Goal: Task Accomplishment & Management: Complete application form

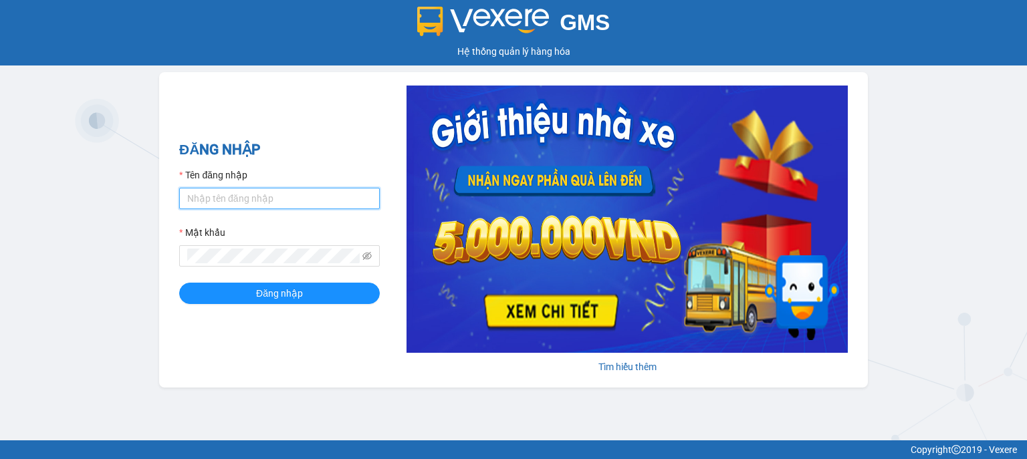
click at [319, 200] on input "Tên đăng nhập" at bounding box center [279, 198] width 201 height 21
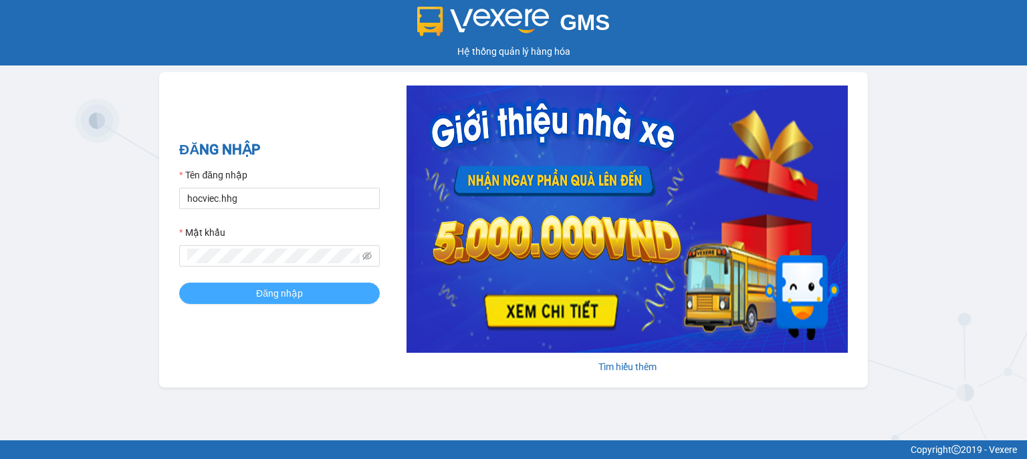
click at [308, 292] on button "Đăng nhập" at bounding box center [279, 293] width 201 height 21
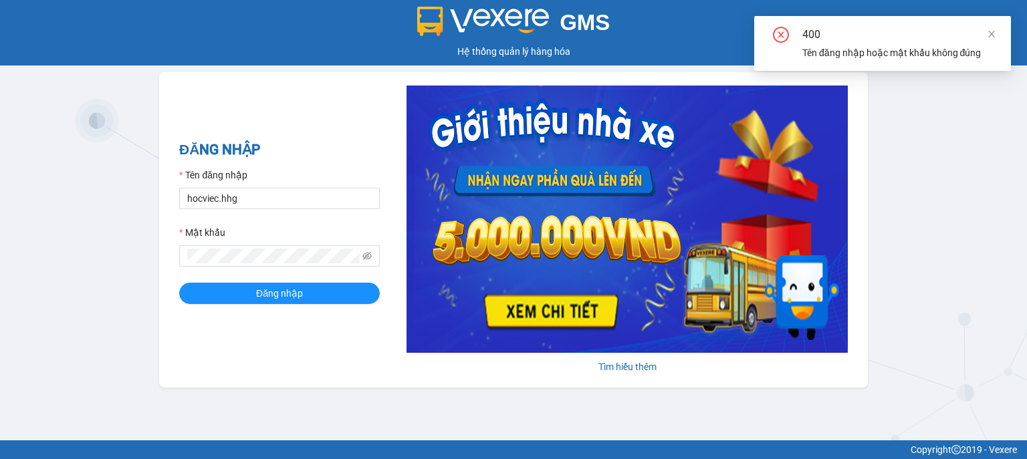
click at [263, 245] on div "Mật khẩu" at bounding box center [279, 235] width 201 height 20
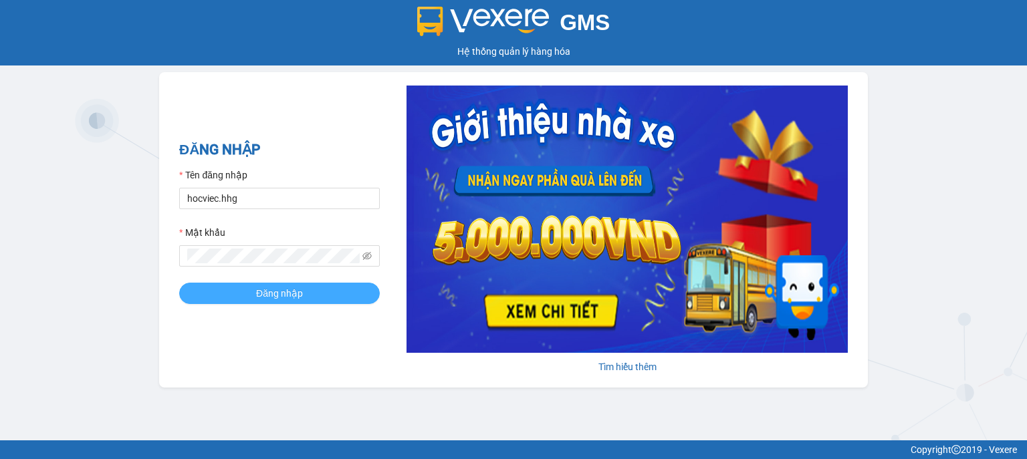
click at [278, 288] on span "Đăng nhập" at bounding box center [279, 293] width 47 height 15
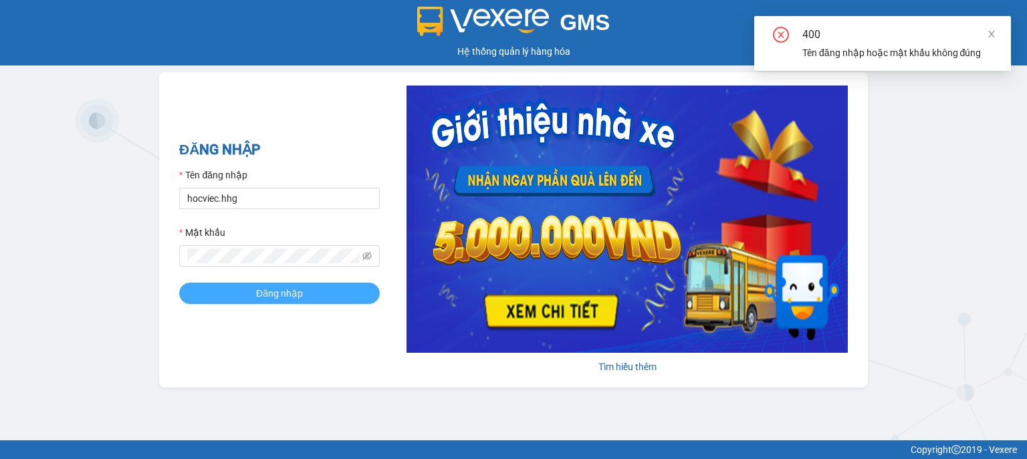
click at [281, 288] on span "Đăng nhập" at bounding box center [279, 293] width 47 height 15
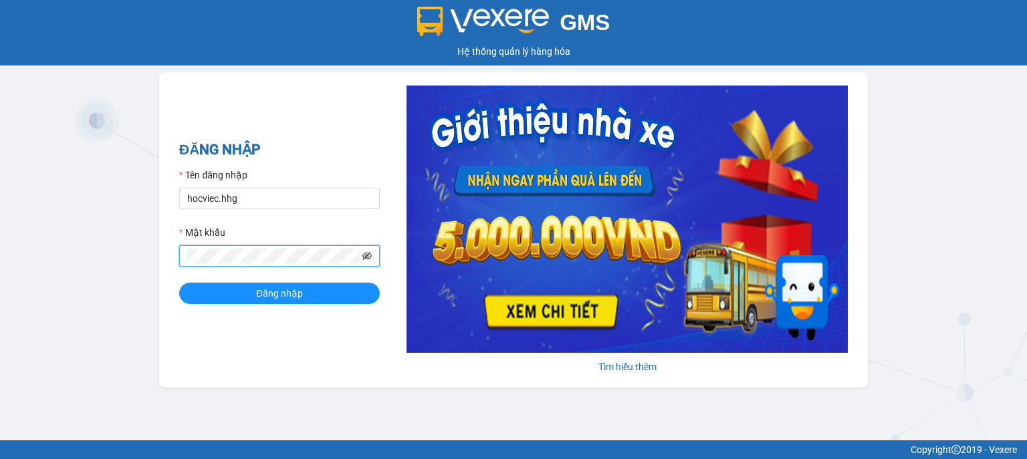
click at [364, 256] on icon "eye-invisible" at bounding box center [366, 255] width 9 height 9
click at [293, 293] on span "Đăng nhập" at bounding box center [279, 293] width 47 height 15
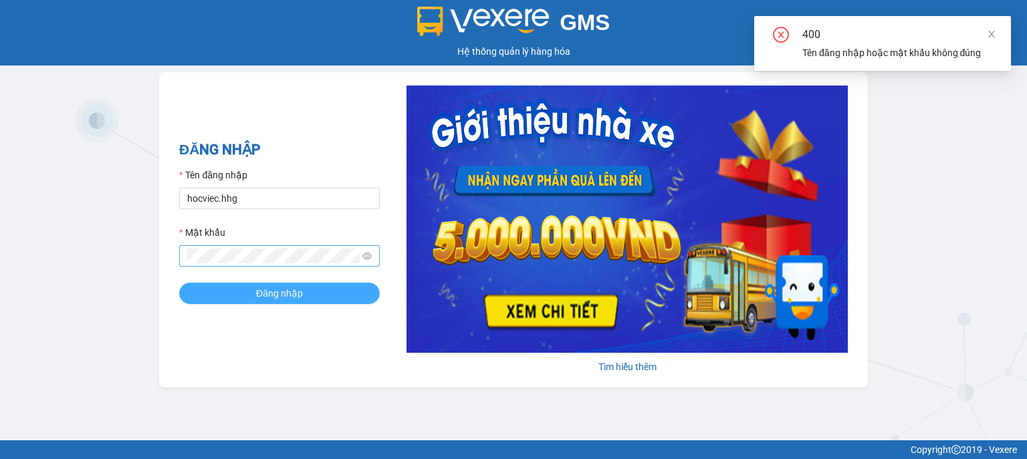
click at [294, 293] on span "Đăng nhập" at bounding box center [279, 293] width 47 height 15
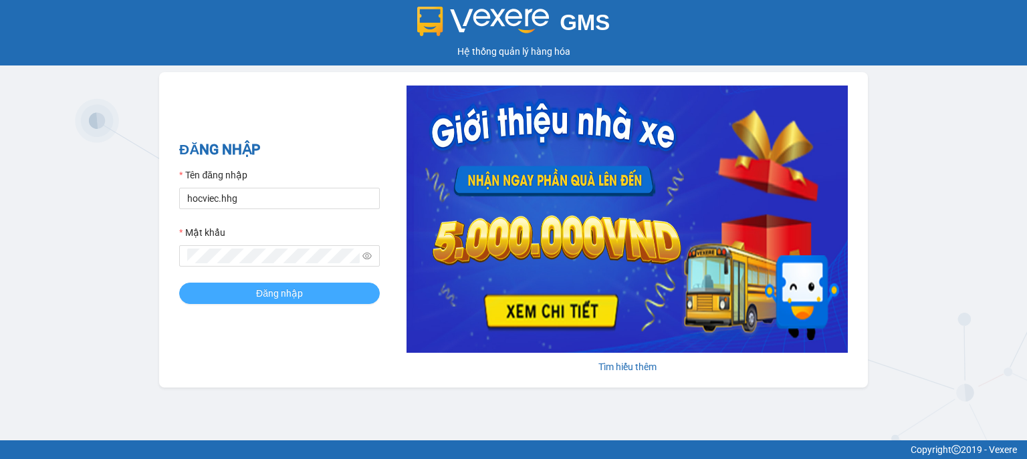
click at [284, 290] on span "Đăng nhập" at bounding box center [279, 293] width 47 height 15
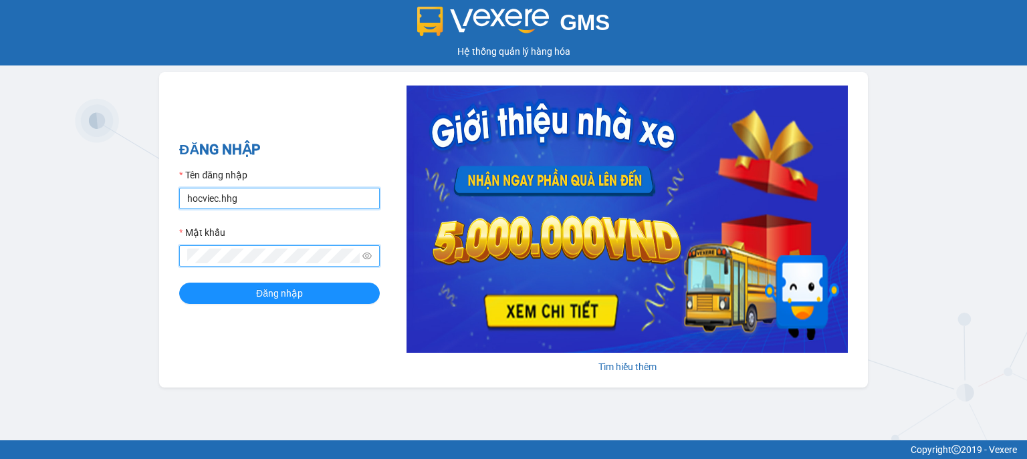
drag, startPoint x: 216, startPoint y: 199, endPoint x: 229, endPoint y: 202, distance: 13.6
click at [224, 201] on input "hocviec.hhg" at bounding box center [279, 198] width 201 height 21
click at [218, 199] on input "hocviec.hhg" at bounding box center [279, 198] width 201 height 21
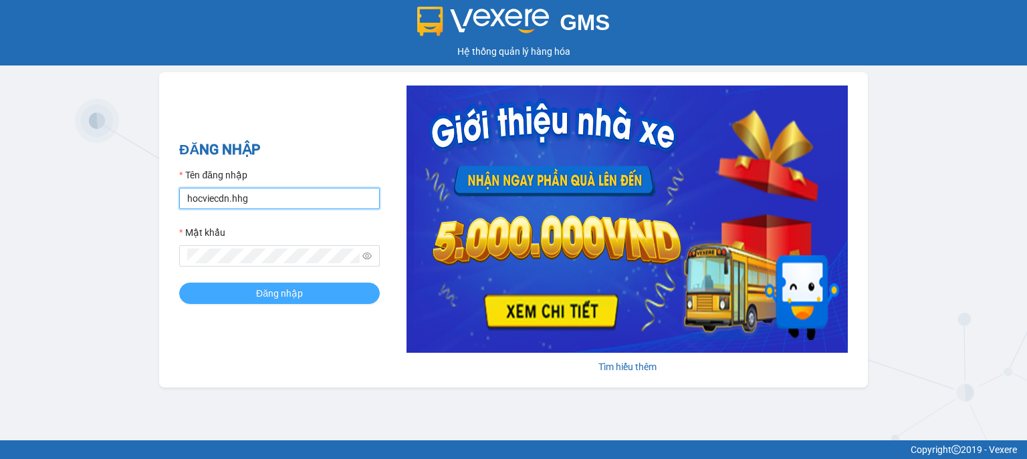
type input "hocviecdn.hhg"
click at [294, 296] on span "Đăng nhập" at bounding box center [279, 293] width 47 height 15
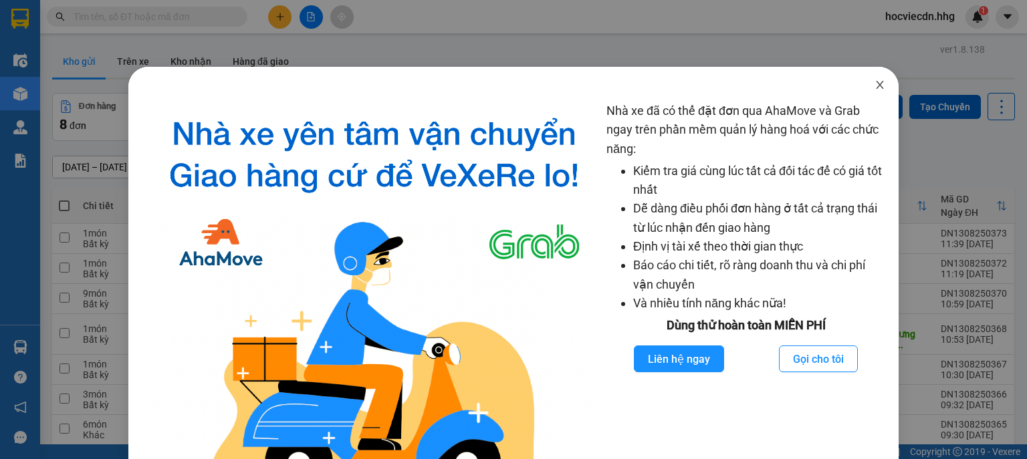
click at [875, 84] on icon "close" at bounding box center [880, 85] width 11 height 11
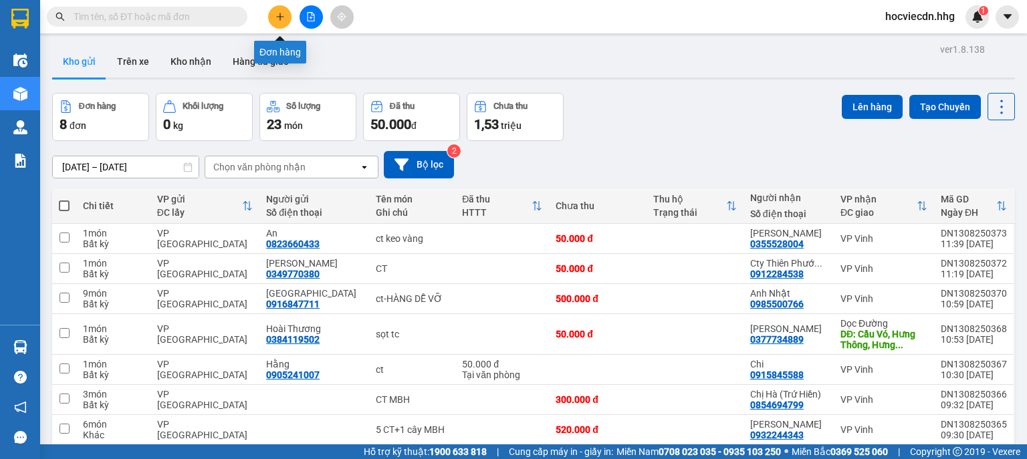
click at [276, 18] on icon "plus" at bounding box center [280, 16] width 9 height 9
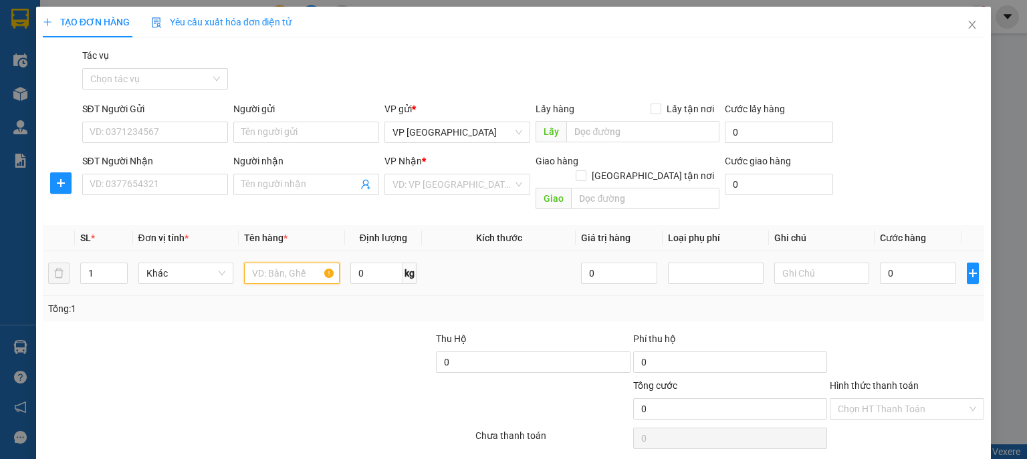
click at [299, 263] on input "text" at bounding box center [292, 273] width 96 height 21
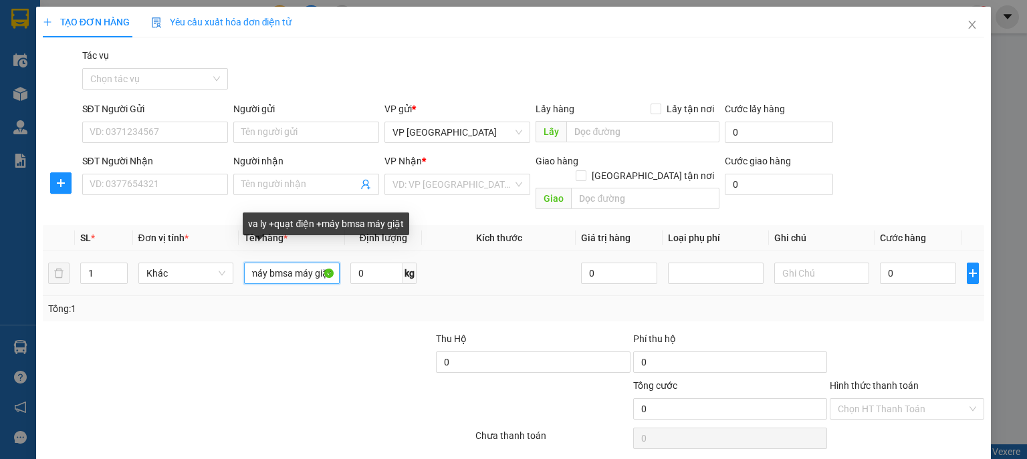
click at [292, 263] on input "va ly +quạt điện +máy bmsa máy giặt" at bounding box center [292, 273] width 96 height 21
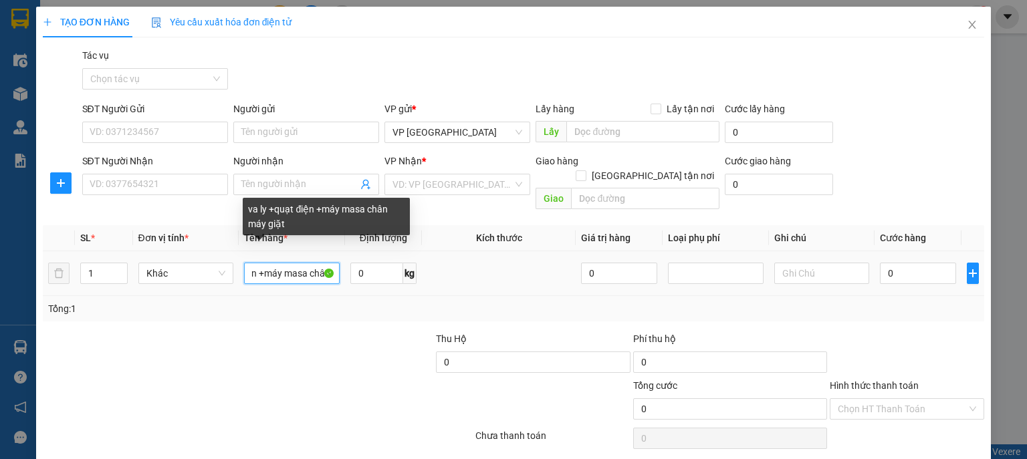
scroll to position [0, 64]
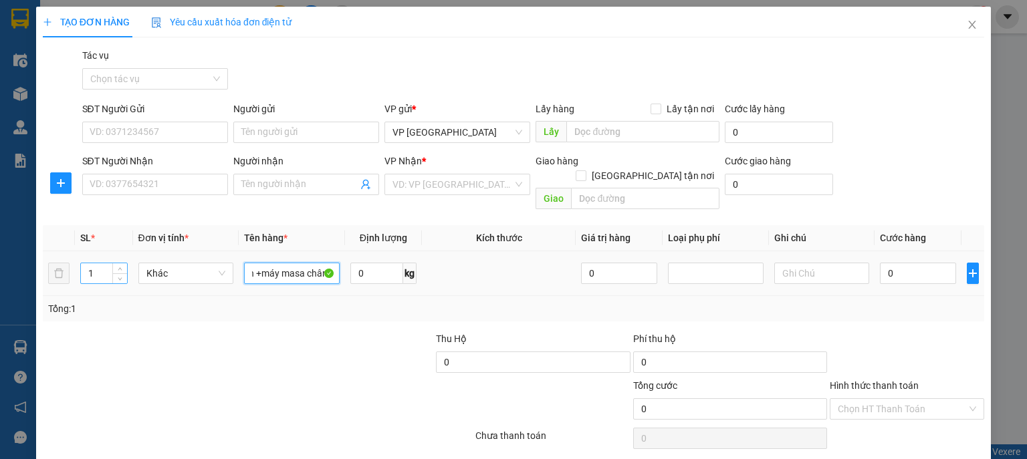
type input "va ly +quạt điện +máy masa chân máy giặt"
click at [102, 263] on input "1" at bounding box center [103, 273] width 45 height 20
type input "4"
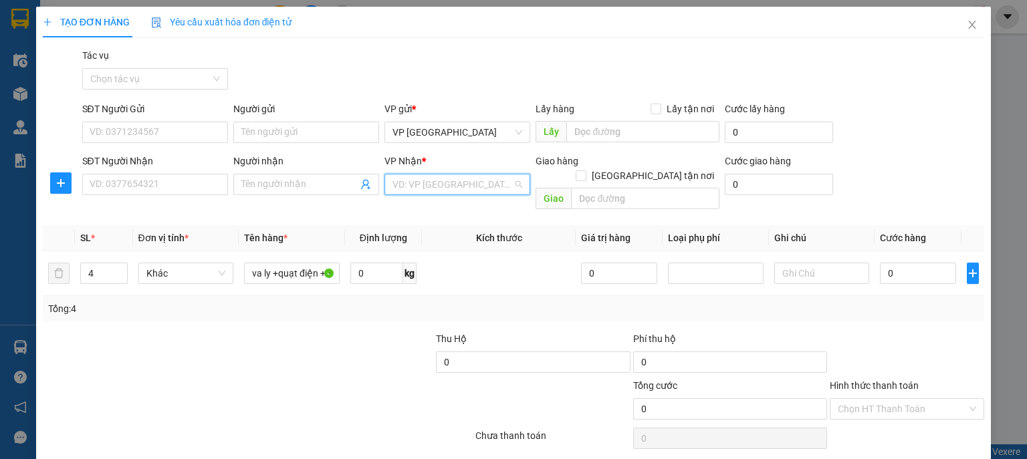
click at [455, 179] on input "search" at bounding box center [453, 185] width 120 height 20
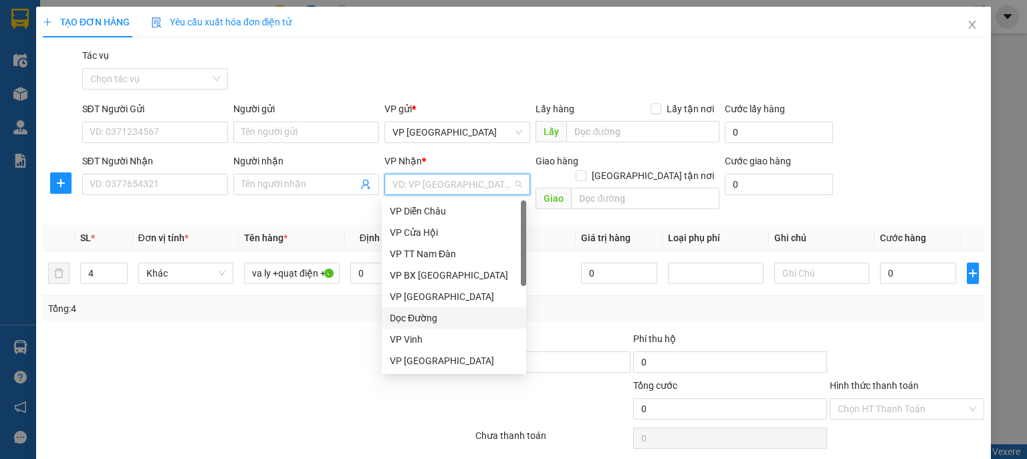
click at [417, 318] on div "Dọc Đường" at bounding box center [454, 318] width 128 height 15
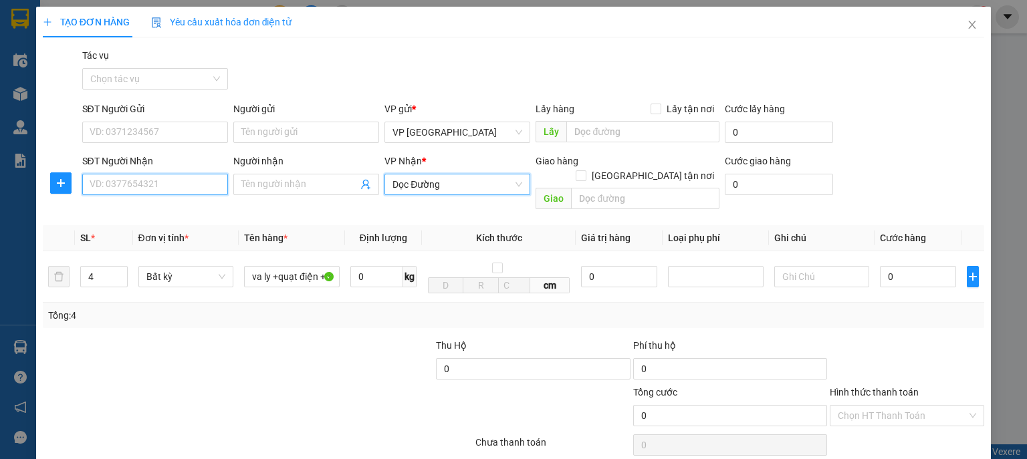
click at [209, 186] on input "SĐT Người Nhận" at bounding box center [155, 184] width 146 height 21
type input "0983673555"
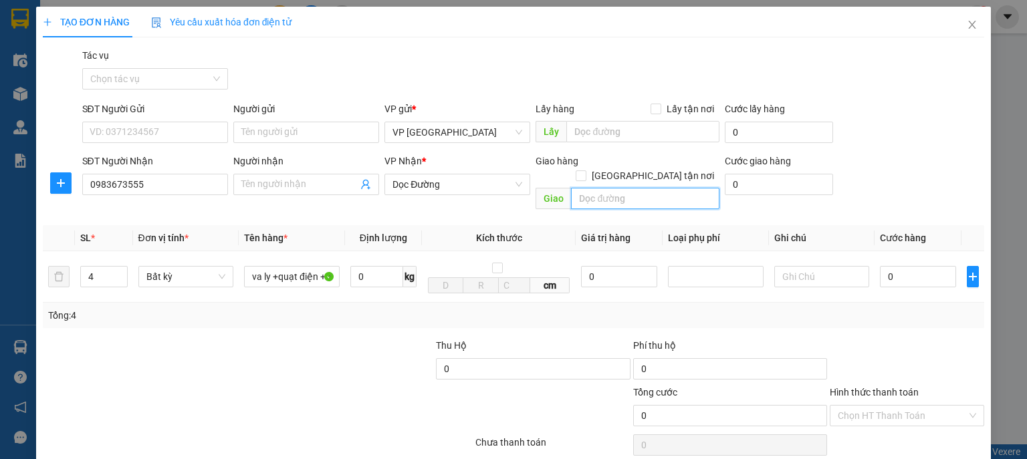
click at [633, 188] on input "text" at bounding box center [645, 198] width 148 height 21
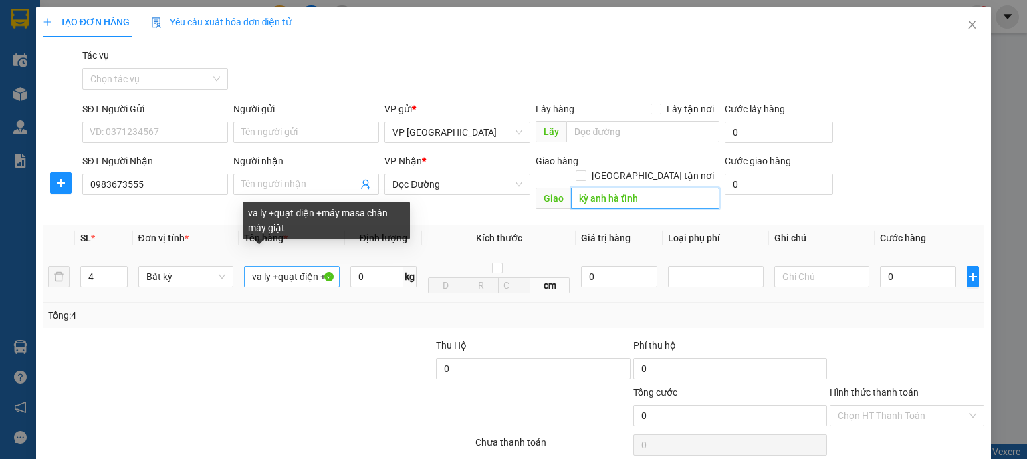
type input "kỳ anh hà tĩnh"
click at [332, 266] on input "va ly +quạt điện +máy masa chân máy giặt" at bounding box center [292, 276] width 96 height 21
drag, startPoint x: 333, startPoint y: 261, endPoint x: 320, endPoint y: 307, distance: 47.4
click at [332, 266] on input "va ly +quạt điện +máy masa chân máy giặt" at bounding box center [292, 276] width 96 height 21
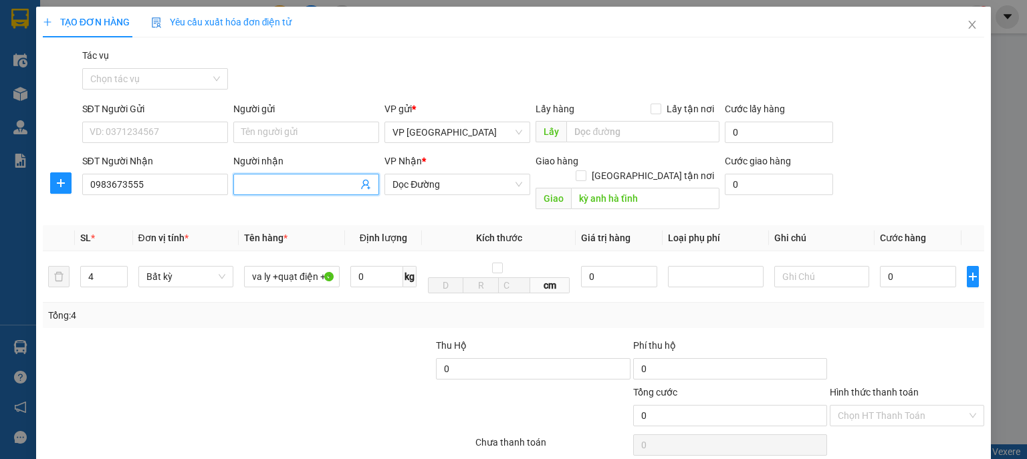
click at [336, 182] on input "Người nhận" at bounding box center [299, 184] width 116 height 15
type input "hàng theo khách xe 51"
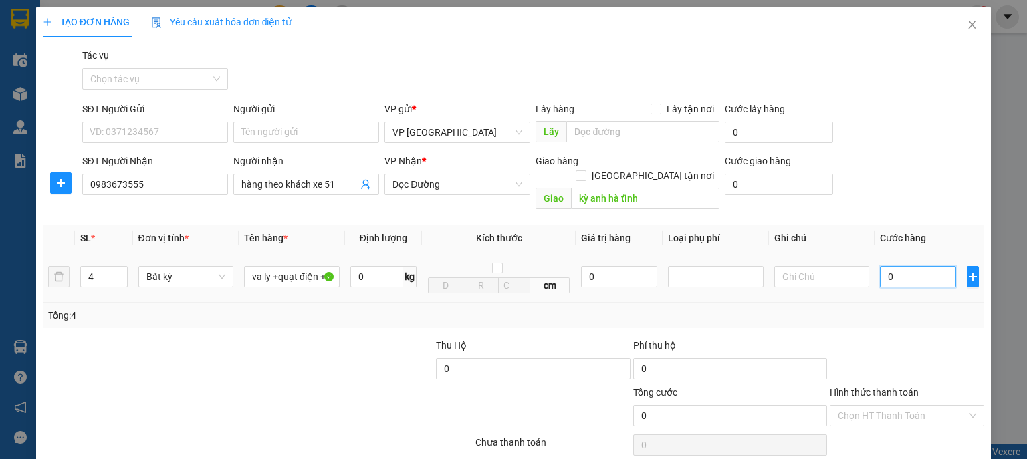
click at [920, 266] on input "0" at bounding box center [918, 276] width 76 height 21
type input "4"
type input "40"
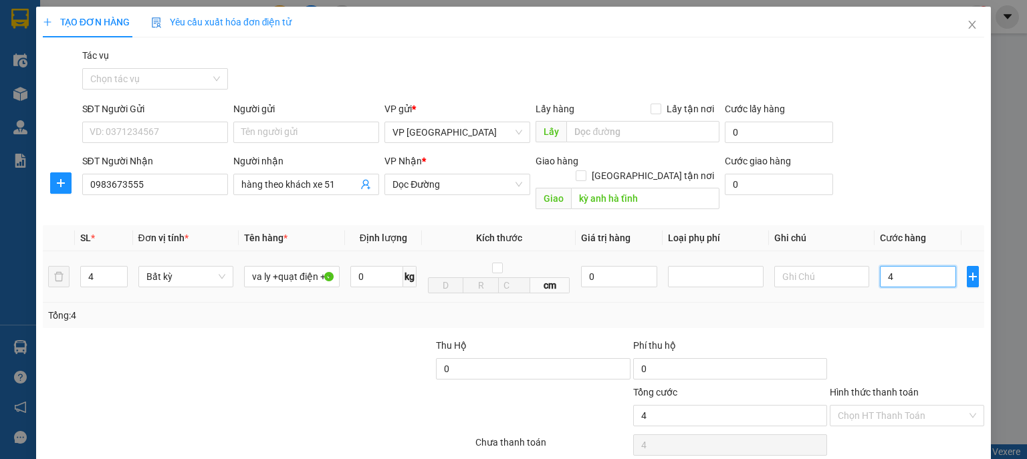
type input "40"
type input "400"
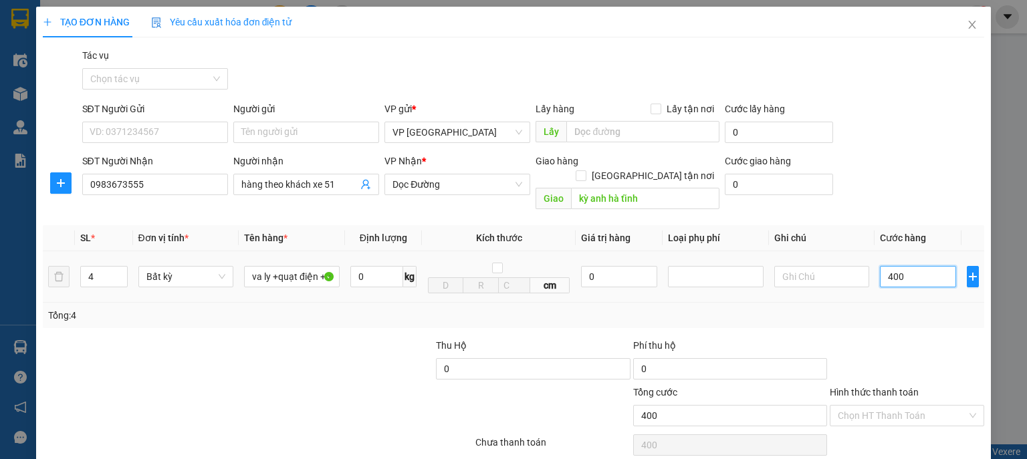
type input "4.000"
type input "40.000"
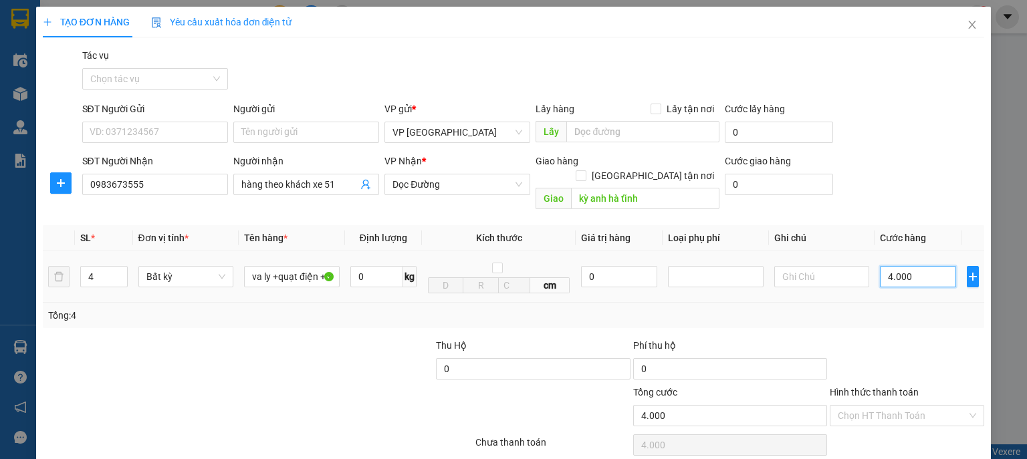
type input "40.000"
type input "400.000"
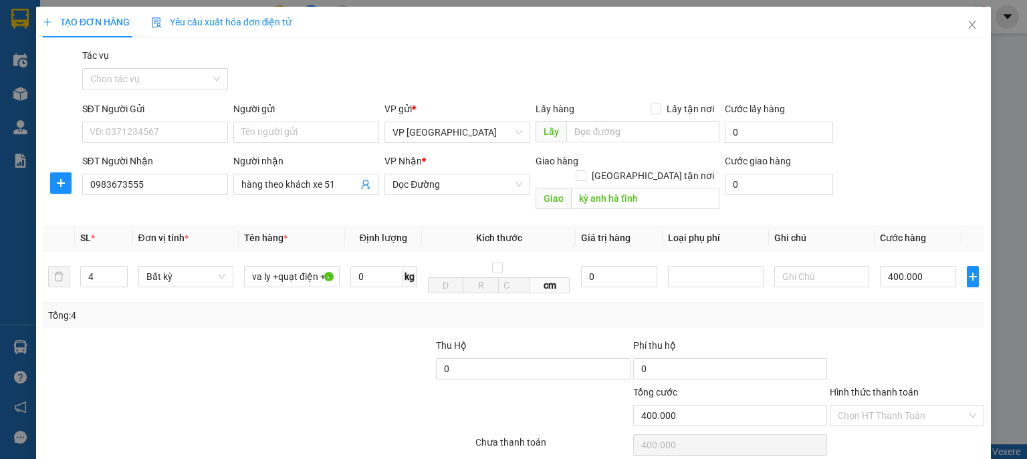
click at [867, 387] on label "Hình thức thanh toán" at bounding box center [874, 392] width 89 height 11
click at [867, 406] on input "Hình thức thanh toán" at bounding box center [902, 416] width 129 height 20
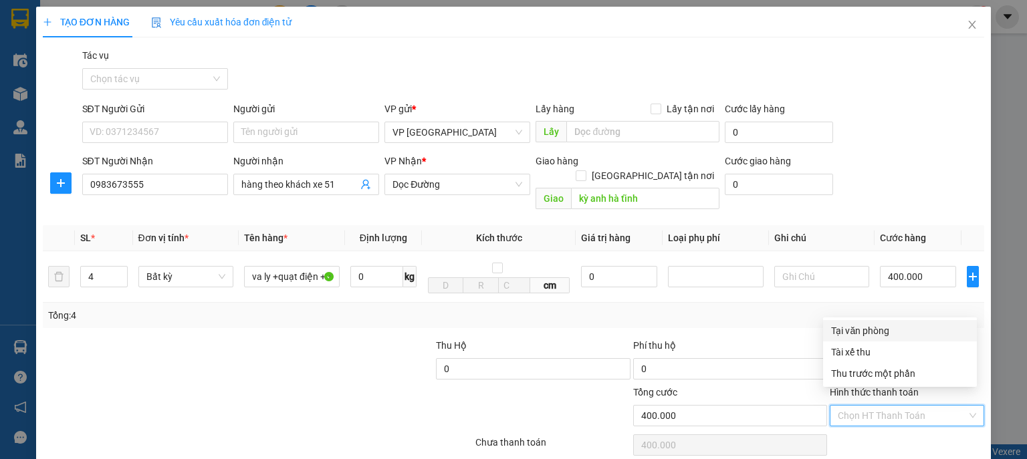
click at [867, 330] on div "Tại văn phòng" at bounding box center [900, 331] width 138 height 15
type input "0"
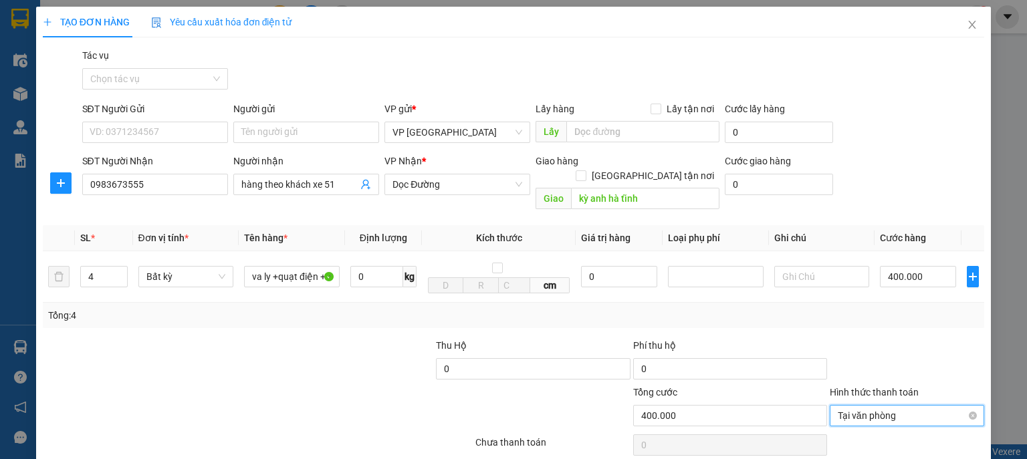
click at [857, 406] on span "Tại văn phòng" at bounding box center [907, 416] width 138 height 20
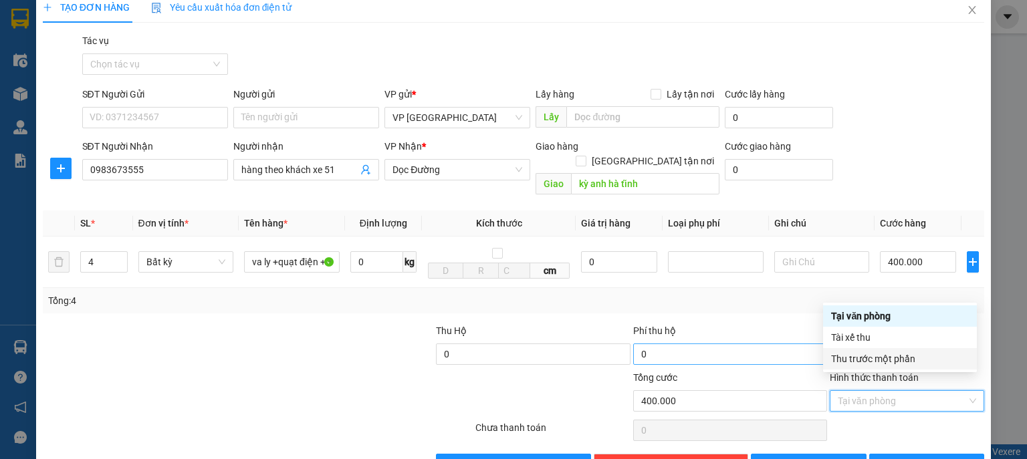
scroll to position [41, 0]
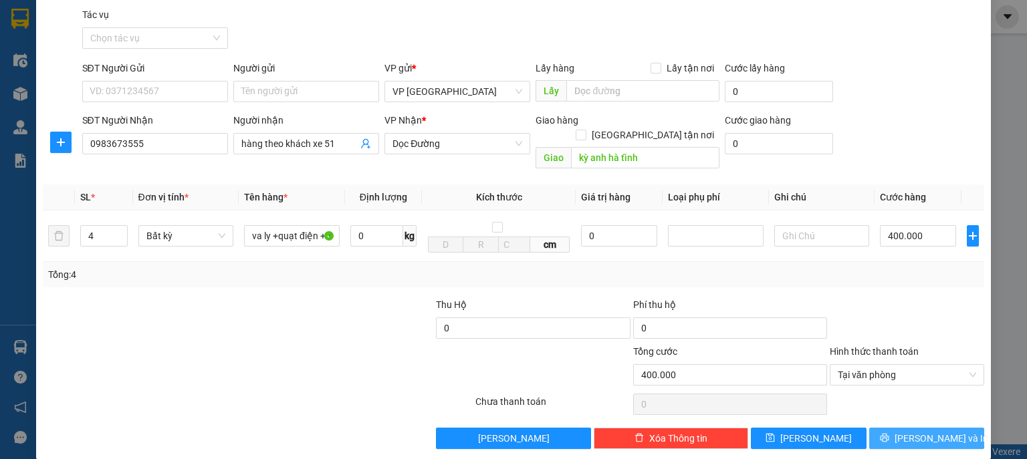
click at [912, 431] on span "[PERSON_NAME] và In" at bounding box center [942, 438] width 94 height 15
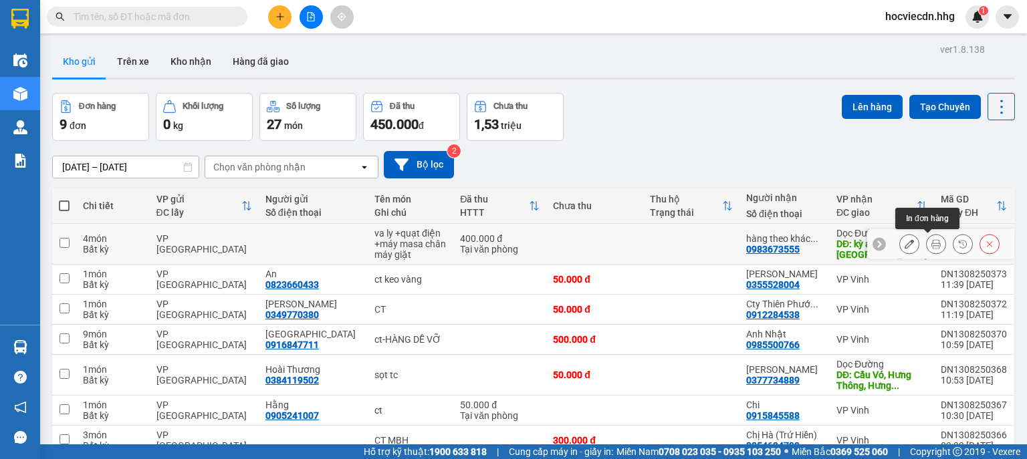
click at [931, 244] on icon at bounding box center [935, 243] width 9 height 9
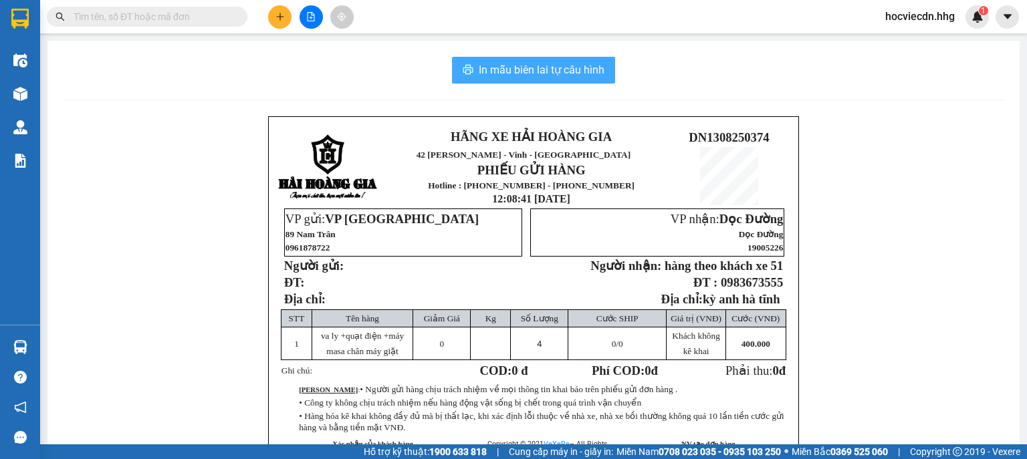
click at [520, 68] on span "In mẫu biên lai tự cấu hình" at bounding box center [542, 70] width 126 height 17
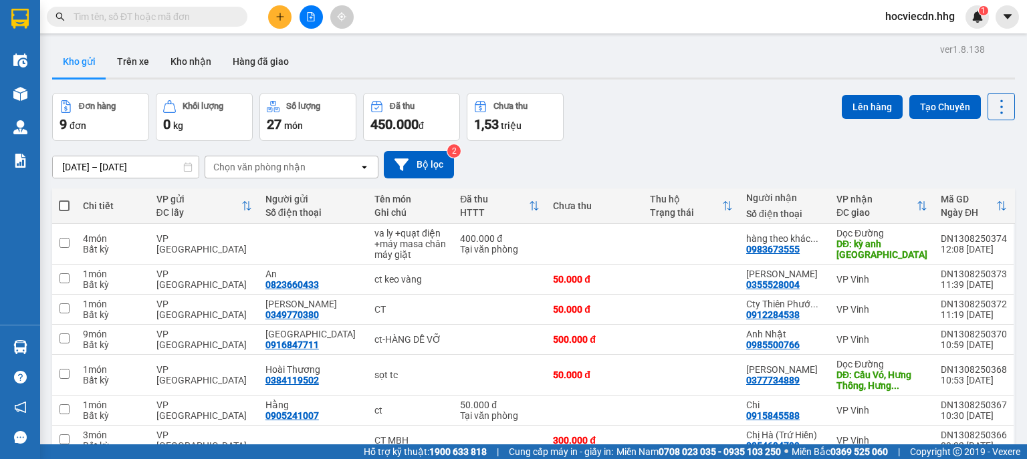
scroll to position [88, 0]
click at [931, 243] on icon at bounding box center [935, 243] width 9 height 9
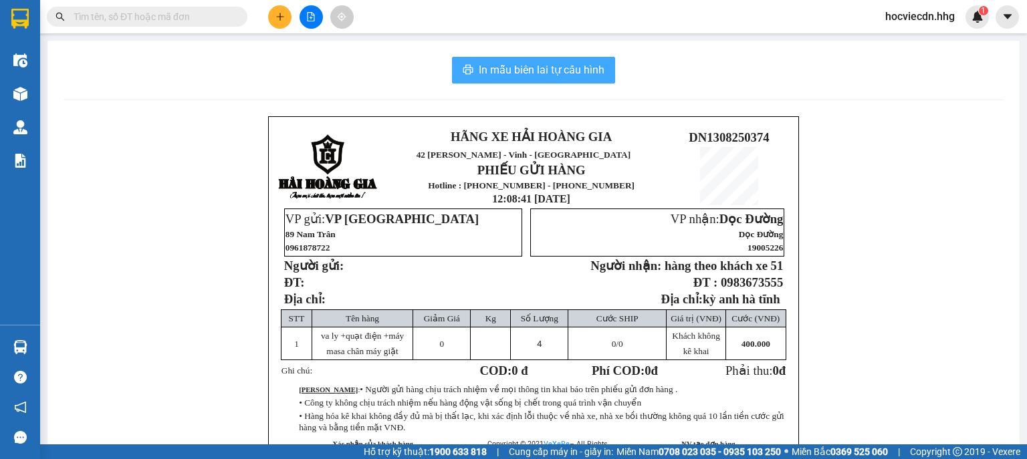
click at [540, 71] on span "In mẫu biên lai tự cấu hình" at bounding box center [542, 70] width 126 height 17
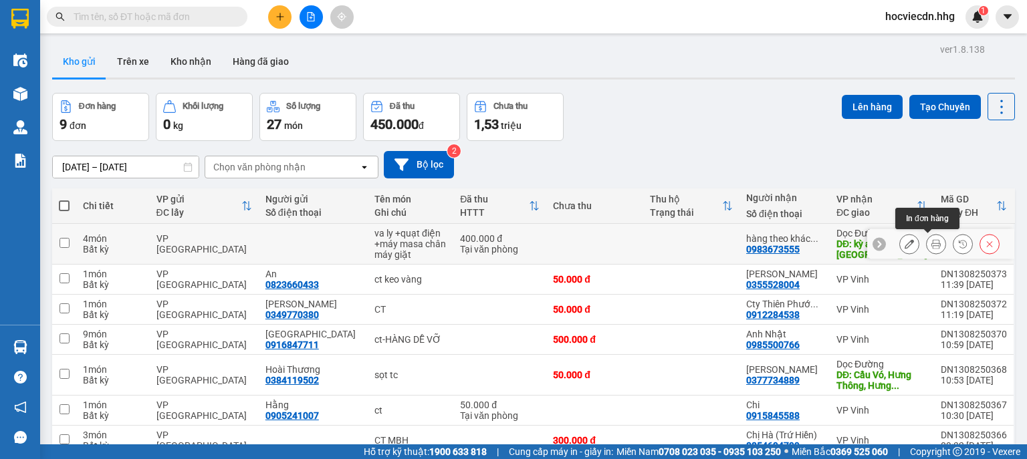
click at [931, 241] on icon at bounding box center [935, 243] width 9 height 9
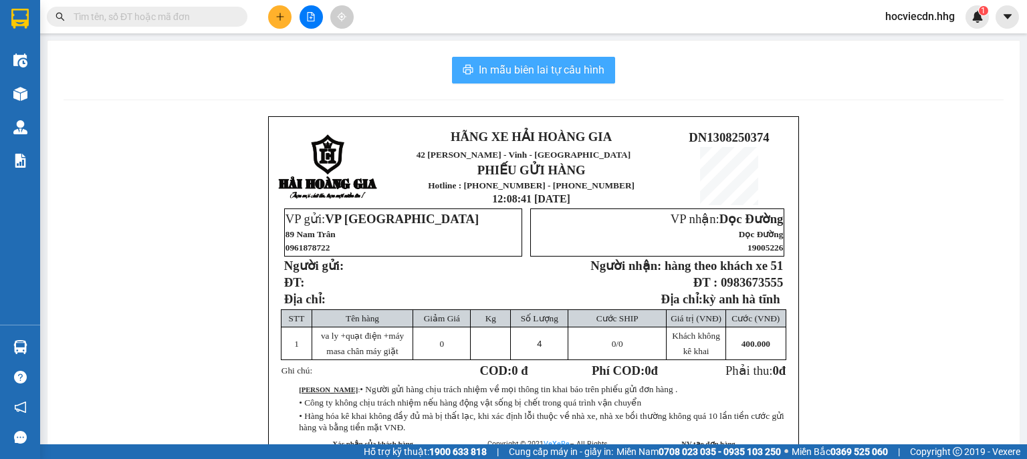
click at [596, 72] on span "In mẫu biên lai tự cấu hình" at bounding box center [542, 70] width 126 height 17
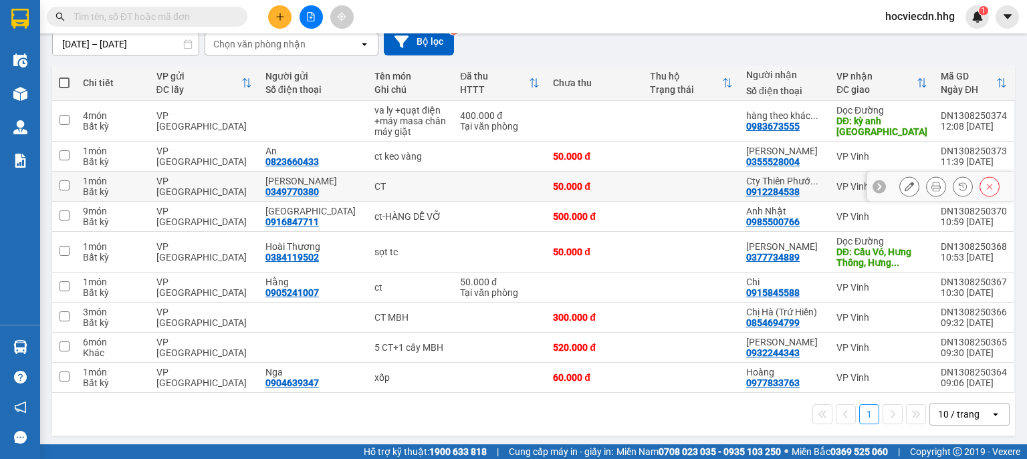
scroll to position [124, 0]
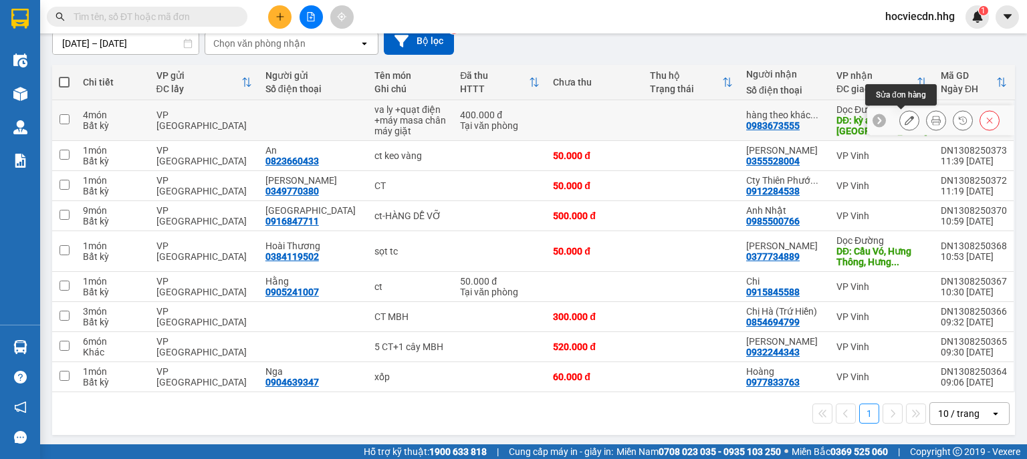
click at [905, 118] on icon at bounding box center [909, 120] width 9 height 9
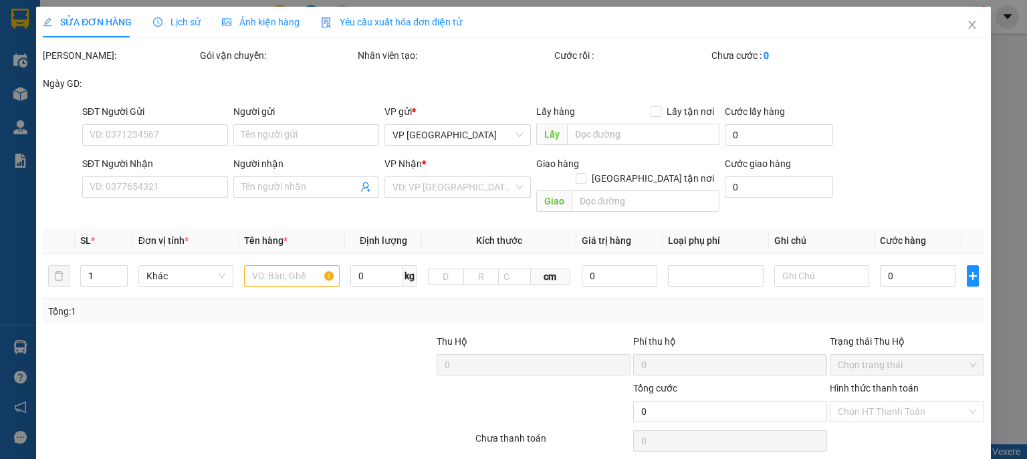
type input "0983673555"
type input "hàng theo khách xe 51"
type input "kỳ anh hà tĩnh"
type input "400.000"
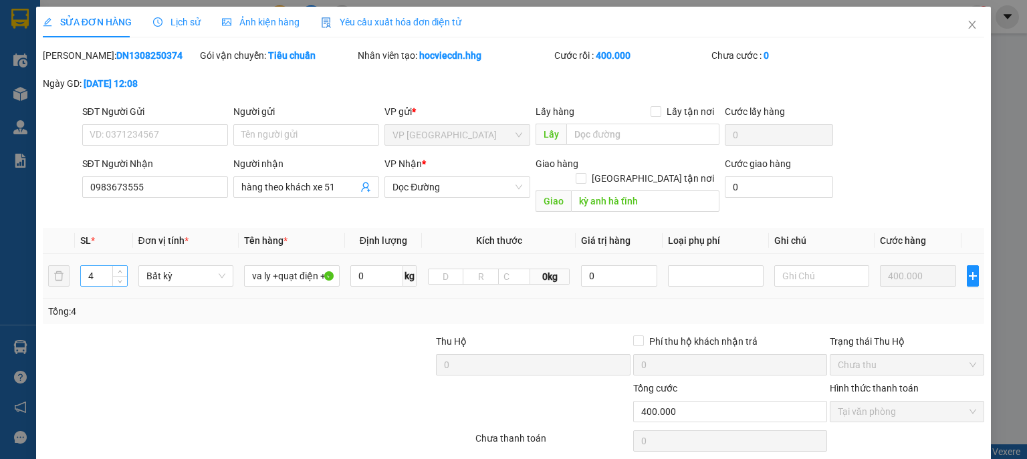
click at [105, 266] on input "4" at bounding box center [103, 276] width 45 height 20
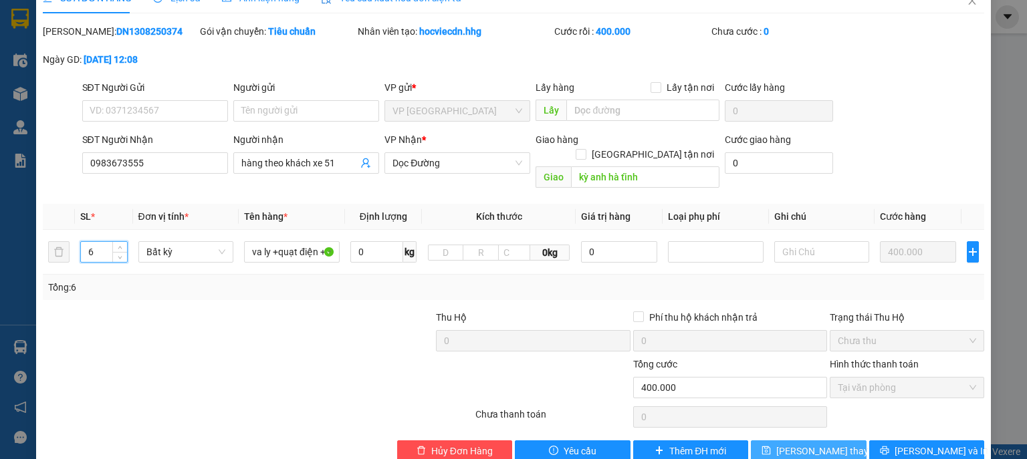
scroll to position [37, 0]
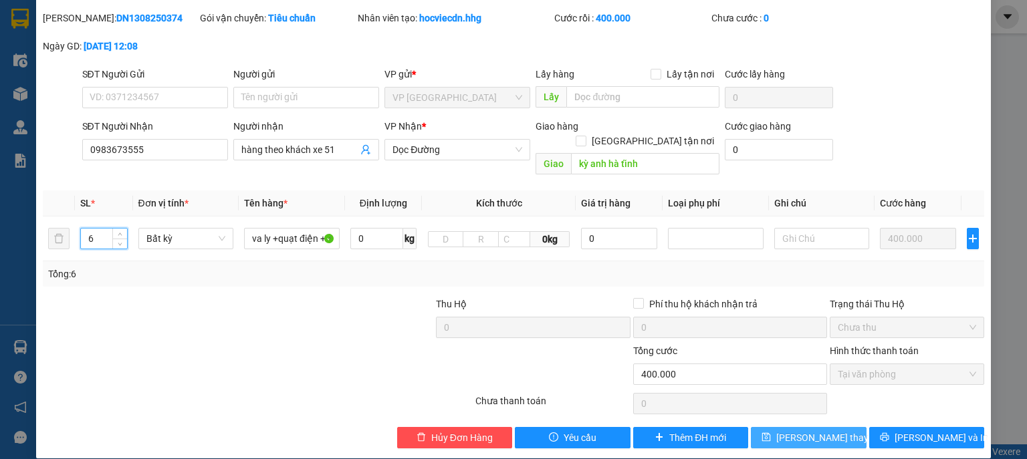
type input "6"
click at [818, 431] on span "[PERSON_NAME] thay đổi" at bounding box center [829, 438] width 107 height 15
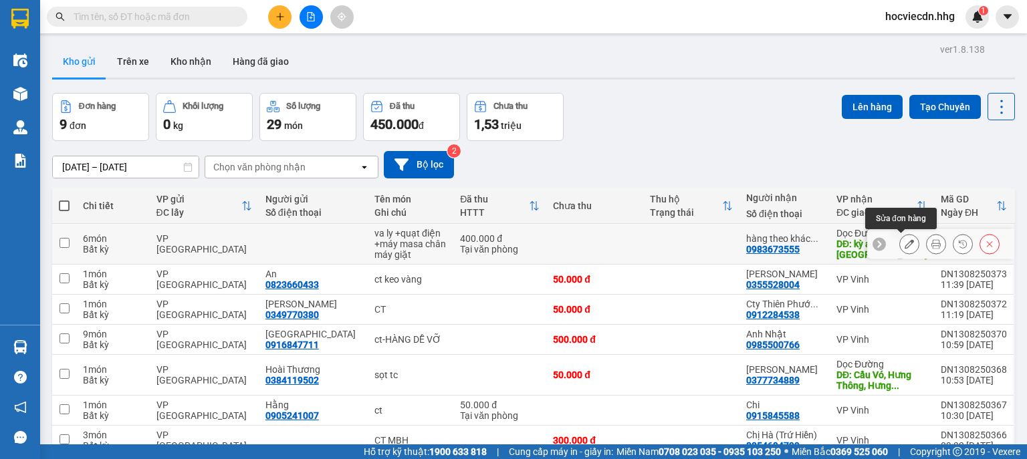
click at [900, 243] on button at bounding box center [909, 244] width 19 height 23
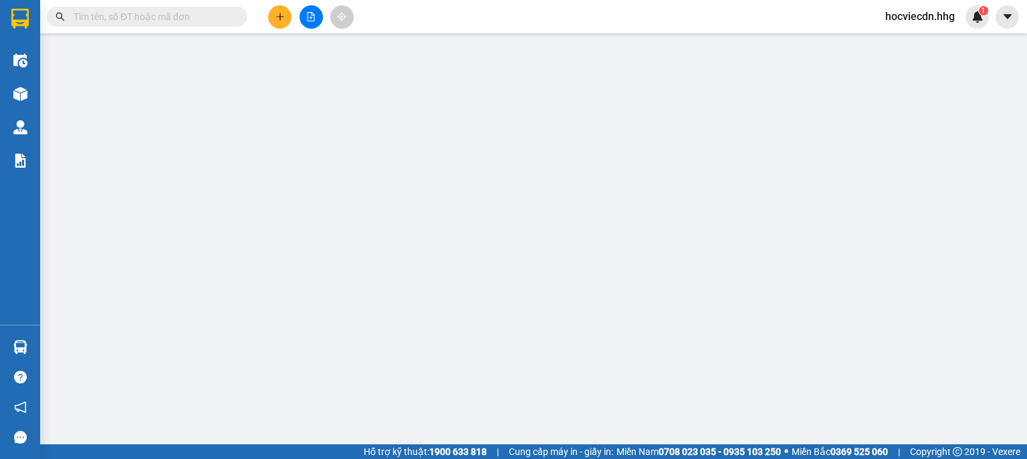
type input "0983673555"
type input "hàng theo khách xe 51"
type input "kỳ anh hà tĩnh"
type input "400.000"
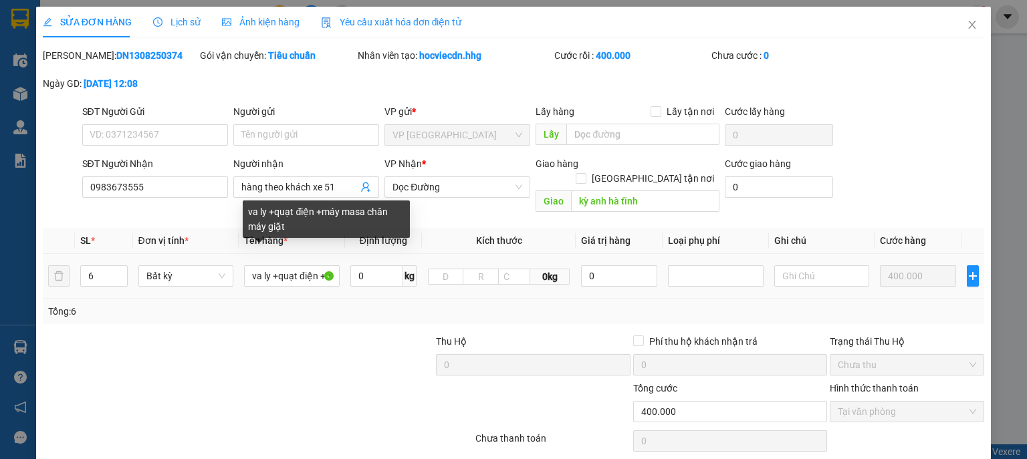
click at [298, 235] on div "va ly +quạt điện +máy masa chân máy giặt" at bounding box center [326, 219] width 167 height 37
click at [325, 265] on input "va ly +quạt điện +máy masa chân máy giặt" at bounding box center [292, 275] width 96 height 21
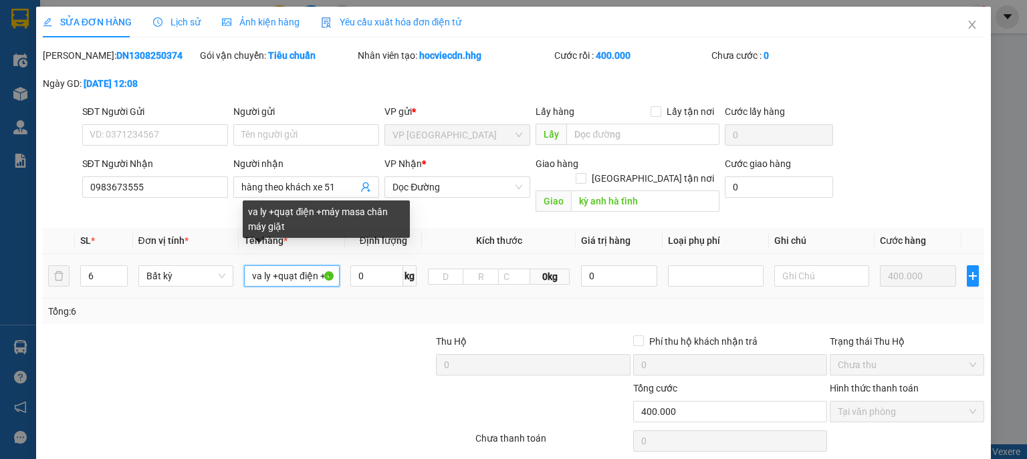
drag, startPoint x: 332, startPoint y: 261, endPoint x: 342, endPoint y: 259, distance: 10.2
click at [333, 265] on input "va ly +quạt điện +máy masa chân máy giặt" at bounding box center [292, 275] width 96 height 21
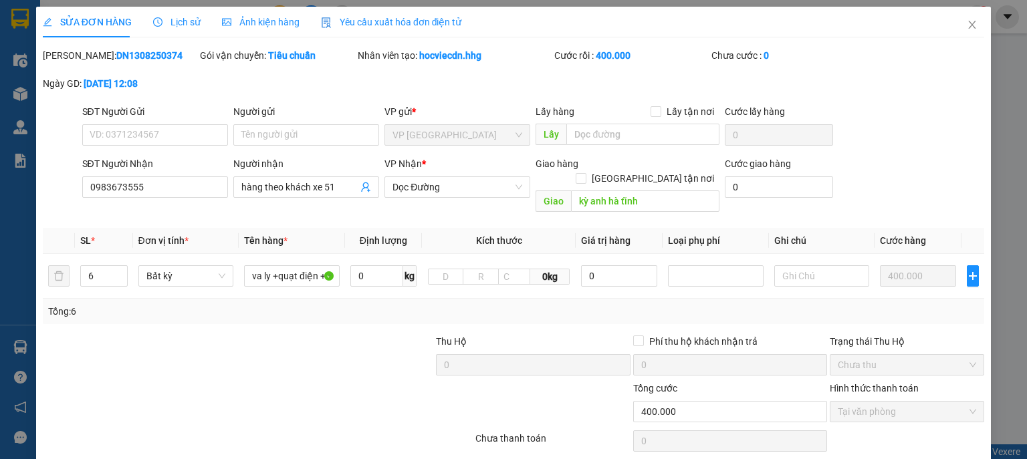
drag, startPoint x: 292, startPoint y: 340, endPoint x: 301, endPoint y: 353, distance: 16.3
click at [301, 353] on div at bounding box center [336, 357] width 197 height 47
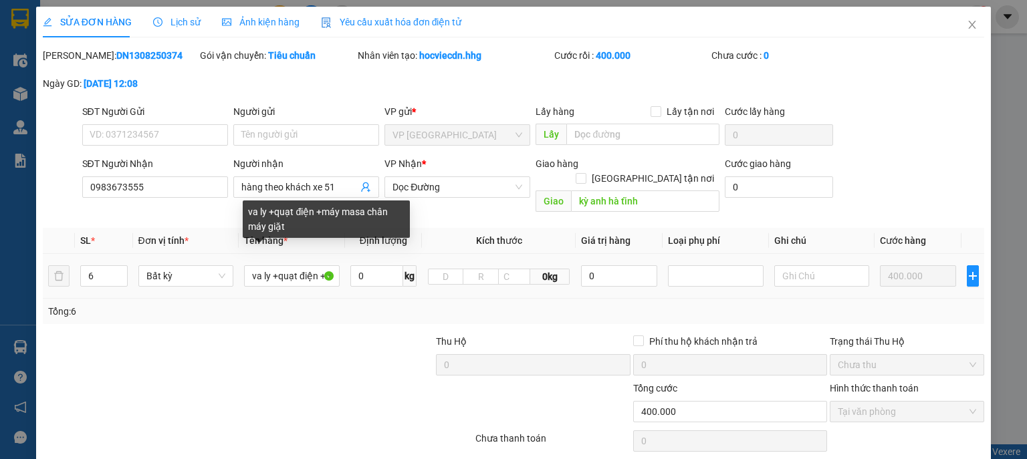
click at [302, 221] on div "va ly +quạt điện +máy masa chân máy giặt" at bounding box center [326, 219] width 167 height 37
click at [321, 265] on input "va ly +quạt điện +máy masa chân máy giặt" at bounding box center [292, 275] width 96 height 21
click at [246, 265] on input "va ly +quạt điện +máy masa chân máy giặt" at bounding box center [292, 275] width 96 height 21
type input "va ly +quạt điện +máy masa chân máy giặt"
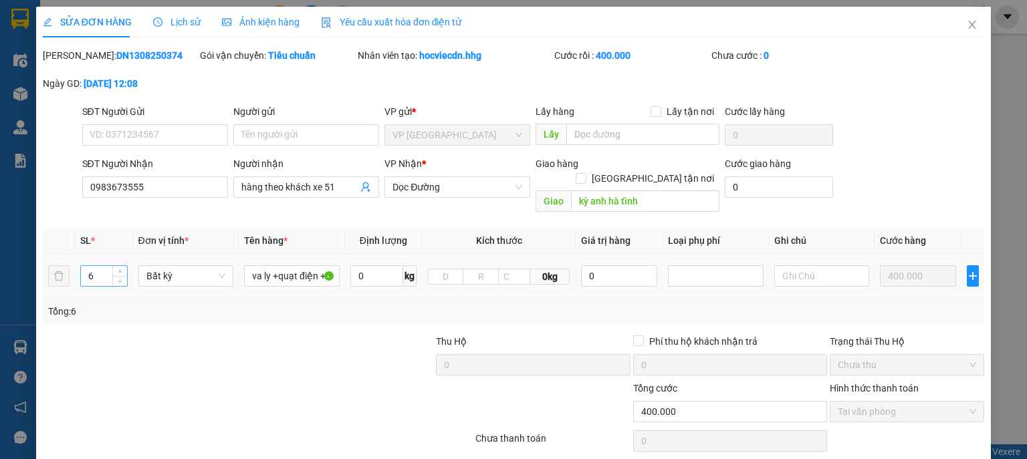
click at [107, 266] on input "6" at bounding box center [103, 276] width 45 height 20
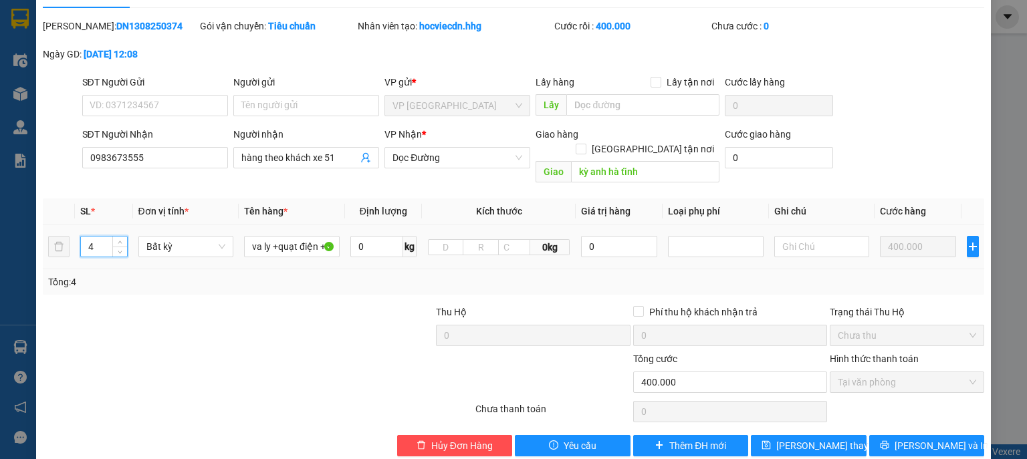
scroll to position [37, 0]
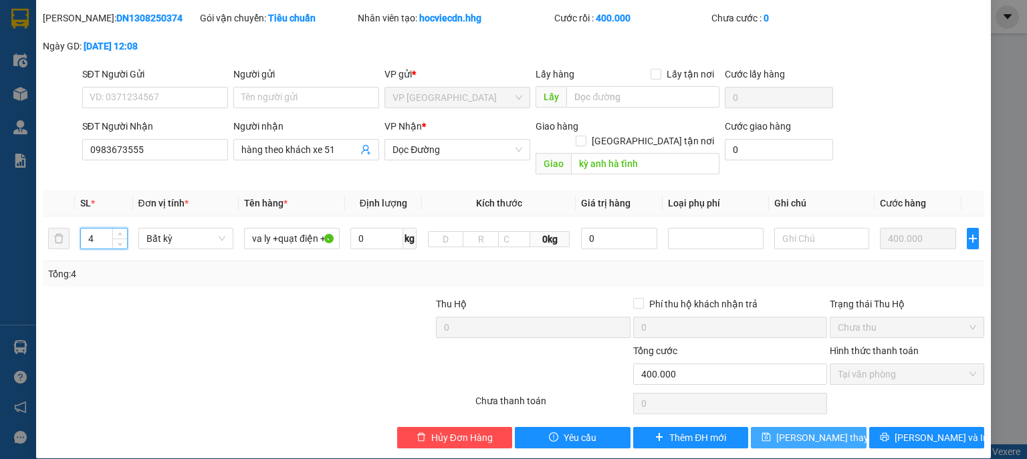
type input "4"
click at [818, 431] on span "[PERSON_NAME] thay đổi" at bounding box center [829, 438] width 107 height 15
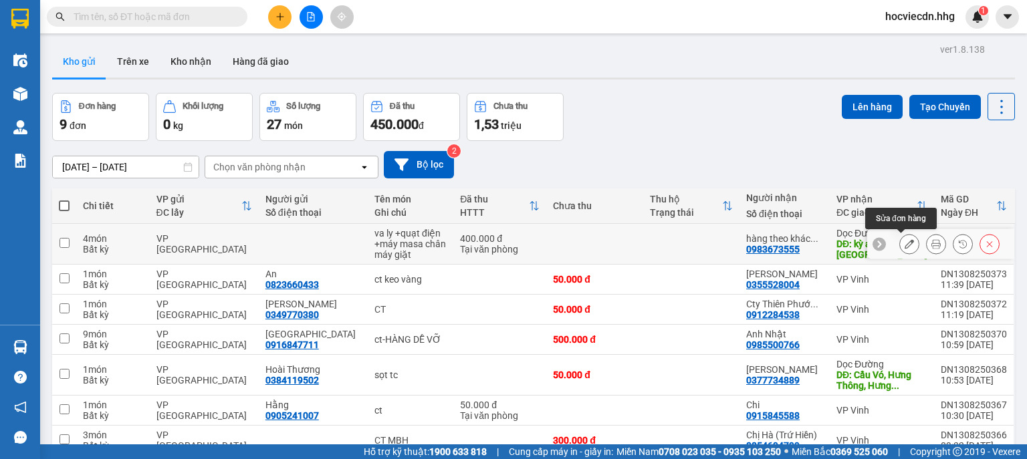
click at [905, 243] on icon at bounding box center [909, 243] width 9 height 9
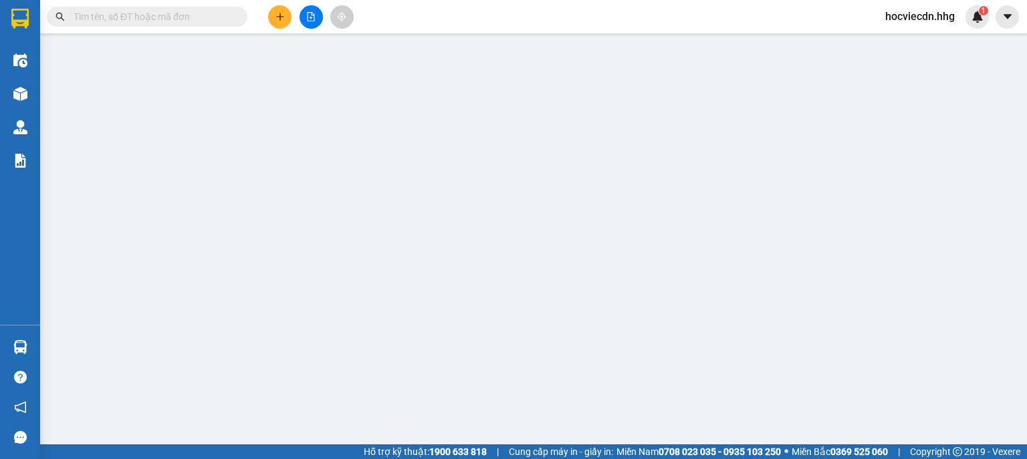
type input "0983673555"
type input "hàng theo khách xe 51"
type input "kỳ anh hà tĩnh"
type input "400.000"
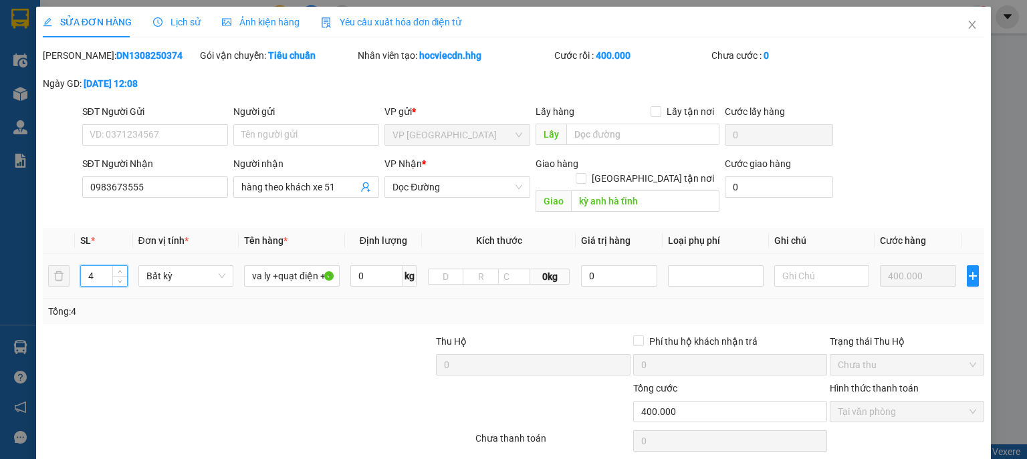
click at [107, 266] on input "4" at bounding box center [103, 276] width 45 height 20
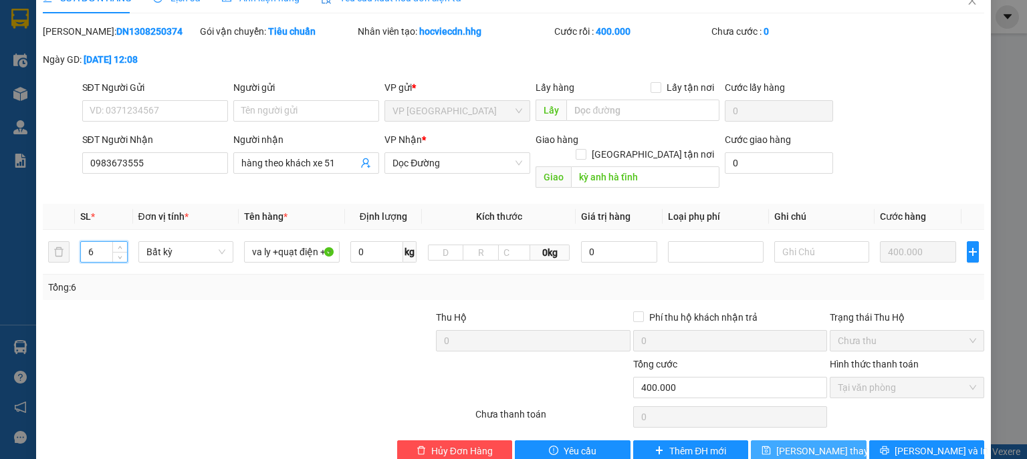
scroll to position [37, 0]
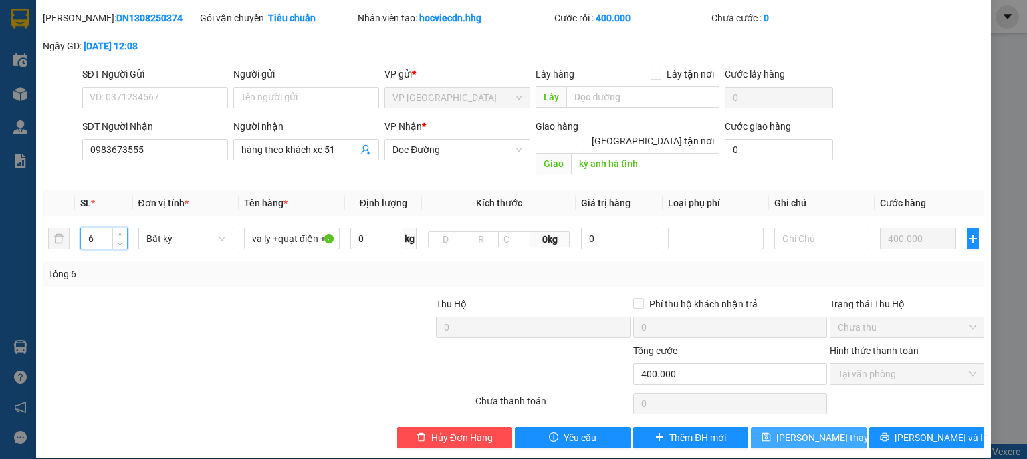
type input "6"
click at [810, 431] on span "[PERSON_NAME] thay đổi" at bounding box center [829, 438] width 107 height 15
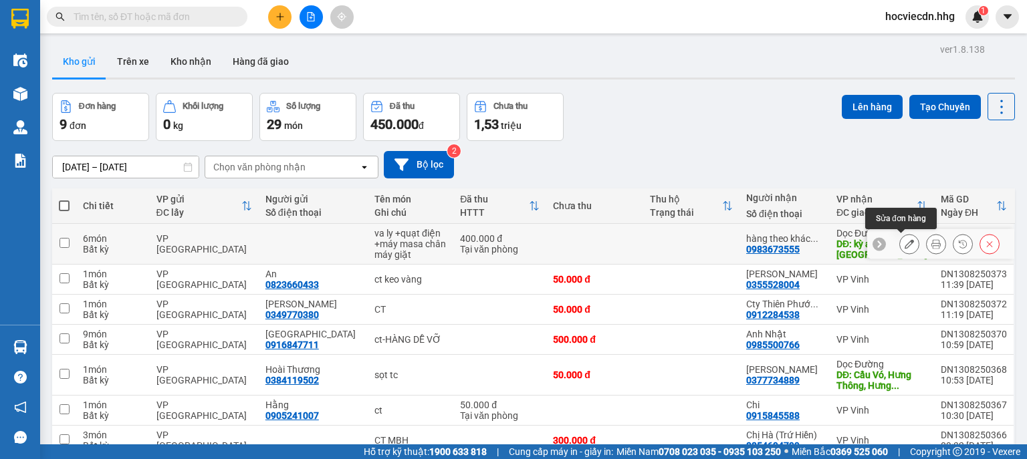
click at [900, 241] on button at bounding box center [909, 244] width 19 height 23
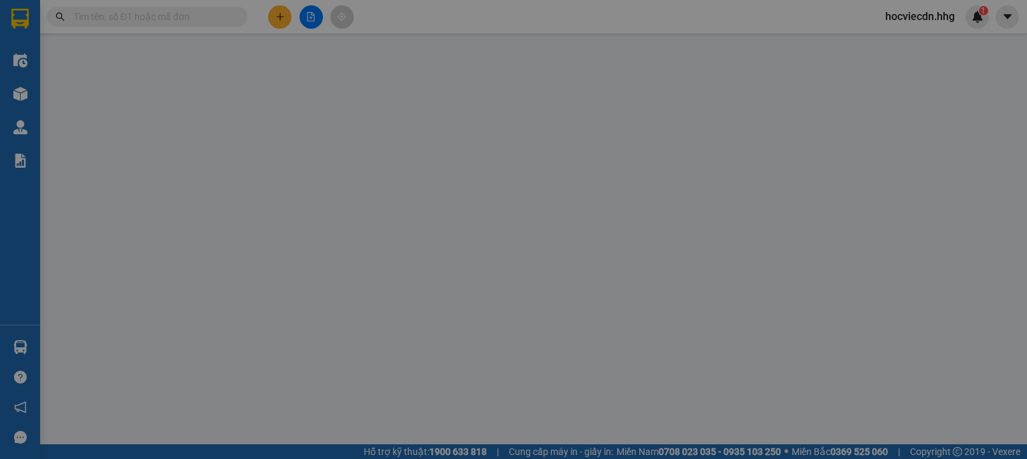
type input "0983673555"
type input "hàng theo khách xe 51"
type input "kỳ anh hà tĩnh"
type input "400.000"
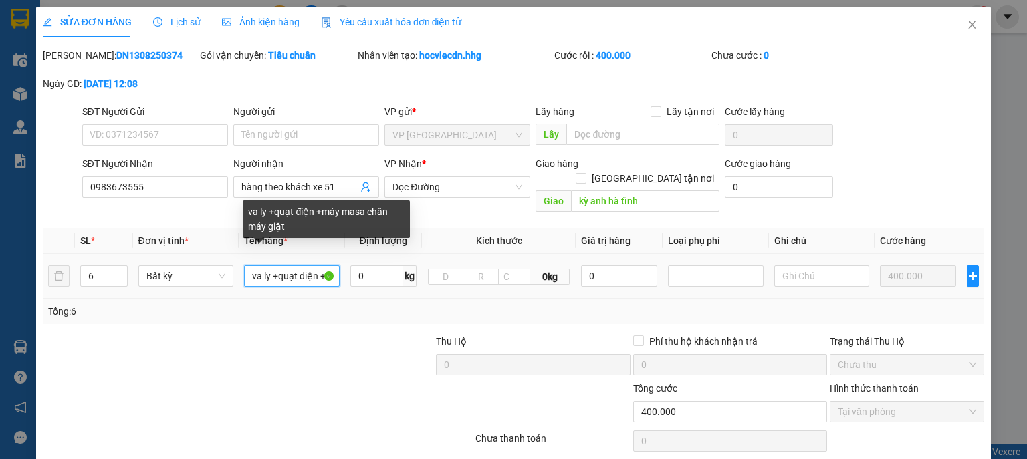
click at [244, 265] on input "va ly +quạt điện +máy masa chân máy giặt" at bounding box center [292, 275] width 96 height 21
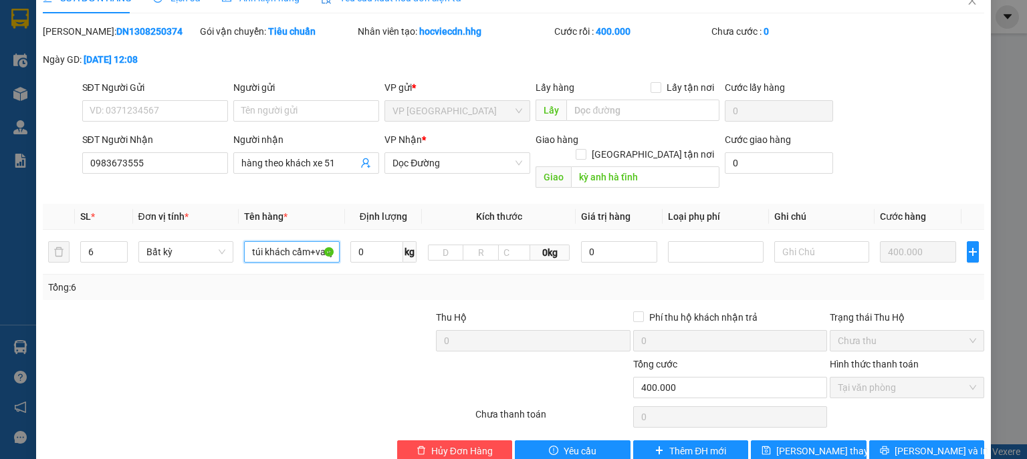
scroll to position [37, 0]
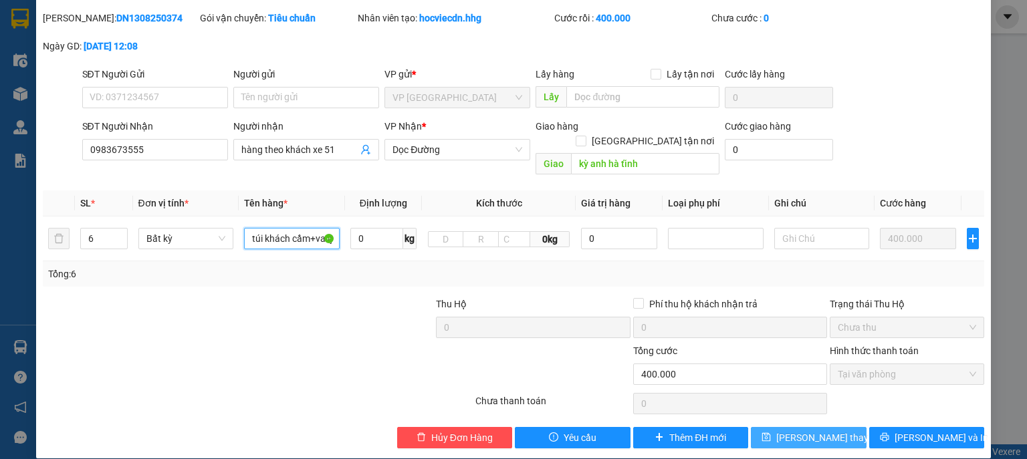
type input "túi khách cầm+va ly +quạt điện +máy masa chân máy giặt"
click at [818, 431] on span "[PERSON_NAME] thay đổi" at bounding box center [829, 438] width 107 height 15
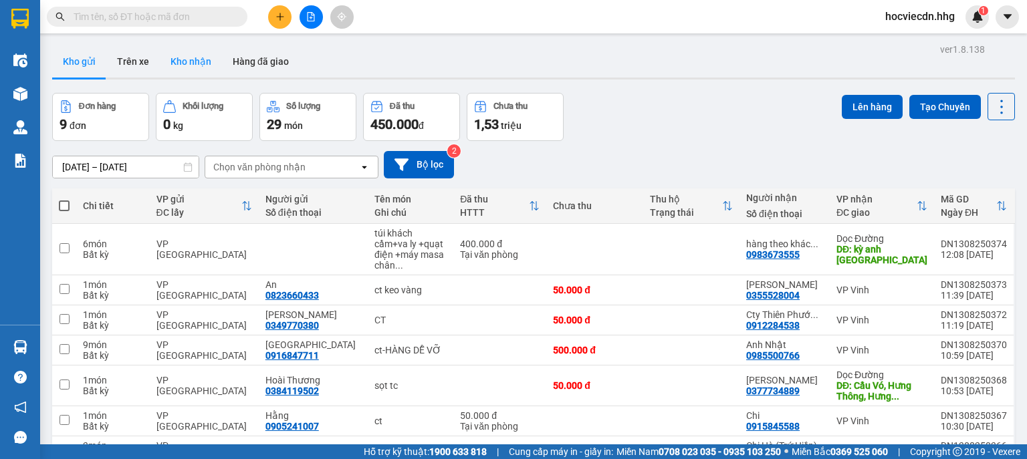
click at [195, 65] on button "Kho nhận" at bounding box center [191, 61] width 62 height 32
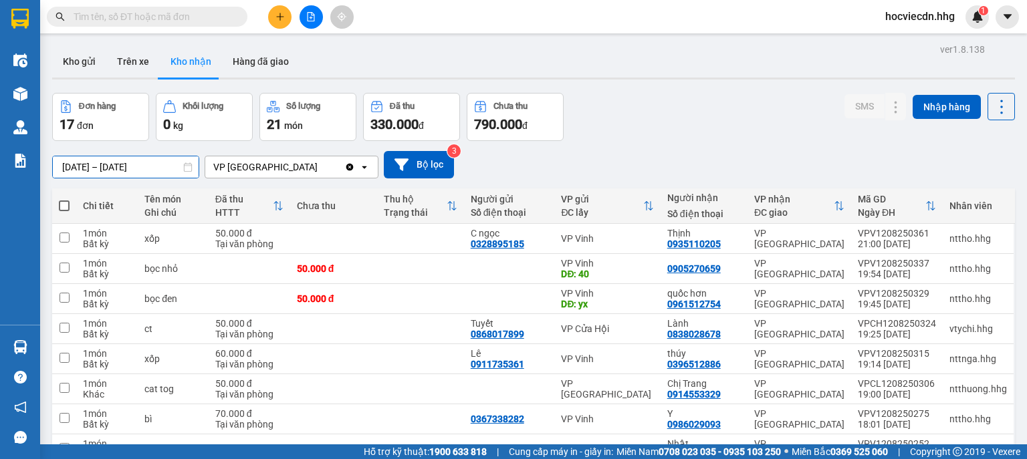
click at [132, 166] on input "[DATE] – [DATE]" at bounding box center [126, 166] width 146 height 21
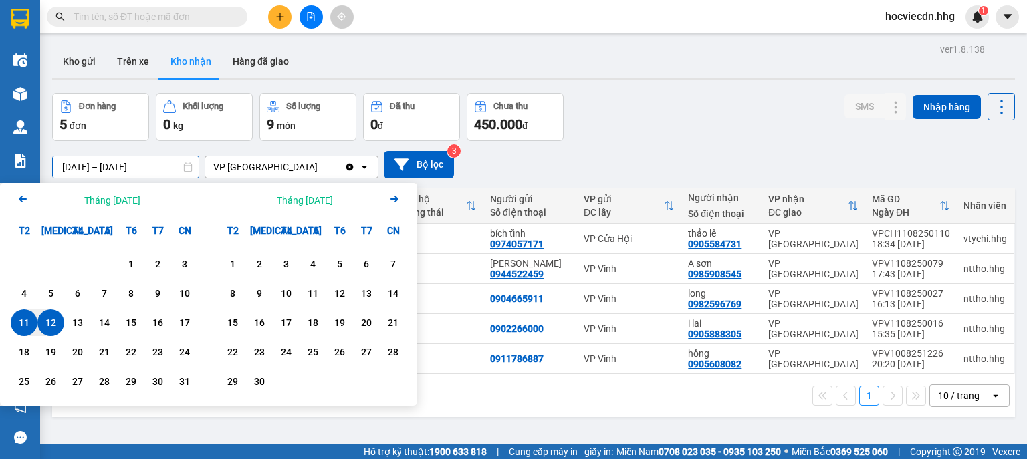
click at [716, 124] on div "Đơn hàng 5 đơn Khối lượng 0 kg Số lượng 9 món Đã thu 0 đ Chưa thu 450.000 đ SMS…" at bounding box center [533, 117] width 963 height 48
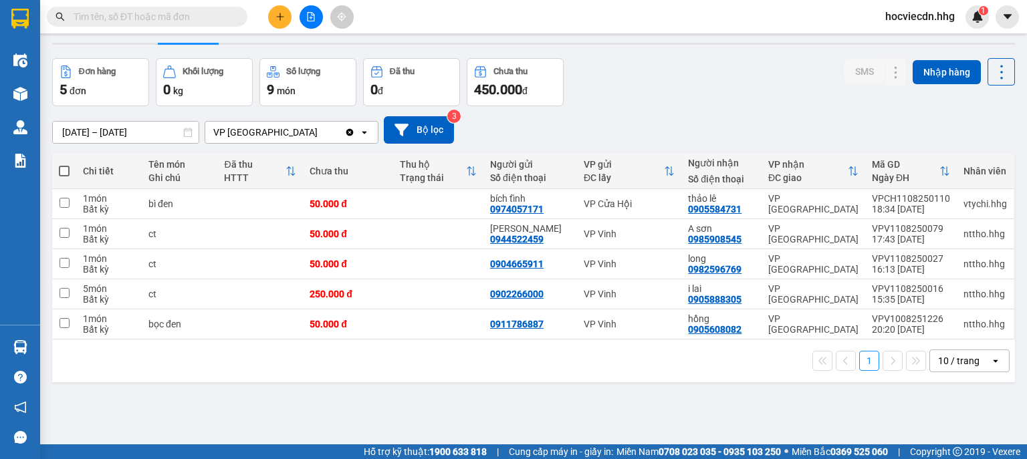
scroll to position [62, 0]
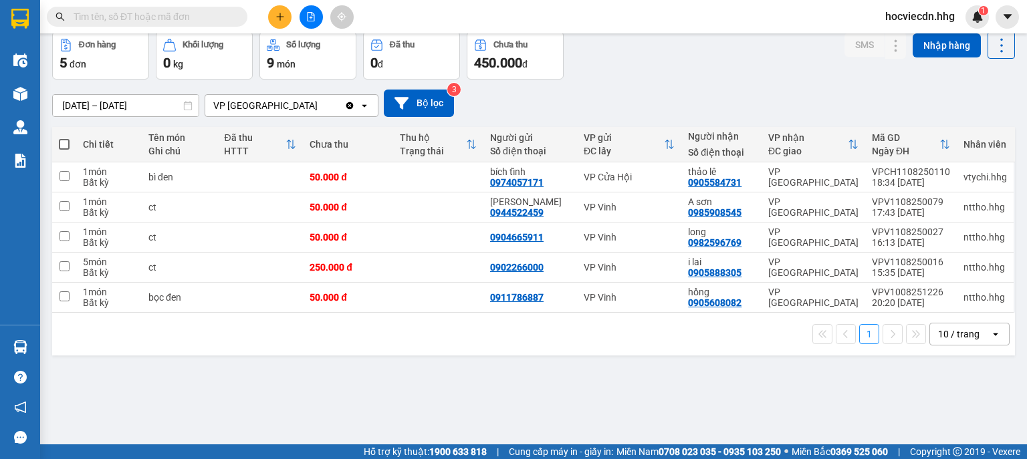
click at [88, 104] on input "11/08/2025 – 12/08/2025" at bounding box center [126, 105] width 146 height 21
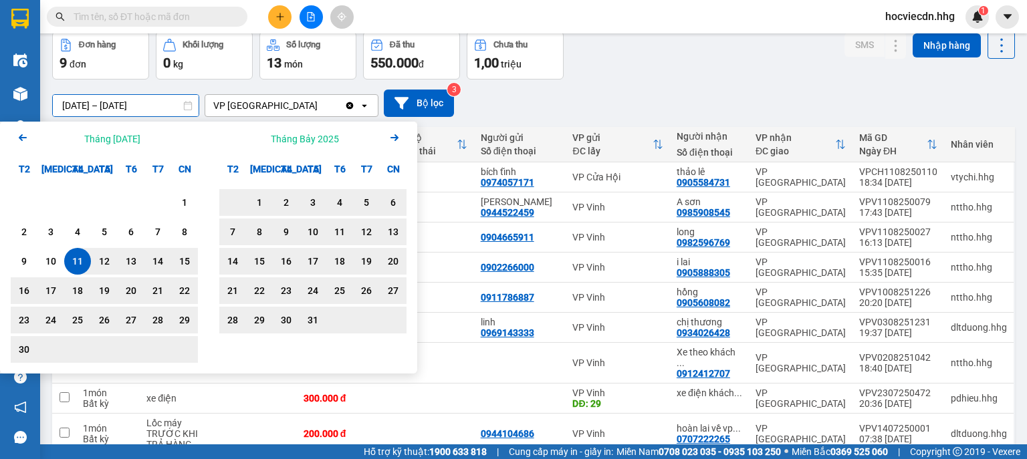
type input "11/06/2025 – 12/08/2025"
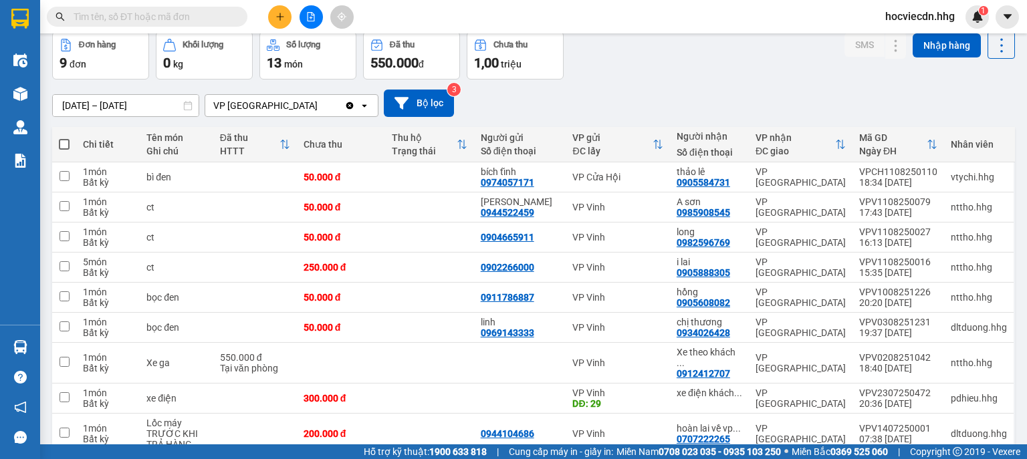
click at [607, 87] on div "11/06/2025 – 12/08/2025 Press the down arrow key to interact with the calendar …" at bounding box center [533, 103] width 963 height 47
click at [766, 181] on div "VP [GEOGRAPHIC_DATA]" at bounding box center [801, 177] width 90 height 21
checkbox input "true"
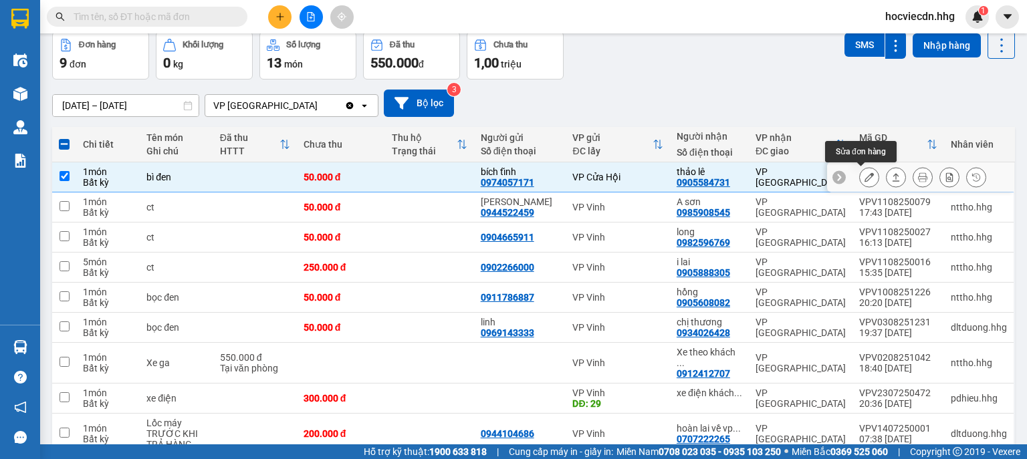
click at [865, 180] on icon at bounding box center [869, 177] width 9 height 9
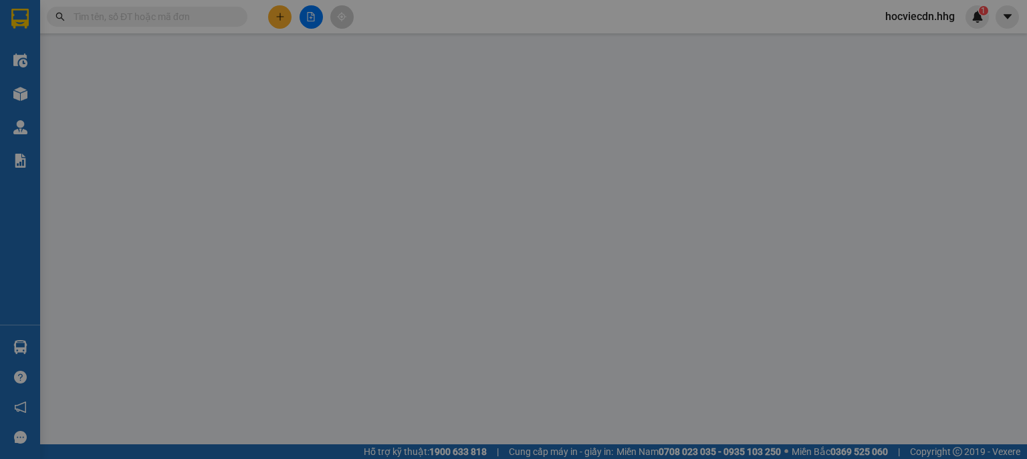
type input "0974057171"
type input "bích tĩnh"
type input "0905584731"
type input "thảo lê"
type input "50.000"
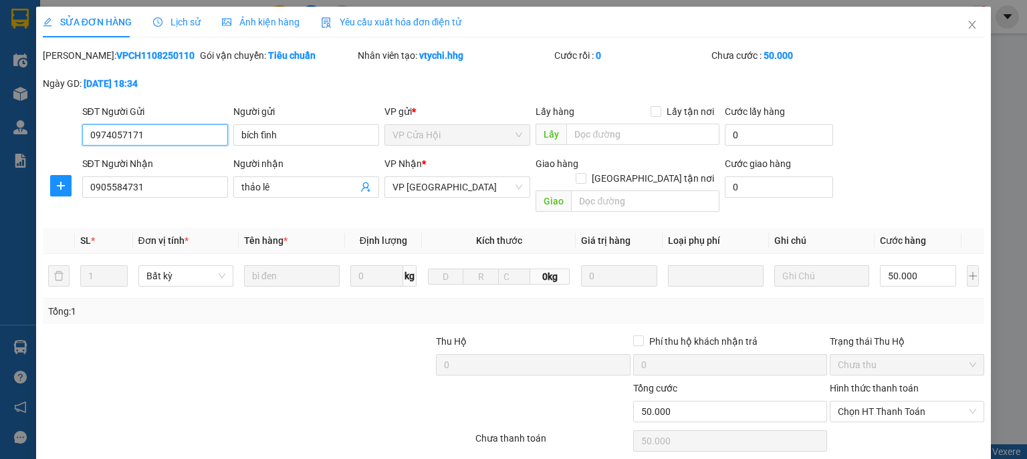
scroll to position [37, 0]
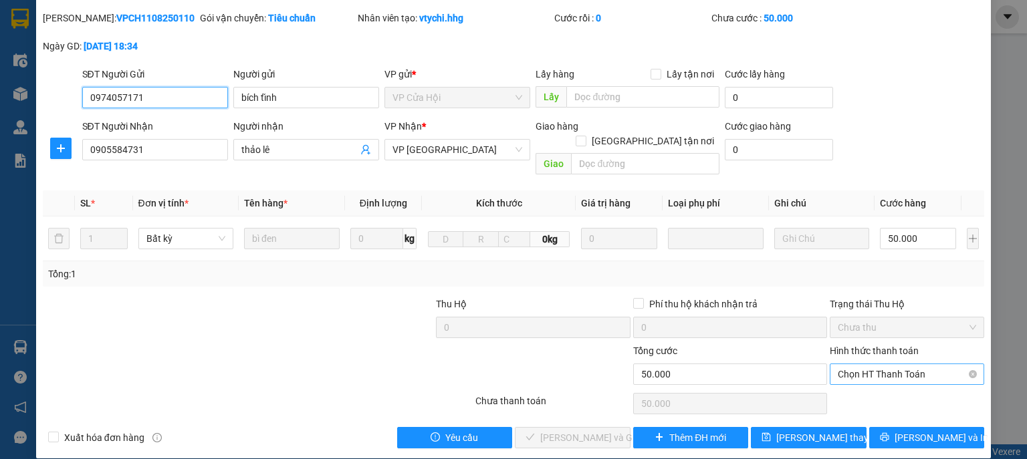
click at [910, 364] on span "Chọn HT Thanh Toán" at bounding box center [907, 374] width 138 height 20
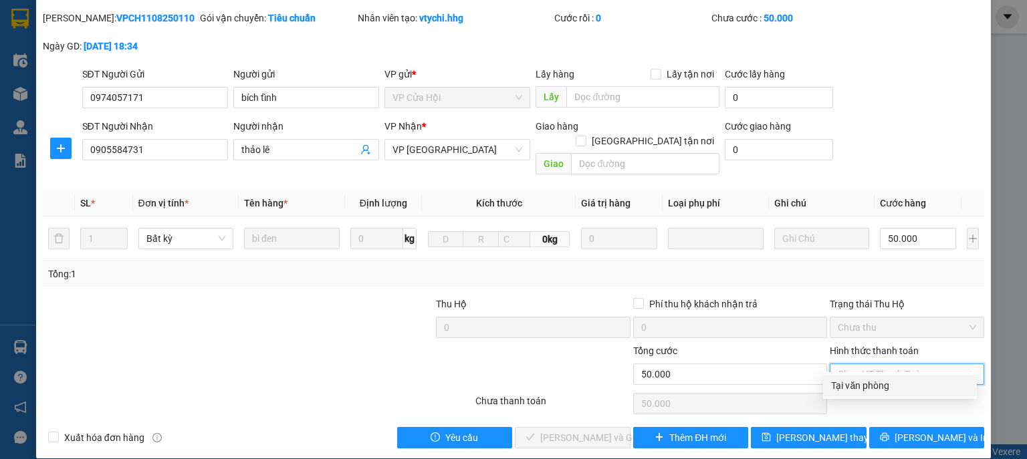
click at [902, 376] on div "Tại văn phòng" at bounding box center [900, 385] width 154 height 21
type input "0"
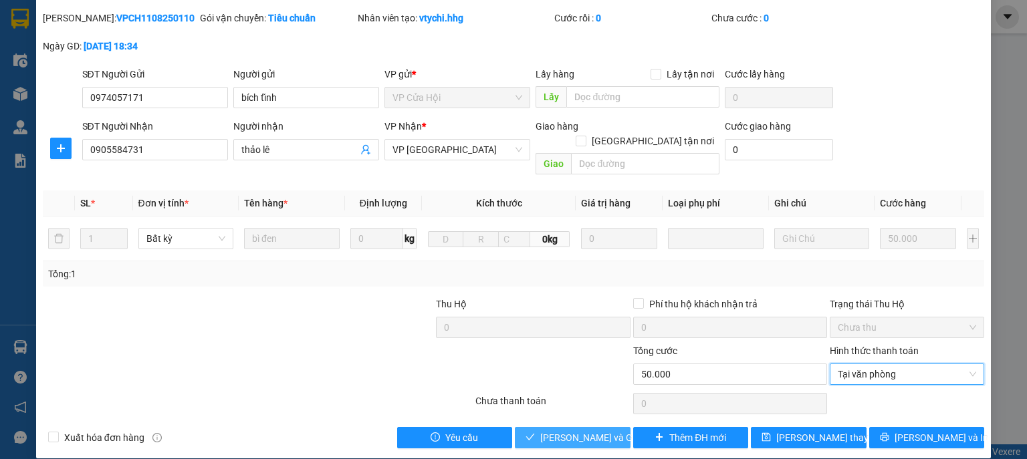
click at [594, 431] on span "Lưu và Giao hàng" at bounding box center [604, 438] width 128 height 15
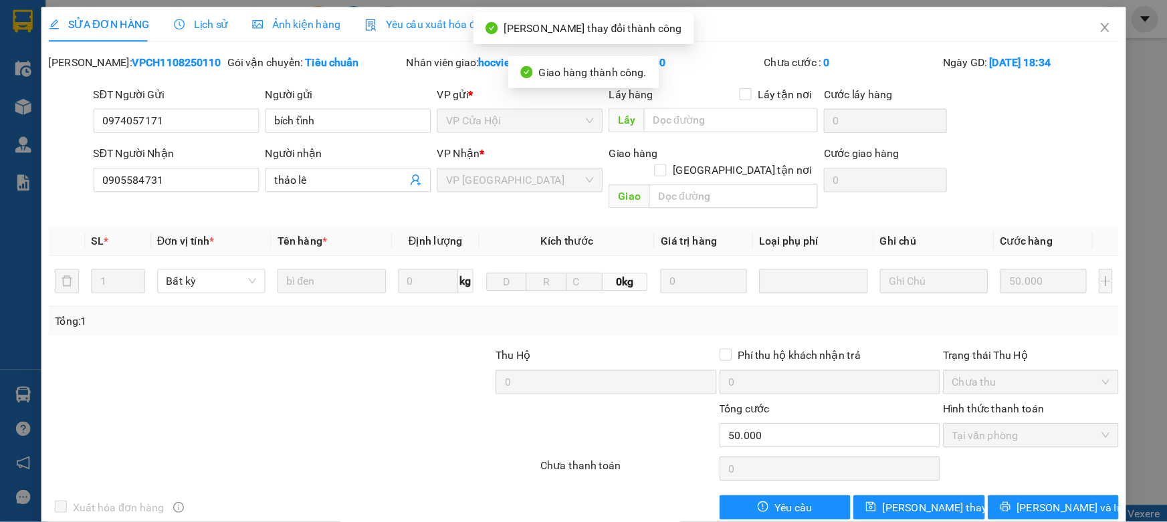
scroll to position [0, 0]
click at [967, 23] on icon "close" at bounding box center [972, 24] width 11 height 11
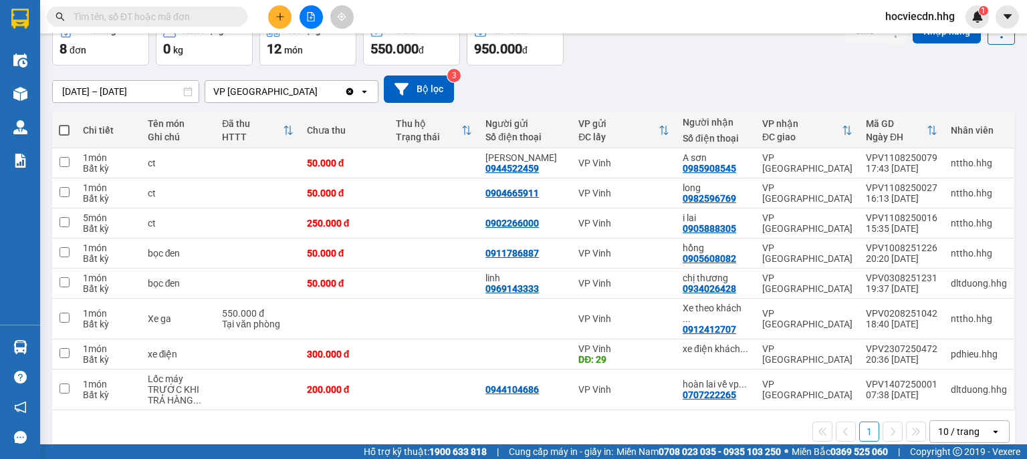
scroll to position [83, 0]
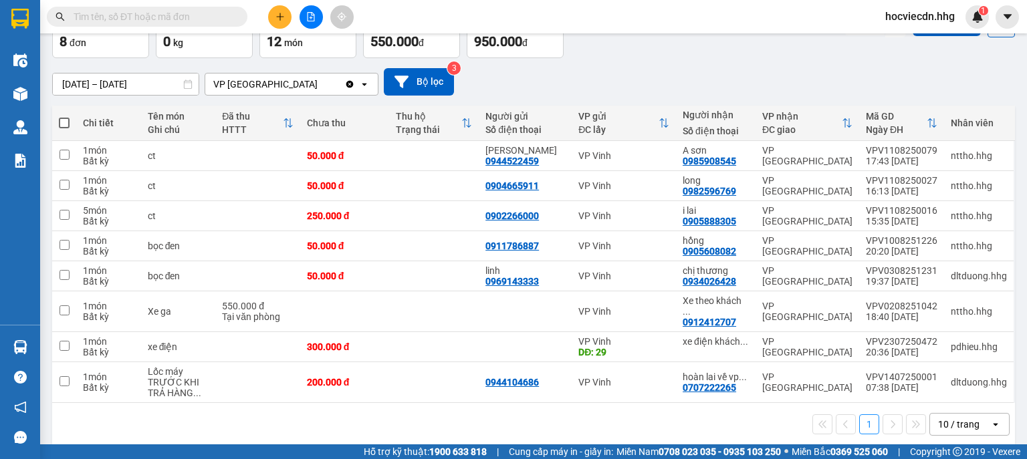
click at [944, 418] on div "10 / trang" at bounding box center [958, 424] width 41 height 13
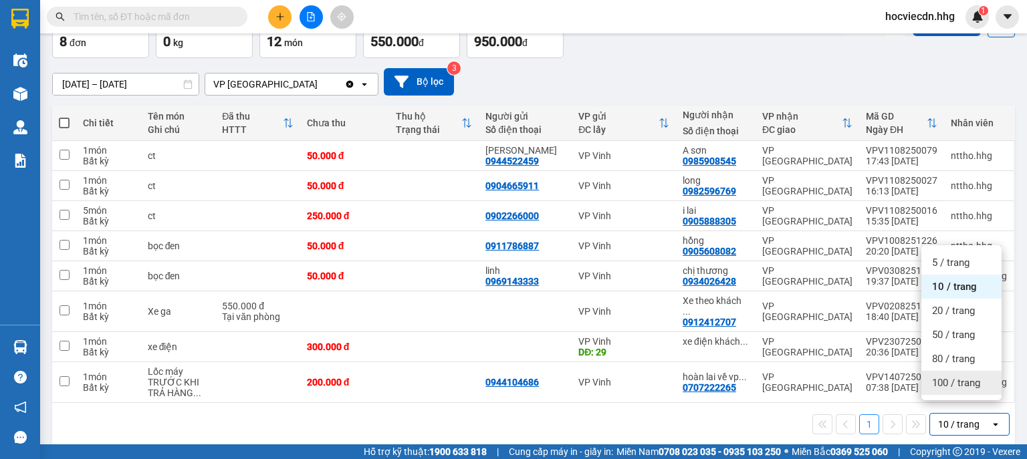
click at [945, 378] on span "100 / trang" at bounding box center [956, 382] width 48 height 13
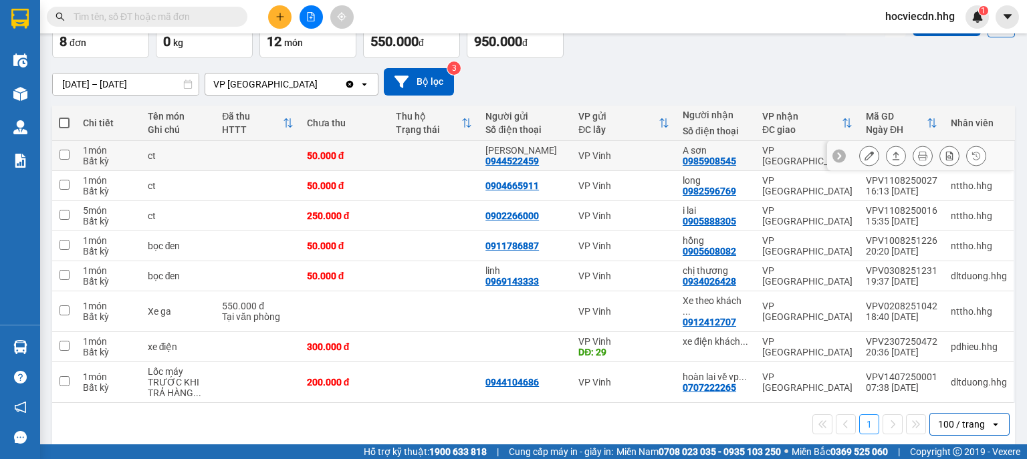
click at [724, 160] on div "0985908545" at bounding box center [709, 161] width 53 height 11
click at [740, 152] on div "A sơn" at bounding box center [716, 150] width 66 height 11
checkbox input "true"
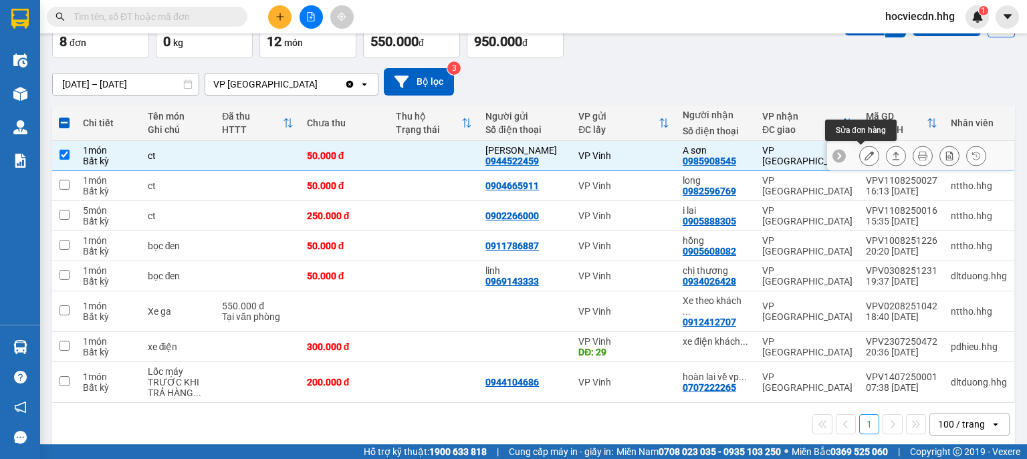
click at [865, 152] on icon at bounding box center [869, 155] width 9 height 9
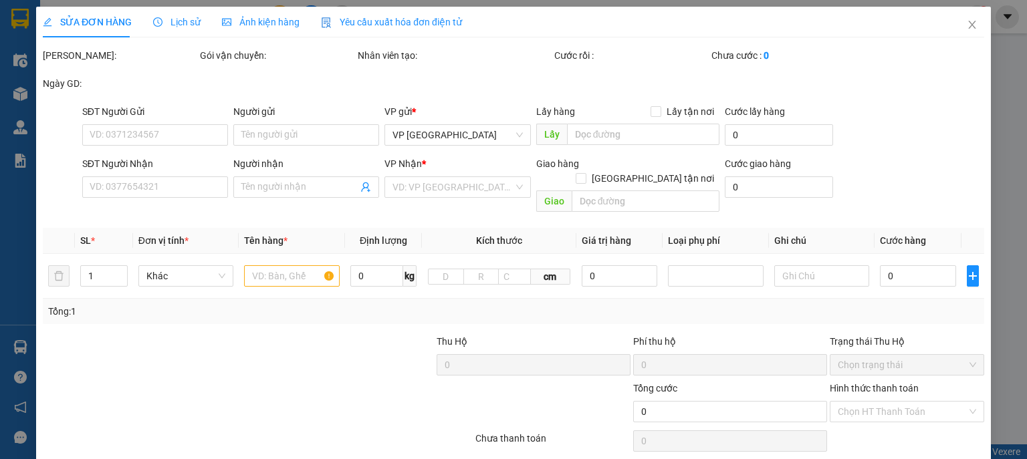
type input "0944522459"
type input "Anh Thành"
type input "0985908545"
type input "A sơn"
type input "50.000"
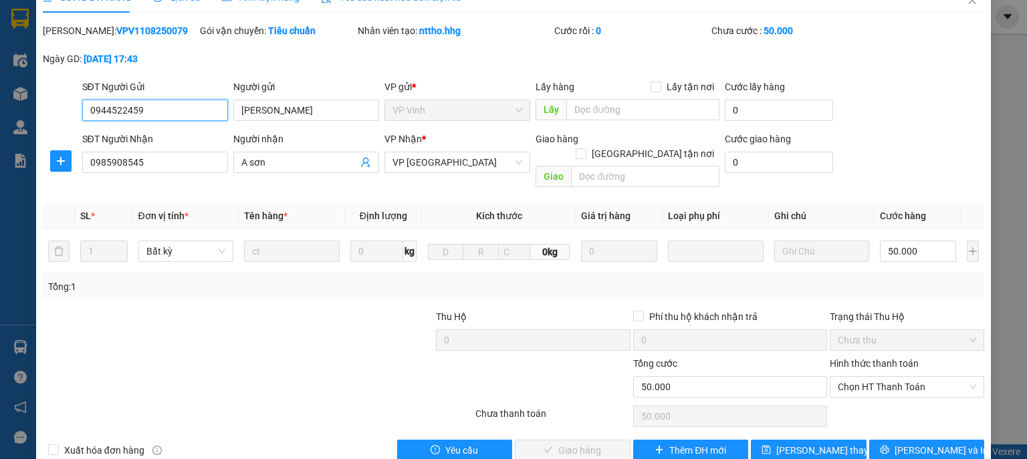
scroll to position [37, 0]
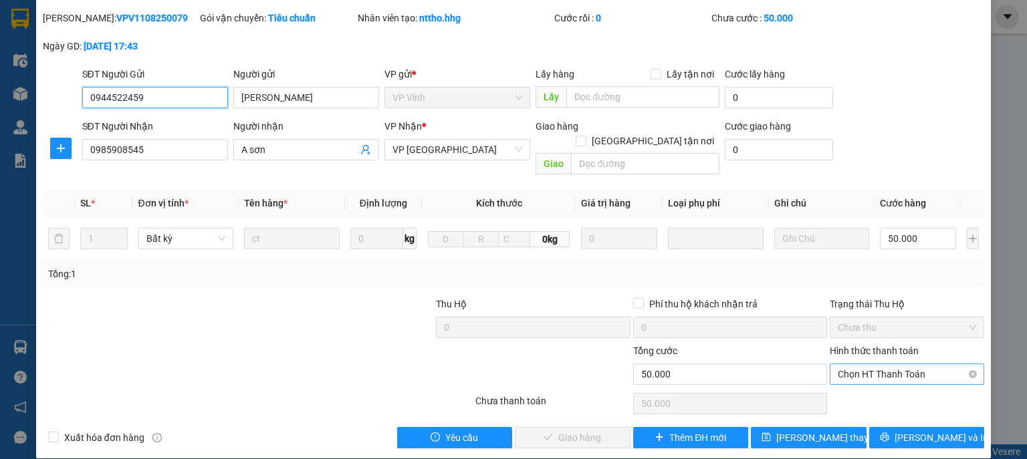
click at [855, 364] on span "Chọn HT Thanh Toán" at bounding box center [907, 374] width 138 height 20
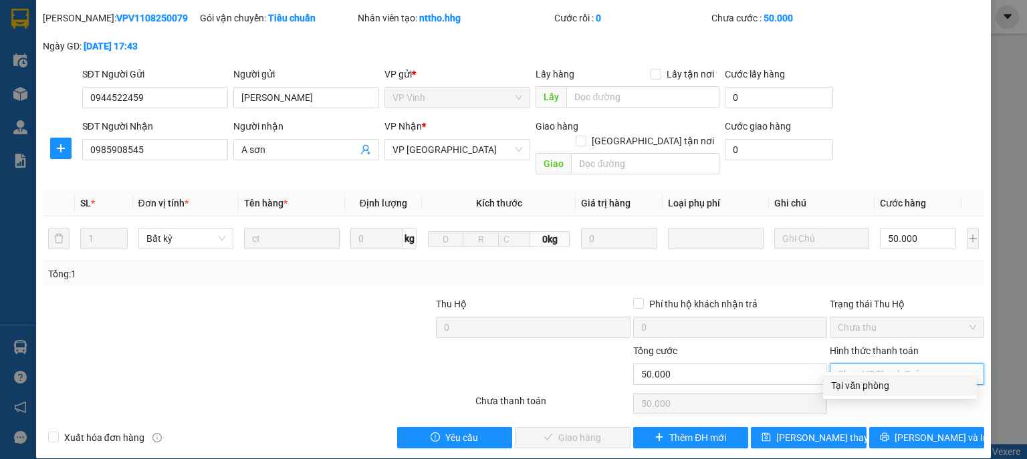
click at [857, 380] on div "Tại văn phòng" at bounding box center [900, 385] width 138 height 15
type input "0"
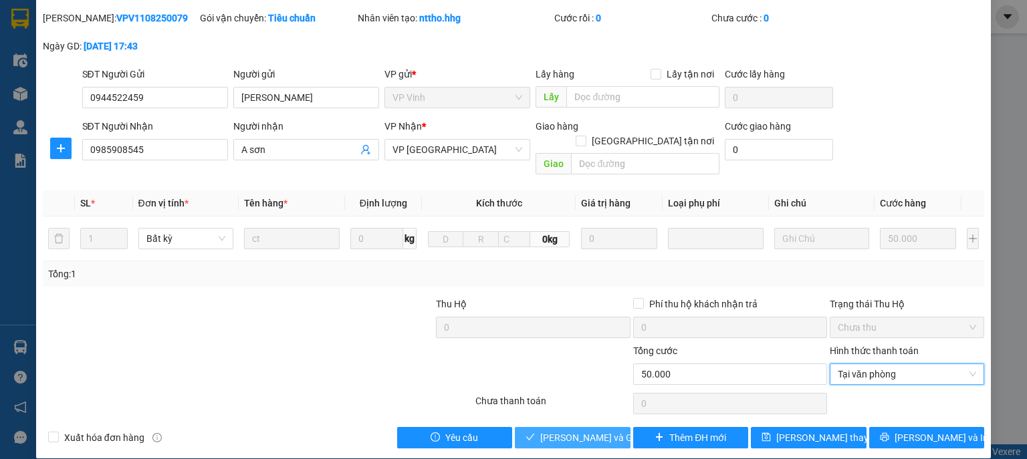
click at [602, 431] on span "Lưu và Giao hàng" at bounding box center [604, 438] width 128 height 15
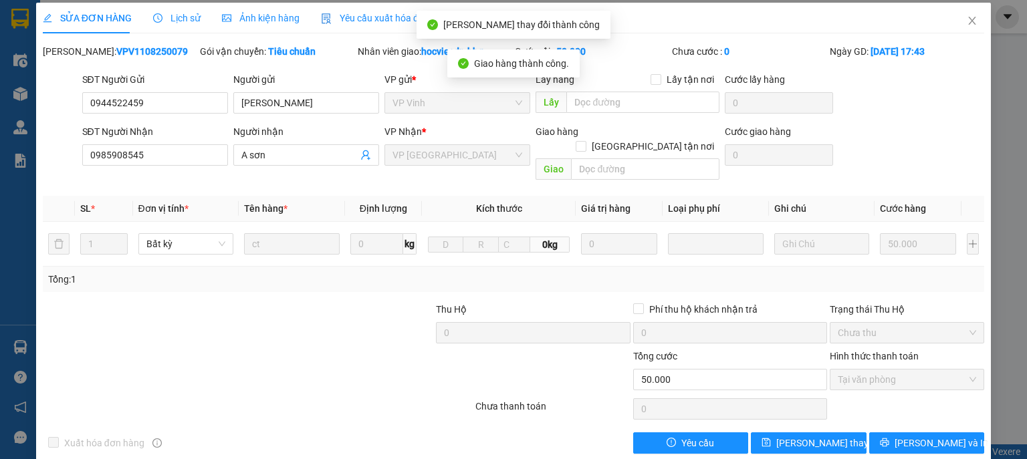
scroll to position [0, 0]
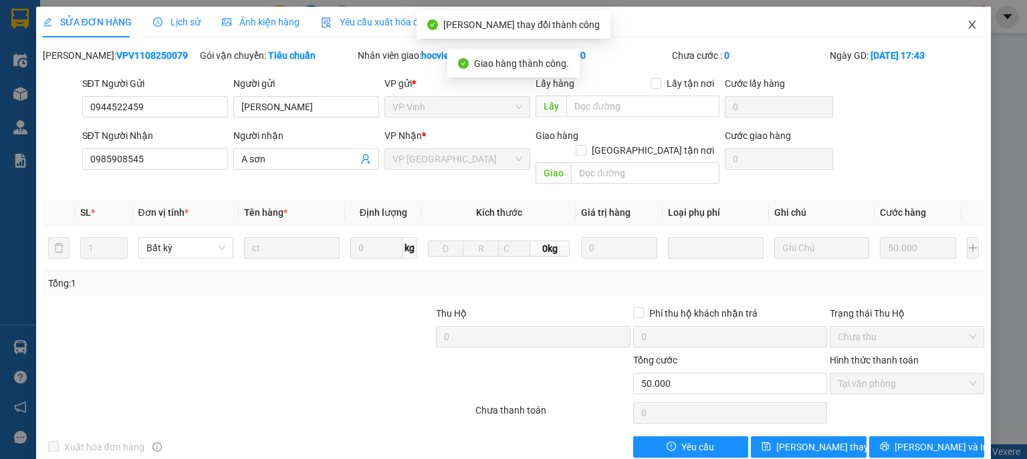
click at [970, 20] on icon "close" at bounding box center [972, 24] width 11 height 11
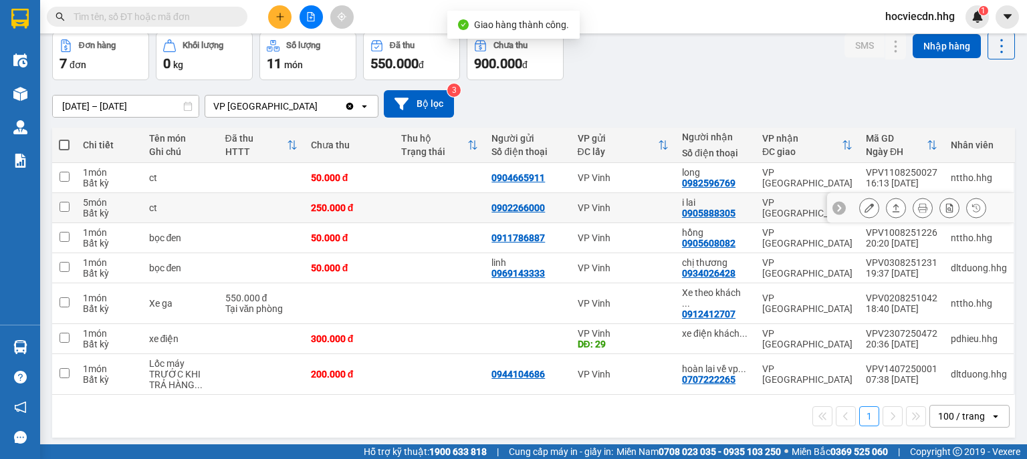
scroll to position [62, 0]
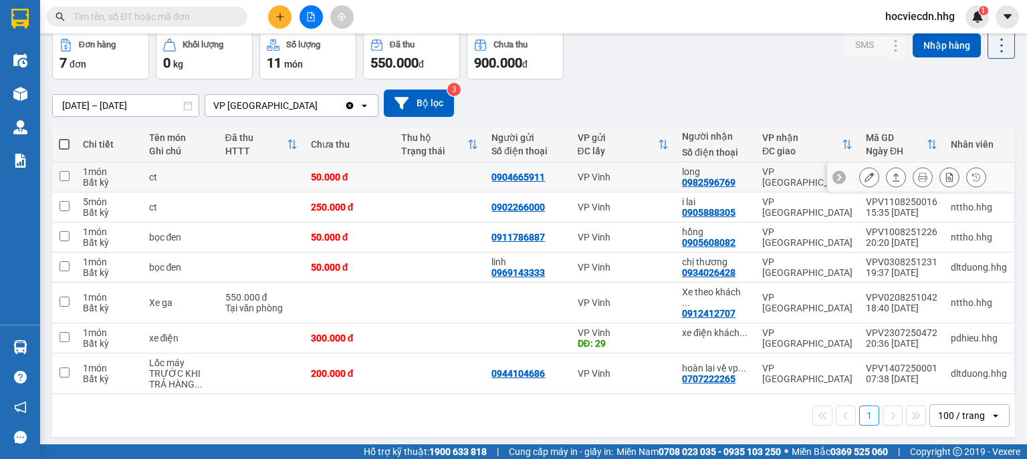
click at [621, 175] on div "VP Vinh" at bounding box center [624, 177] width 92 height 11
checkbox input "true"
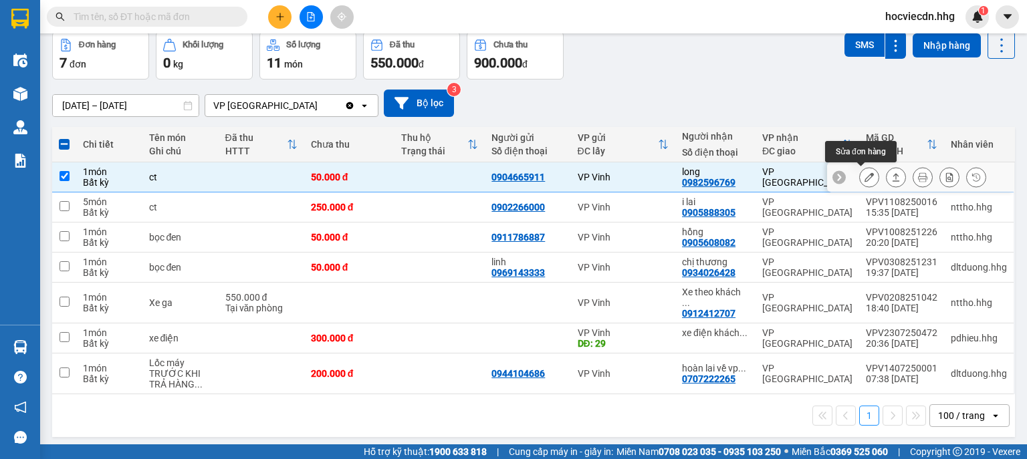
click at [865, 176] on icon at bounding box center [869, 177] width 9 height 9
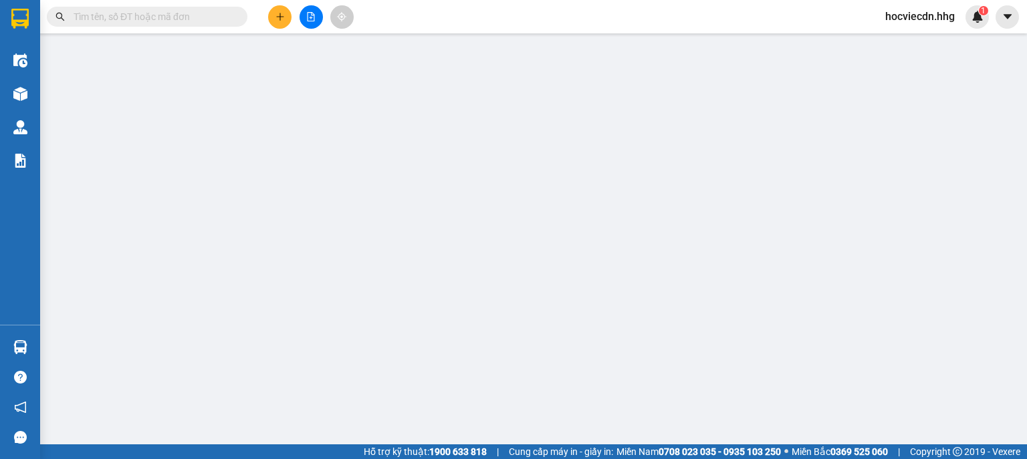
type input "0904665911"
type input "0982596769"
type input "long"
type input "50.000"
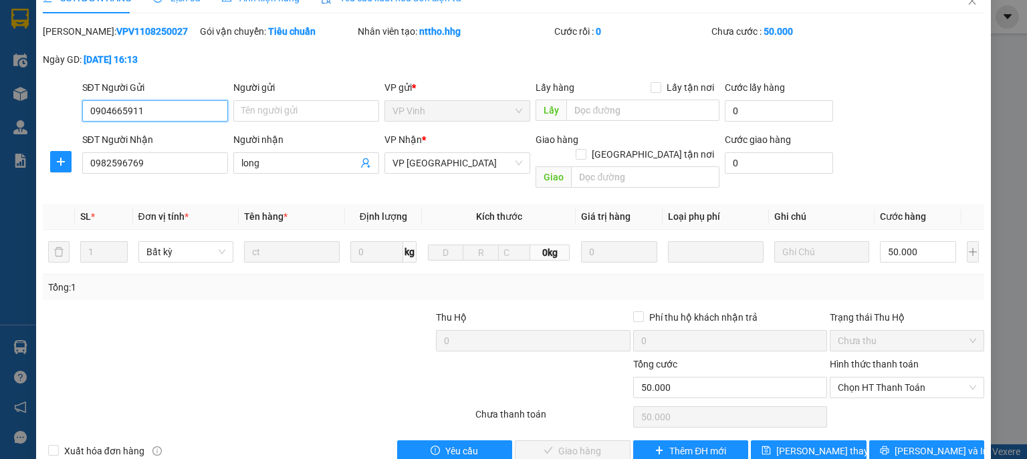
scroll to position [37, 0]
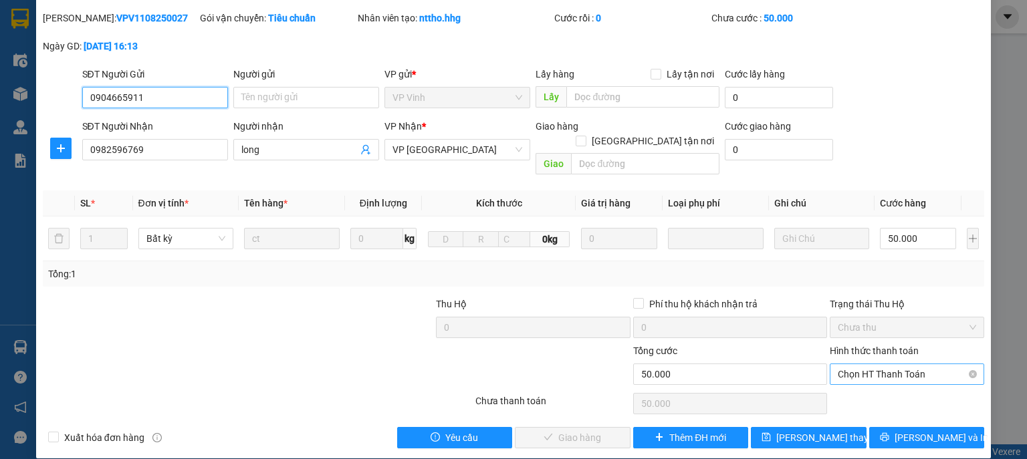
click at [851, 364] on span "Chọn HT Thanh Toán" at bounding box center [907, 374] width 138 height 20
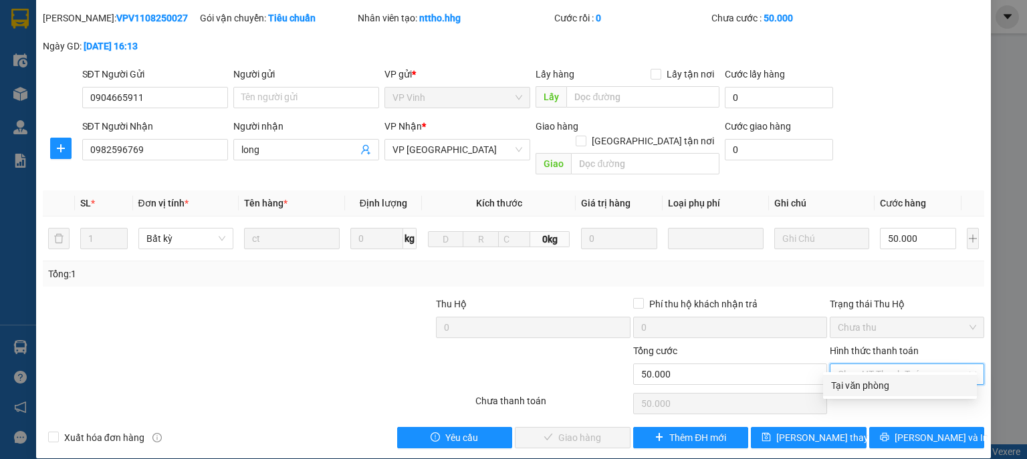
click at [851, 380] on div "Tại văn phòng" at bounding box center [900, 385] width 138 height 15
type input "0"
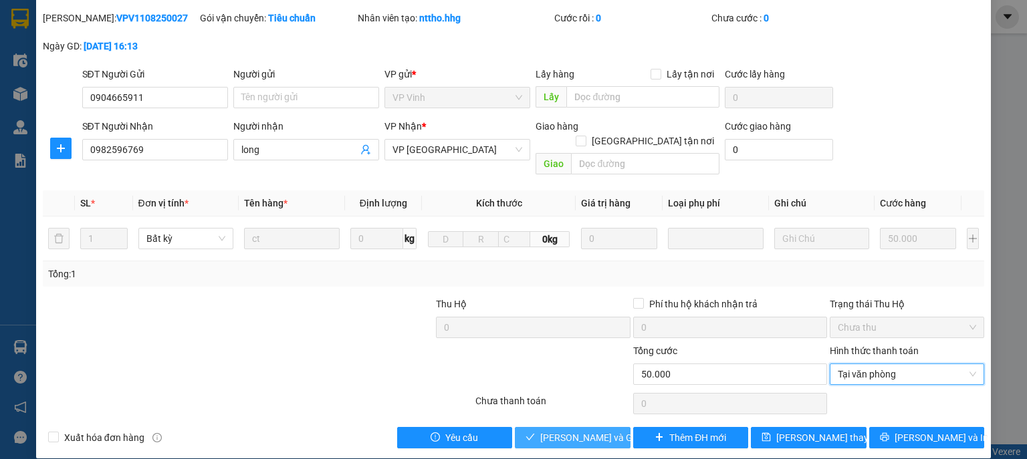
click at [607, 431] on span "Lưu và Giao hàng" at bounding box center [604, 438] width 128 height 15
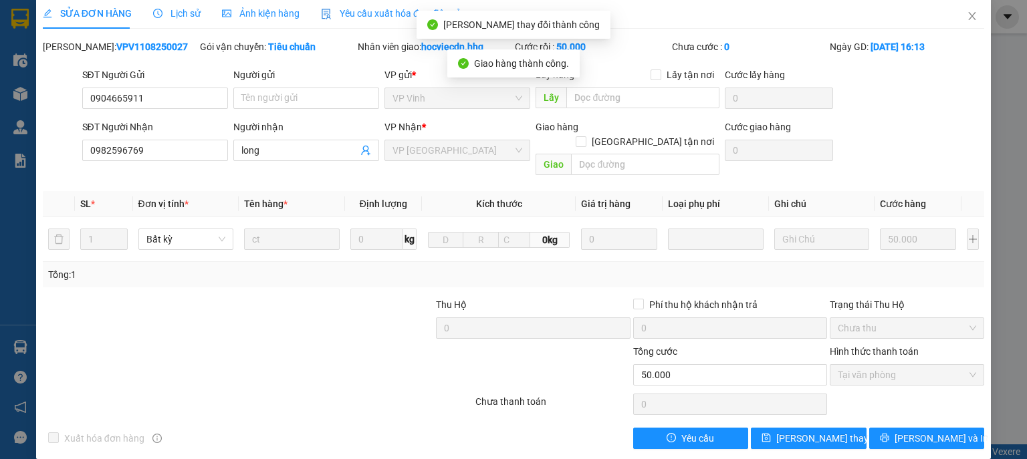
scroll to position [0, 0]
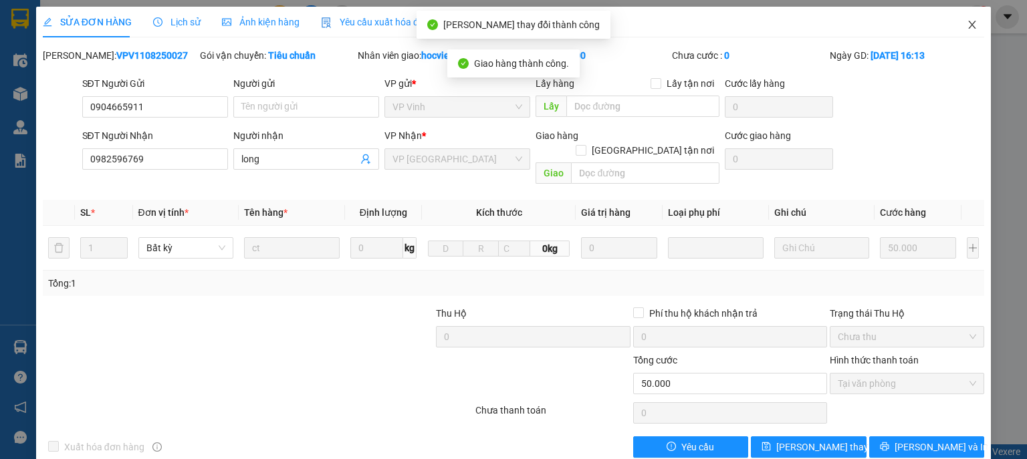
click at [967, 22] on icon "close" at bounding box center [972, 24] width 11 height 11
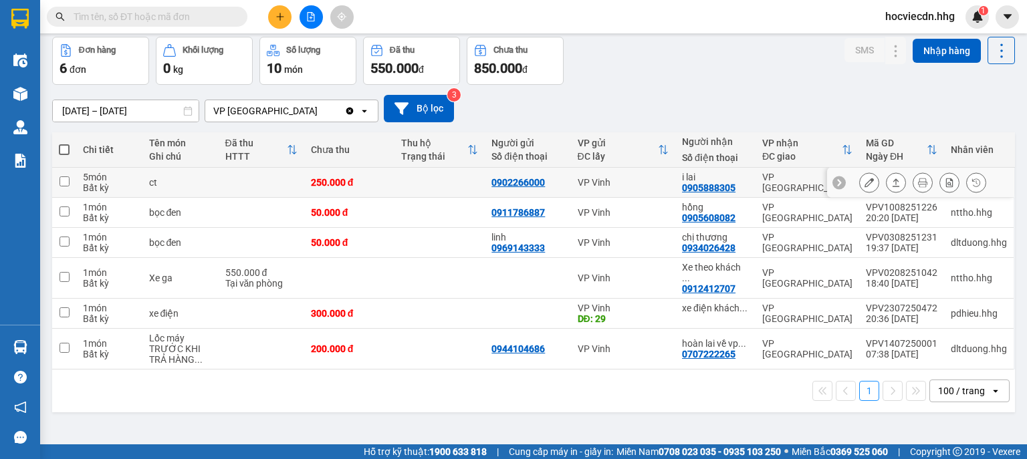
scroll to position [62, 0]
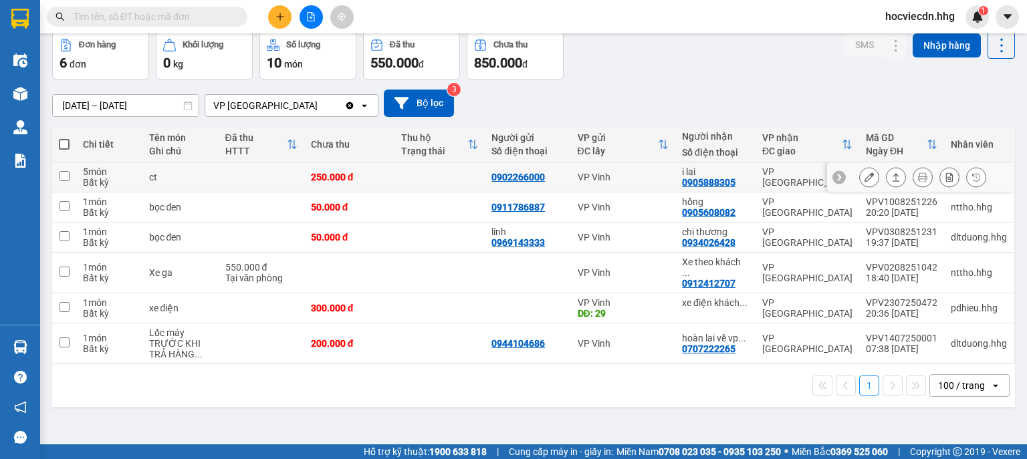
click at [717, 174] on div "i lai" at bounding box center [715, 172] width 67 height 11
checkbox input "true"
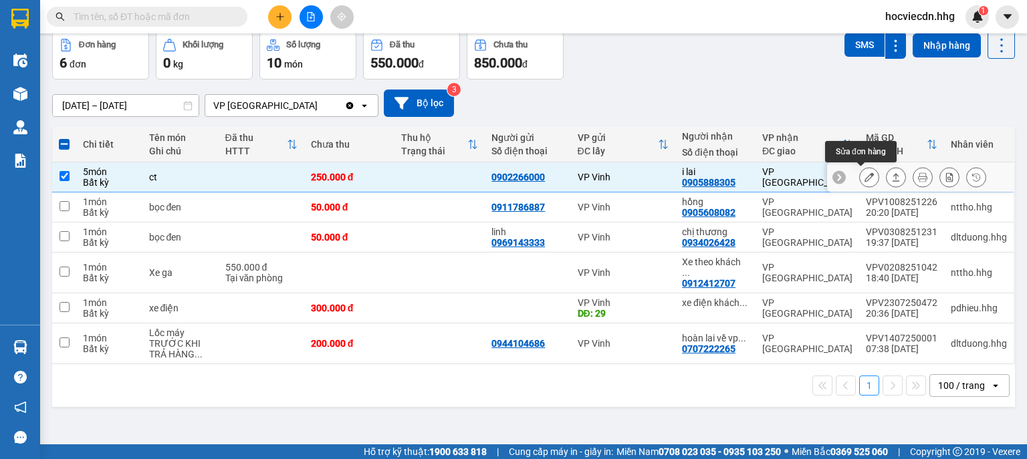
click at [864, 171] on button at bounding box center [869, 177] width 19 height 23
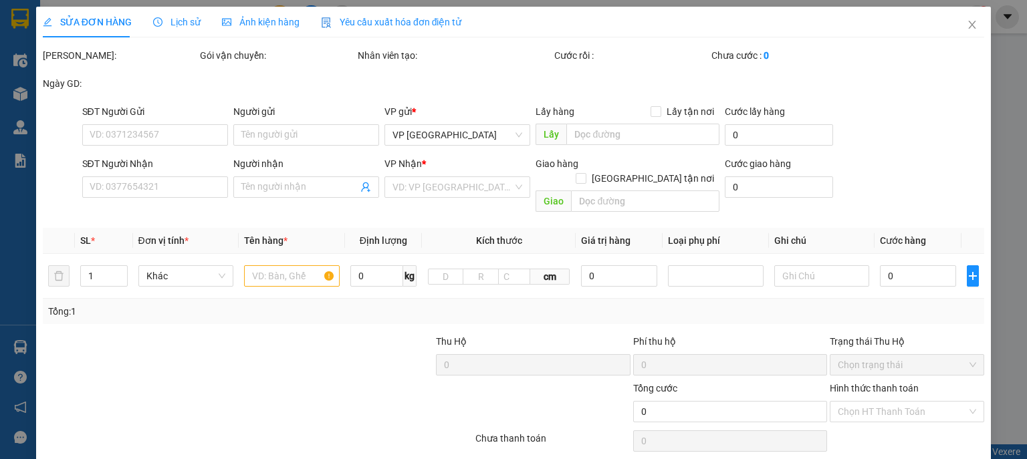
type input "0902266000"
type input "0905888305"
type input "i lai"
type input "250.000"
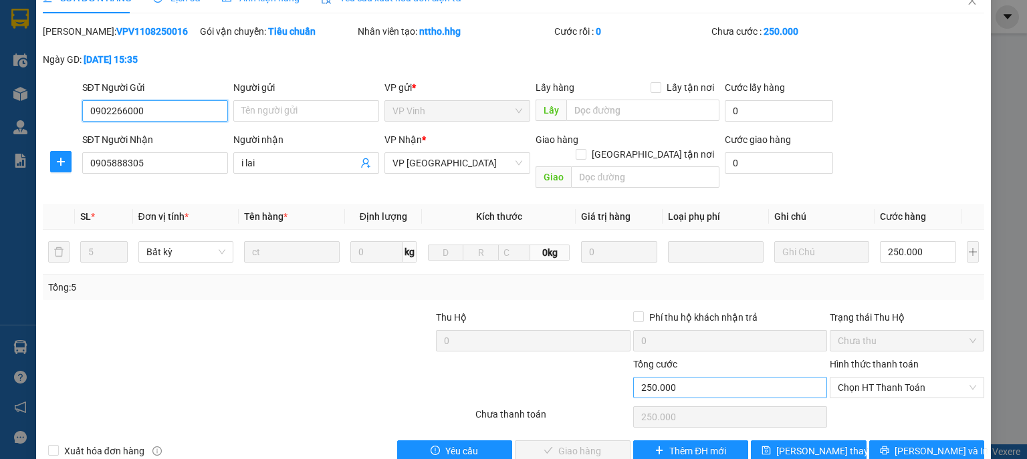
scroll to position [37, 0]
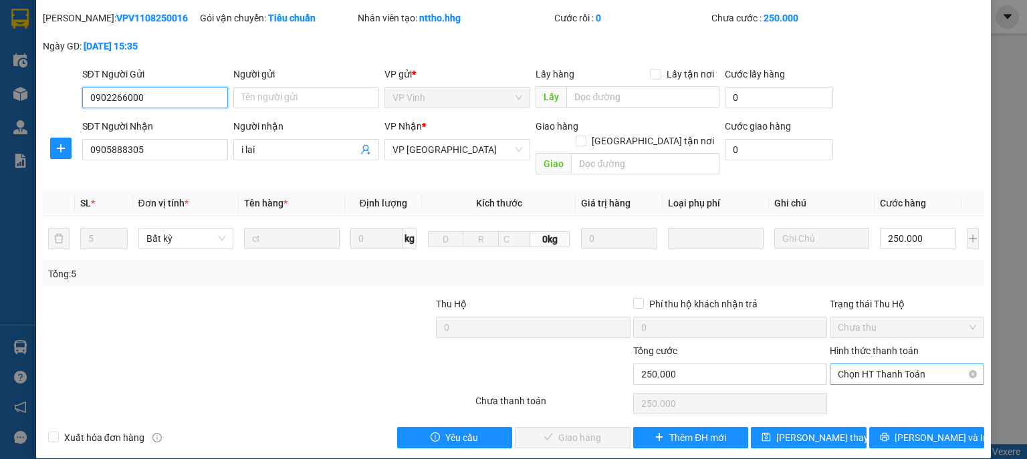
click at [843, 364] on span "Chọn HT Thanh Toán" at bounding box center [907, 374] width 138 height 20
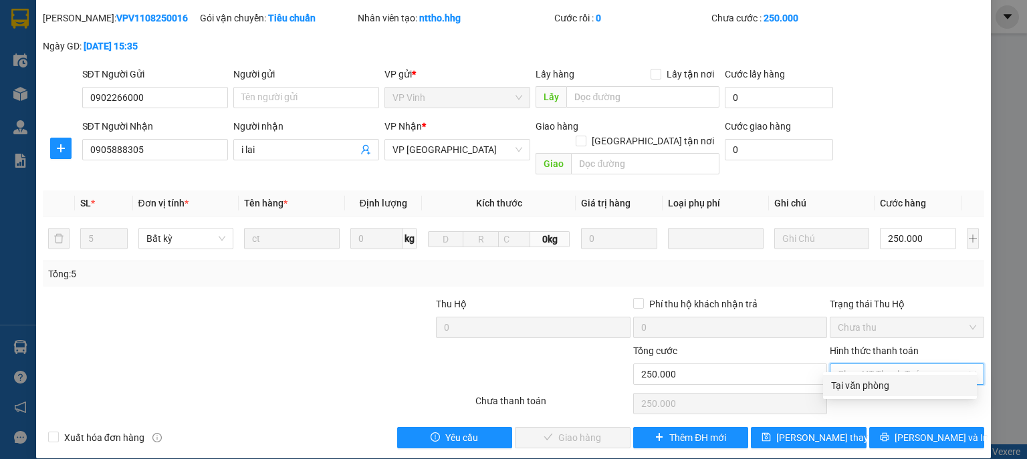
click at [845, 384] on div "Tại văn phòng" at bounding box center [900, 385] width 138 height 15
type input "0"
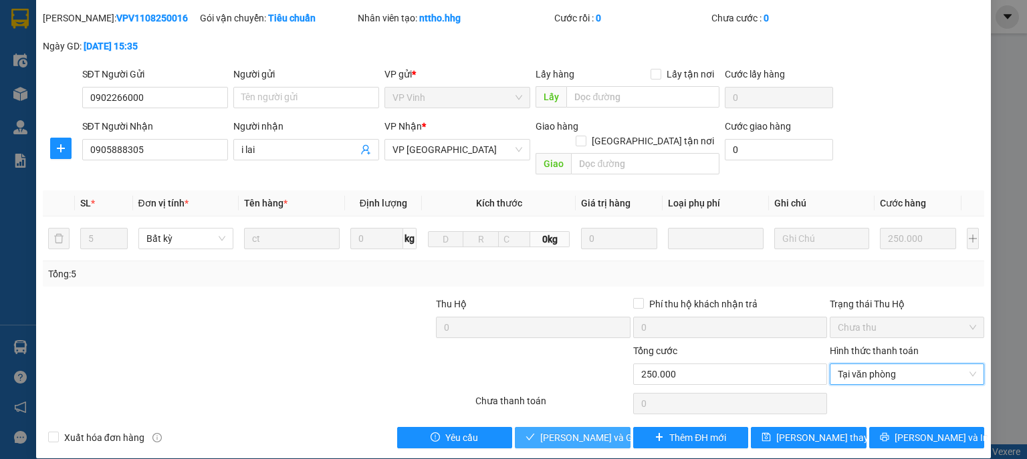
click at [586, 431] on span "Lưu và Giao hàng" at bounding box center [604, 438] width 128 height 15
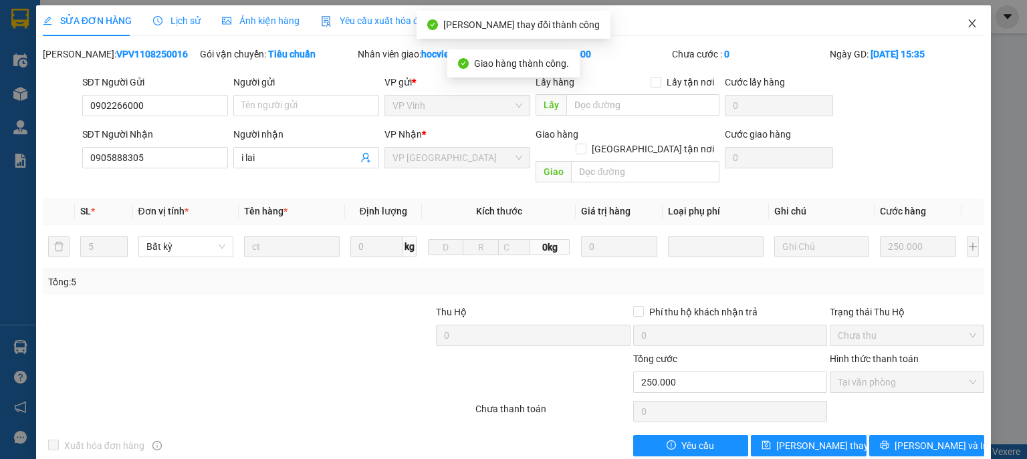
scroll to position [0, 0]
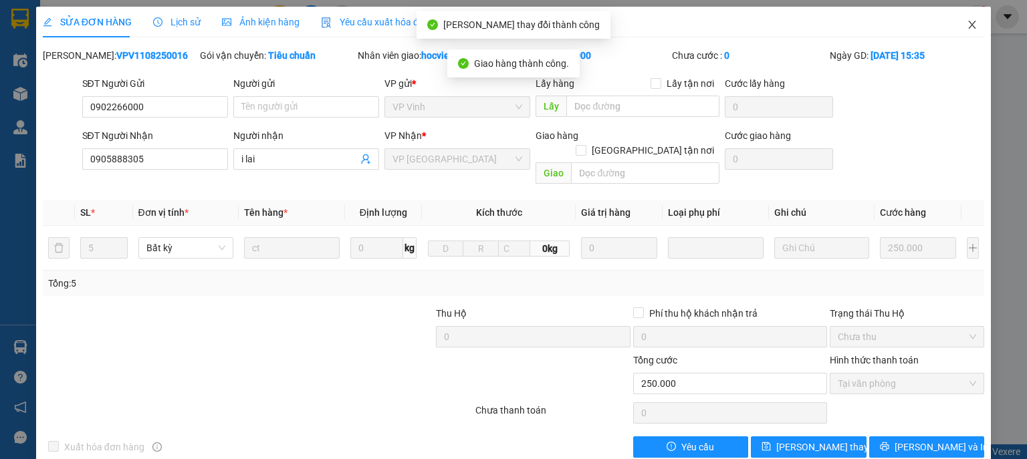
click at [967, 23] on icon "close" at bounding box center [972, 24] width 11 height 11
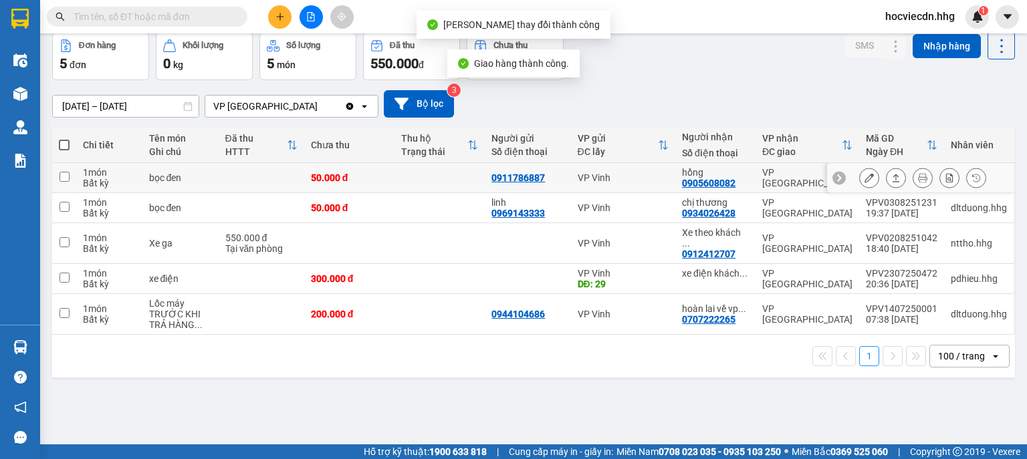
scroll to position [62, 0]
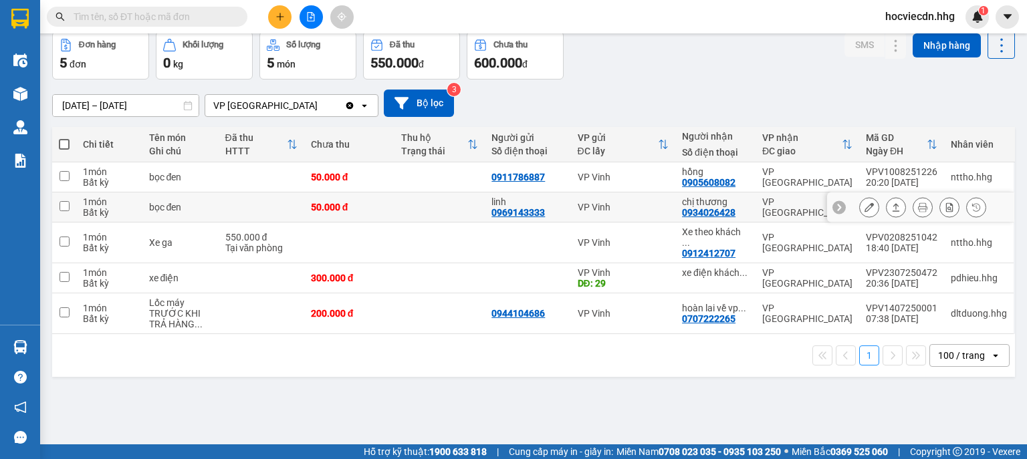
click at [655, 207] on div "VP Vinh" at bounding box center [624, 207] width 92 height 11
checkbox input "true"
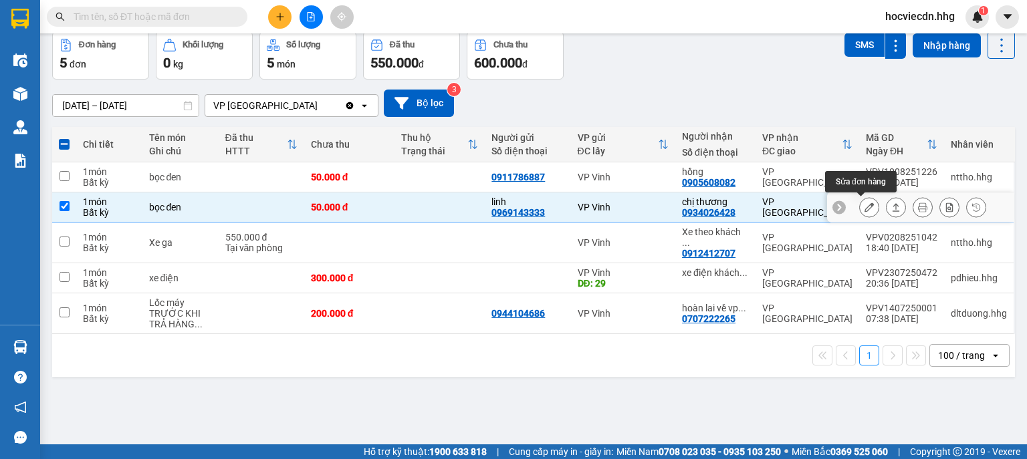
click at [860, 205] on button at bounding box center [869, 207] width 19 height 23
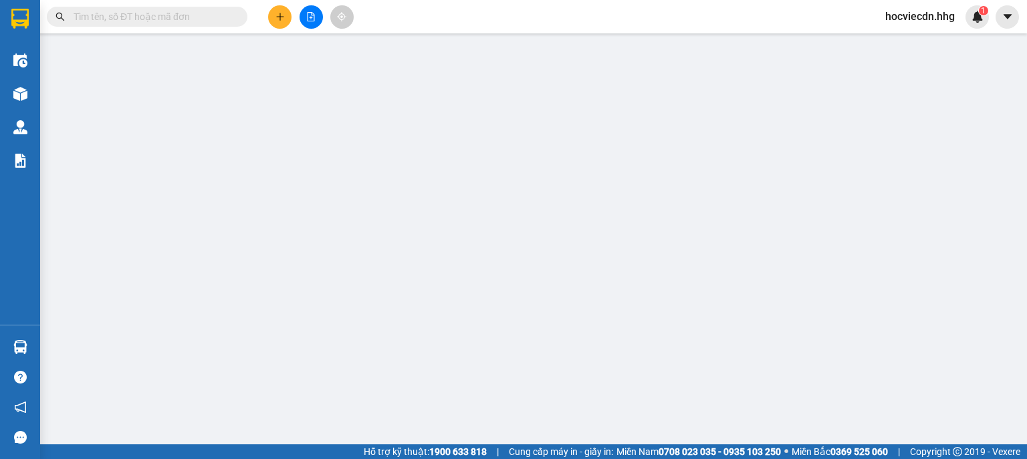
type input "0969143333"
type input "linh"
type input "0934026428"
type input "chị thương"
type input "50.000"
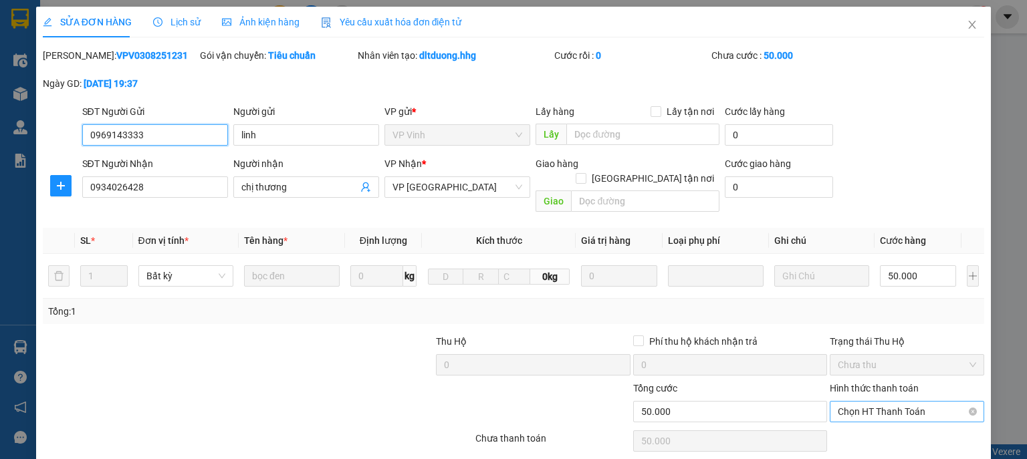
click at [860, 402] on span "Chọn HT Thanh Toán" at bounding box center [907, 412] width 138 height 20
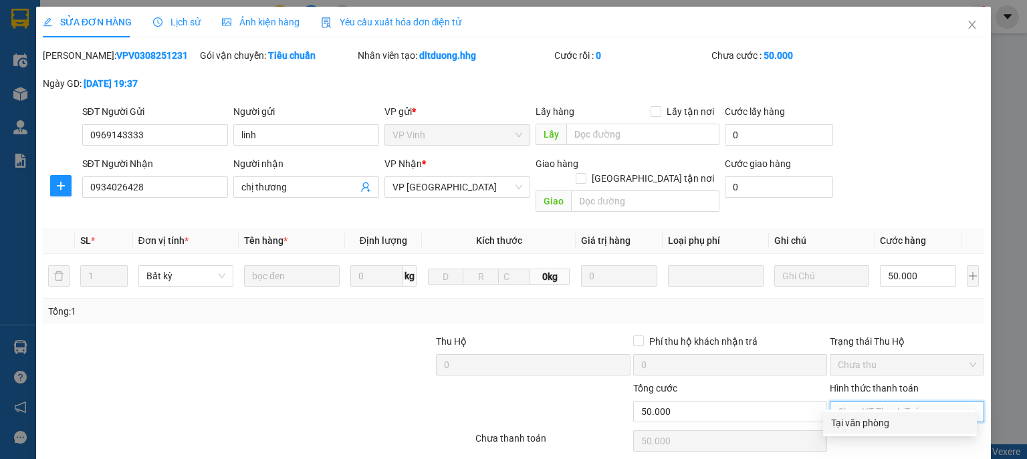
click at [857, 419] on div "Tại văn phòng" at bounding box center [900, 423] width 138 height 15
type input "0"
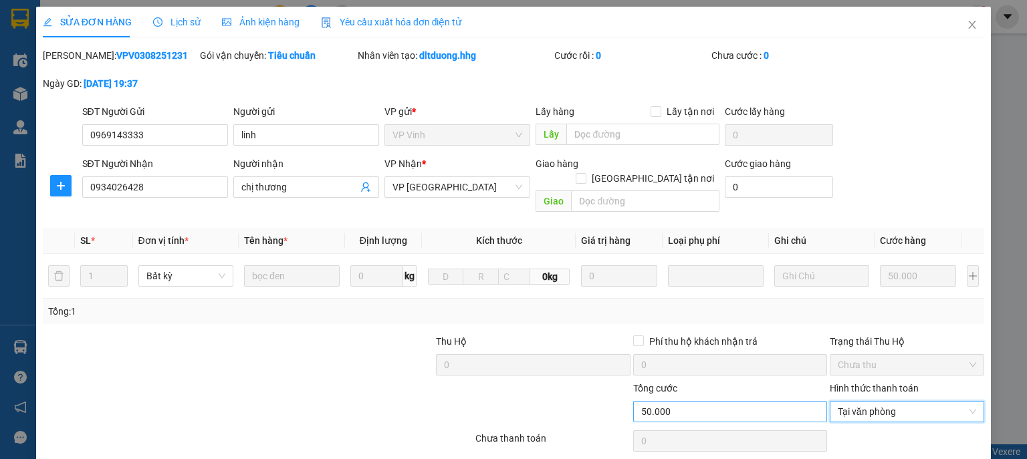
scroll to position [37, 0]
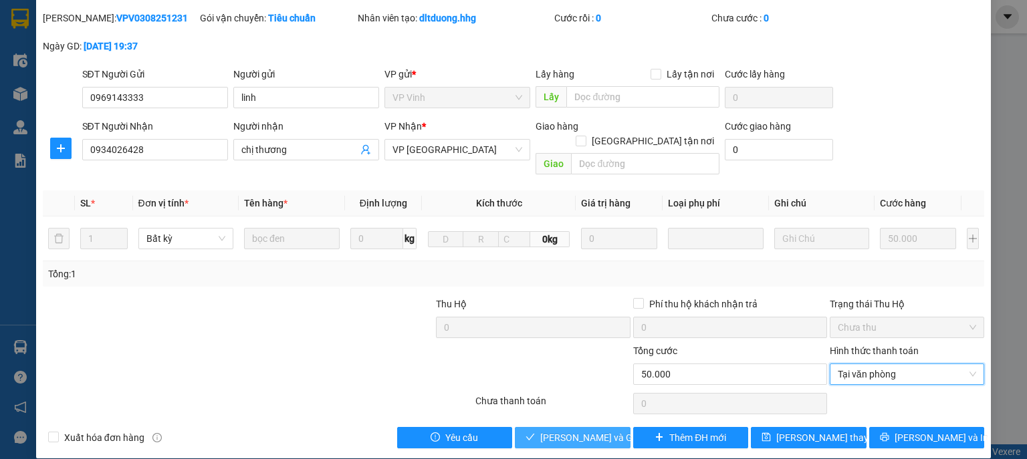
click at [598, 431] on span "Lưu và Giao hàng" at bounding box center [604, 438] width 128 height 15
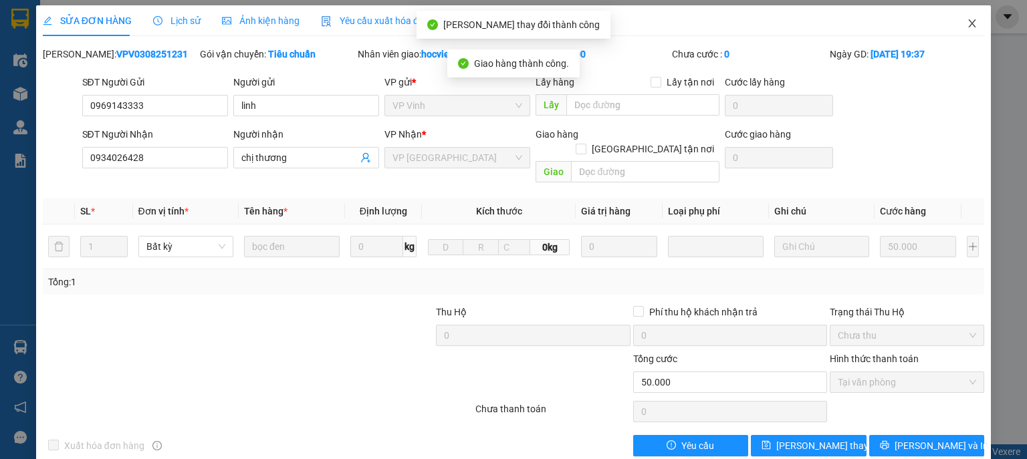
scroll to position [0, 0]
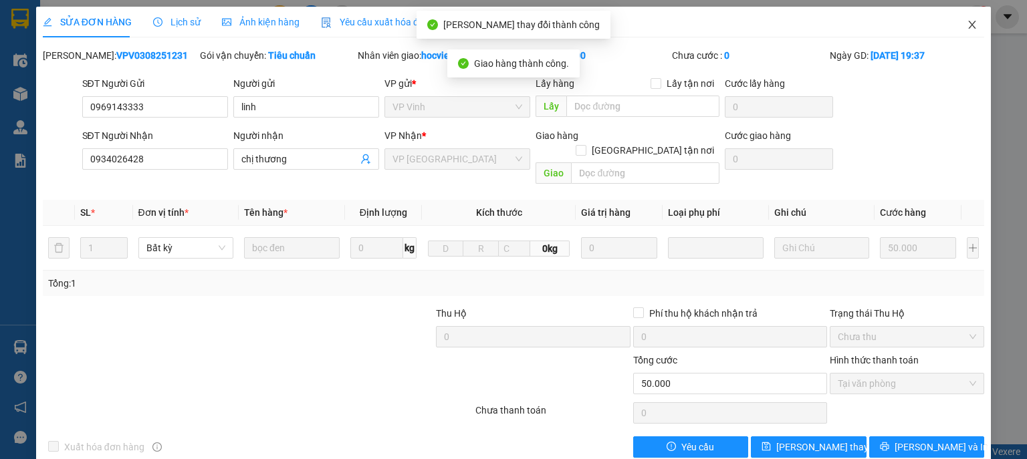
click at [969, 24] on icon "close" at bounding box center [972, 25] width 7 height 8
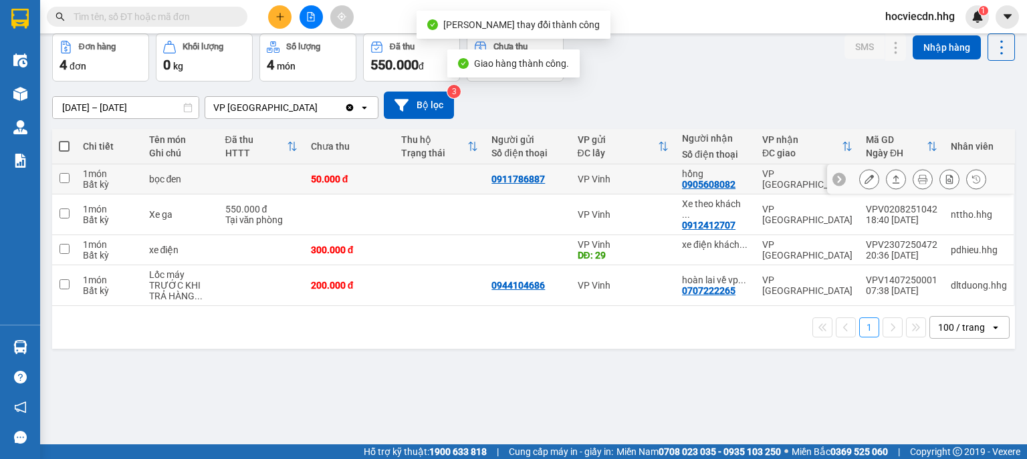
scroll to position [62, 0]
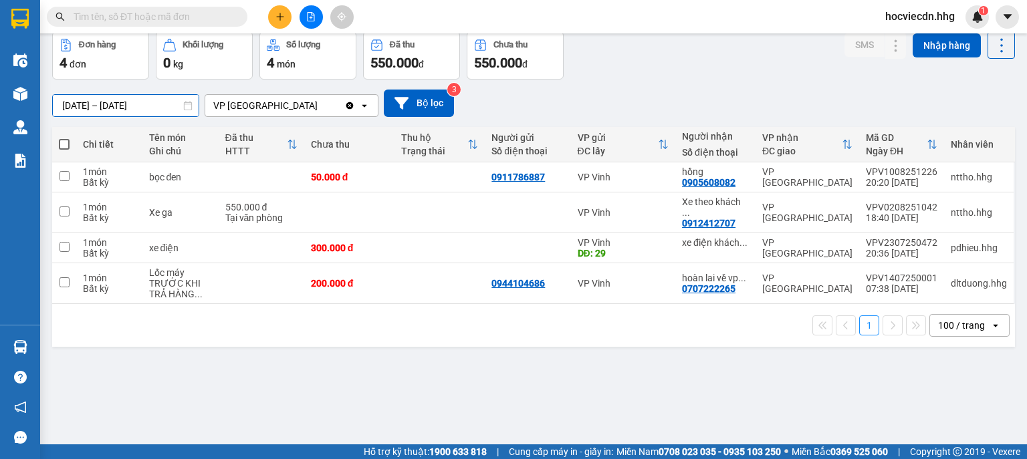
click at [132, 104] on input "11/06/2025 – 12/08/2025" at bounding box center [126, 105] width 146 height 21
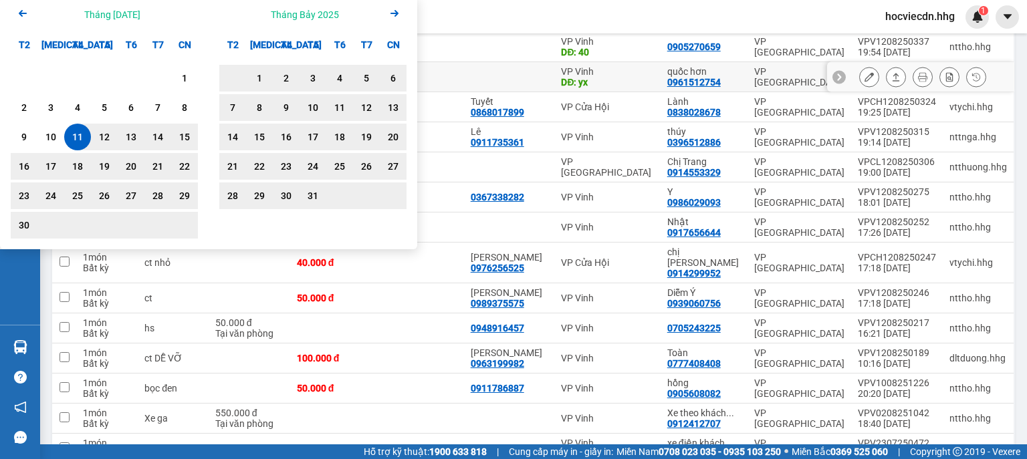
scroll to position [115, 0]
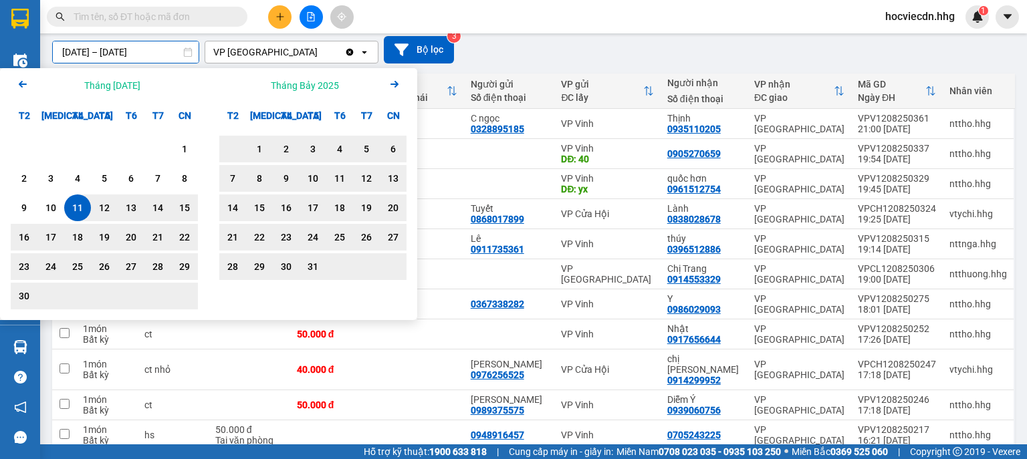
type input "11/06/2025 – 13/08/2025"
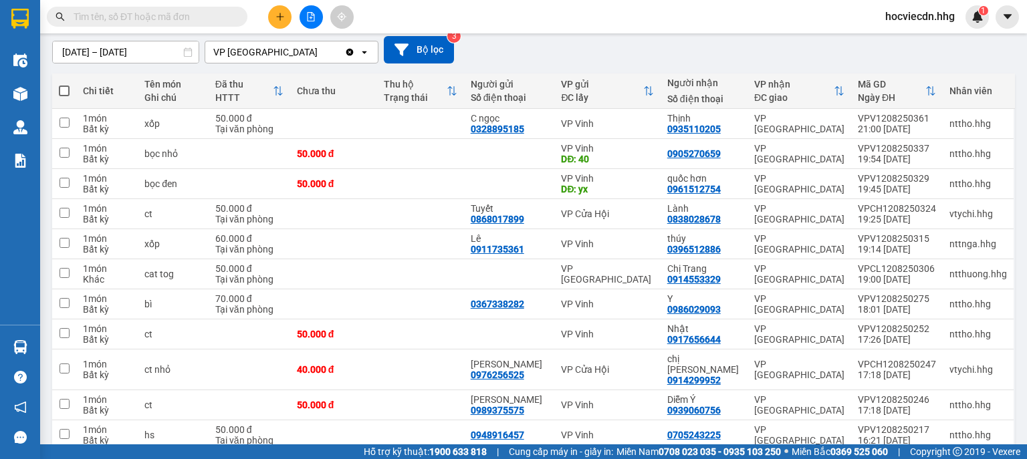
click at [671, 47] on div "11/06/2025 – 13/08/2025 Press the down arrow key to interact with the calendar …" at bounding box center [533, 49] width 963 height 27
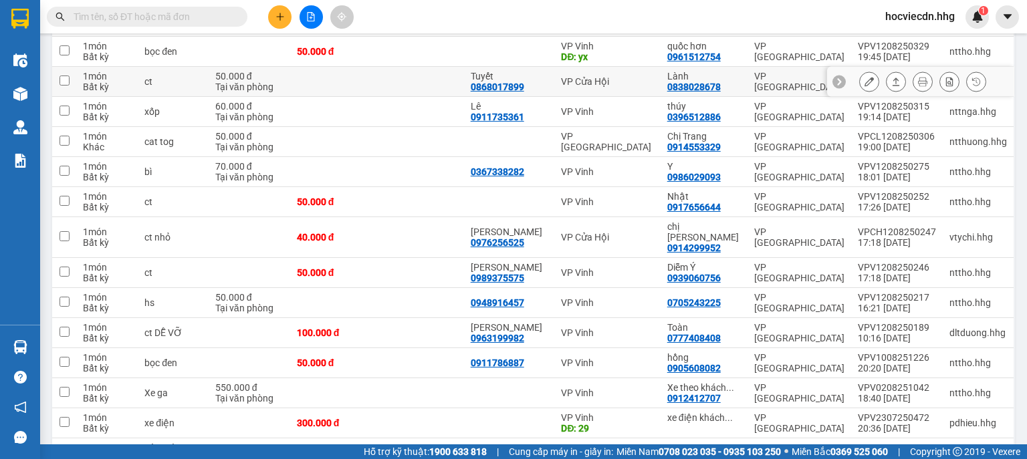
scroll to position [222, 0]
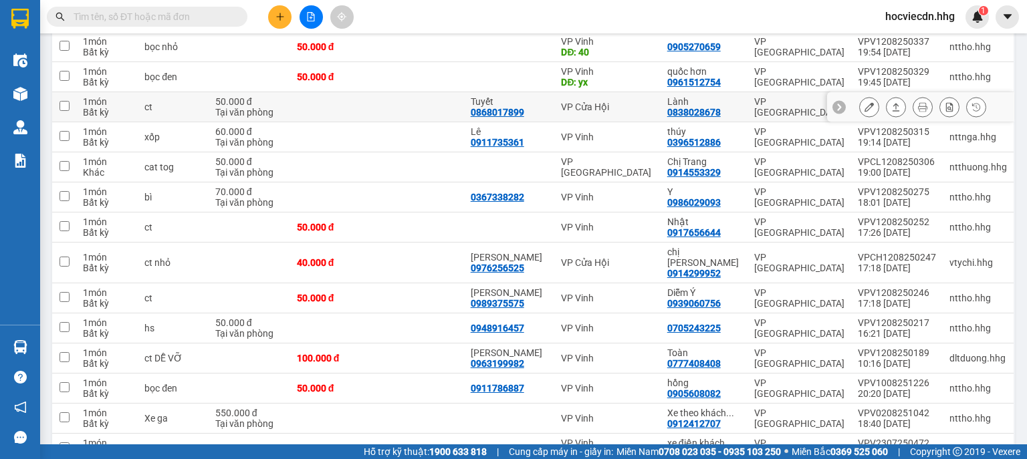
click at [715, 99] on div "Lành" at bounding box center [704, 101] width 74 height 11
checkbox input "true"
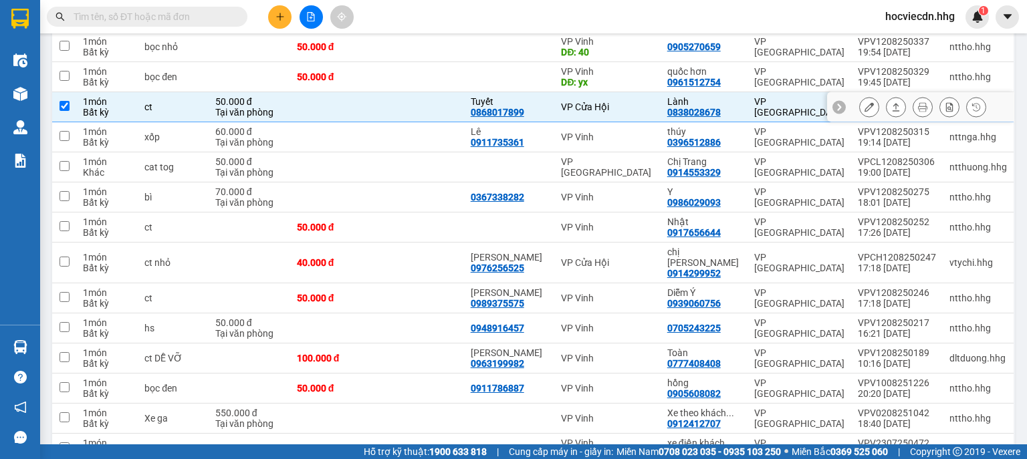
click at [860, 102] on button at bounding box center [869, 107] width 19 height 23
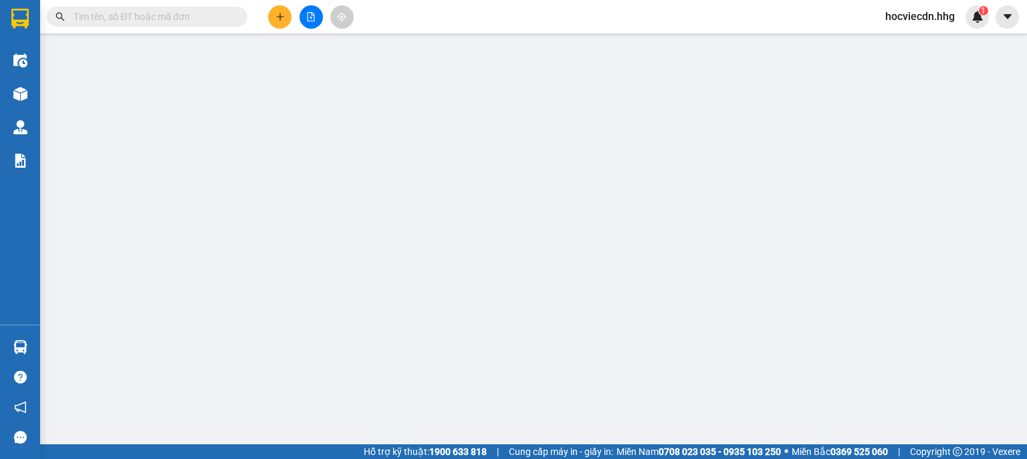
type input "0868017899"
type input "Tuyết"
type input "0838028678"
type input "Lành"
type input "50.000"
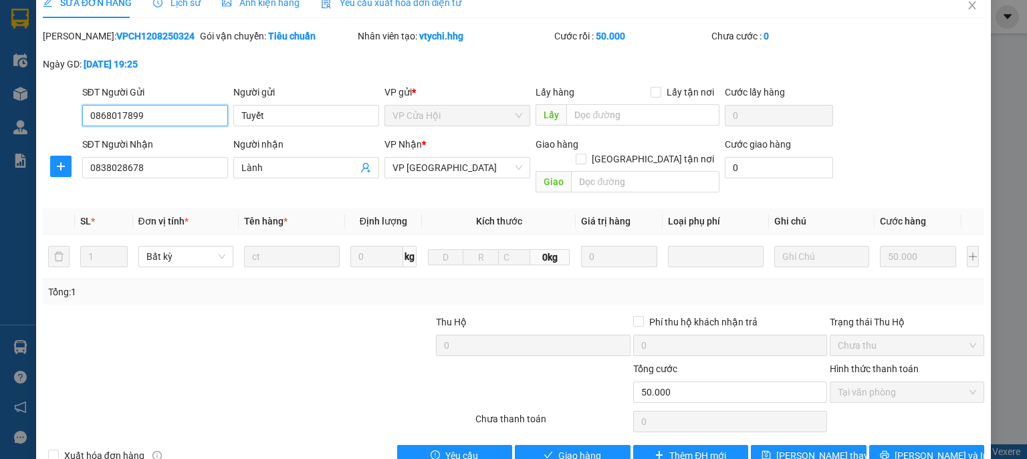
scroll to position [37, 0]
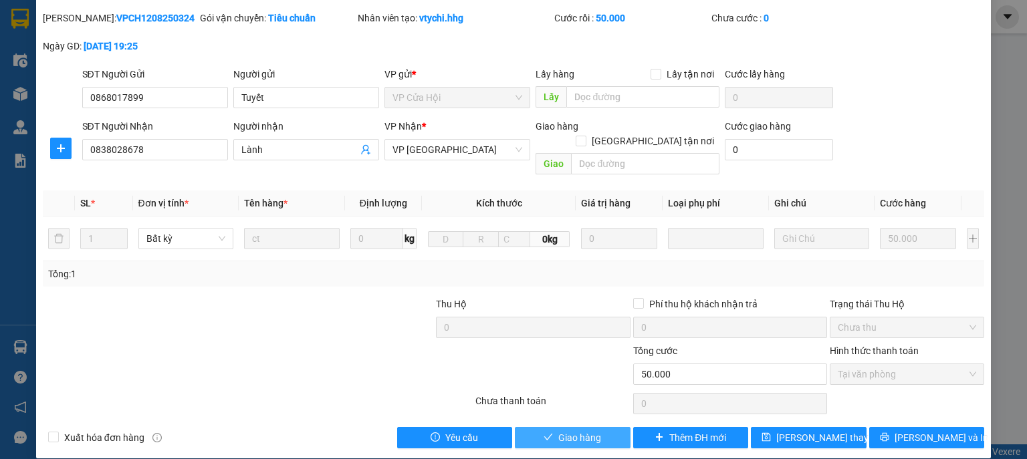
click at [580, 431] on span "Giao hàng" at bounding box center [579, 438] width 43 height 15
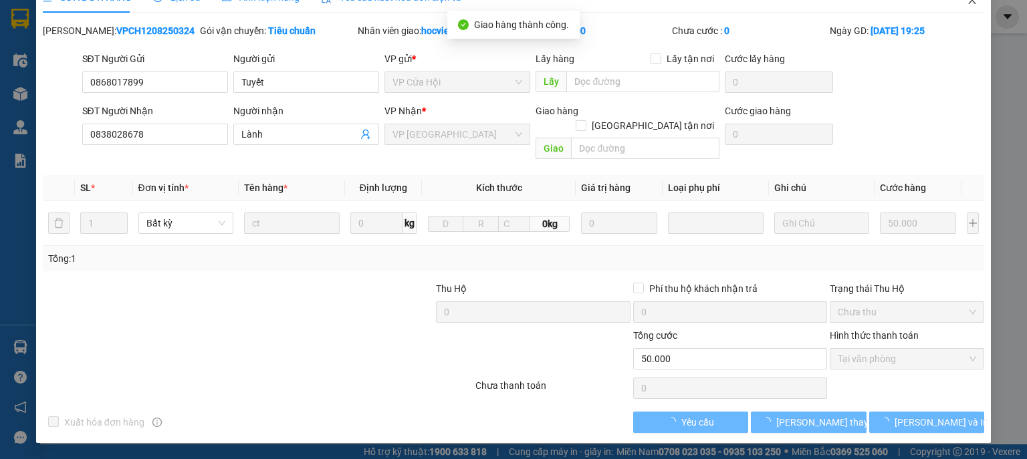
scroll to position [9, 0]
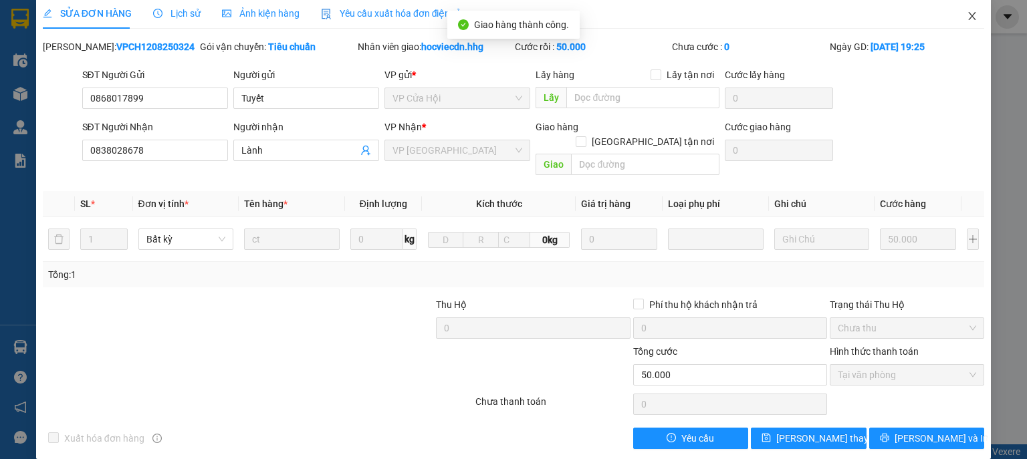
click at [967, 15] on icon "close" at bounding box center [972, 16] width 11 height 11
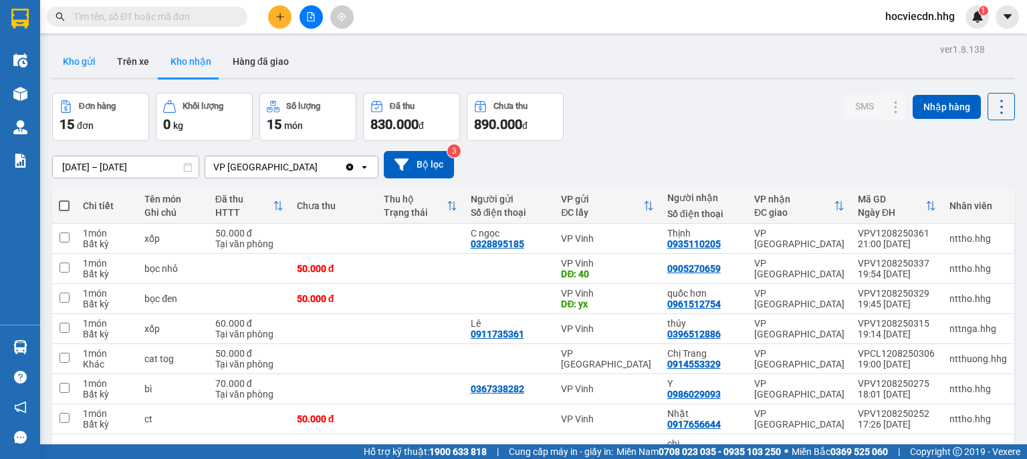
click at [88, 62] on button "Kho gửi" at bounding box center [79, 61] width 54 height 32
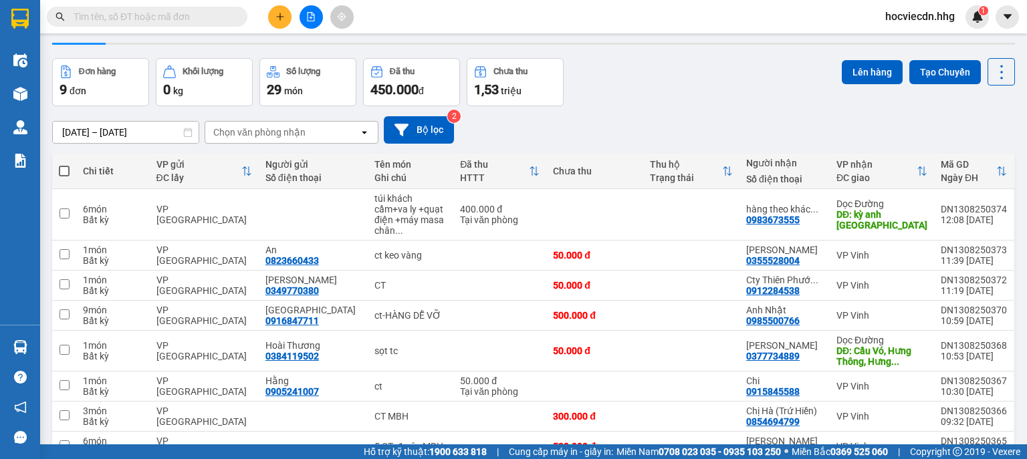
scroll to position [53, 0]
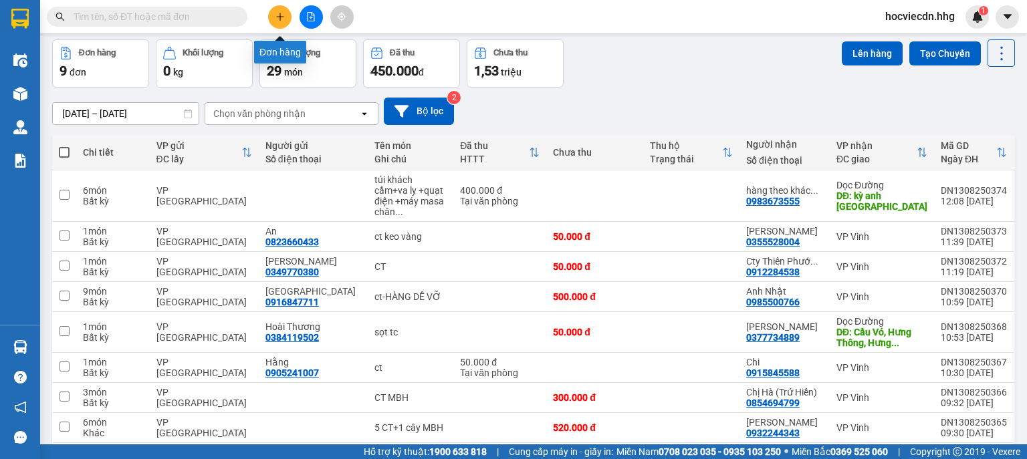
click at [280, 19] on icon "plus" at bounding box center [280, 16] width 1 height 7
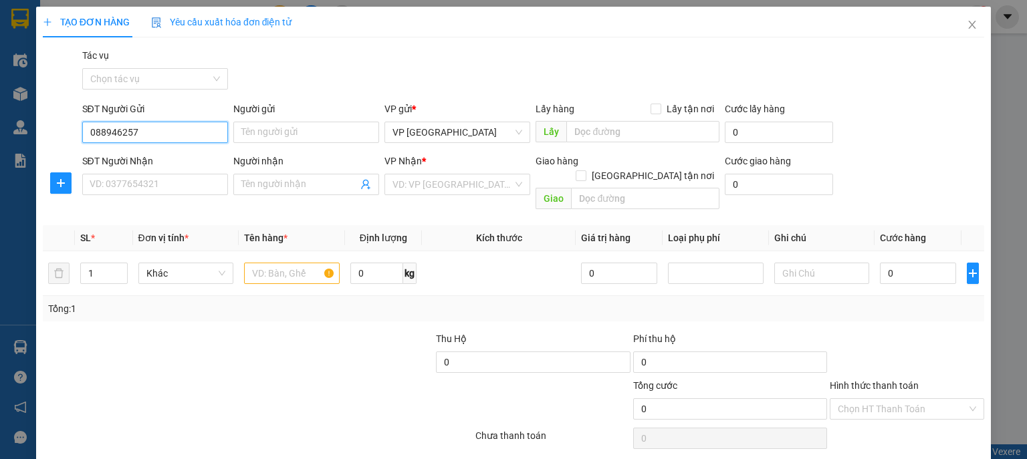
type input "0889462579"
click at [211, 163] on div "0889462579 - Cty Thăng Long Quốc Tế" at bounding box center [187, 159] width 195 height 15
type input "Cty Thăng [GEOGRAPHIC_DATA]"
type input "0889462579"
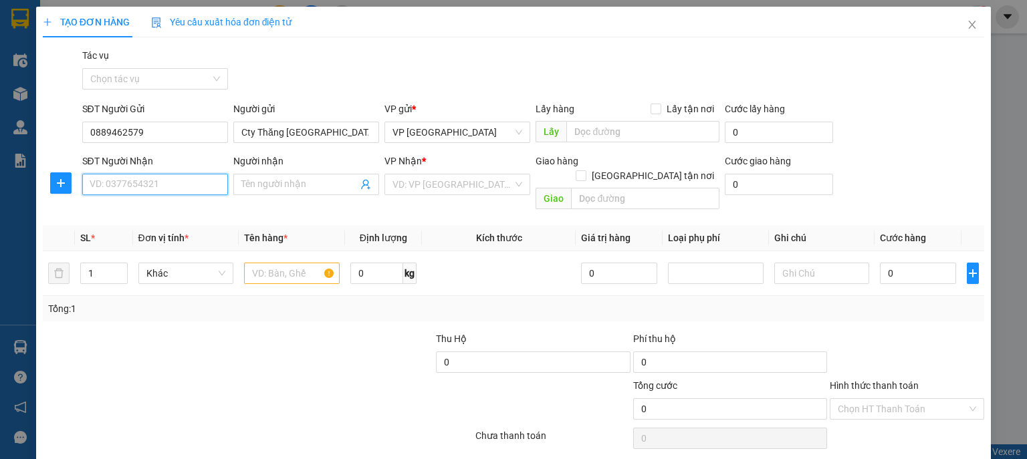
click at [204, 183] on input "SĐT Người Nhận" at bounding box center [155, 184] width 146 height 21
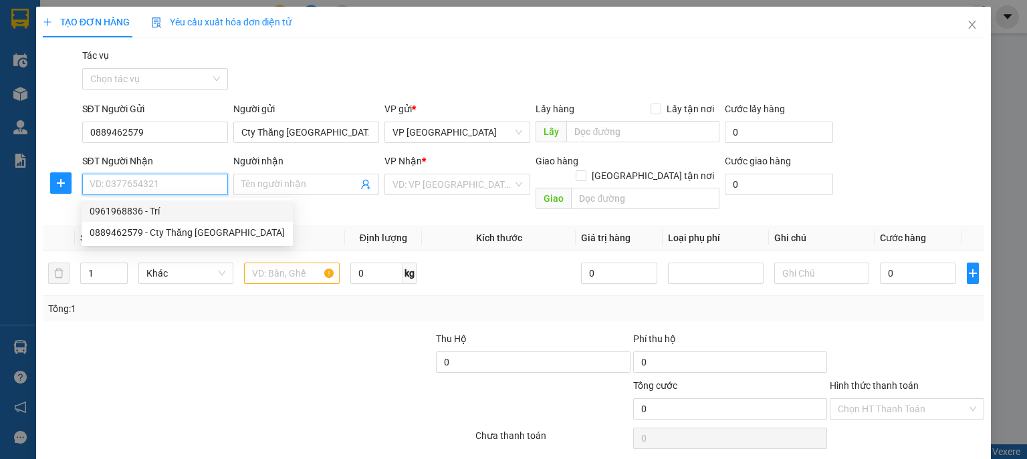
click at [124, 207] on div "0961968836 - Trí" at bounding box center [187, 211] width 195 height 15
type input "0961968836"
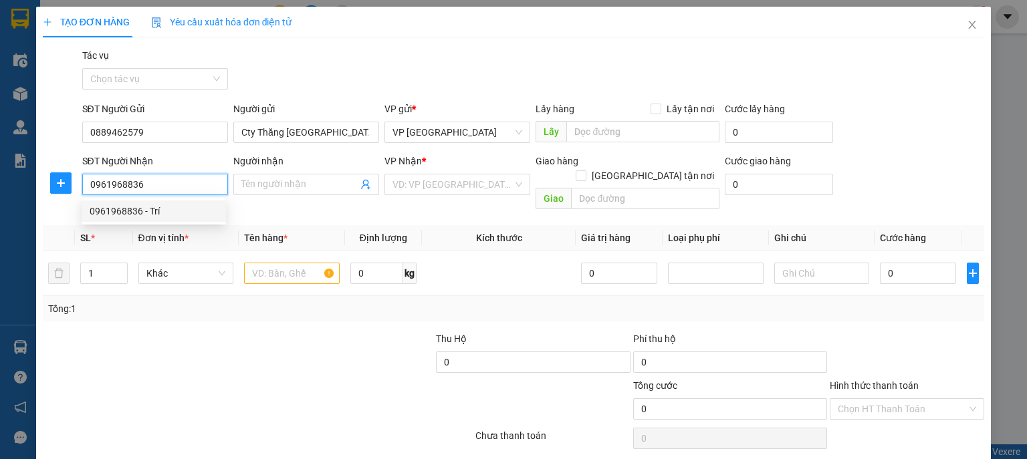
type input "Trí"
checkbox input "true"
type input "BV Hữu Nghị Đa Khoa - CHƯA TÍNH SHIP"
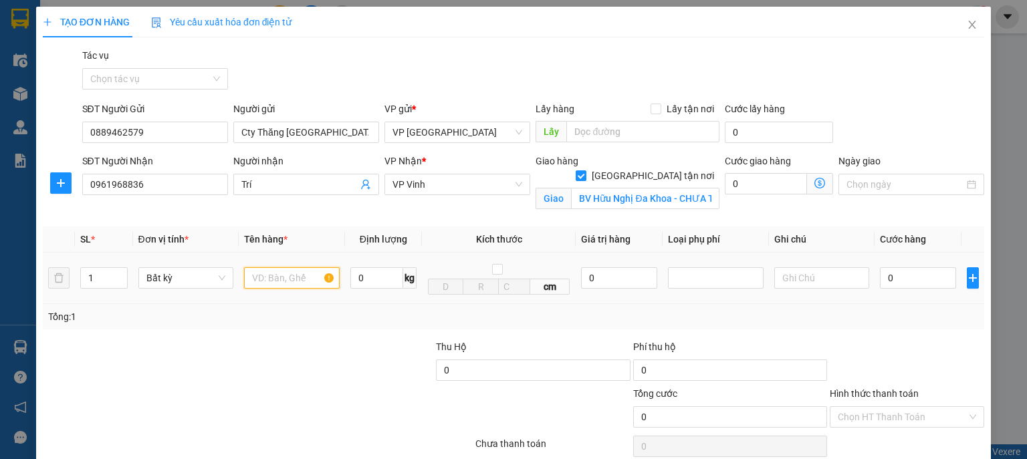
click at [282, 284] on input "text" at bounding box center [292, 277] width 96 height 21
type input "ct dán bọc trắng"
click at [896, 278] on input "0" at bounding box center [918, 277] width 76 height 21
type input "7"
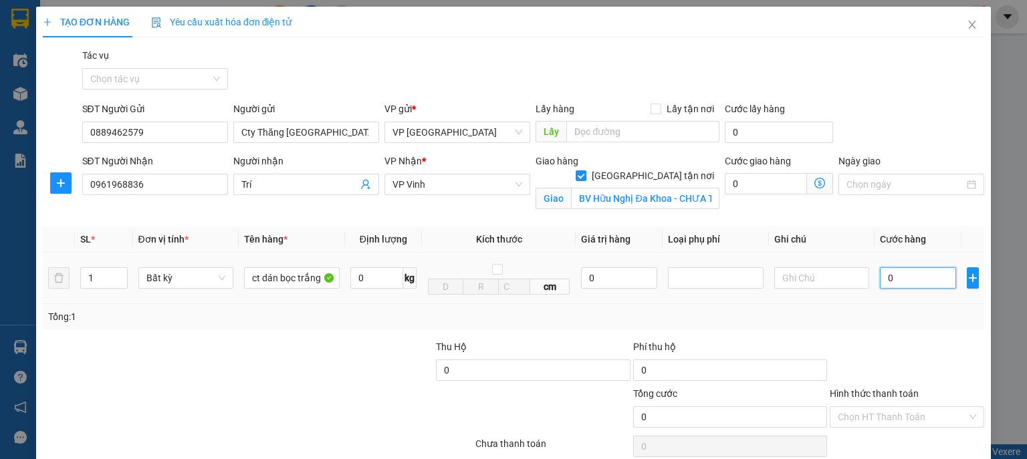
type input "7"
type input "70"
type input "700"
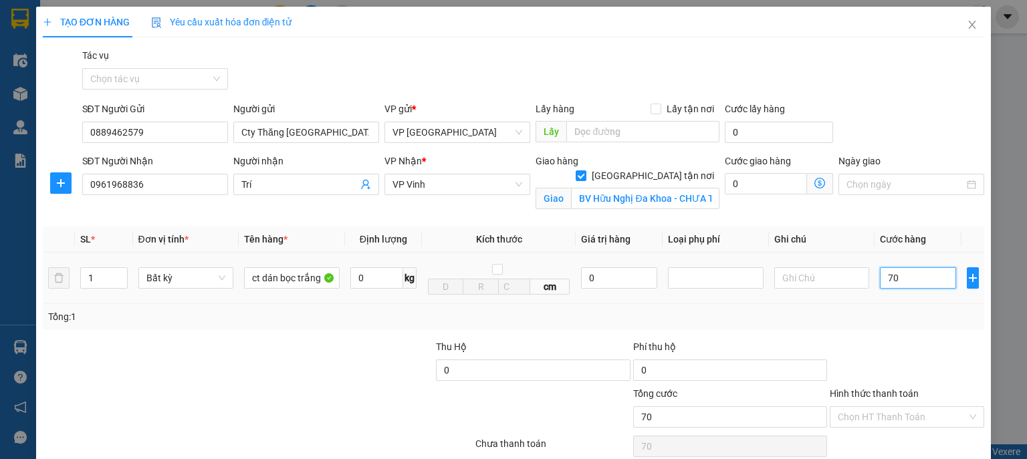
type input "700"
type input "7.000"
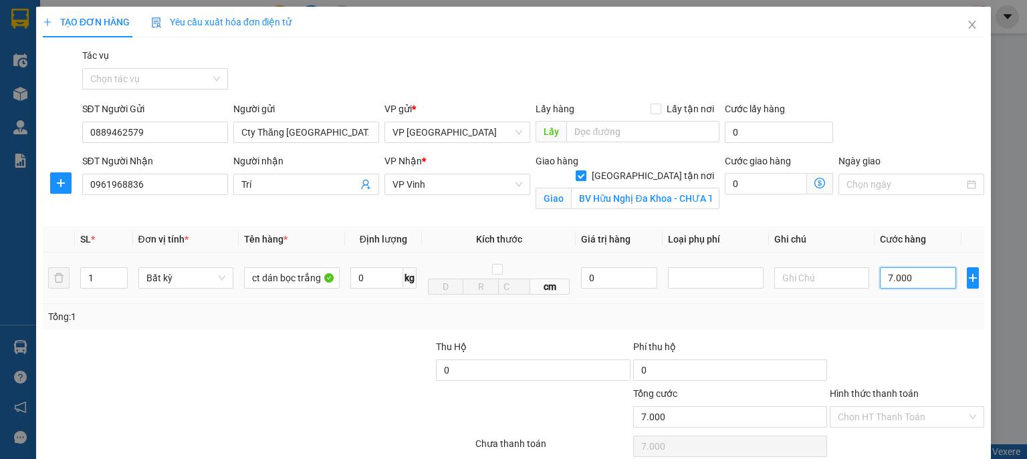
type input "70.000"
type input "7.000"
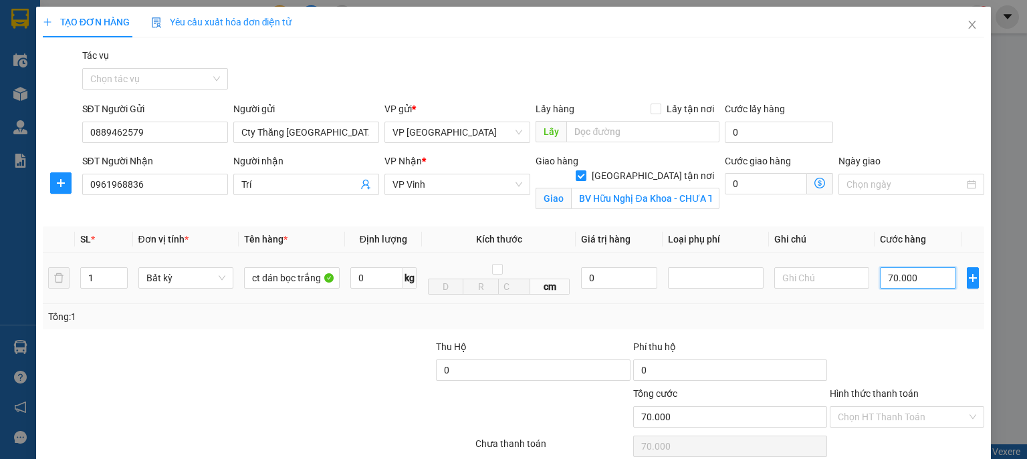
type input "7.000"
type input "700"
type input "70"
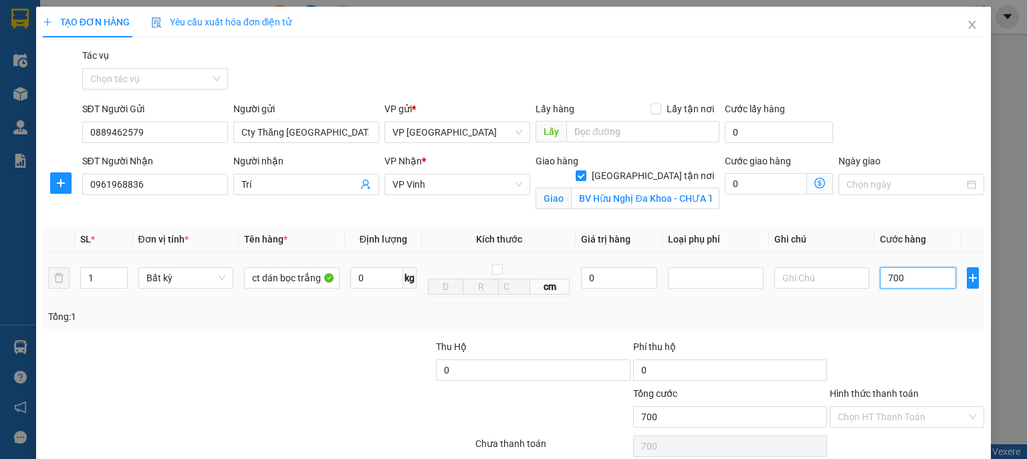
type input "70"
type input "7"
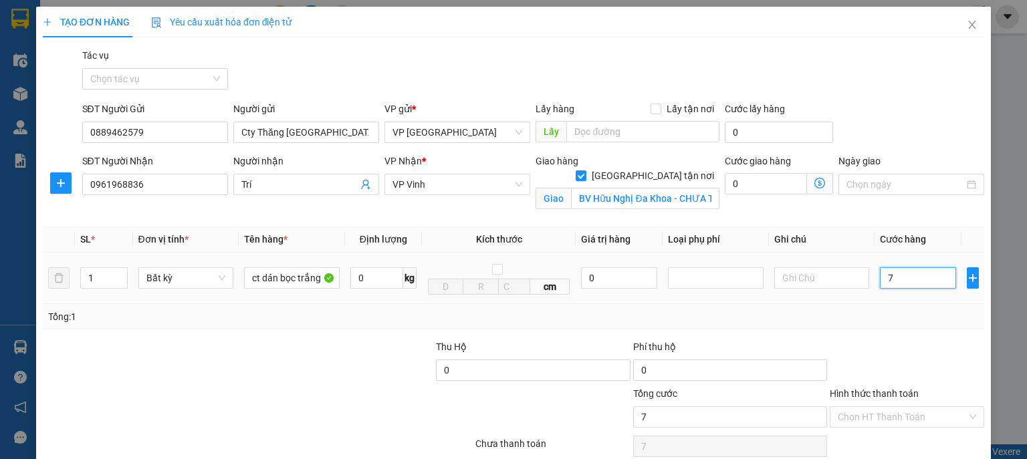
type input "0"
type input "08"
type input "8"
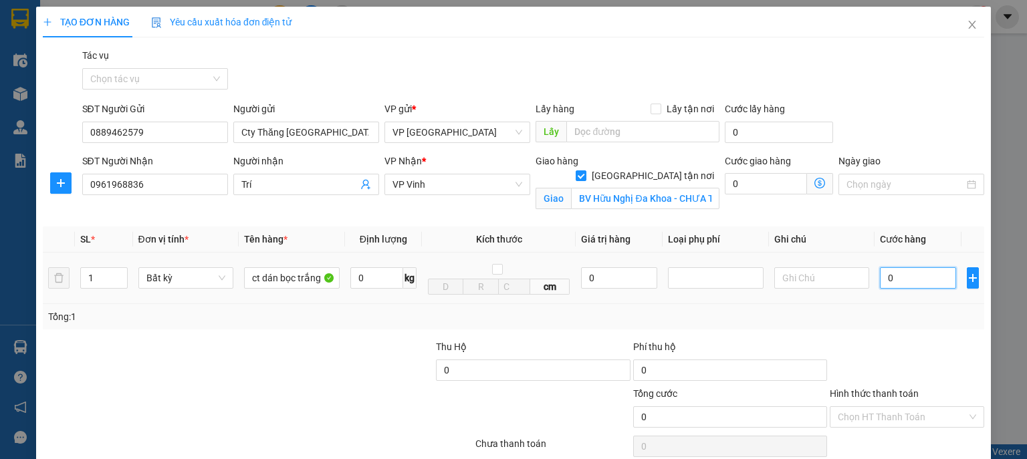
type input "8"
type input "080"
type input "80"
type input "0.800"
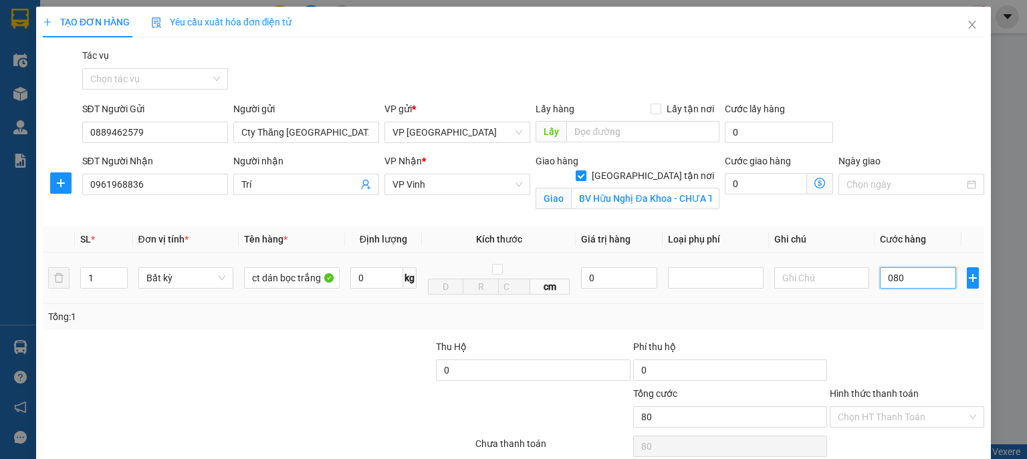
type input "800"
type input "08.000"
type input "8.000"
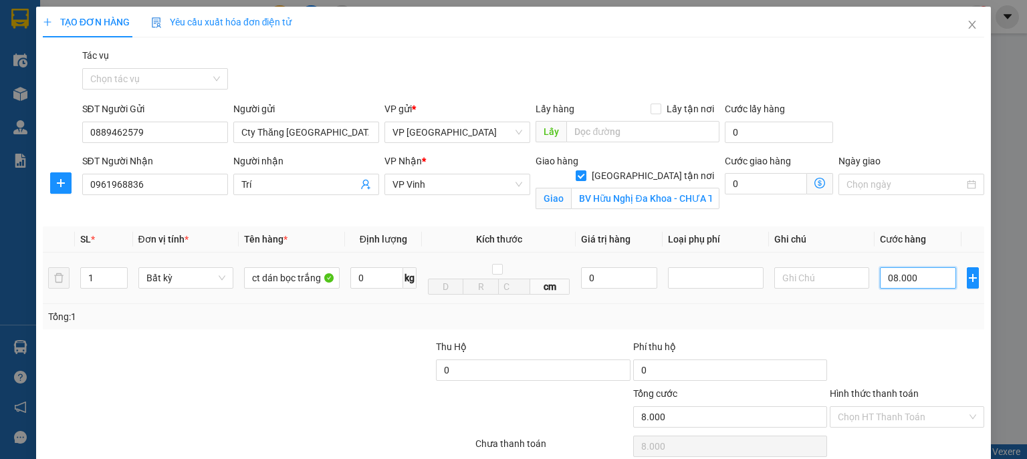
type input "0.800"
type input "800"
type input "080"
type input "80"
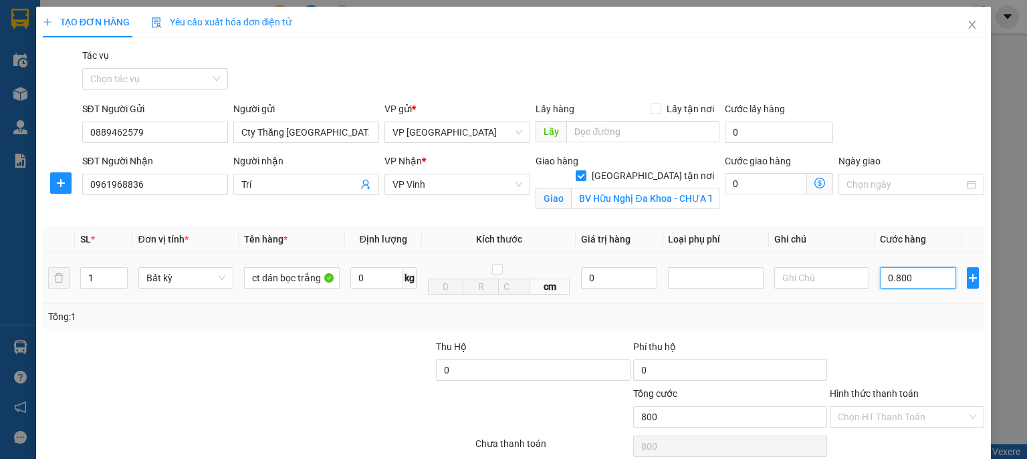
type input "80"
type input "08"
type input "8"
type input "0"
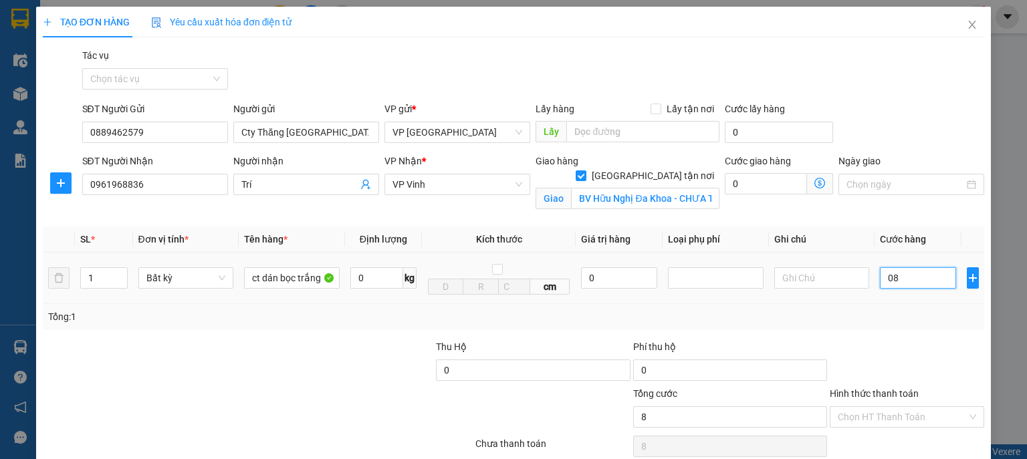
type input "0"
click at [880, 278] on input "0" at bounding box center [918, 277] width 76 height 21
type input "80"
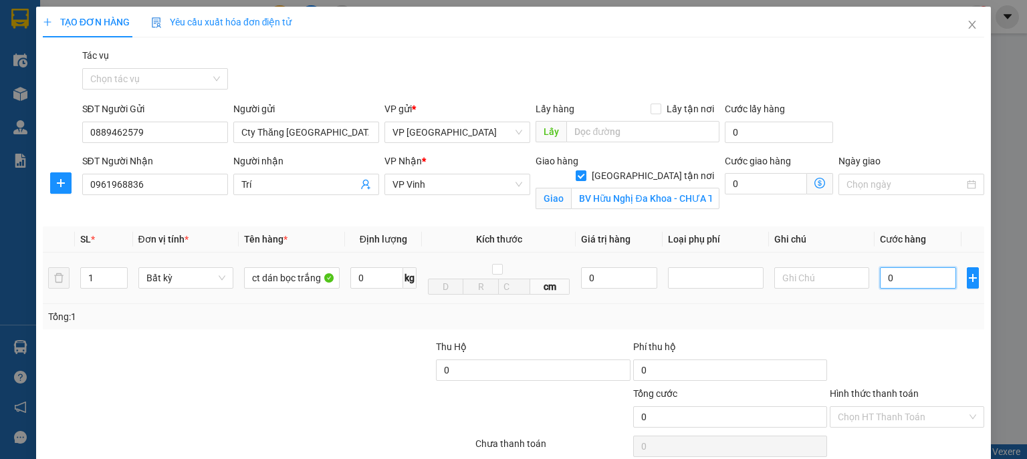
type input "80"
type input "800"
type input "8.000"
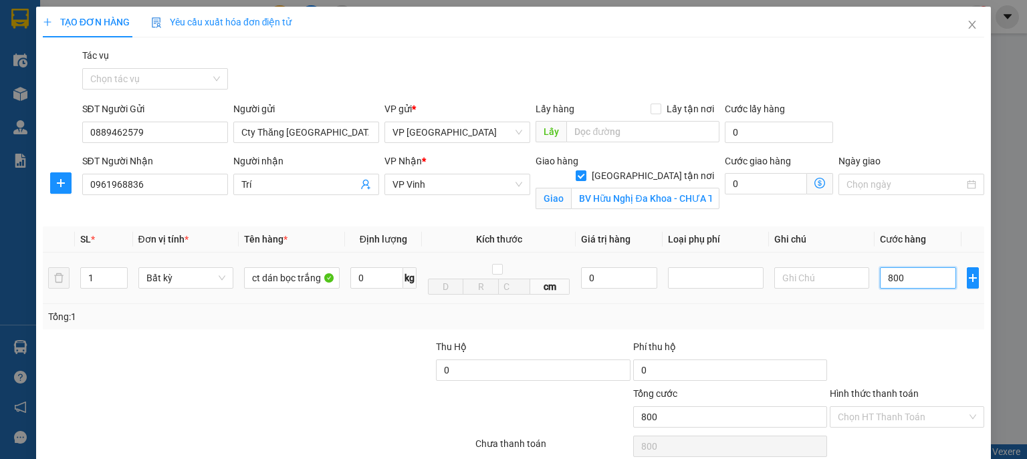
type input "8.000"
type input "80.000"
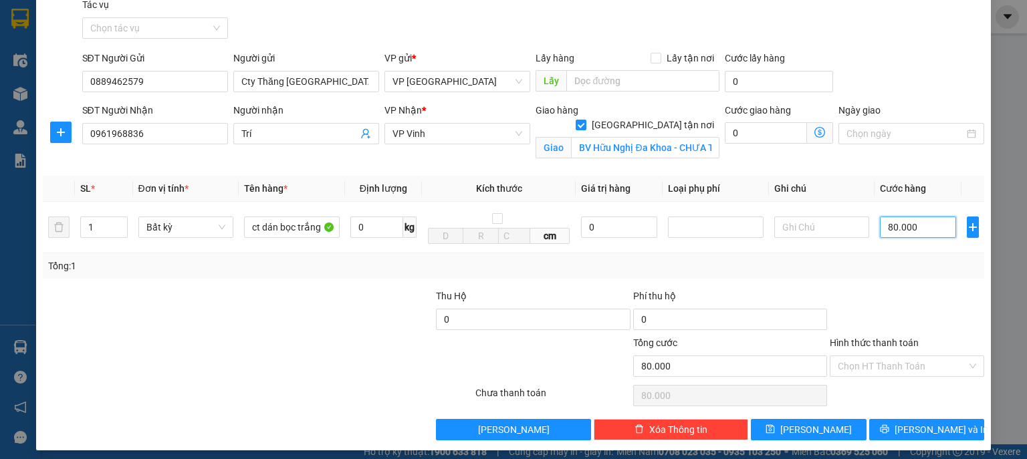
scroll to position [57, 0]
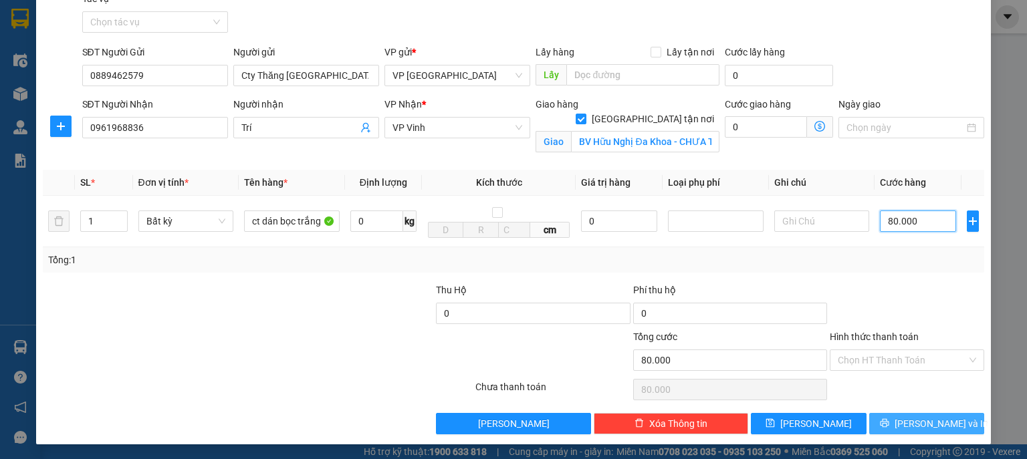
type input "80.000"
click at [909, 417] on span "[PERSON_NAME] và In" at bounding box center [942, 424] width 94 height 15
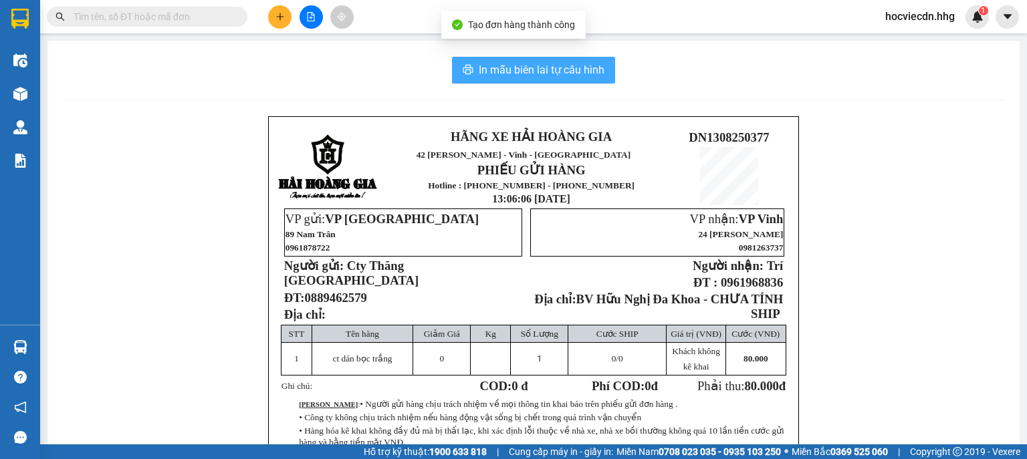
click at [566, 70] on span "In mẫu biên lai tự cấu hình" at bounding box center [542, 70] width 126 height 17
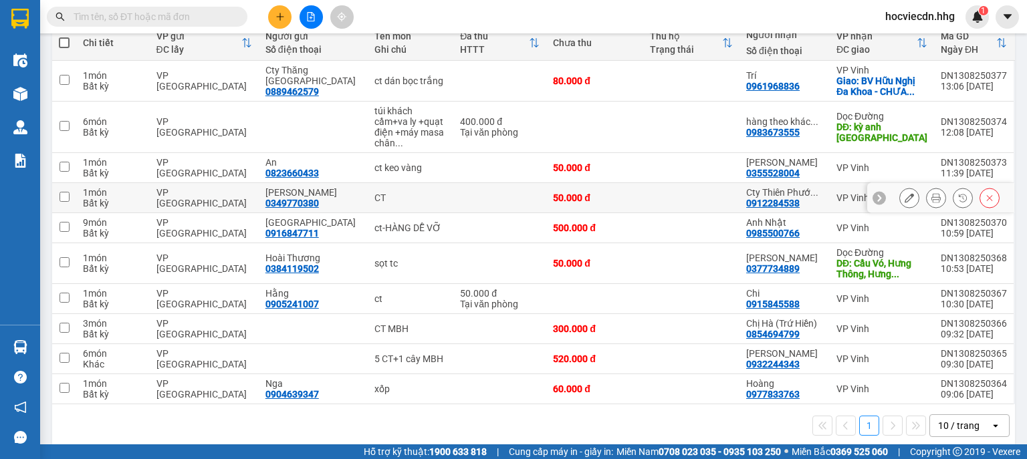
scroll to position [164, 0]
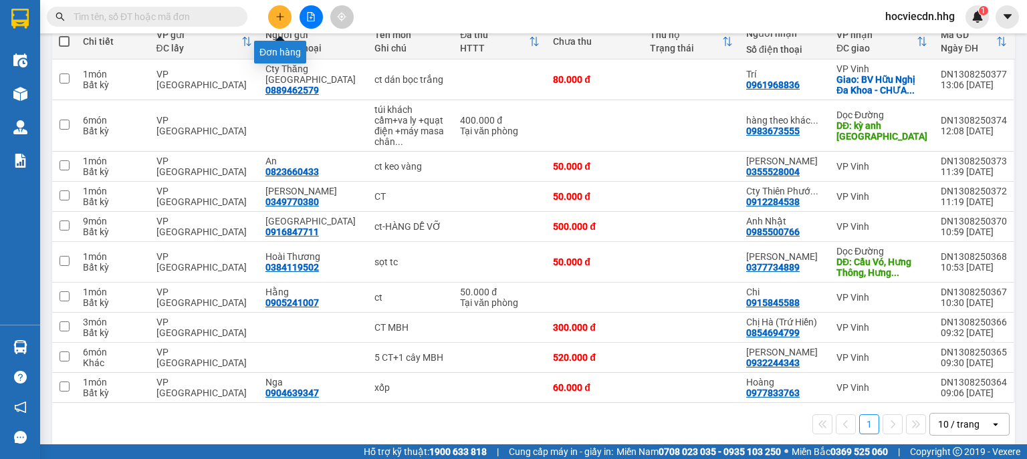
click at [281, 19] on icon "plus" at bounding box center [280, 16] width 9 height 9
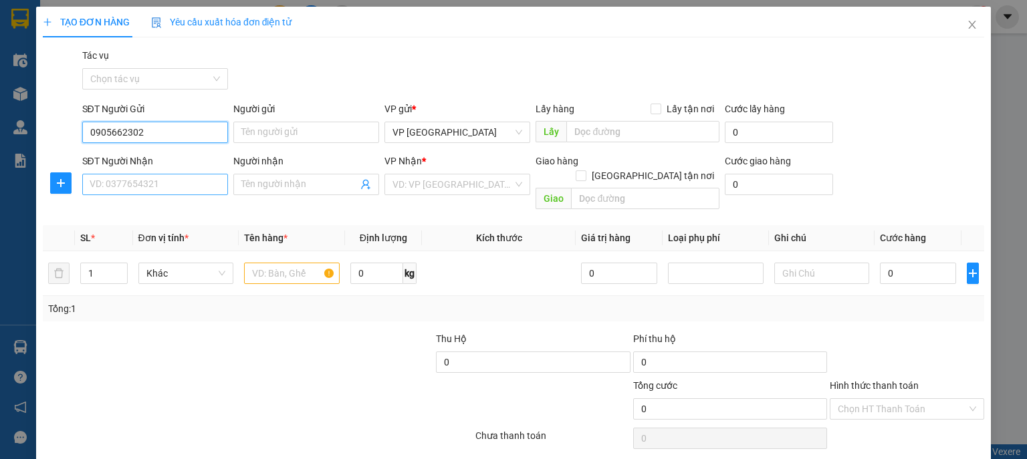
type input "0905662302"
click at [124, 185] on input "SĐT Người Nhận" at bounding box center [155, 184] width 146 height 21
type input "0824991604"
drag, startPoint x: 281, startPoint y: 187, endPoint x: 360, endPoint y: 177, distance: 79.6
click at [282, 187] on input "Người nhận" at bounding box center [299, 184] width 116 height 15
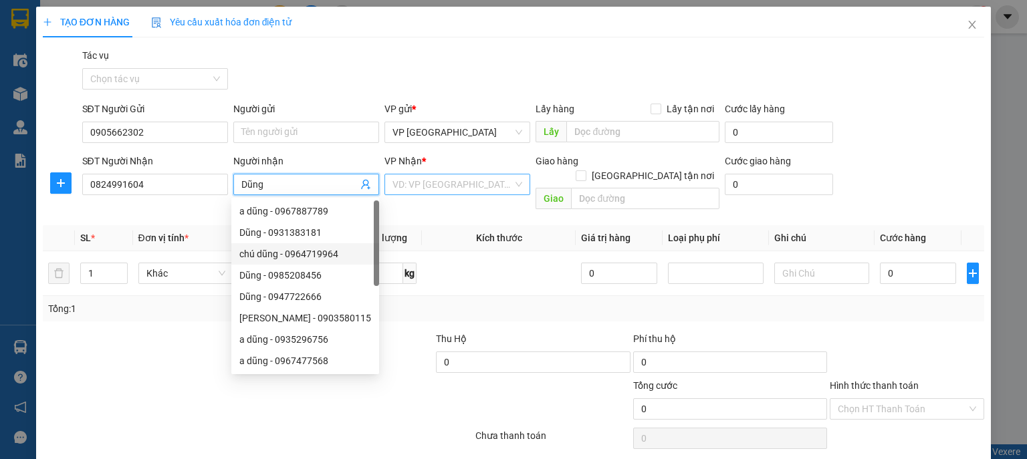
type input "Dũng"
click at [405, 179] on input "search" at bounding box center [453, 185] width 120 height 20
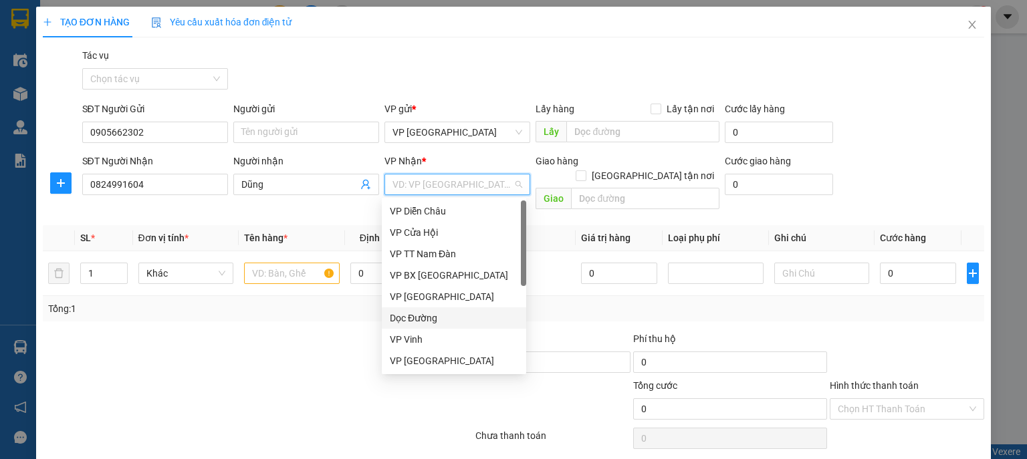
click at [427, 318] on div "Dọc Đường" at bounding box center [454, 318] width 128 height 15
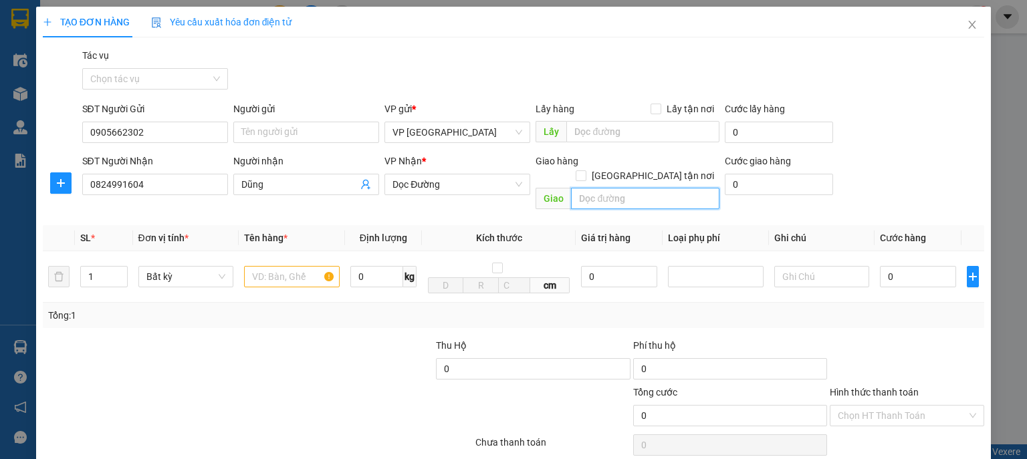
click at [598, 190] on input "text" at bounding box center [645, 198] width 148 height 21
click at [577, 188] on input "cây xăng" at bounding box center [645, 198] width 148 height 21
click at [622, 188] on input "Cây xăng" at bounding box center [645, 198] width 148 height 21
type input "Cây xăng Cầu Rộ, Thanh Chương"
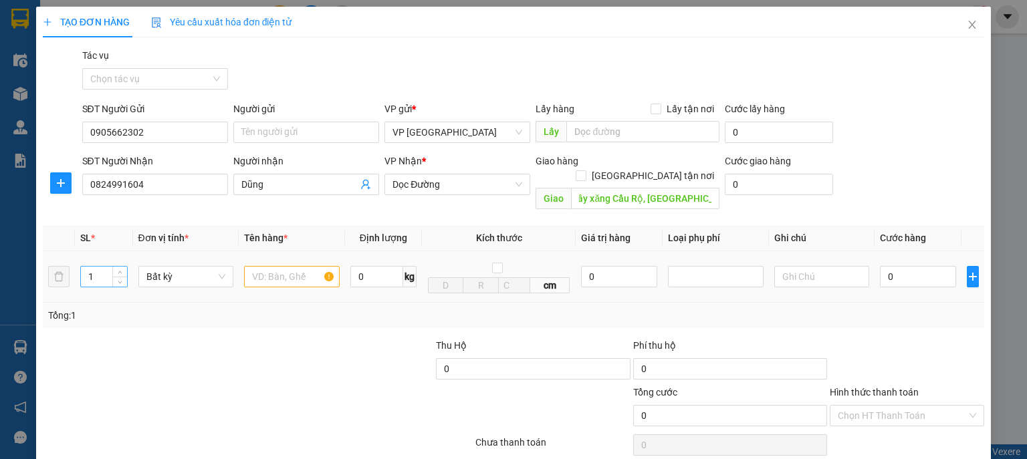
scroll to position [0, 0]
click at [104, 267] on input "1" at bounding box center [103, 277] width 45 height 20
type input "3"
click at [277, 270] on input "text" at bounding box center [292, 276] width 96 height 21
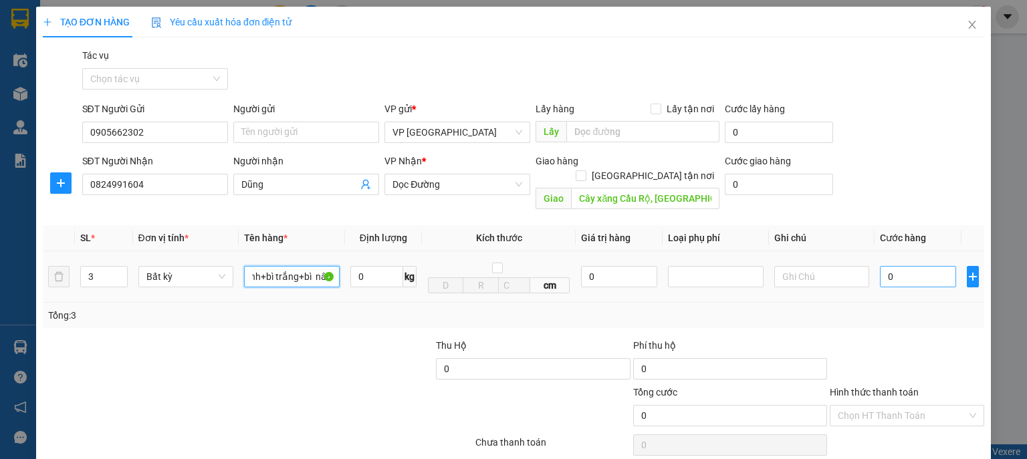
type input "bì xanh+bì trắng+bì nâu"
click at [906, 266] on input "0" at bounding box center [918, 276] width 76 height 21
type input "2"
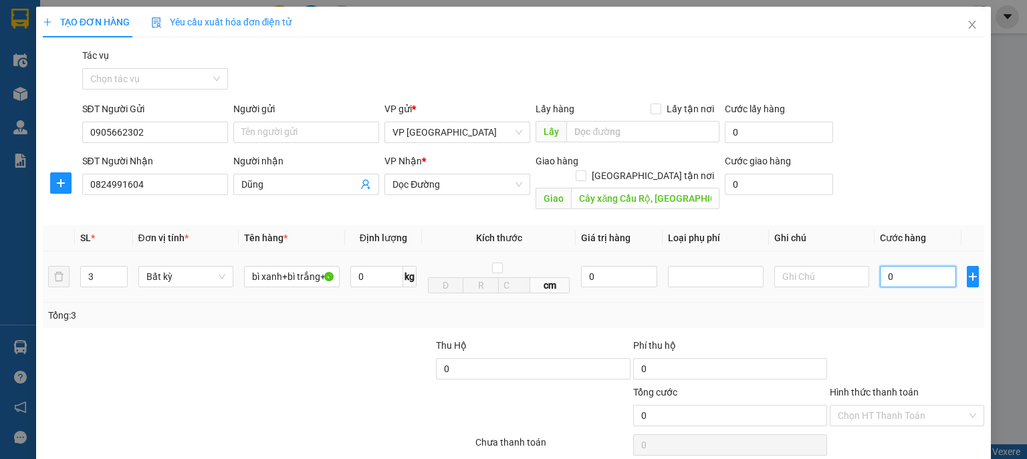
type input "2"
type input "20"
type input "200"
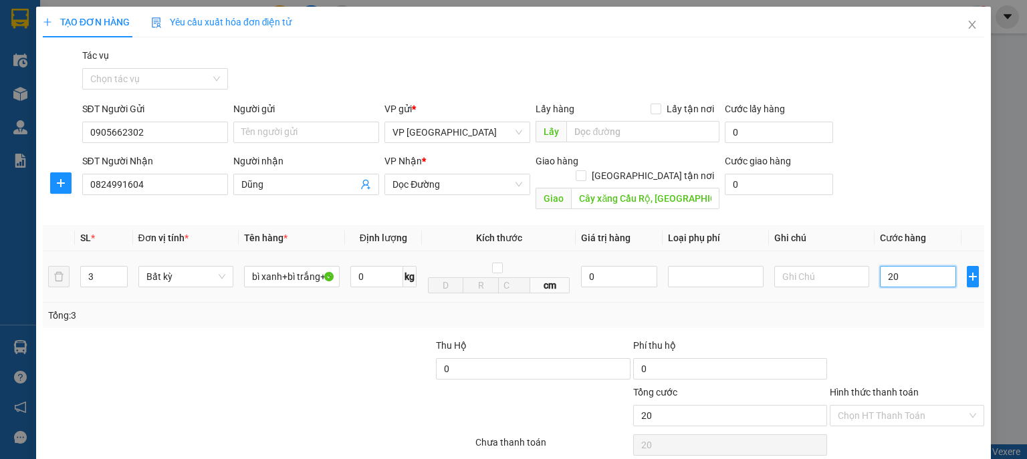
type input "200"
type input "2.000"
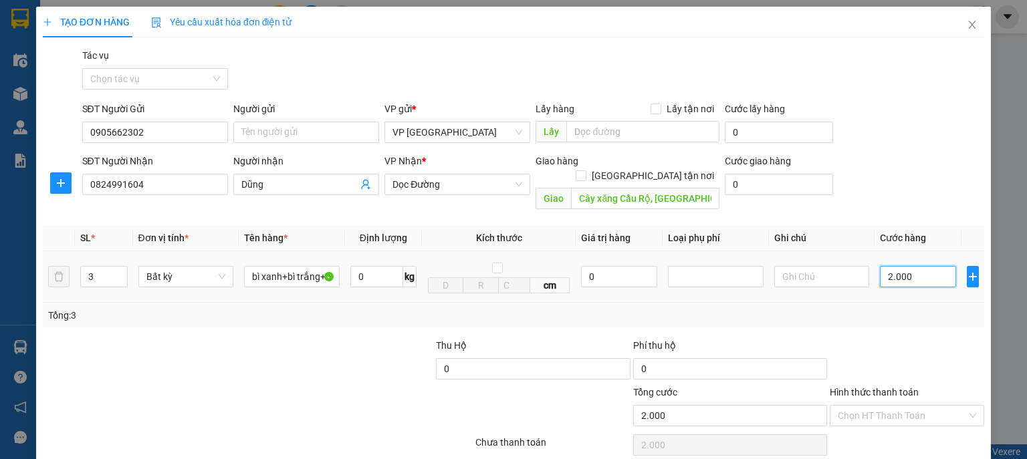
type input "20.000"
type input "200.000"
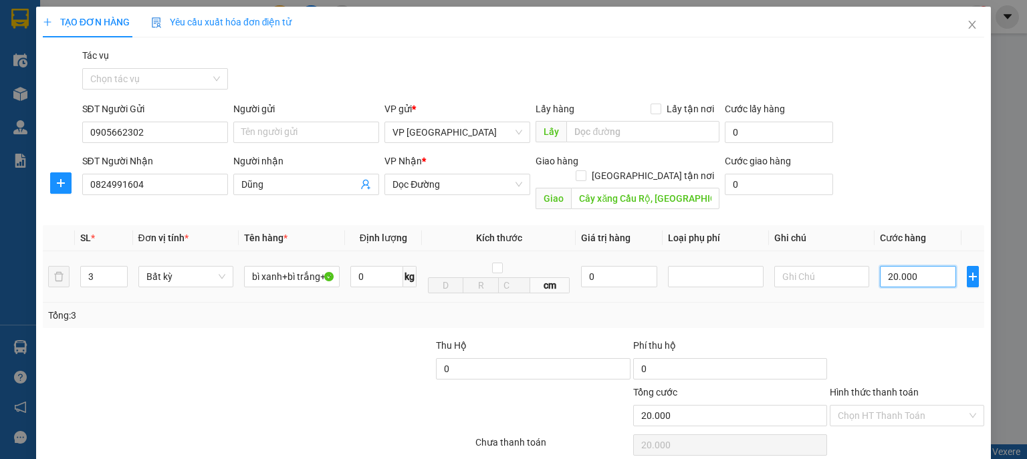
type input "200.000"
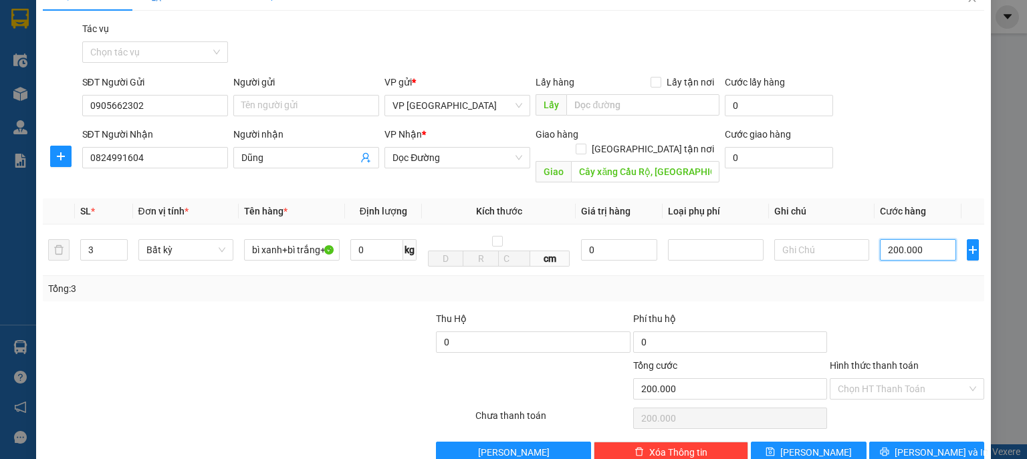
scroll to position [41, 0]
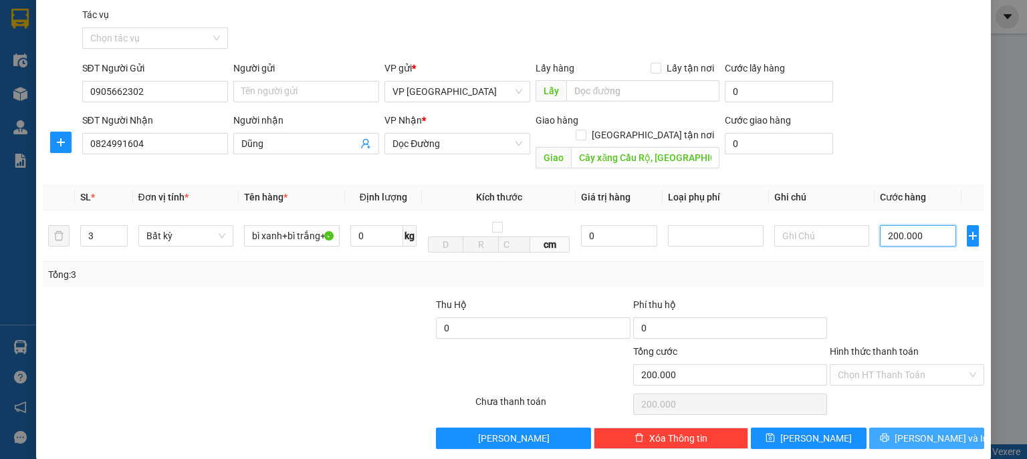
type input "200.000"
click at [936, 431] on span "[PERSON_NAME] và In" at bounding box center [942, 438] width 94 height 15
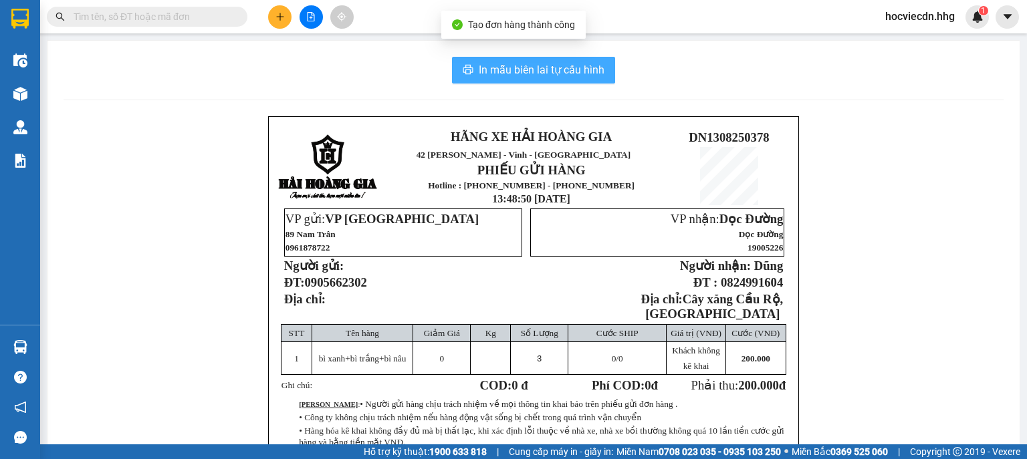
click at [530, 68] on span "In mẫu biên lai tự cấu hình" at bounding box center [542, 70] width 126 height 17
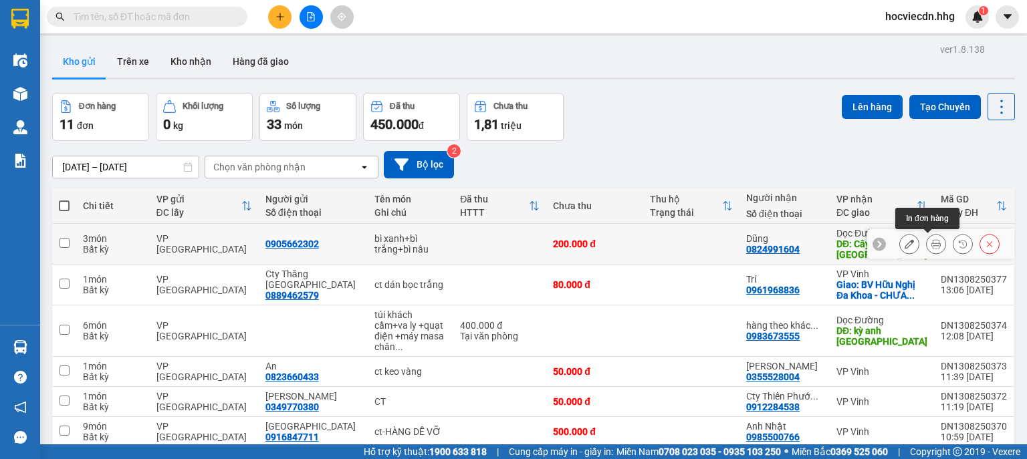
click at [931, 243] on icon at bounding box center [935, 243] width 9 height 9
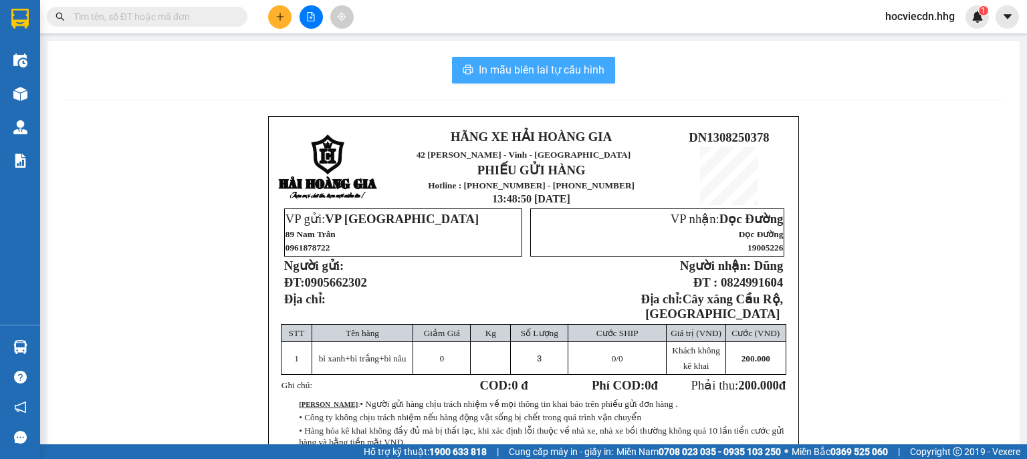
click at [560, 68] on span "In mẫu biên lai tự cấu hình" at bounding box center [542, 70] width 126 height 17
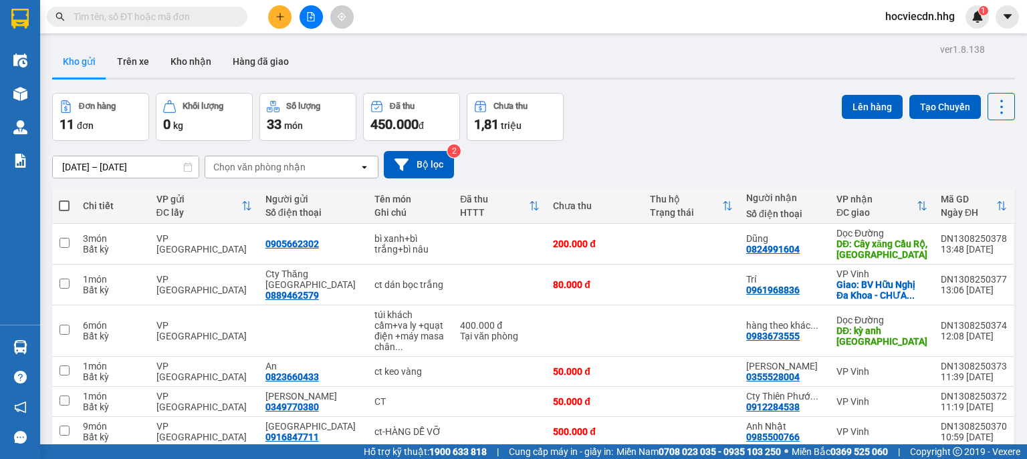
click at [916, 13] on span "hocviecdn.hhg" at bounding box center [920, 16] width 91 height 17
click at [912, 38] on span "Đăng xuất" at bounding box center [926, 41] width 63 height 15
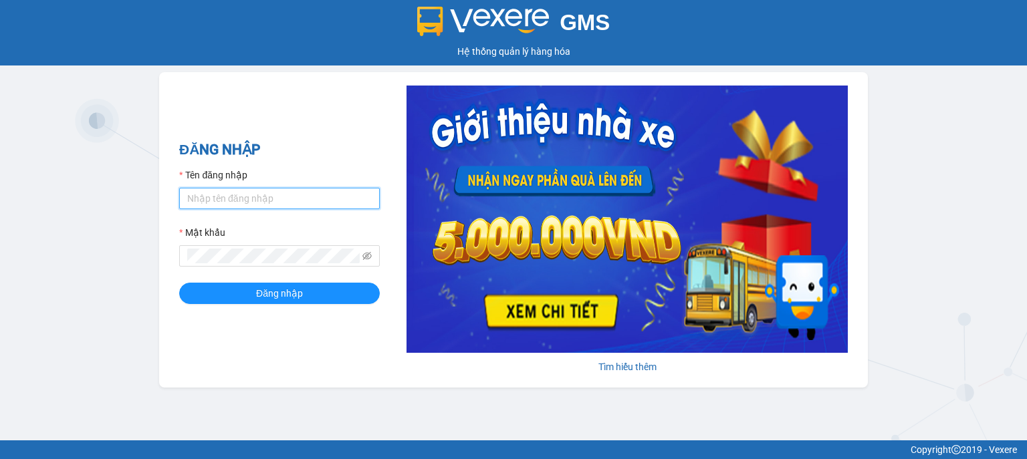
click at [311, 207] on input "Tên đăng nhập" at bounding box center [279, 198] width 201 height 21
type input "nttha.hhg"
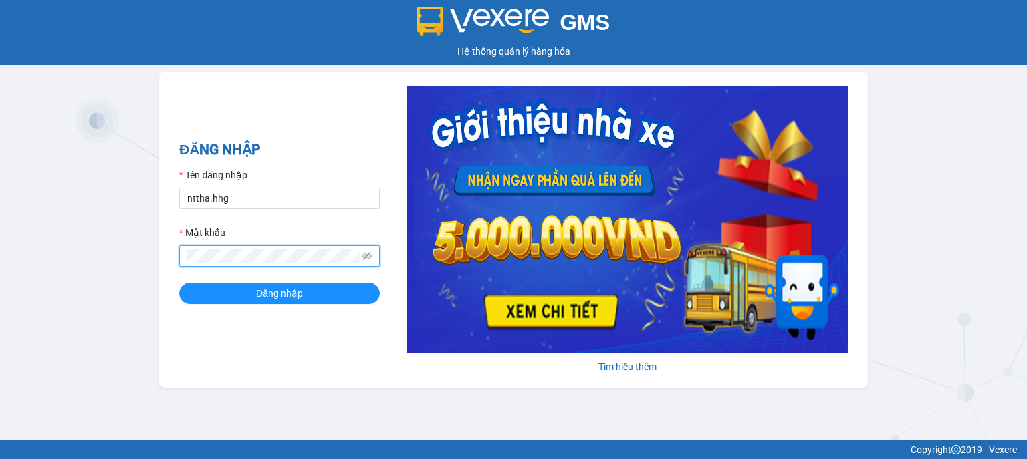
click at [179, 283] on button "Đăng nhập" at bounding box center [279, 293] width 201 height 21
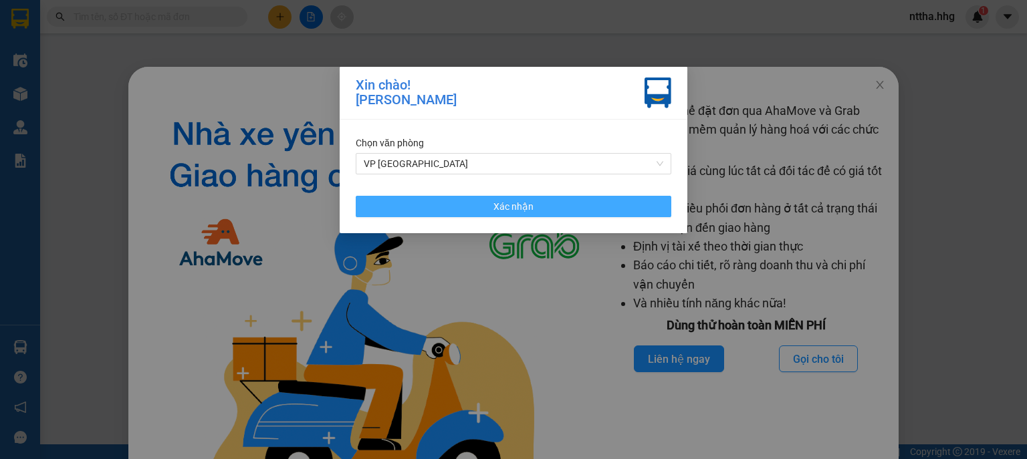
click at [361, 211] on button "Xác nhận" at bounding box center [514, 206] width 316 height 21
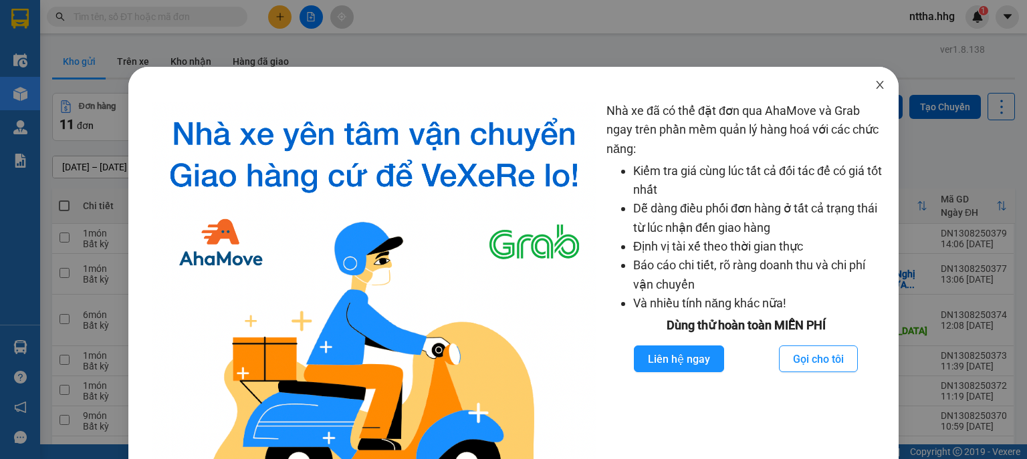
click at [875, 86] on icon "close" at bounding box center [880, 85] width 11 height 11
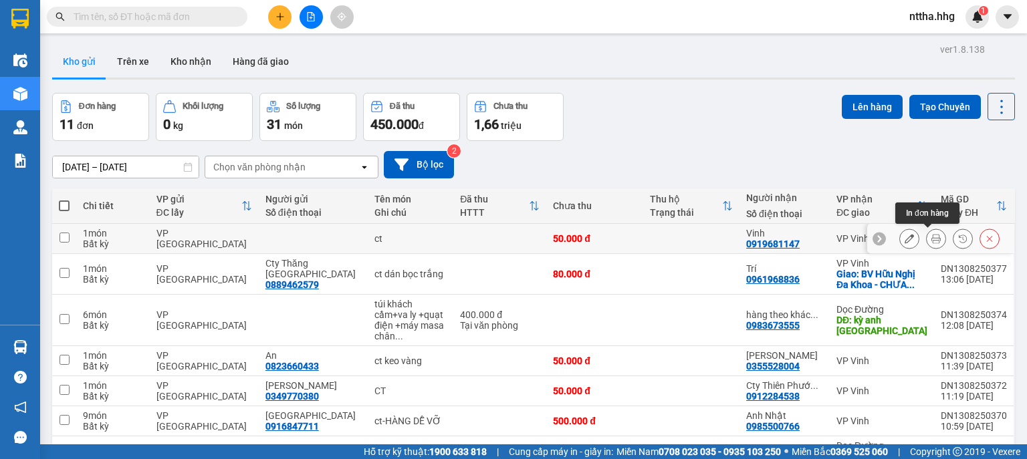
click at [931, 240] on icon at bounding box center [935, 238] width 9 height 9
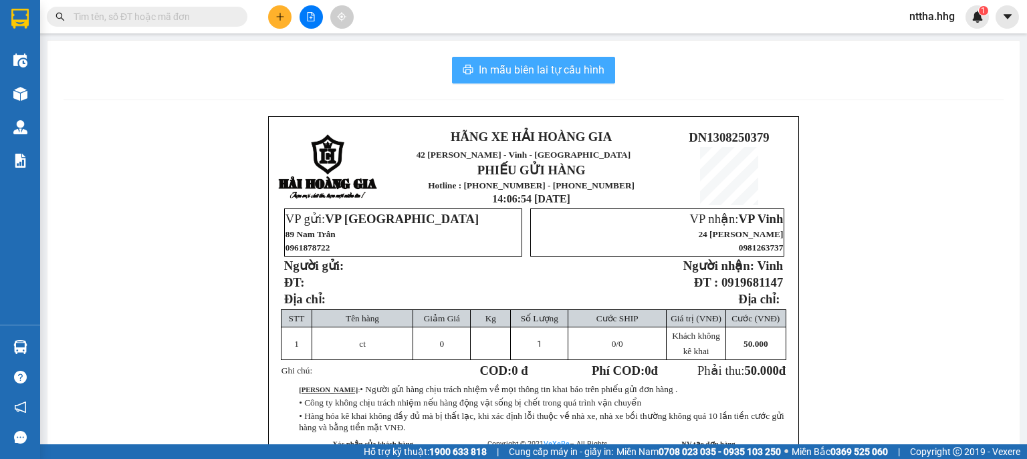
click at [570, 78] on span "In mẫu biên lai tự cấu hình" at bounding box center [542, 70] width 126 height 17
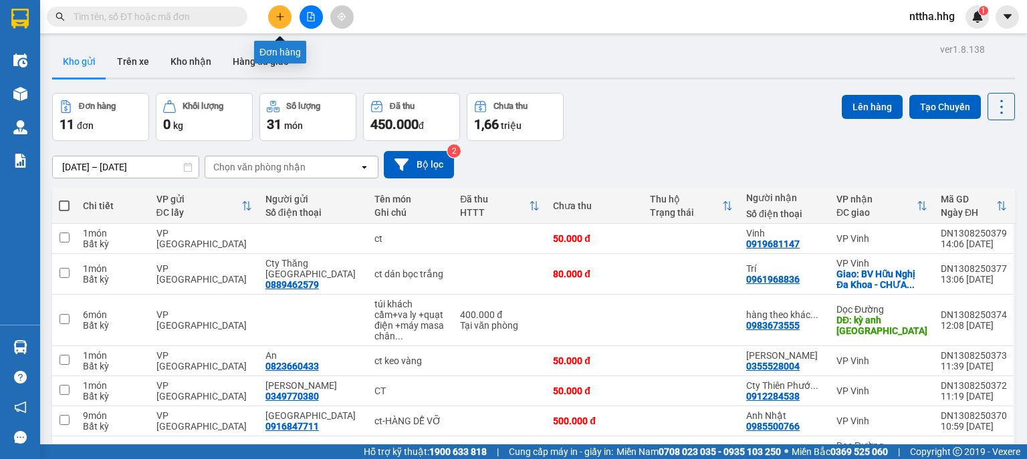
click at [275, 14] on button at bounding box center [279, 16] width 23 height 23
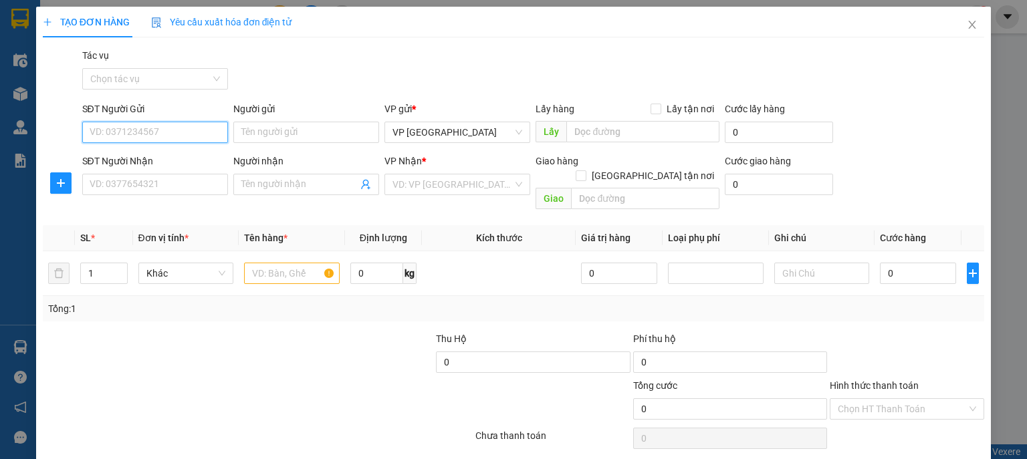
click at [162, 125] on input "SĐT Người Gửi" at bounding box center [155, 132] width 146 height 21
type input "0979791923"
click at [261, 124] on input "Người gửi" at bounding box center [306, 132] width 146 height 21
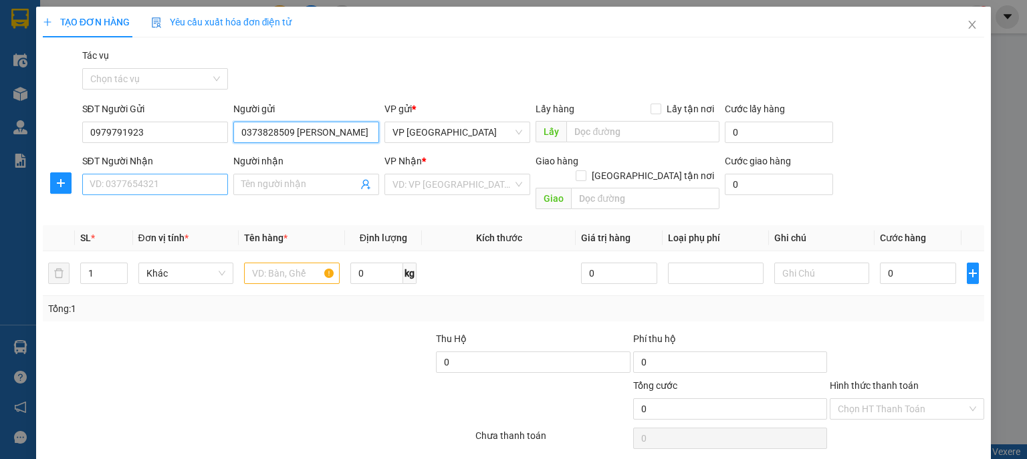
type input "0373828509 Đặng Thị Lan"
click at [156, 184] on input "SĐT Người Nhận" at bounding box center [155, 184] width 146 height 21
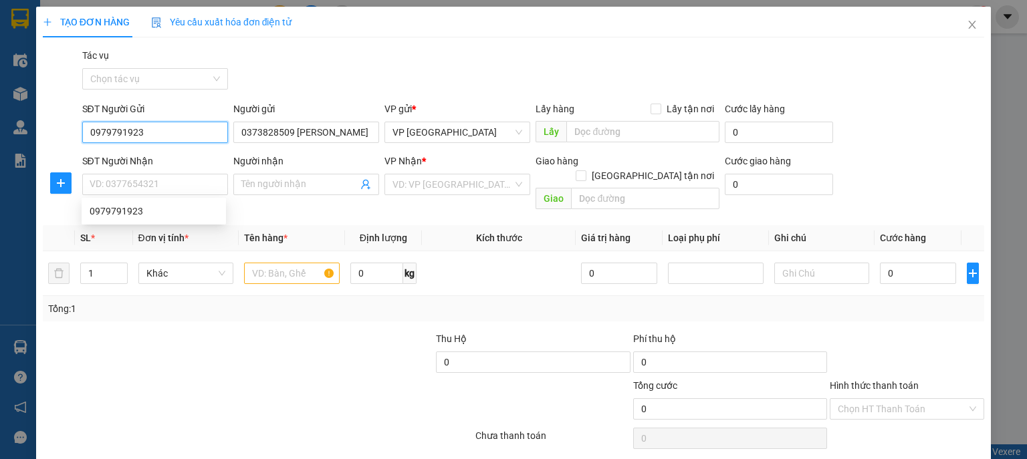
drag, startPoint x: 140, startPoint y: 132, endPoint x: 65, endPoint y: 129, distance: 75.6
click at [65, 129] on div "SĐT Người Gửi 0979791923 0979791923 Người gửi 0373828509 Đặng Thị Lan VP gửi * …" at bounding box center [513, 125] width 944 height 47
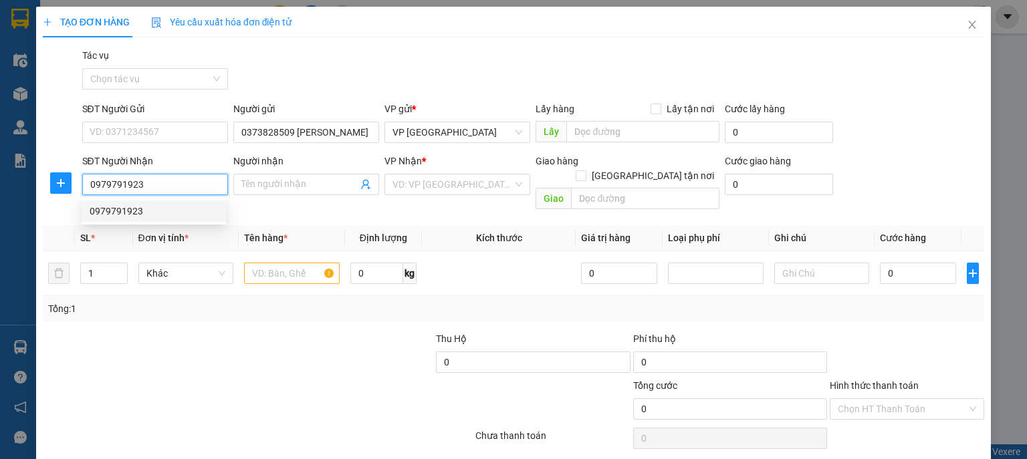
click at [152, 209] on div "0979791923" at bounding box center [154, 211] width 128 height 15
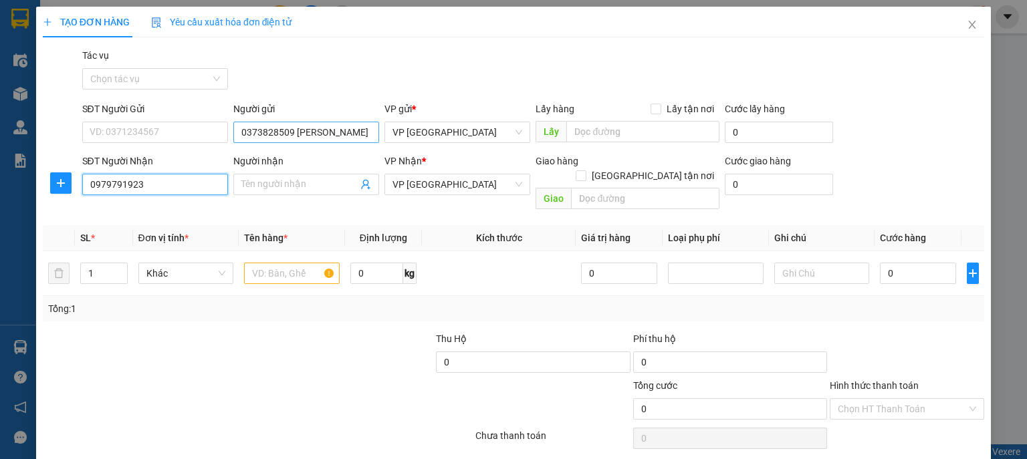
type input "0979791923"
drag, startPoint x: 289, startPoint y: 132, endPoint x: 233, endPoint y: 136, distance: 55.6
click at [233, 136] on input "0373828509 Đặng Thị Lan" at bounding box center [306, 132] width 146 height 21
type input "[PERSON_NAME]"
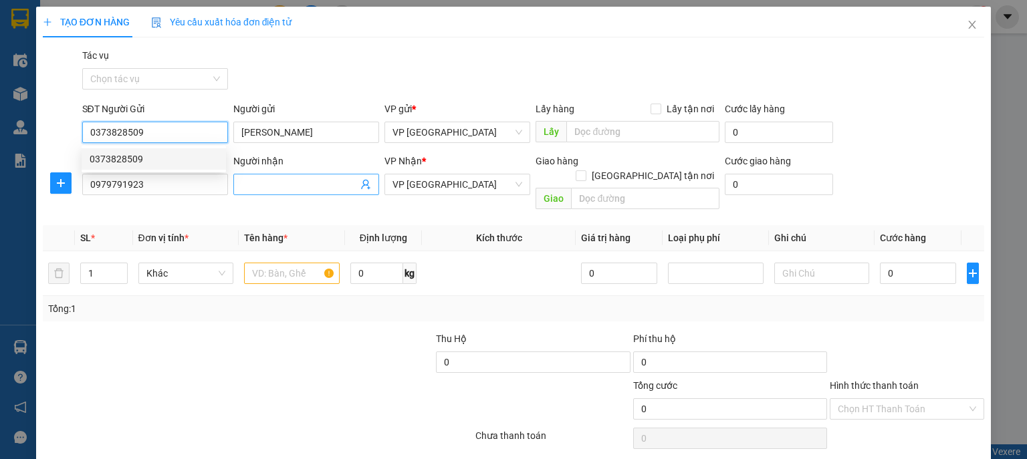
type input "0373828509"
click at [268, 183] on input "Người nhận" at bounding box center [299, 184] width 116 height 15
click at [169, 133] on input "0373828509" at bounding box center [155, 132] width 146 height 21
click at [150, 160] on div "0373828509" at bounding box center [154, 159] width 128 height 15
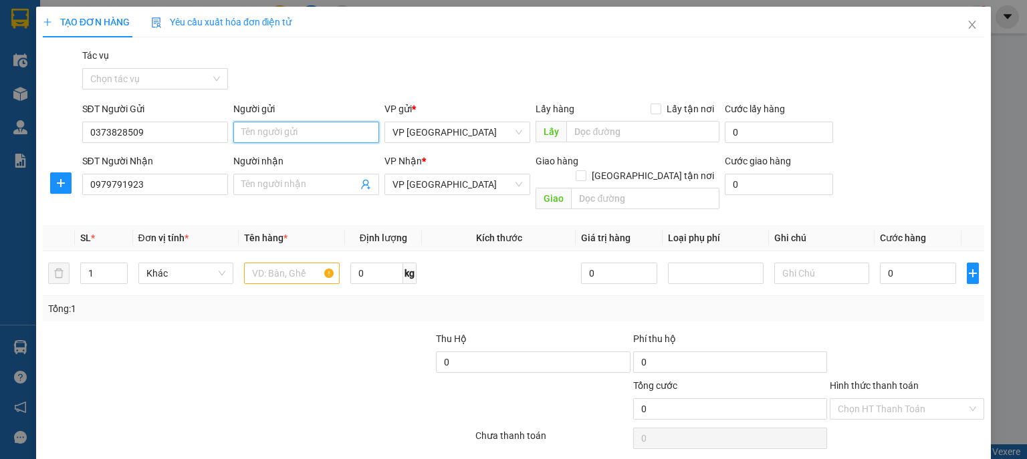
click at [279, 138] on input "Người gửi" at bounding box center [306, 132] width 146 height 21
type input "D"
click at [427, 185] on span "VP [GEOGRAPHIC_DATA]" at bounding box center [458, 185] width 130 height 20
type input "[PERSON_NAME]"
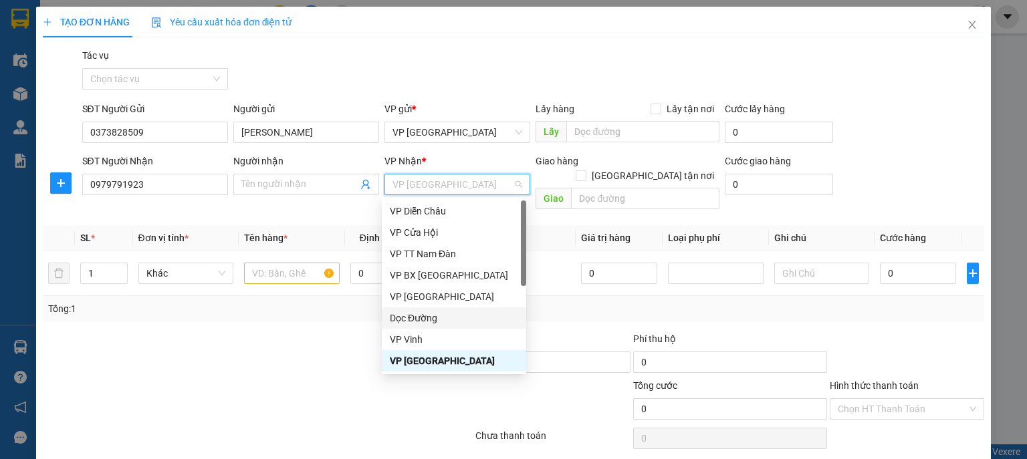
click at [428, 316] on div "Dọc Đường" at bounding box center [454, 318] width 128 height 15
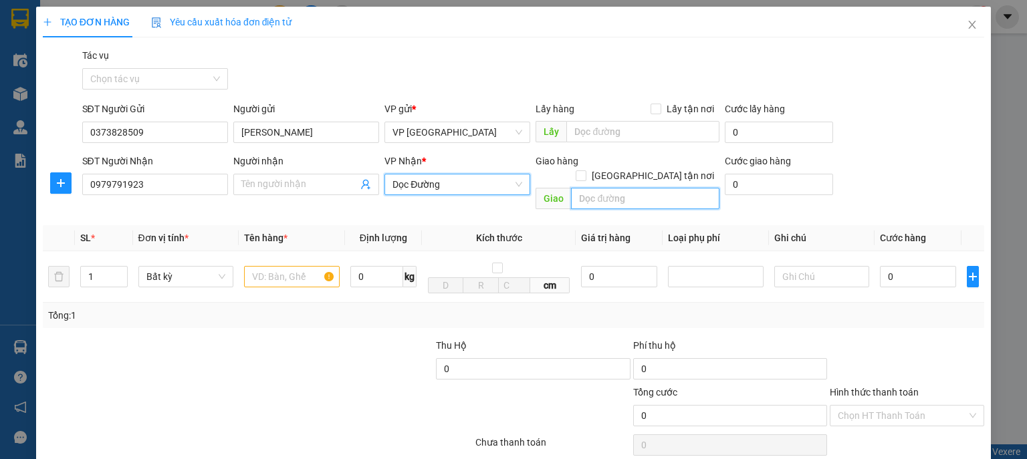
click at [583, 188] on input "text" at bounding box center [645, 198] width 148 height 21
type input "Vp [GEOGRAPHIC_DATA]"
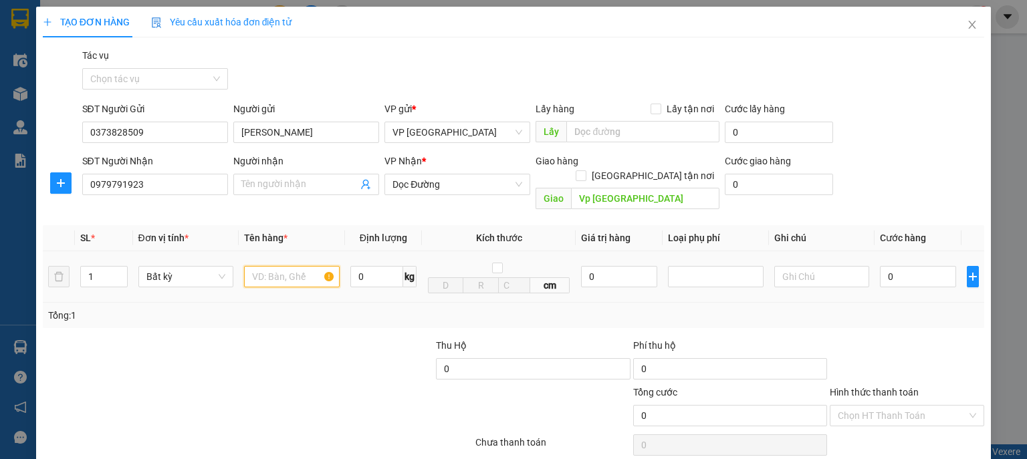
click at [297, 266] on input "text" at bounding box center [292, 276] width 96 height 21
type input "v"
type input "xe ga"
click at [904, 267] on input "0" at bounding box center [918, 276] width 76 height 21
type input "5"
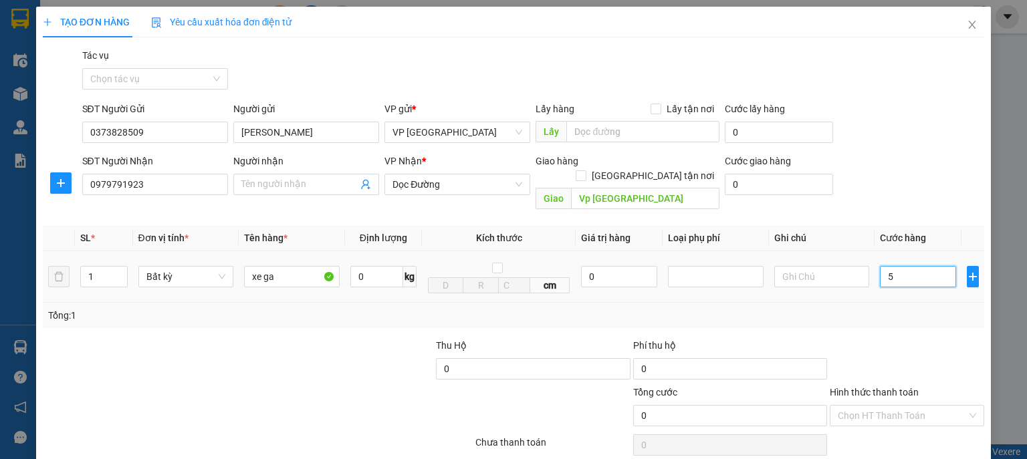
type input "5"
type input "55"
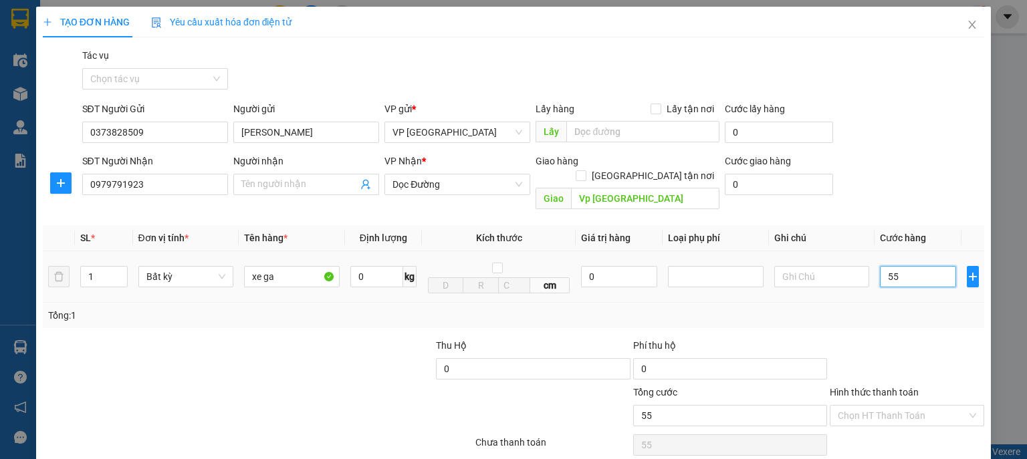
type input "550"
type input "5.500"
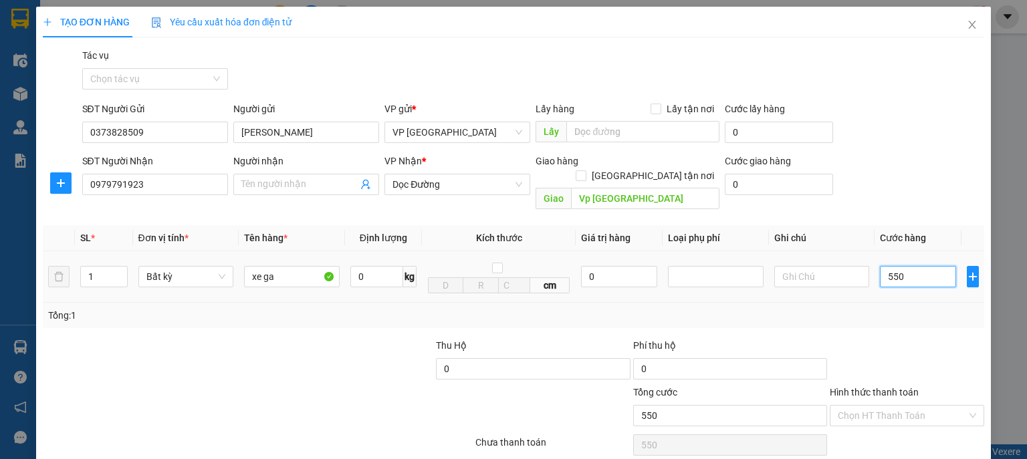
type input "5.500"
type input "55.000"
type input "550.000"
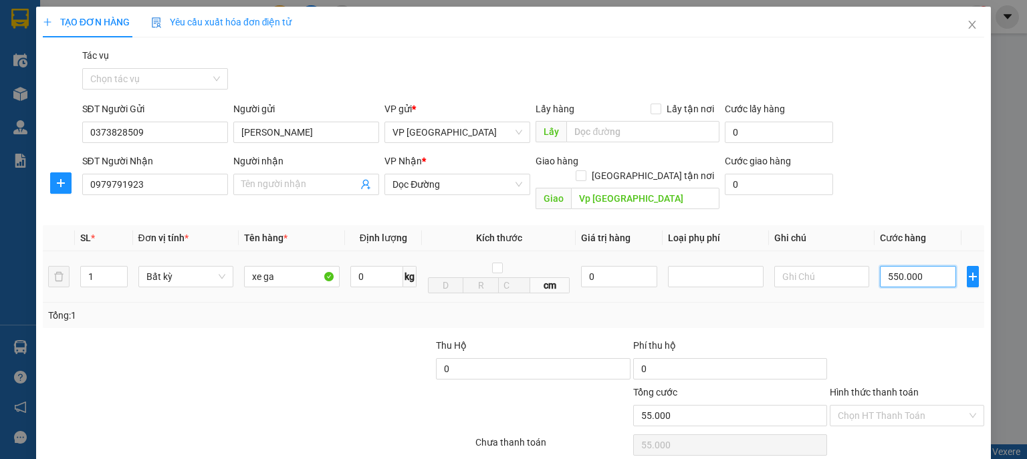
type input "550.000"
click at [899, 406] on input "Hình thức thanh toán" at bounding box center [902, 416] width 129 height 20
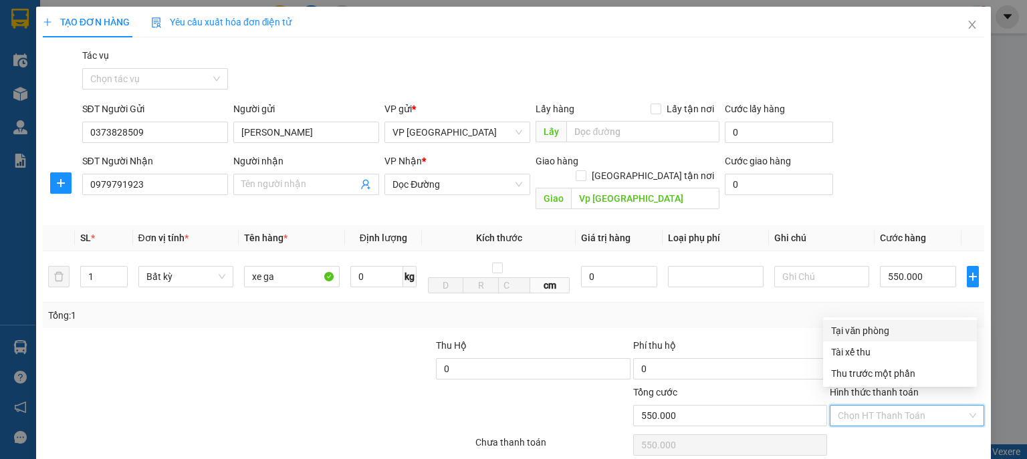
click at [881, 334] on div "Tại văn phòng" at bounding box center [900, 331] width 138 height 15
type input "0"
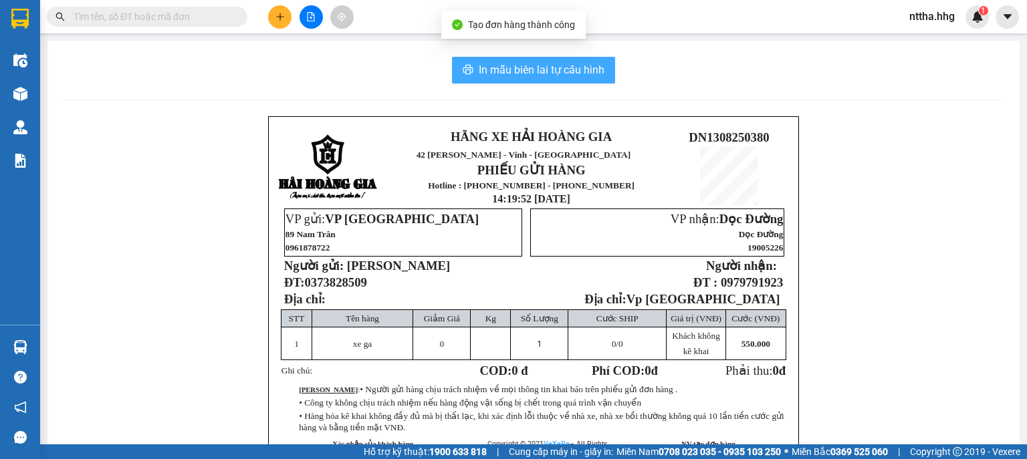
click at [579, 78] on span "In mẫu biên lai tự cấu hình" at bounding box center [542, 70] width 126 height 17
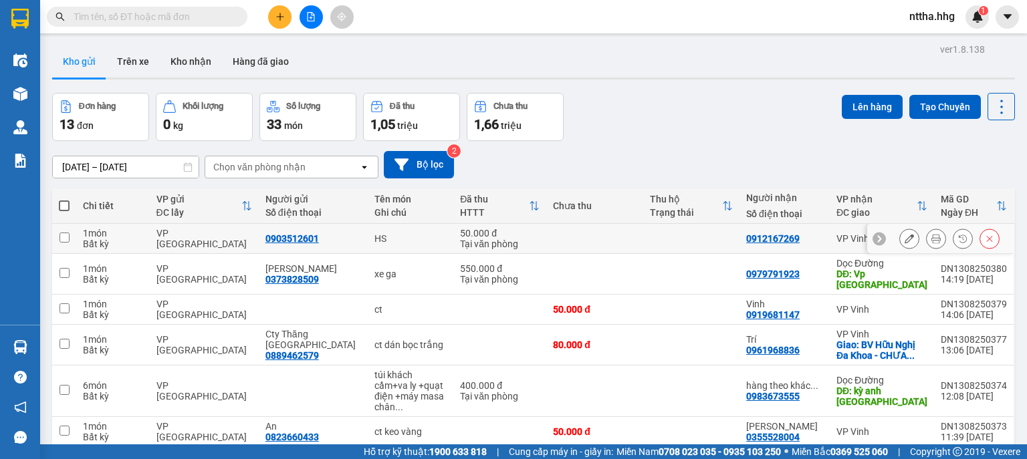
click at [931, 239] on icon at bounding box center [935, 238] width 9 height 9
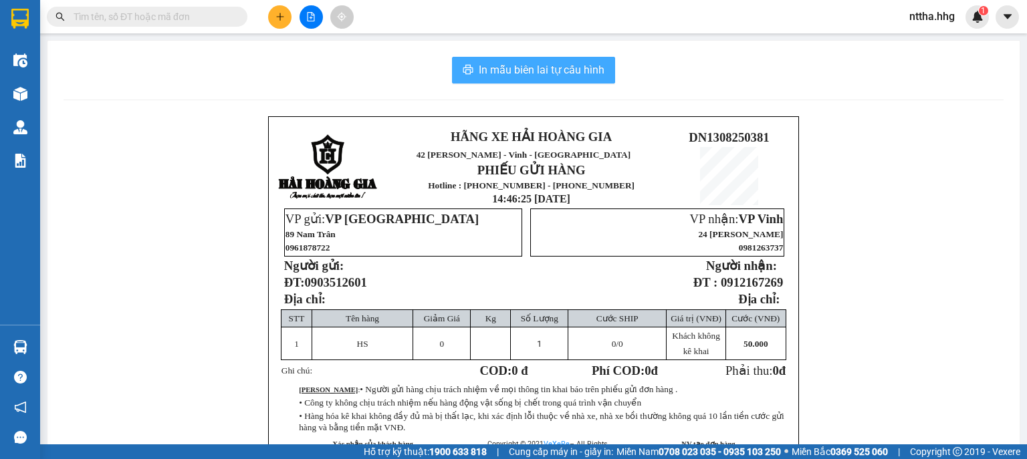
click at [579, 82] on button "In mẫu biên lai tự cấu hình" at bounding box center [533, 70] width 163 height 27
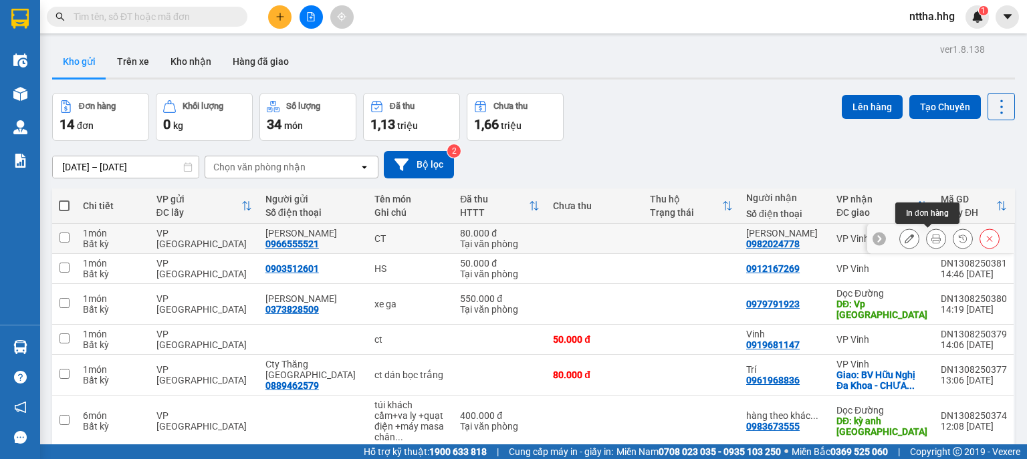
click at [927, 235] on button at bounding box center [936, 238] width 19 height 23
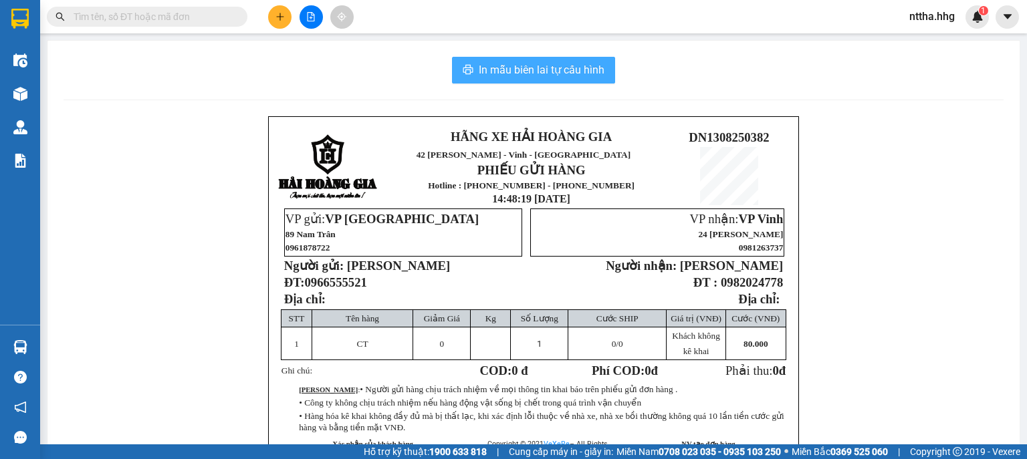
click at [564, 72] on span "In mẫu biên lai tự cấu hình" at bounding box center [542, 70] width 126 height 17
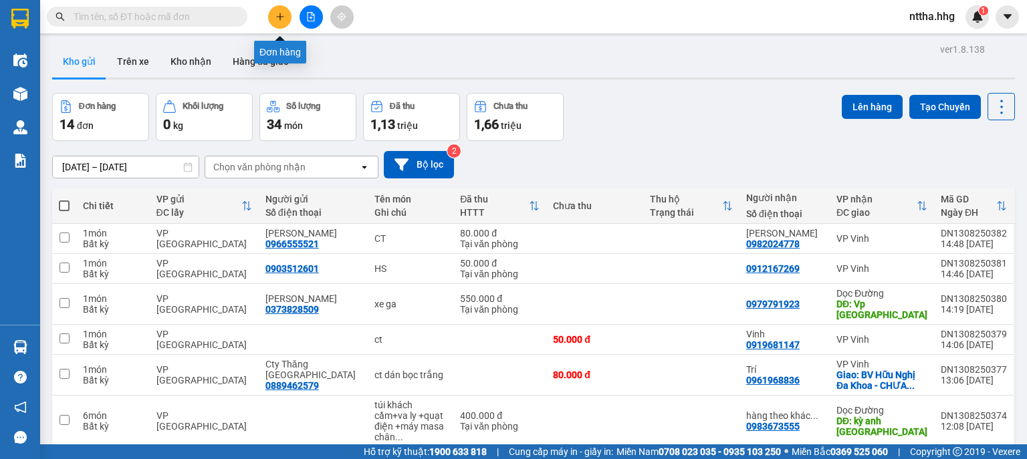
click at [280, 18] on icon "plus" at bounding box center [280, 16] width 1 height 7
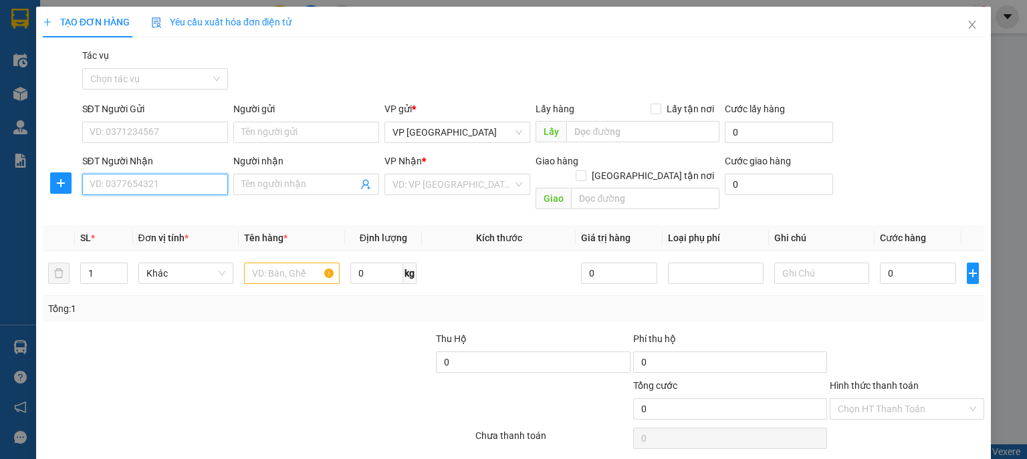
click at [162, 183] on input "SĐT Người Nhận" at bounding box center [155, 184] width 146 height 21
click at [160, 210] on div "0979755808" at bounding box center [154, 211] width 128 height 15
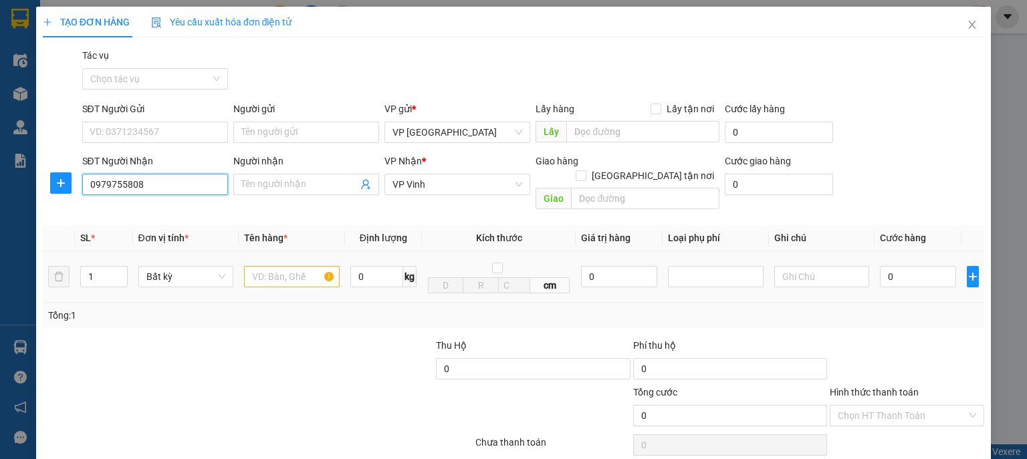
type input "0979755808"
click at [273, 266] on input "text" at bounding box center [292, 276] width 96 height 21
type input "ct"
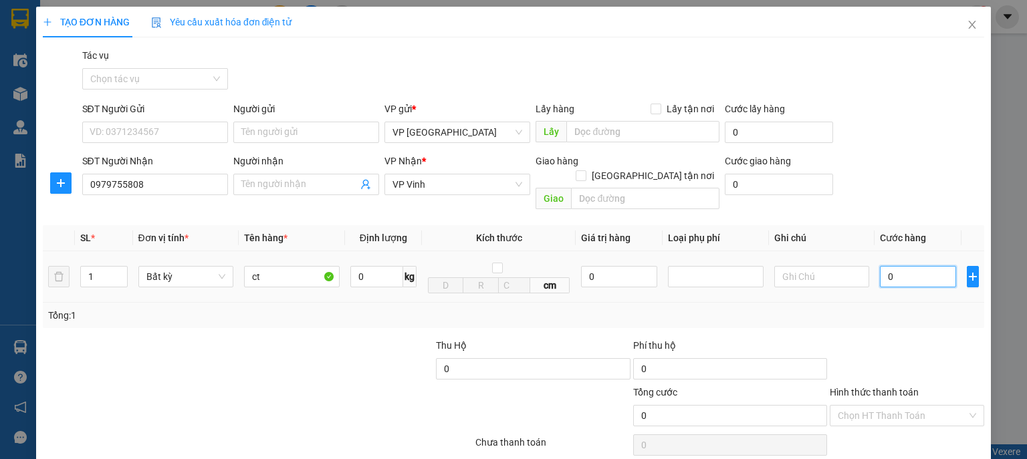
type input "5"
type input "50"
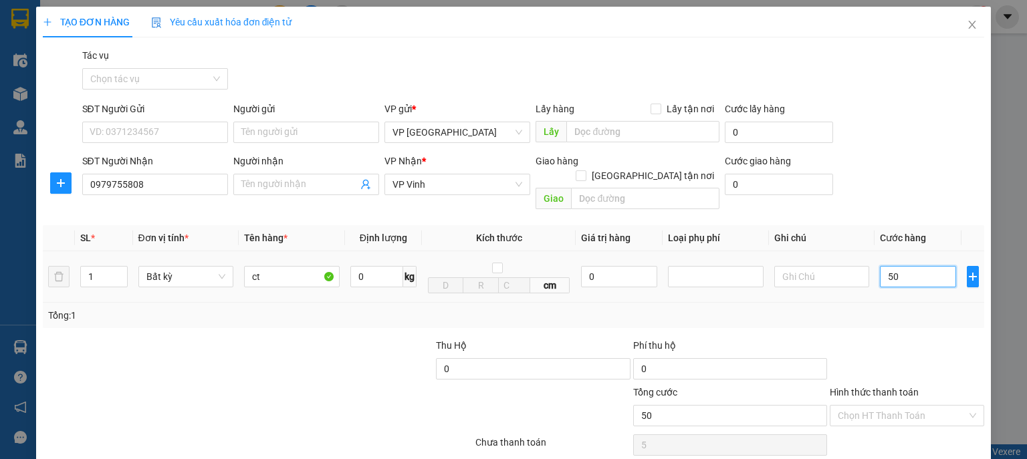
type input "50"
type input "500"
type input "5.000"
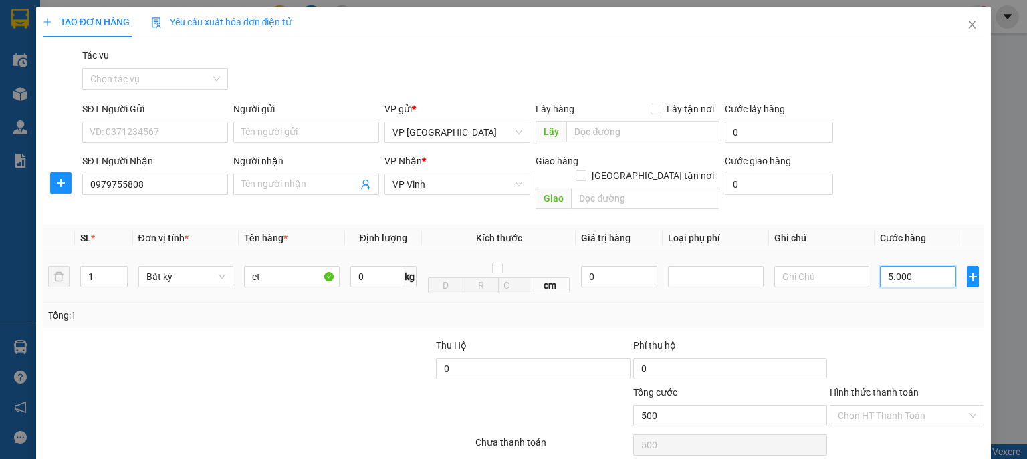
type input "5.000"
type input "50.000"
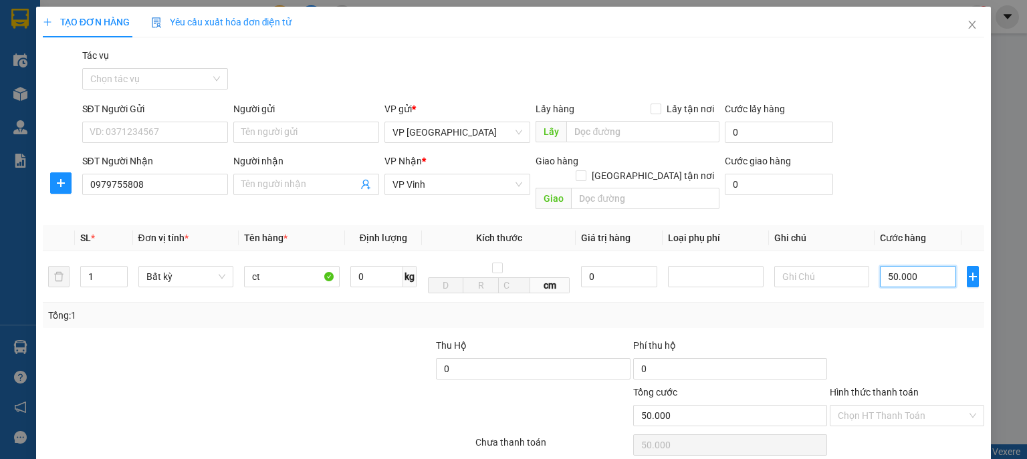
scroll to position [41, 0]
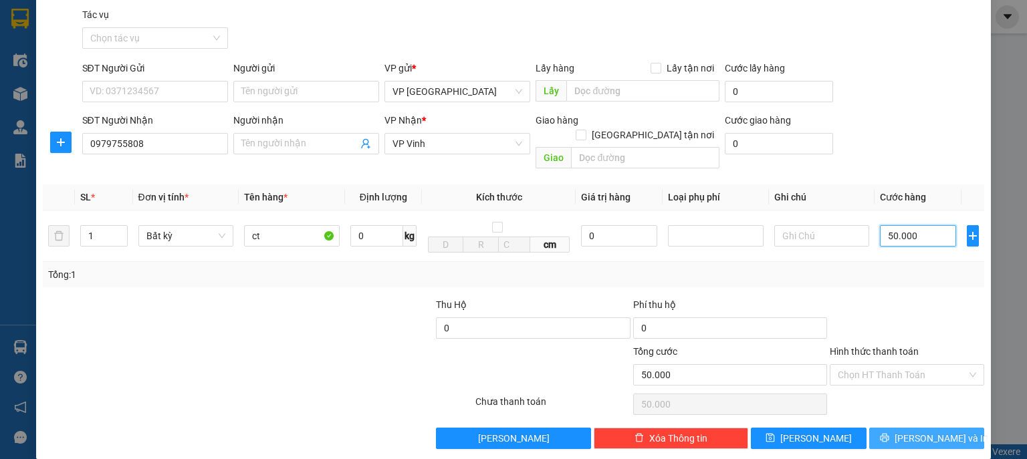
type input "50.000"
click at [897, 428] on button "[PERSON_NAME] và In" at bounding box center [927, 438] width 116 height 21
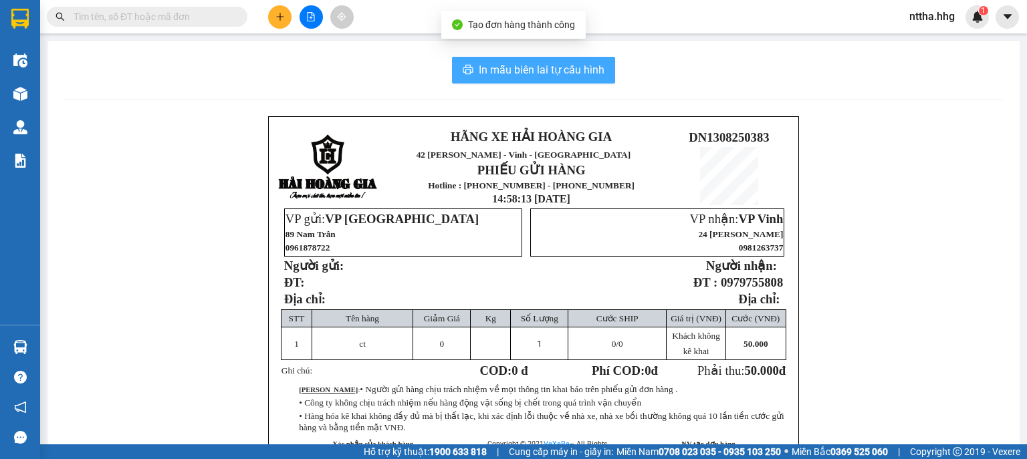
click at [582, 78] on span "In mẫu biên lai tự cấu hình" at bounding box center [542, 70] width 126 height 17
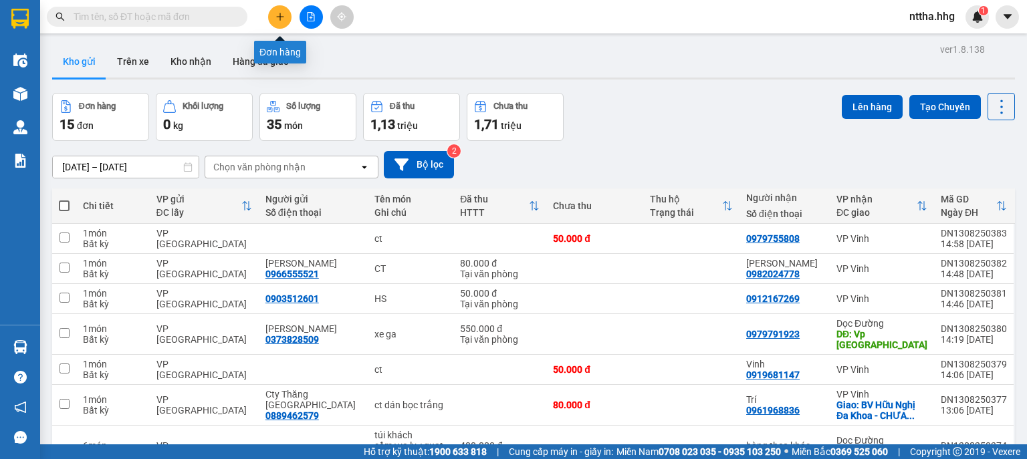
click at [287, 19] on button at bounding box center [279, 16] width 23 height 23
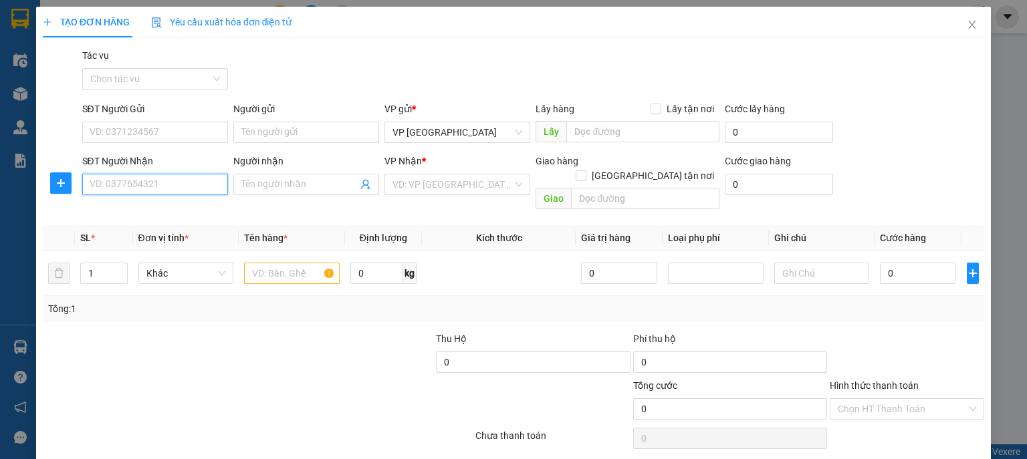
click at [182, 183] on input "SĐT Người Nhận" at bounding box center [155, 184] width 146 height 21
type input "0984114757"
click at [160, 206] on div "0984114757 - Anh Thắng" at bounding box center [156, 211] width 132 height 15
type input "Anh Thắng"
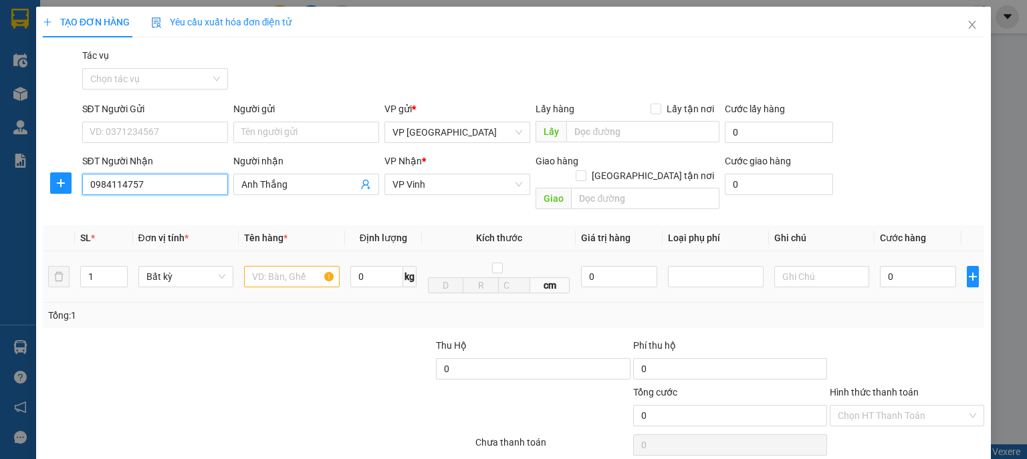
type input "0984114757"
click at [278, 266] on input "text" at bounding box center [292, 276] width 96 height 21
type input "ct -HÀNG DỄ VỠ"
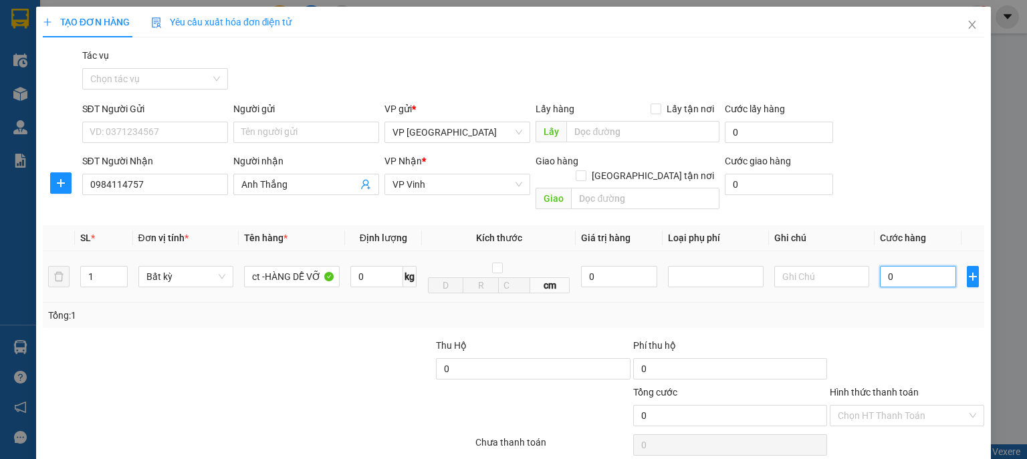
click at [899, 266] on input "0" at bounding box center [918, 276] width 76 height 21
type input "5"
type input "50"
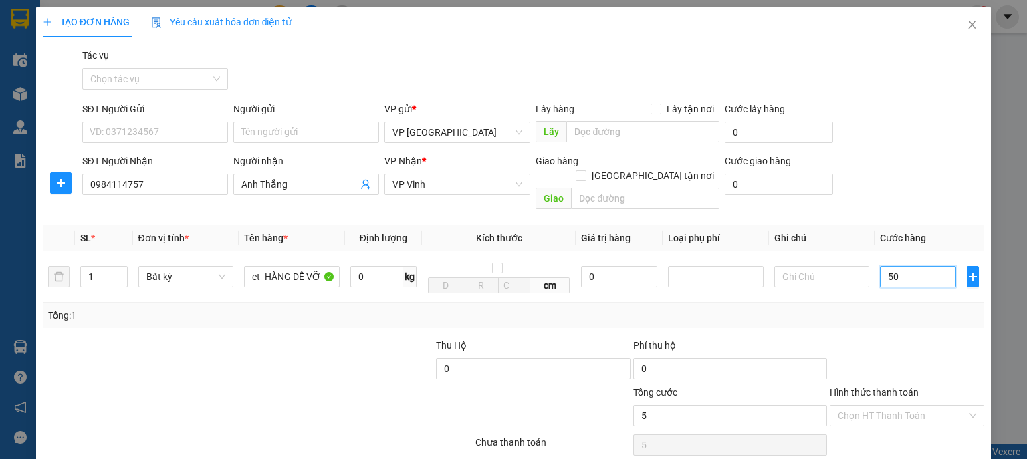
type input "50"
type input "500"
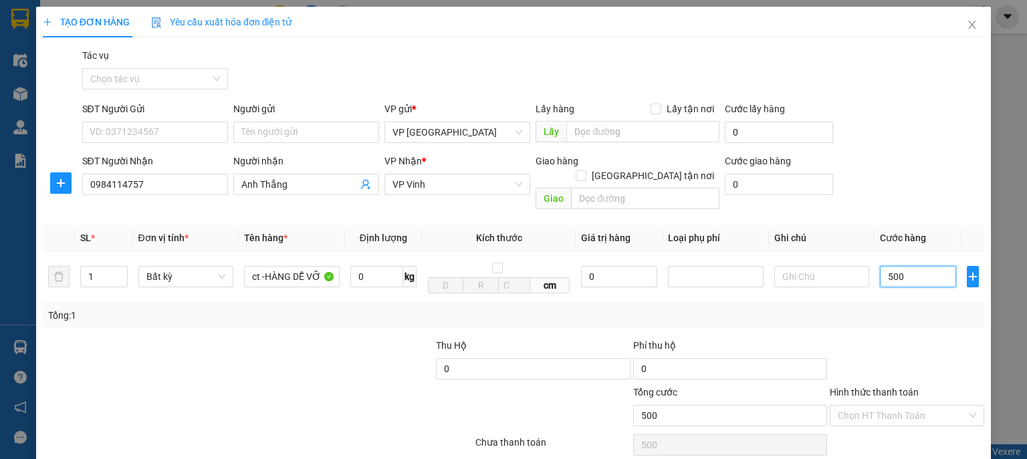
type input "5.000"
type input "50.000"
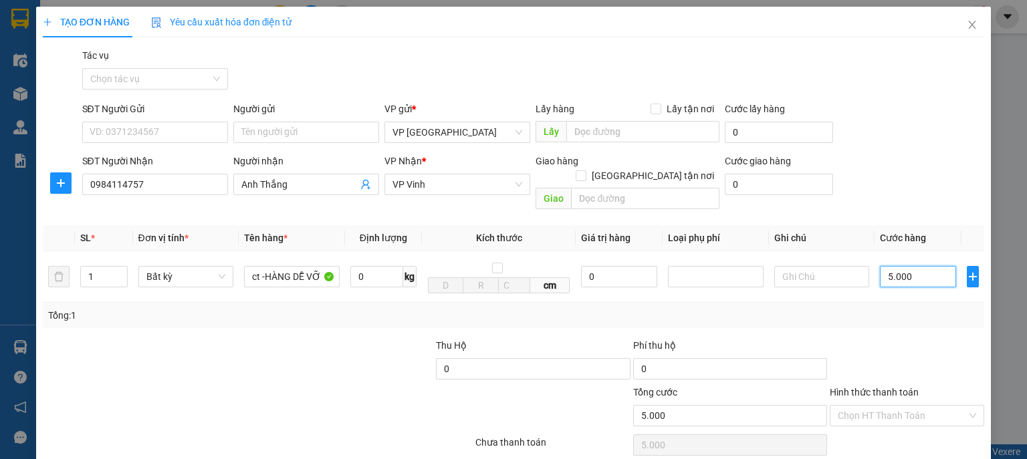
type input "50.000"
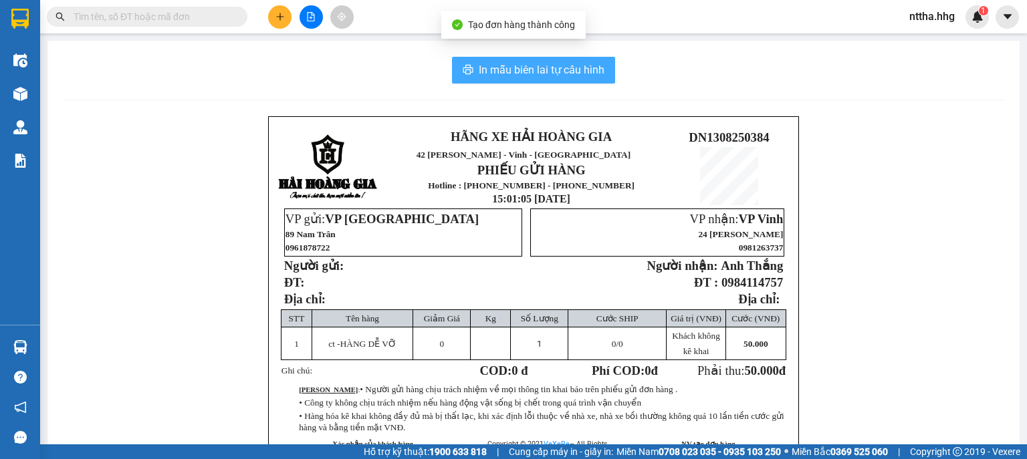
click at [570, 73] on span "In mẫu biên lai tự cấu hình" at bounding box center [542, 70] width 126 height 17
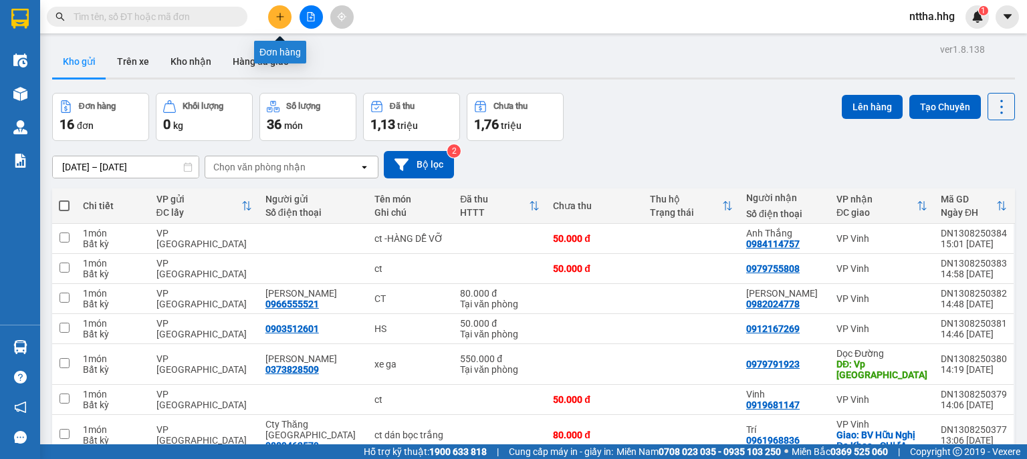
click at [279, 12] on icon "plus" at bounding box center [280, 16] width 9 height 9
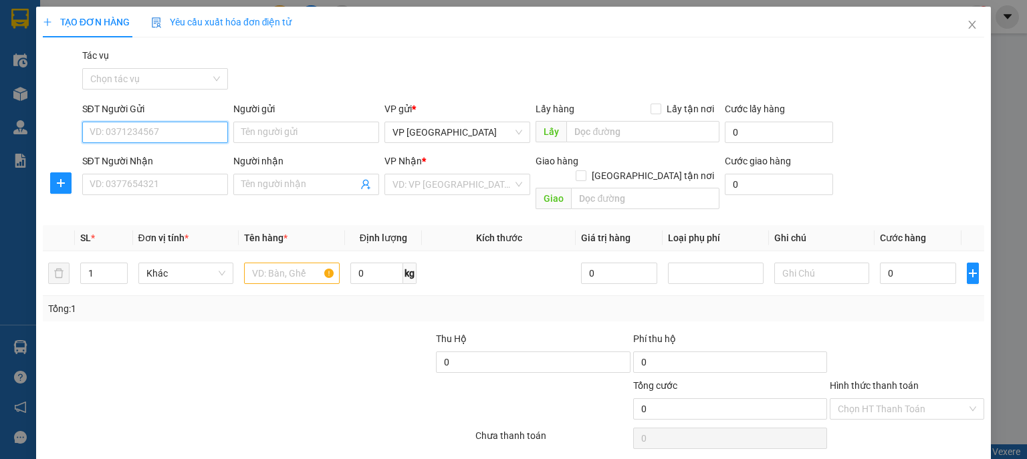
click at [182, 130] on input "SĐT Người Gửi" at bounding box center [155, 132] width 146 height 21
type input "0349559691"
click at [161, 154] on div "0349559691 - CHI THUY" at bounding box center [154, 159] width 128 height 15
type input "CHI THUY"
type input "0349559691"
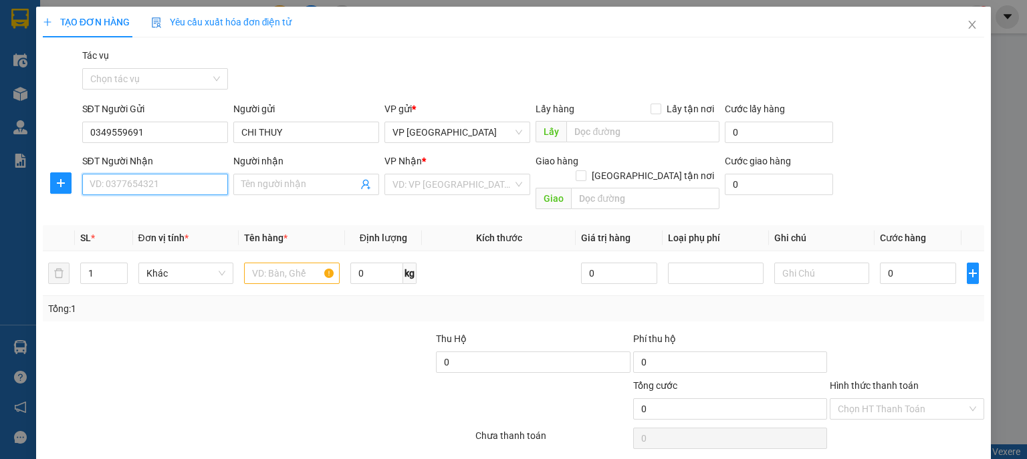
click at [148, 185] on input "SĐT Người Nhận" at bounding box center [155, 184] width 146 height 21
click at [137, 213] on div "0975848636 - Chị Thuý" at bounding box center [154, 211] width 128 height 15
type input "0975848636"
type input "Chị Thuý"
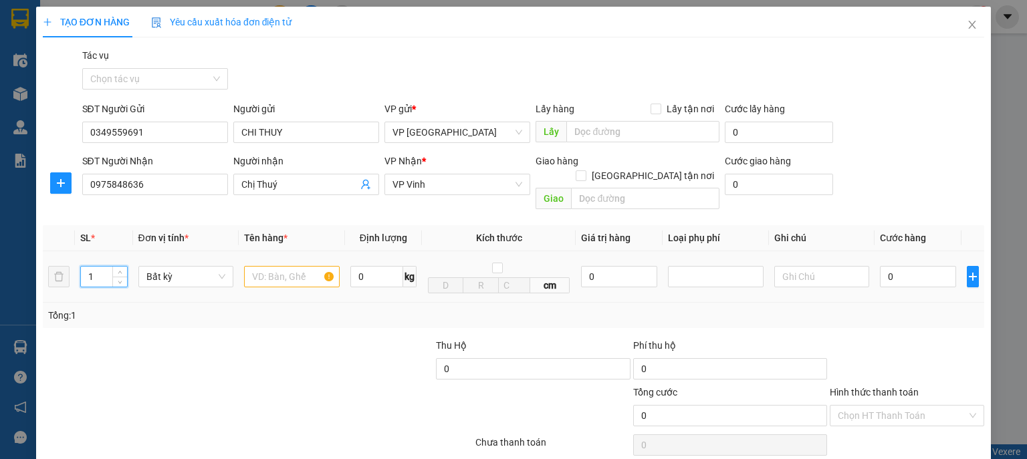
click at [53, 260] on tr "1 Bất kỳ 0 kg cm 0 0" at bounding box center [514, 276] width 942 height 51
type input "5"
click at [268, 266] on input "text" at bounding box center [292, 276] width 96 height 21
type input "CT"
click at [885, 266] on input "0" at bounding box center [918, 276] width 76 height 21
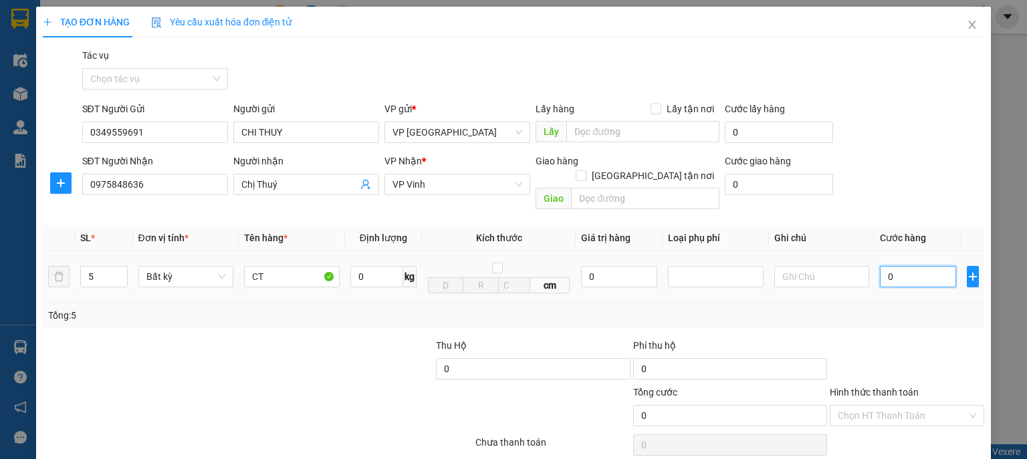
type input "2"
type input "24"
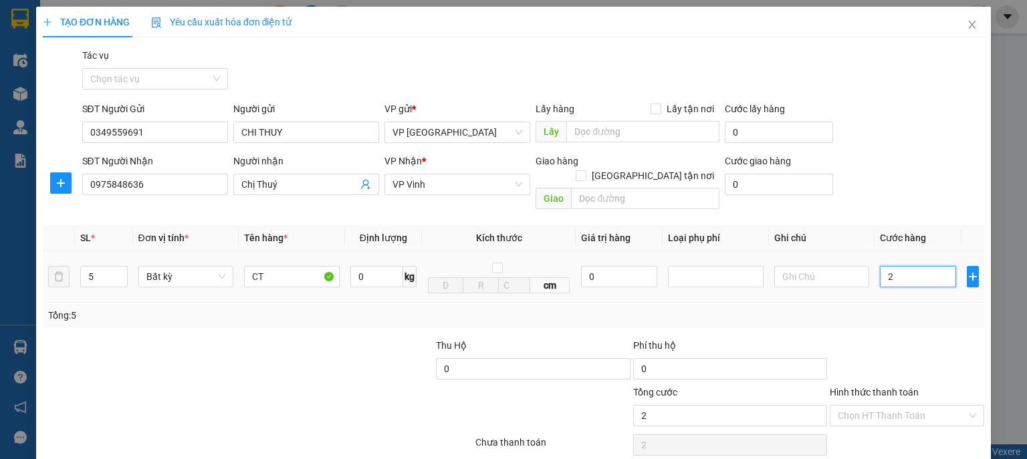
type input "24"
type input "240"
type input "2.400"
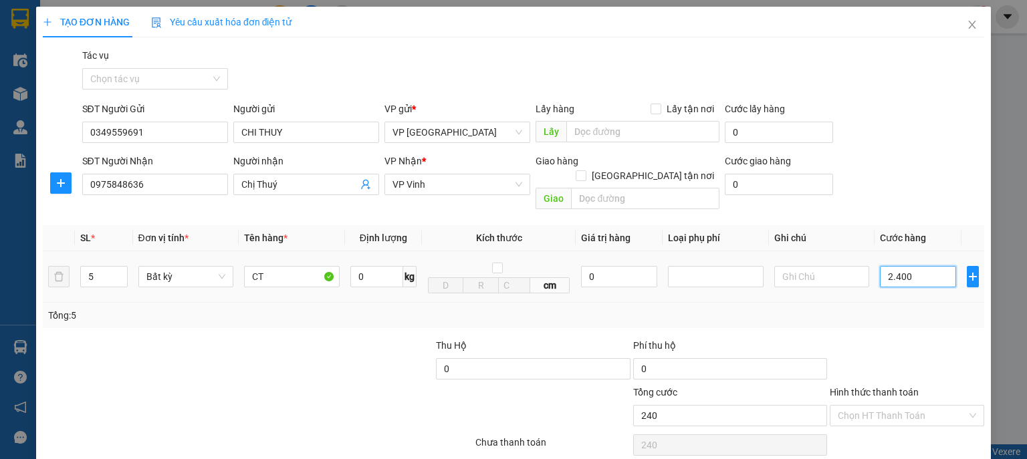
type input "2.400"
type input "24.000"
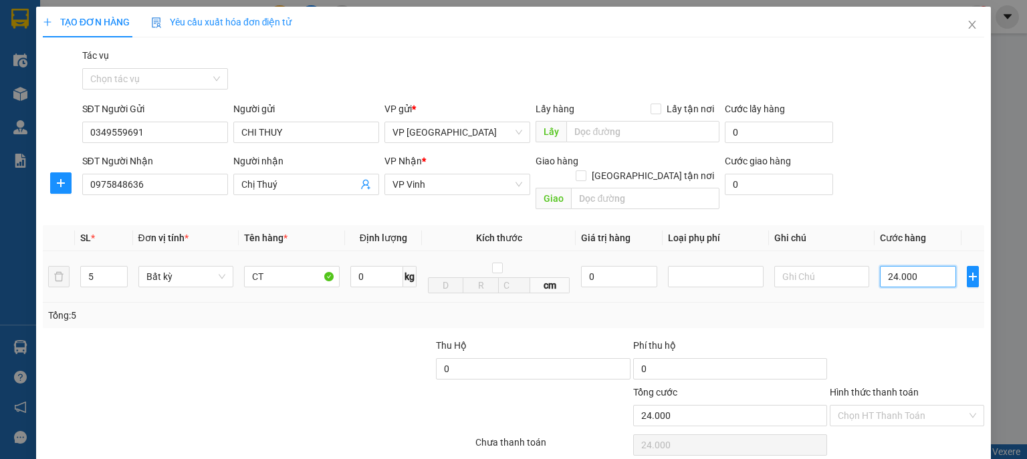
type input "240.000"
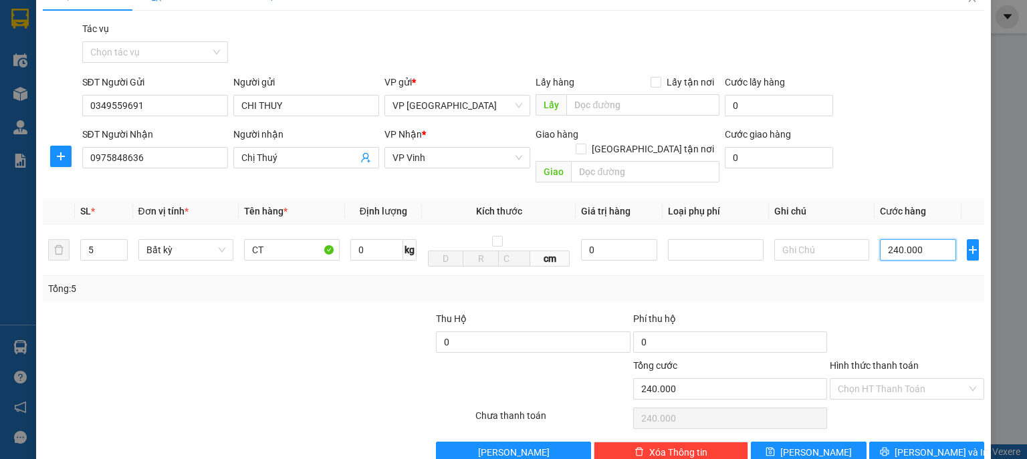
scroll to position [41, 0]
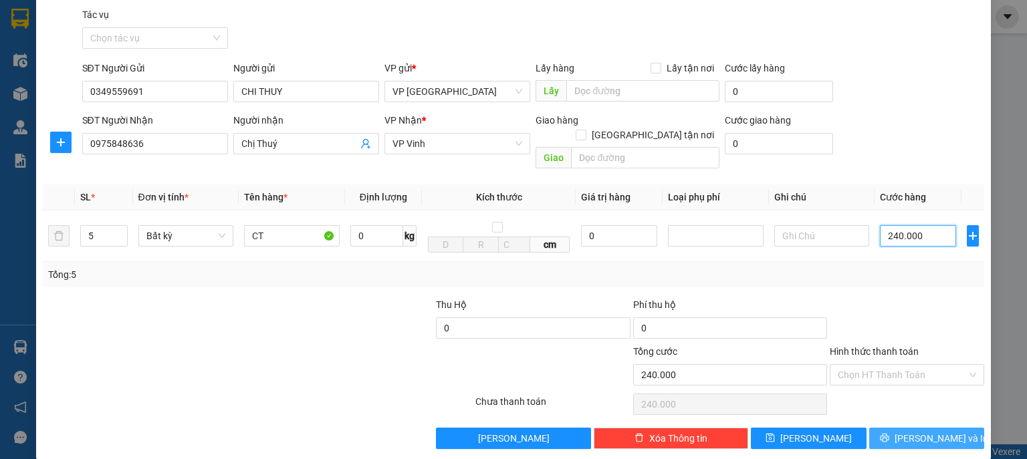
type input "240.000"
click at [891, 428] on button "[PERSON_NAME] và In" at bounding box center [927, 438] width 116 height 21
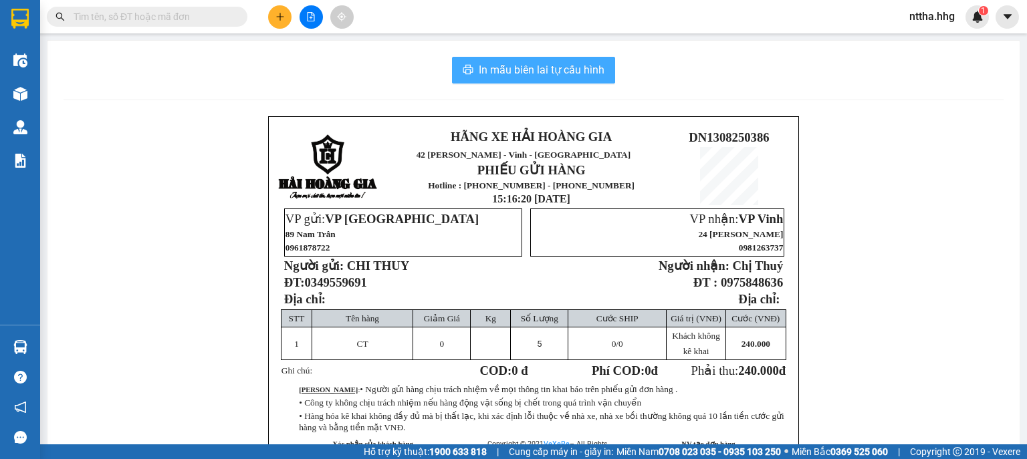
click at [556, 70] on span "In mẫu biên lai tự cấu hình" at bounding box center [542, 70] width 126 height 17
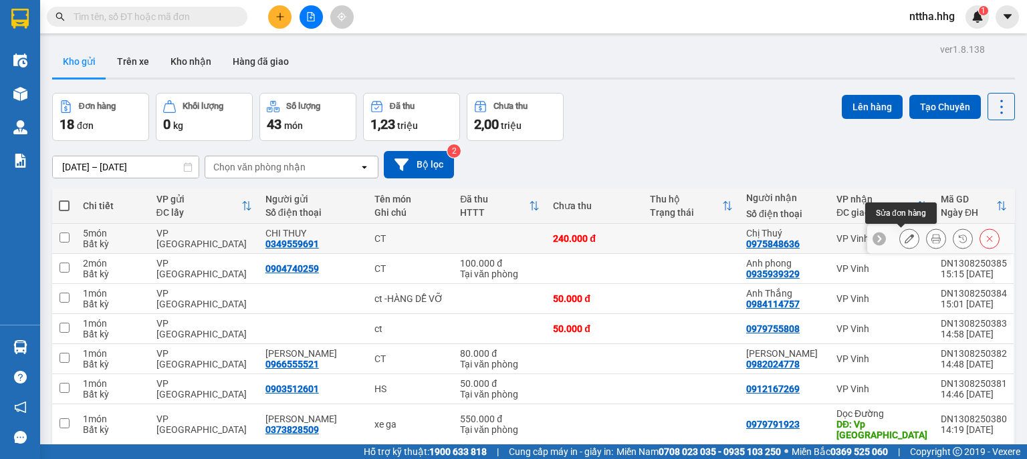
click at [905, 237] on icon at bounding box center [909, 238] width 9 height 9
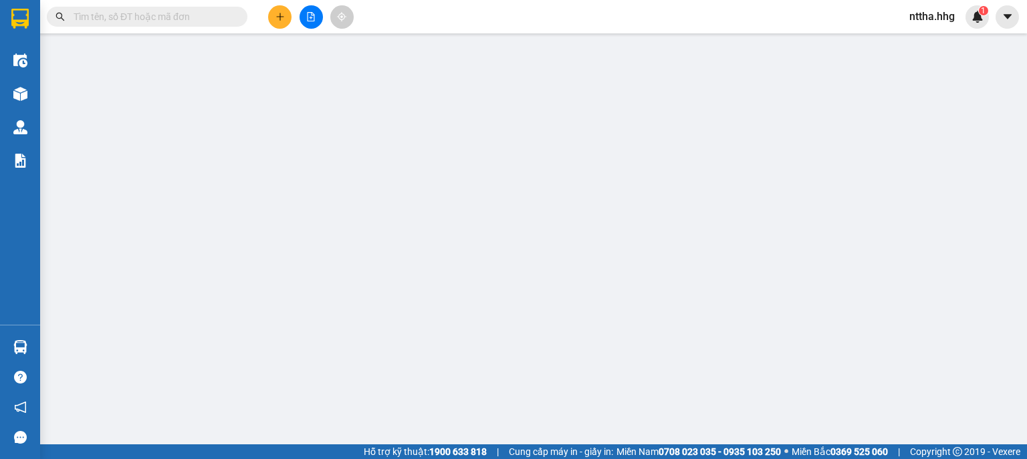
type input "0349559691"
type input "CHI THUY"
type input "0975848636"
type input "Chị Thuý"
type input "240.000"
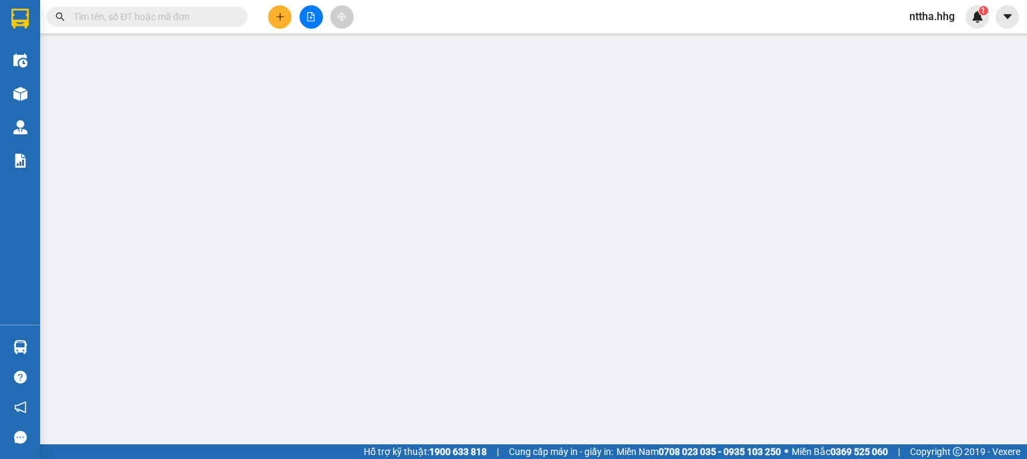
type input "240.000"
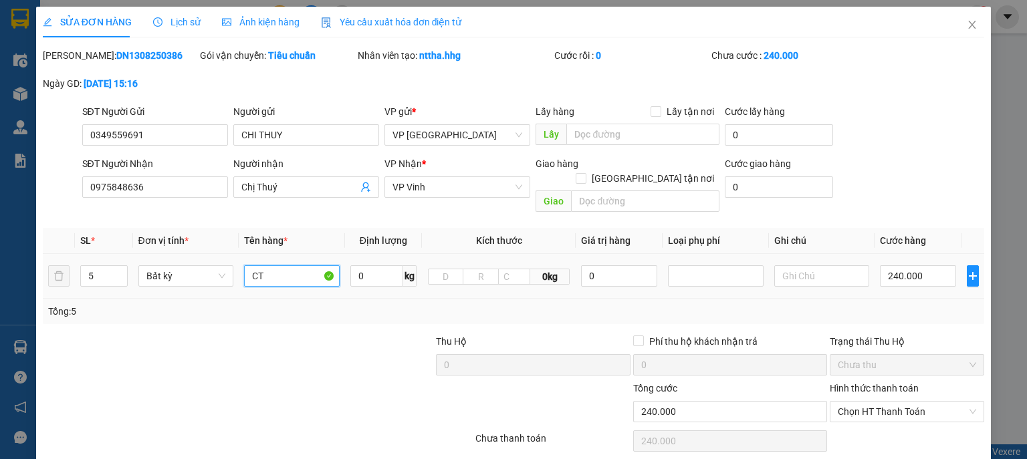
click at [298, 265] on input "CT" at bounding box center [292, 275] width 96 height 21
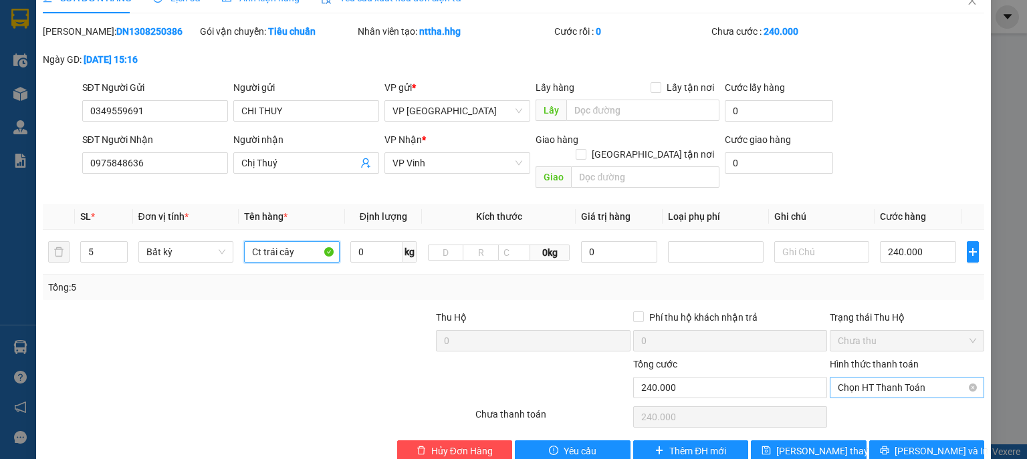
scroll to position [37, 0]
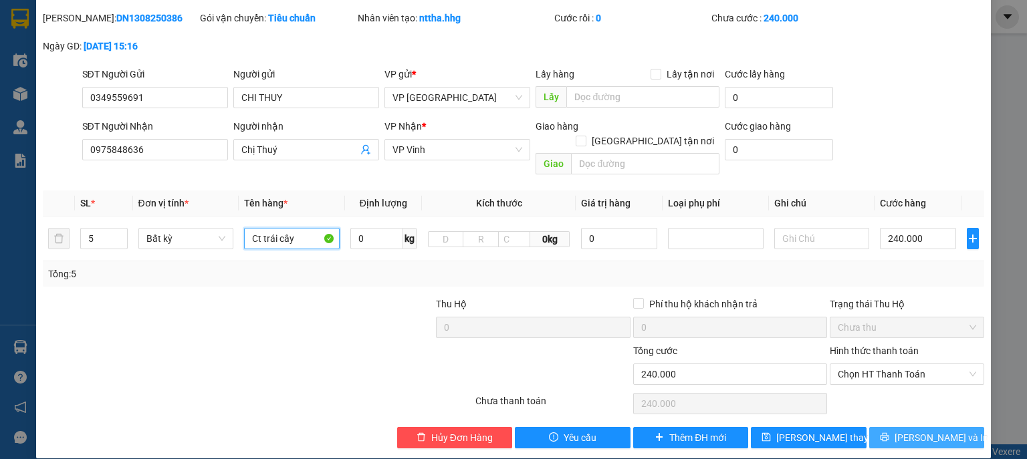
type input "Ct trái cây"
click at [921, 427] on button "[PERSON_NAME] và In" at bounding box center [927, 437] width 116 height 21
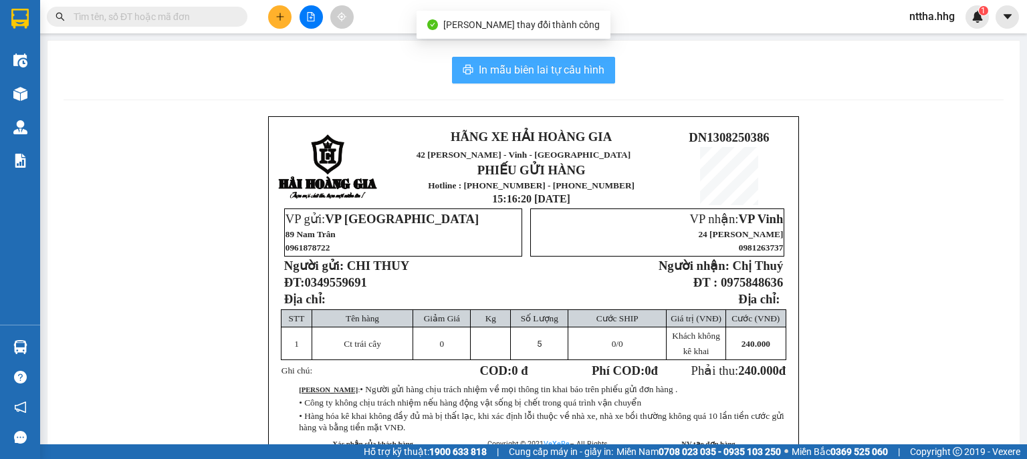
click at [583, 70] on span "In mẫu biên lai tự cấu hình" at bounding box center [542, 70] width 126 height 17
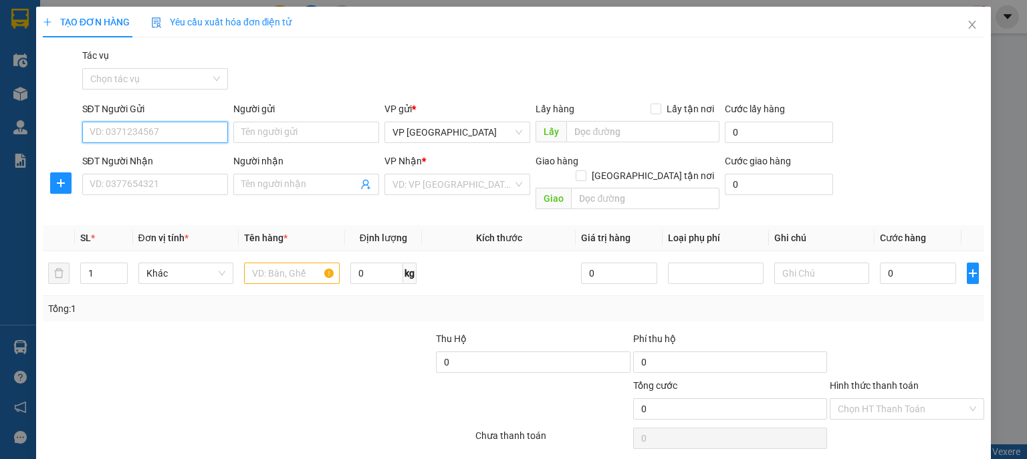
click at [202, 134] on input "SĐT Người Gửi" at bounding box center [155, 132] width 146 height 21
click at [154, 156] on div "0904740259" at bounding box center [154, 159] width 128 height 15
type input "0904740259"
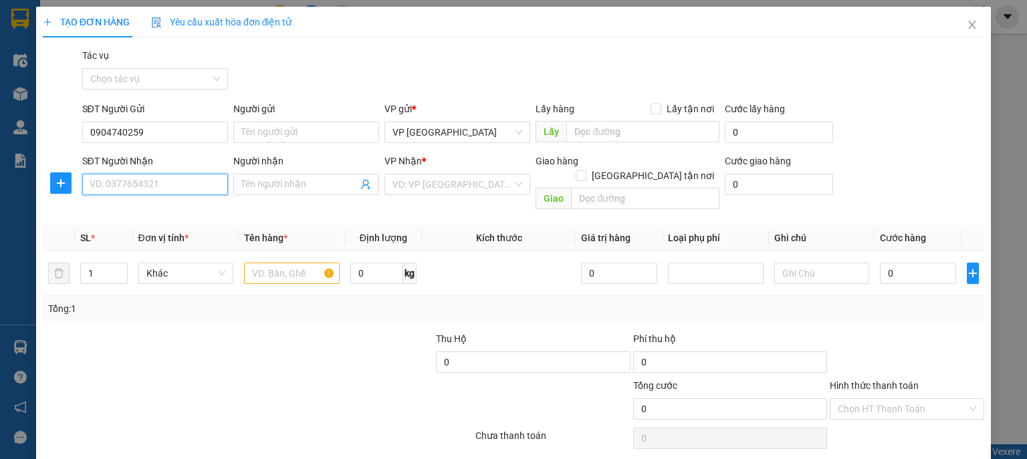
click at [139, 181] on input "SĐT Người Nhận" at bounding box center [155, 184] width 146 height 21
click at [136, 214] on div "0935939329 - Anh phong" at bounding box center [154, 211] width 128 height 15
type input "0935939329"
type input "Anh phong"
click at [412, 175] on span "VP [GEOGRAPHIC_DATA]" at bounding box center [458, 185] width 130 height 20
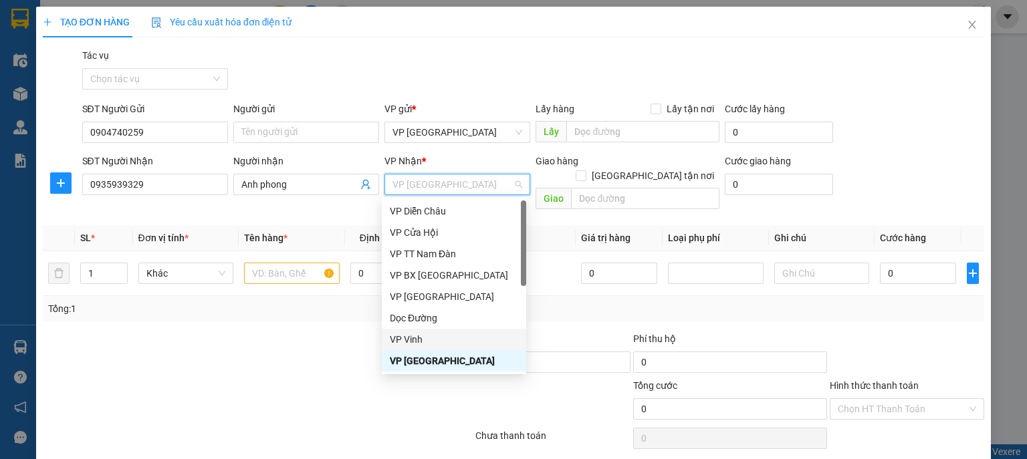
click at [401, 338] on div "VP Vinh" at bounding box center [454, 339] width 128 height 15
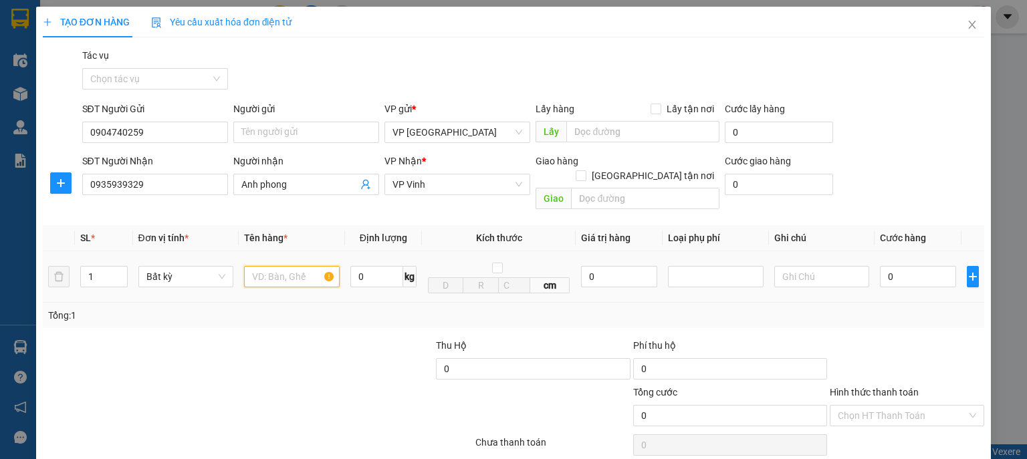
click at [289, 266] on input "text" at bounding box center [292, 276] width 96 height 21
type input "CT"
click at [66, 265] on tr "1 Bất kỳ CT 0 kg cm 0 0" at bounding box center [514, 276] width 942 height 51
type input "2"
click at [904, 266] on input "0" at bounding box center [918, 276] width 76 height 21
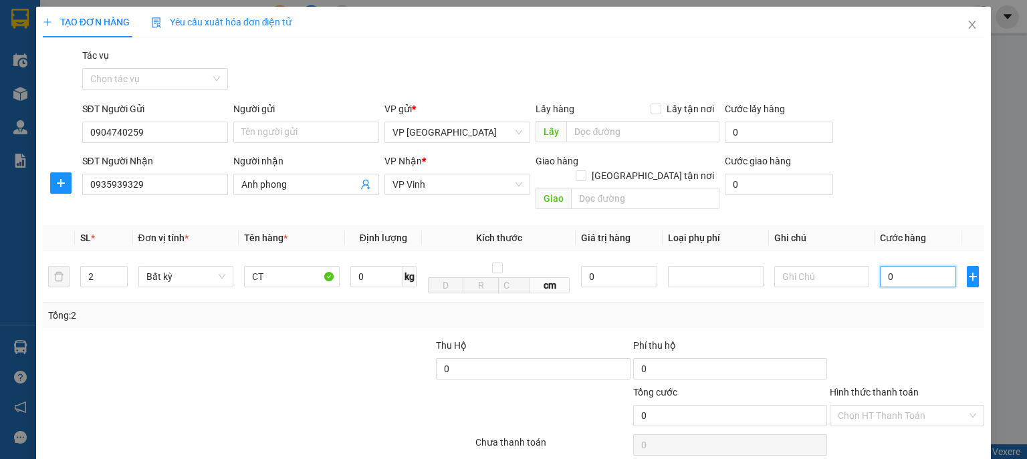
type input "1"
type input "12"
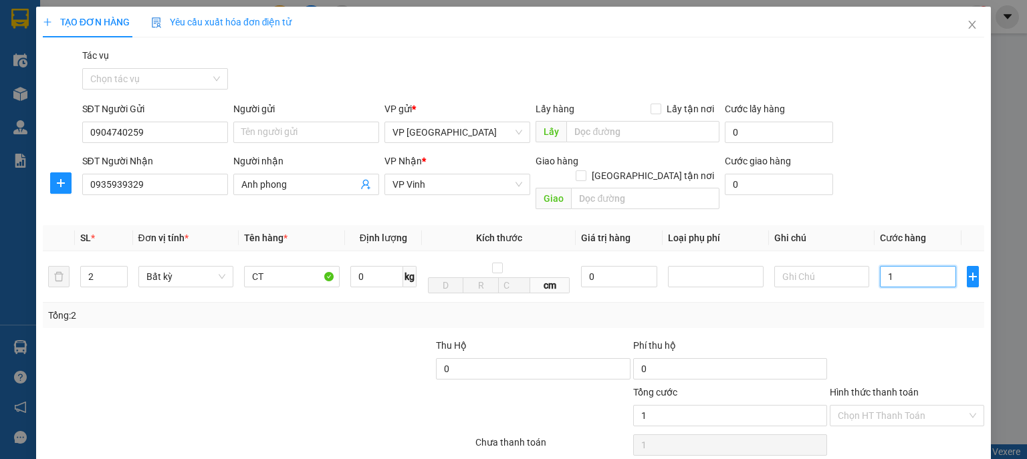
type input "12"
type input "120"
type input "1.200"
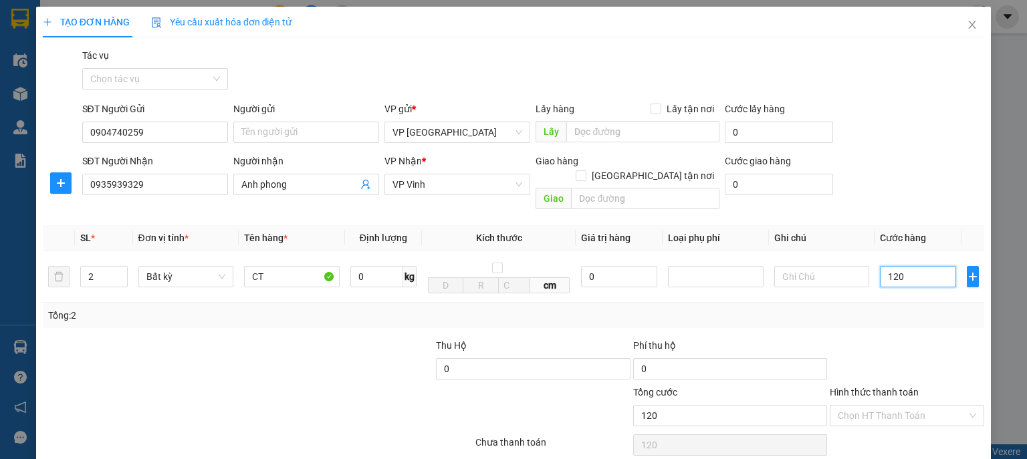
type input "1.200"
type input "12.000"
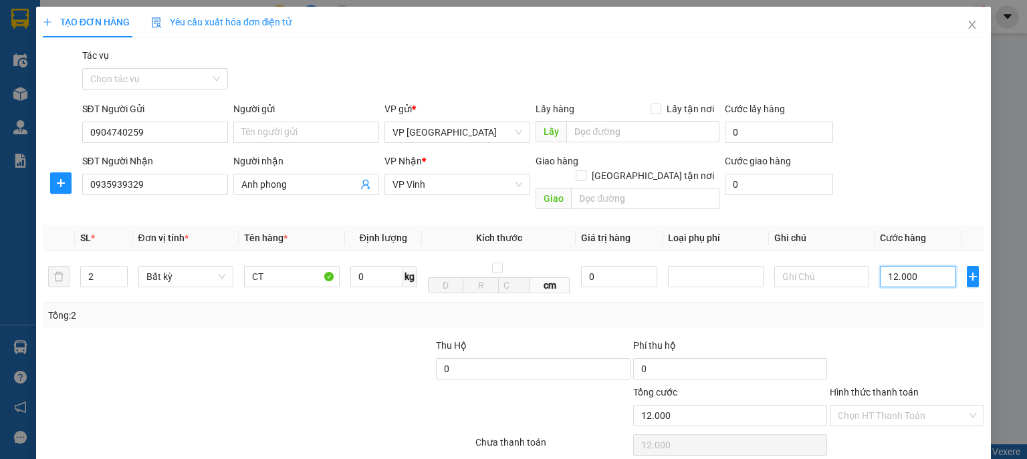
type input "120.000"
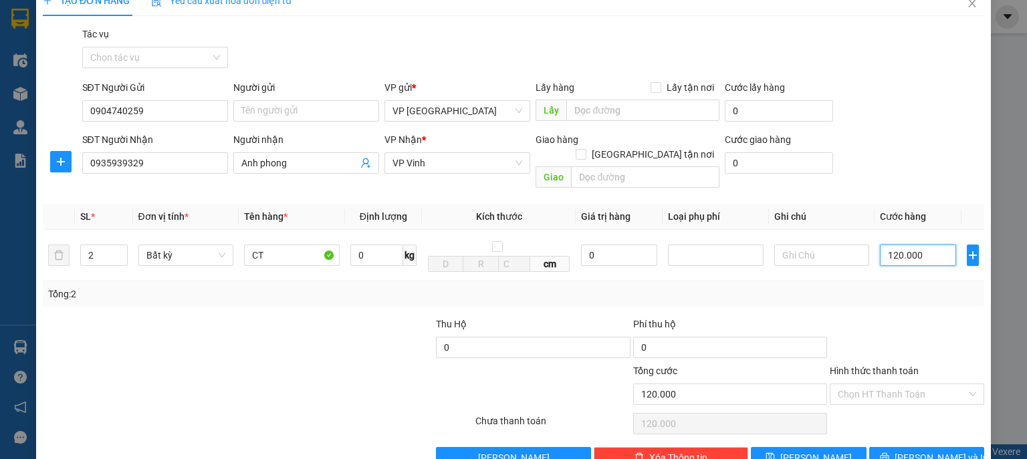
scroll to position [41, 0]
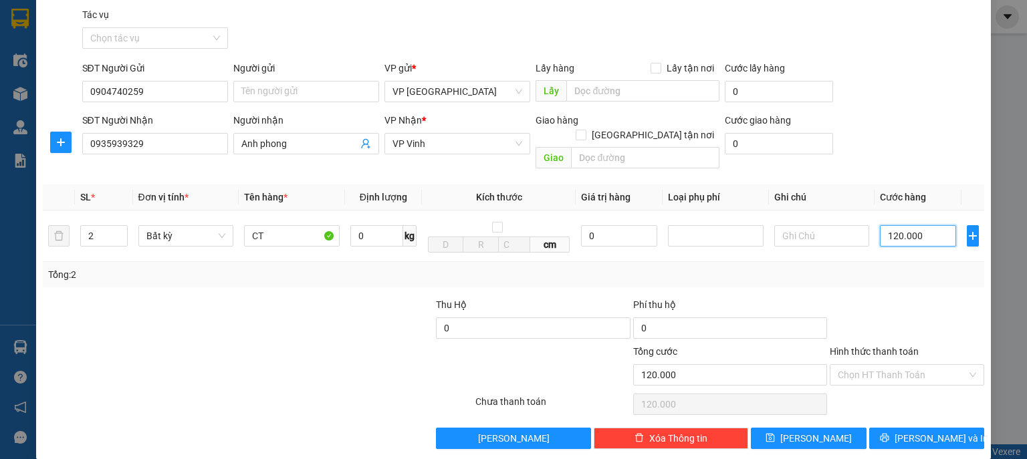
type input "12.000"
type input "1.200"
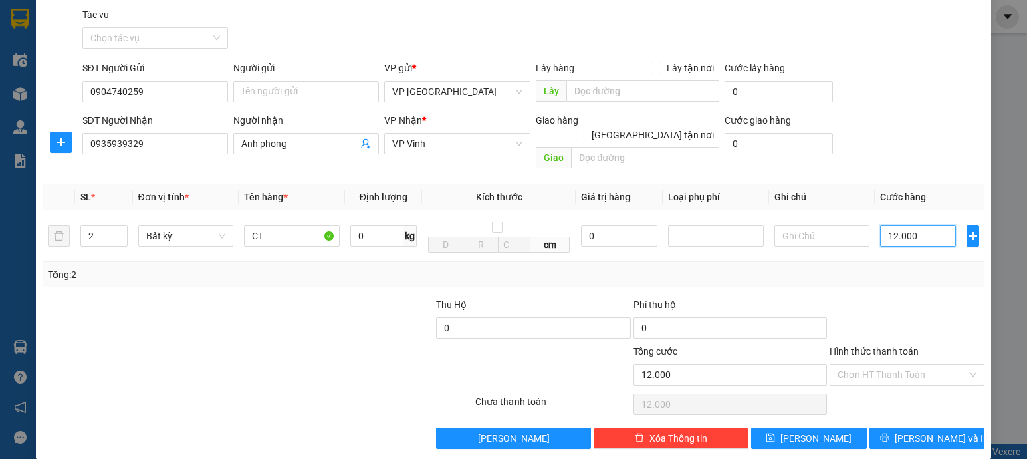
type input "1.200"
type input "120"
type input "12"
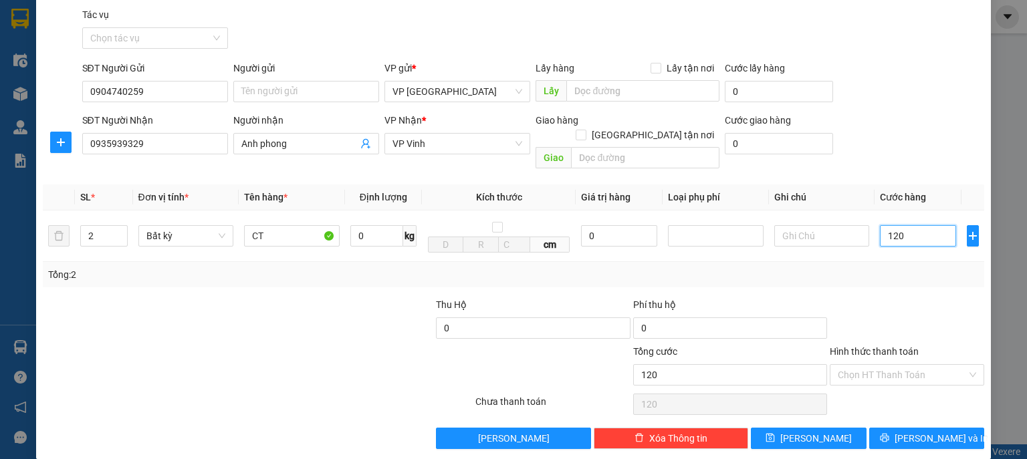
type input "12"
type input "1"
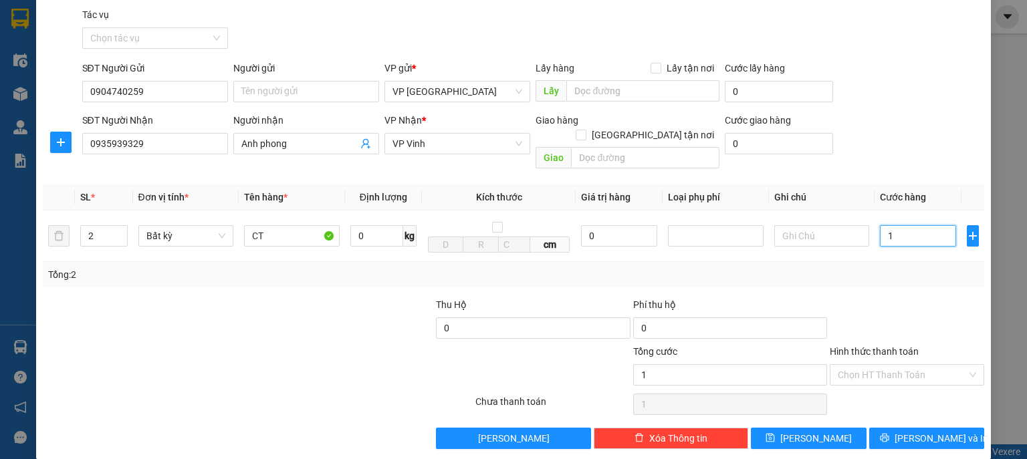
type input "11"
type input "110"
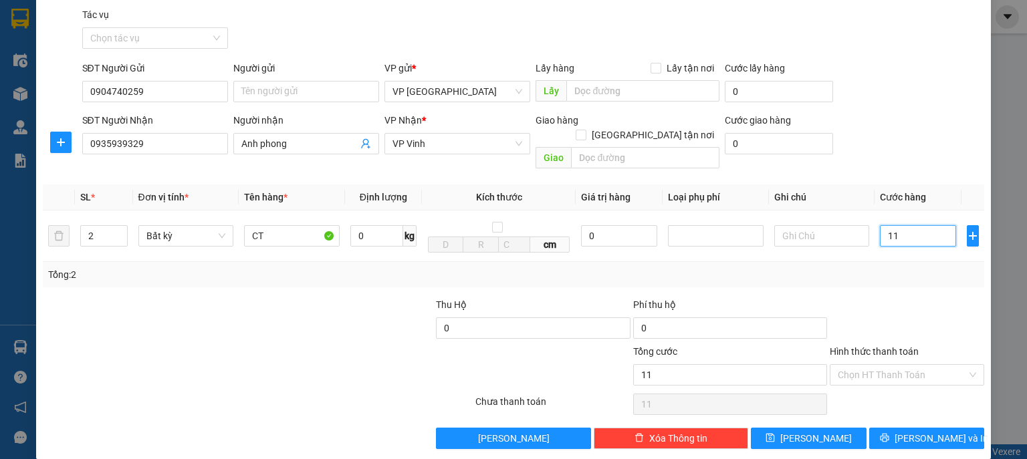
type input "110"
type input "1.100"
type input "11.000"
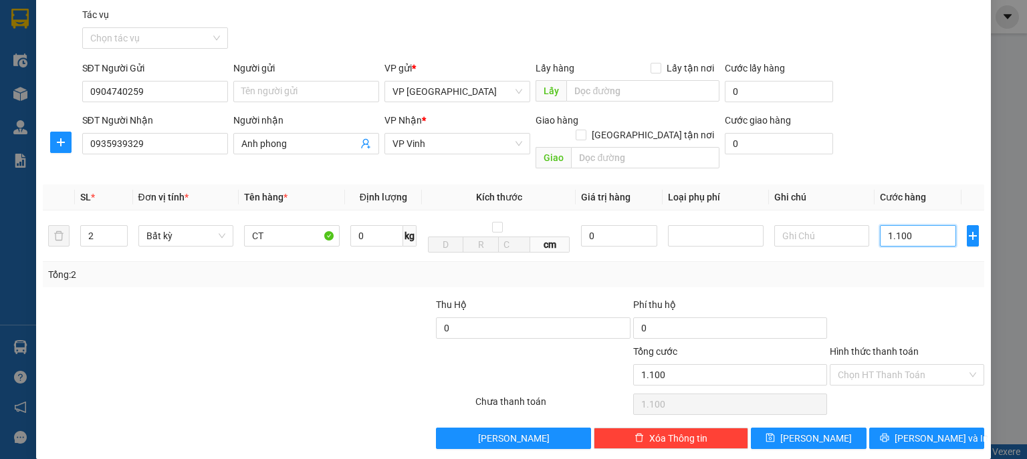
type input "11.000"
type input "110.000"
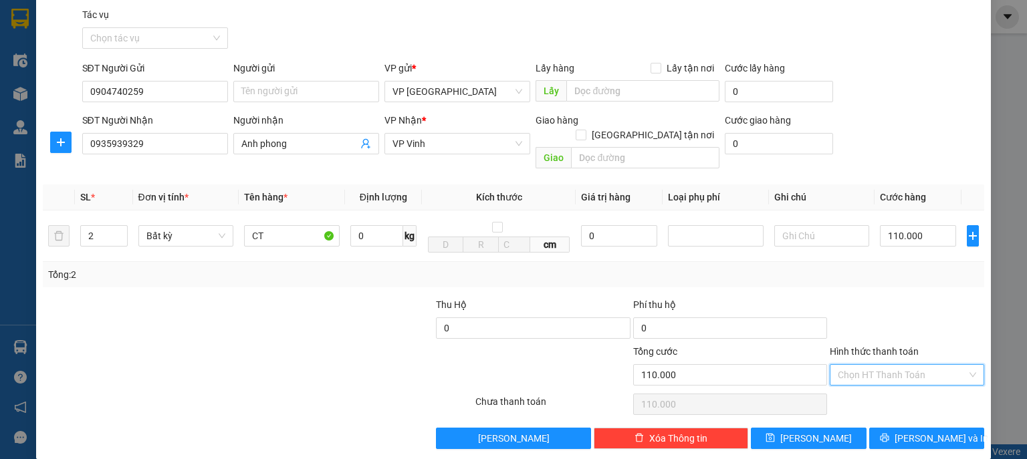
click at [913, 365] on input "Hình thức thanh toán" at bounding box center [902, 375] width 129 height 20
type input "1"
type input "10"
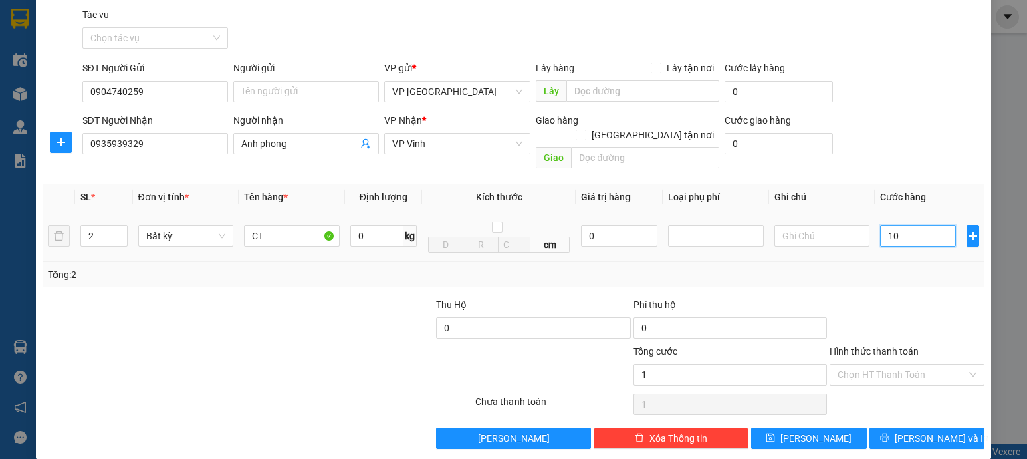
type input "10"
type input "100"
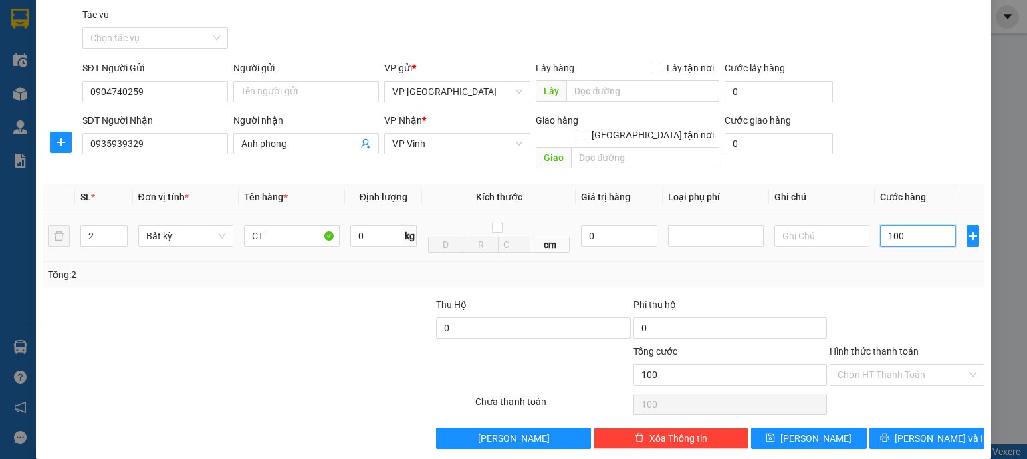
type input "1.000"
type input "10.000"
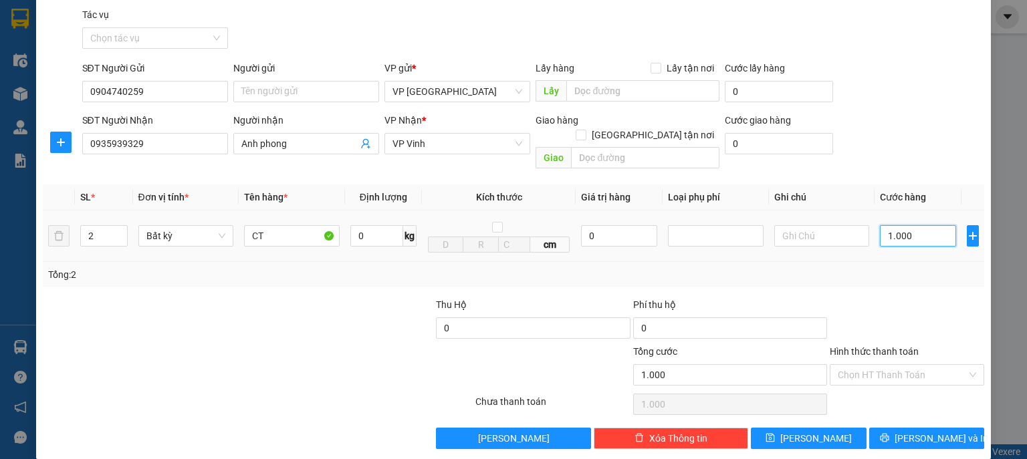
type input "10.000"
type input "100.000"
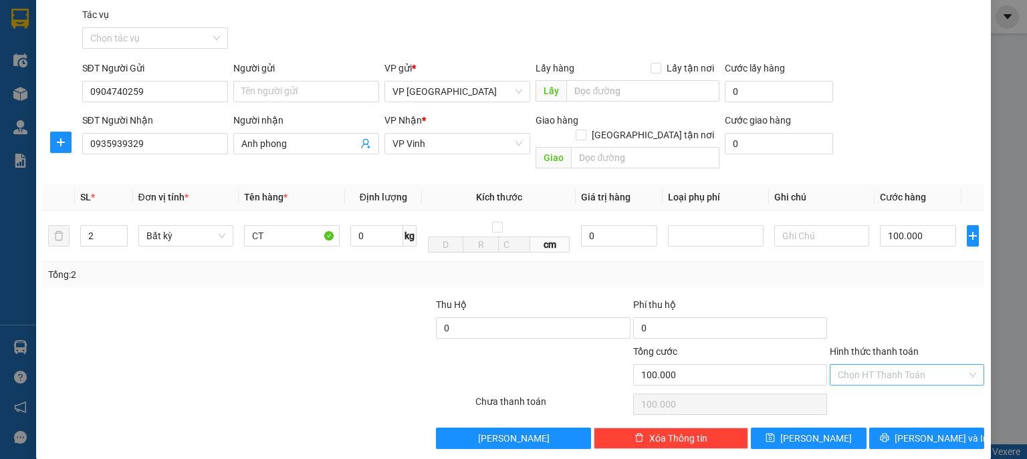
click at [879, 365] on input "Hình thức thanh toán" at bounding box center [902, 375] width 129 height 20
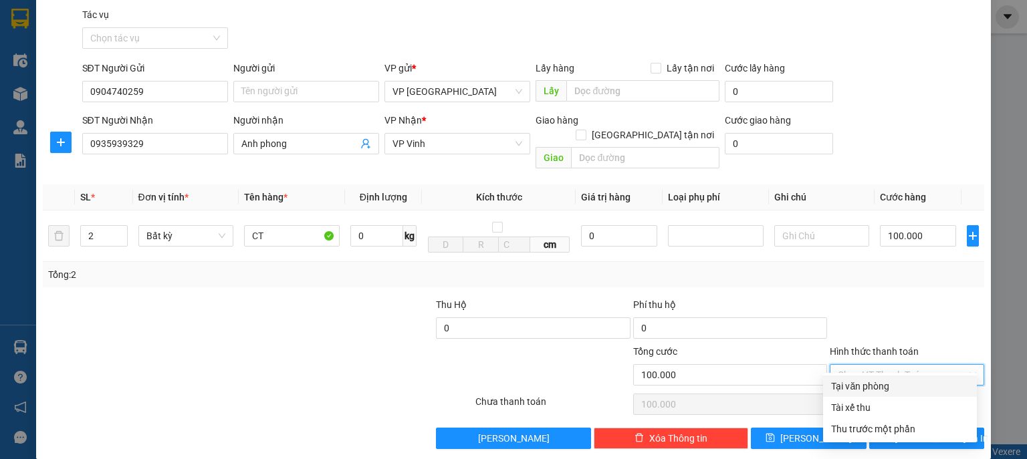
click at [875, 389] on div "Tại văn phòng" at bounding box center [900, 386] width 138 height 15
type input "0"
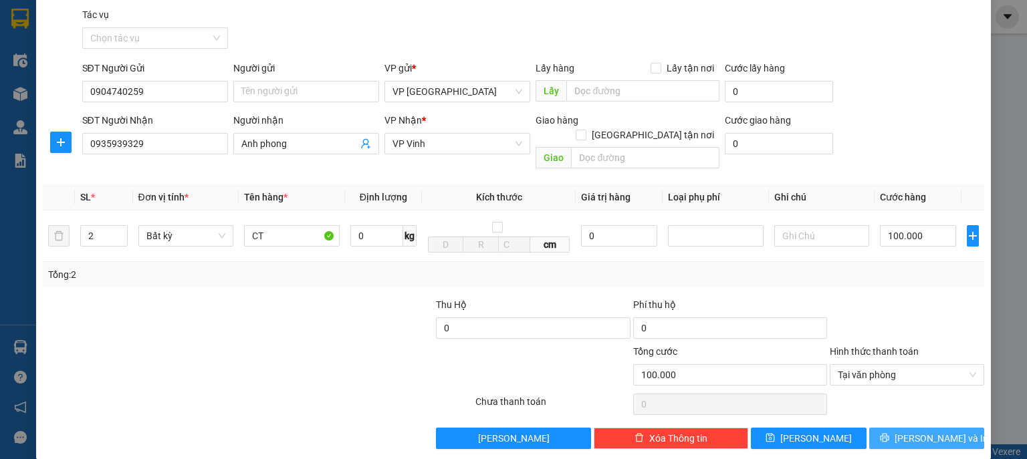
click at [923, 431] on span "[PERSON_NAME] và In" at bounding box center [942, 438] width 94 height 15
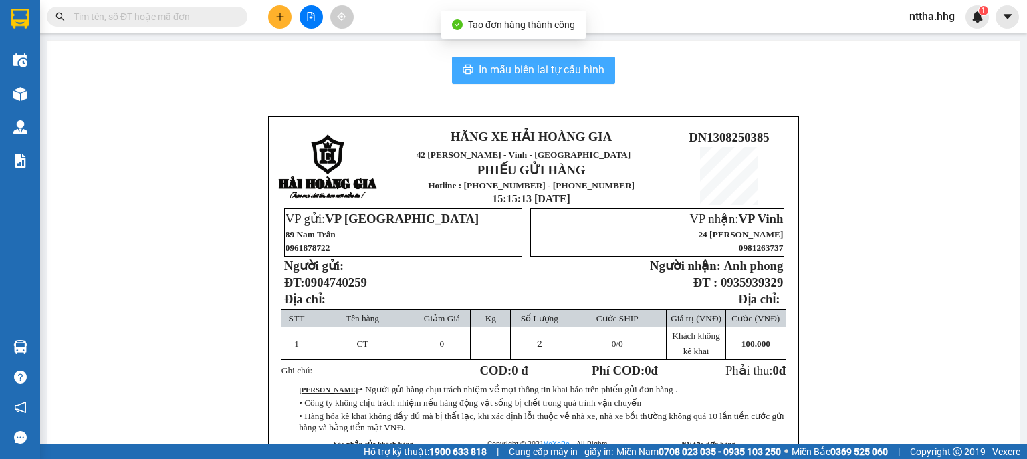
click at [538, 72] on span "In mẫu biên lai tự cấu hình" at bounding box center [542, 70] width 126 height 17
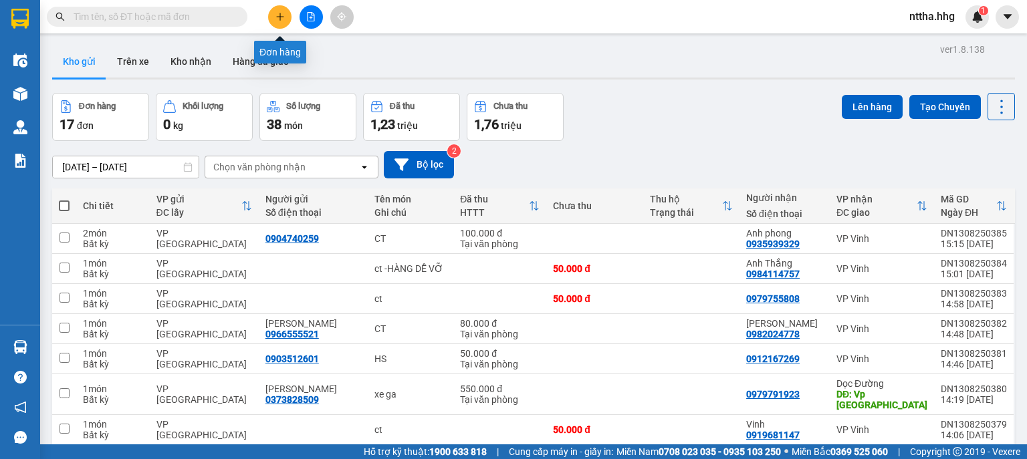
click at [274, 14] on button at bounding box center [279, 16] width 23 height 23
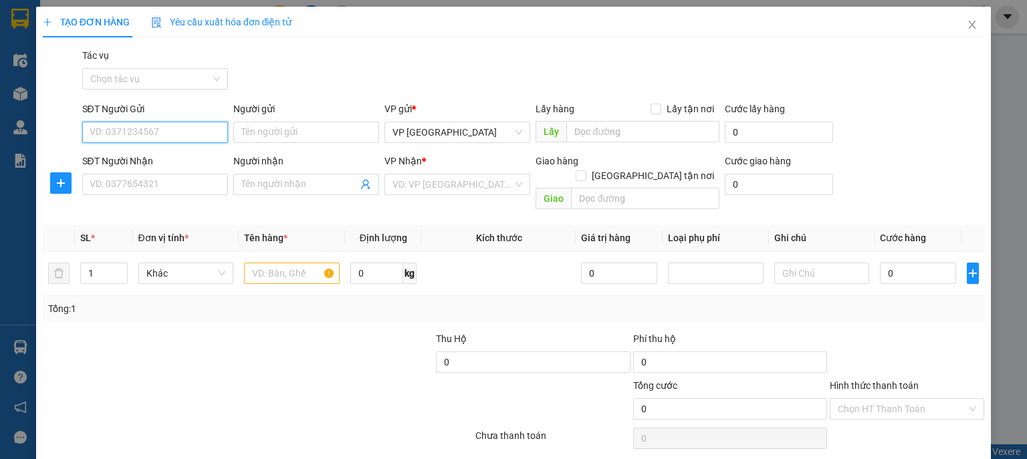
click at [156, 124] on input "SĐT Người Gửi" at bounding box center [155, 132] width 146 height 21
type input "0918505383"
click at [139, 158] on div "0918505383 - [PERSON_NAME]" at bounding box center [156, 159] width 132 height 15
type input "[PERSON_NAME]"
type input "0918505383"
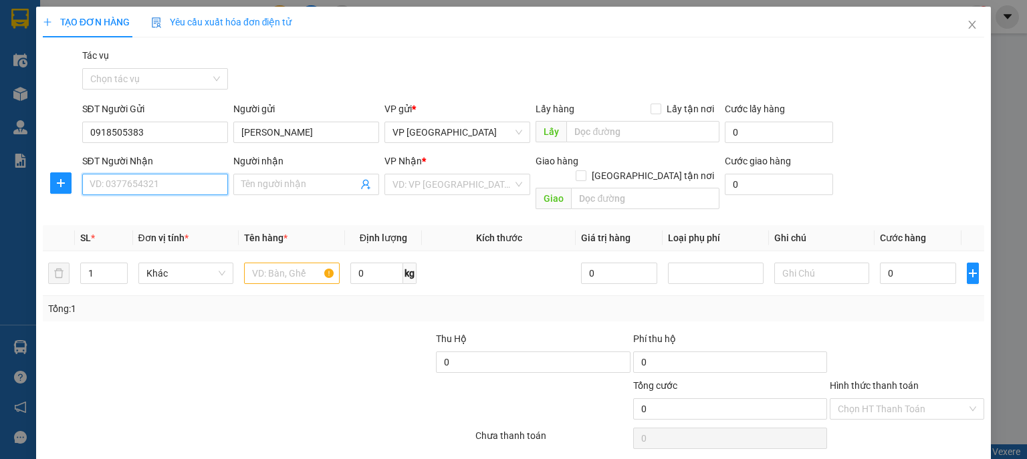
click at [124, 187] on input "SĐT Người Nhận" at bounding box center [155, 184] width 146 height 21
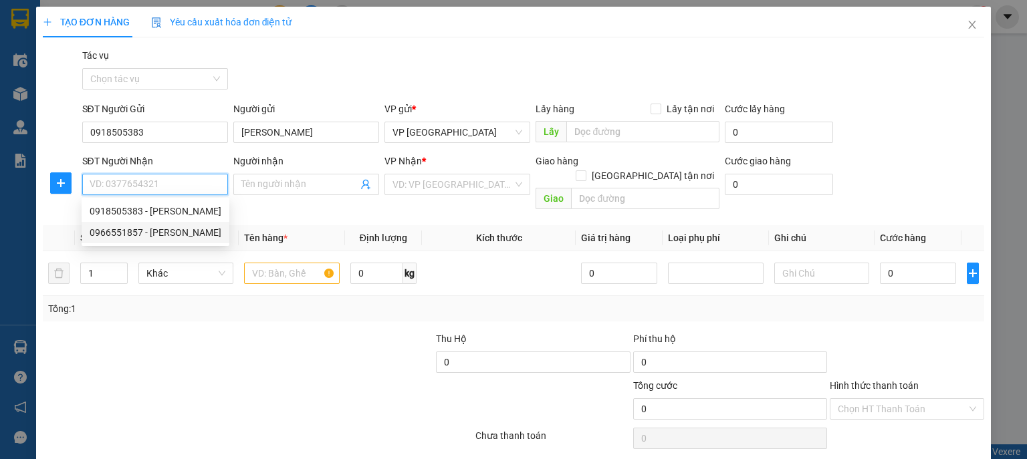
drag, startPoint x: 130, startPoint y: 233, endPoint x: 178, endPoint y: 233, distance: 47.5
click at [130, 233] on div "0966551857 - [PERSON_NAME]" at bounding box center [156, 232] width 132 height 15
type input "0966551857"
type input "[PERSON_NAME]"
type input "[GEOGRAPHIC_DATA]"
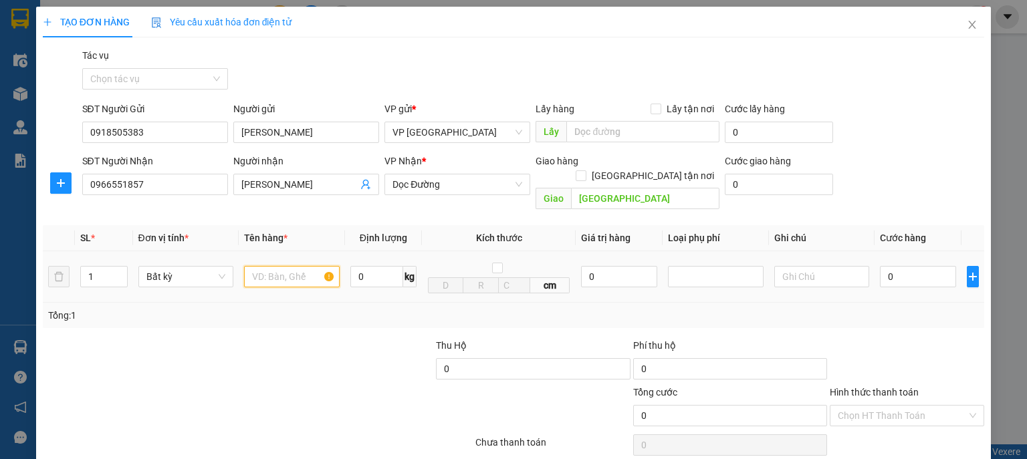
click at [280, 266] on input "text" at bounding box center [292, 276] width 96 height 21
type input "xốp"
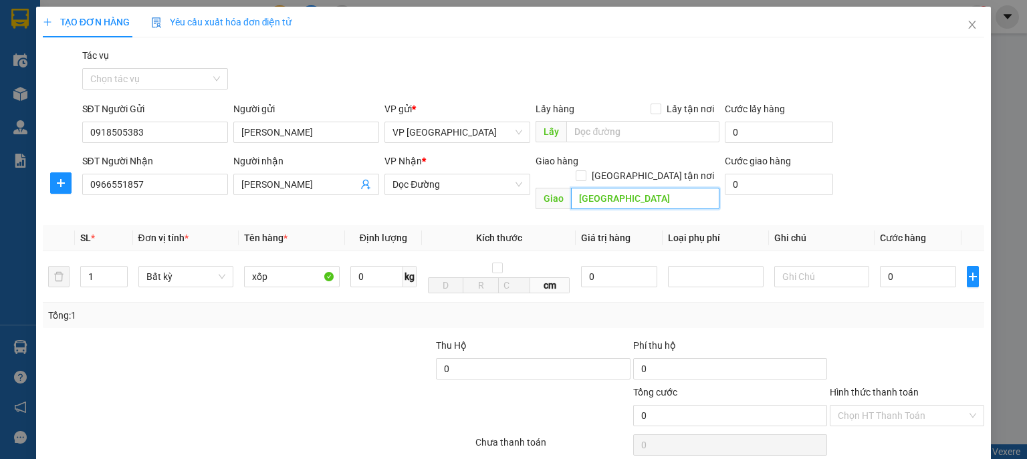
click at [578, 188] on input "[GEOGRAPHIC_DATA]" at bounding box center [645, 198] width 148 height 21
type input "Vp [GEOGRAPHIC_DATA]"
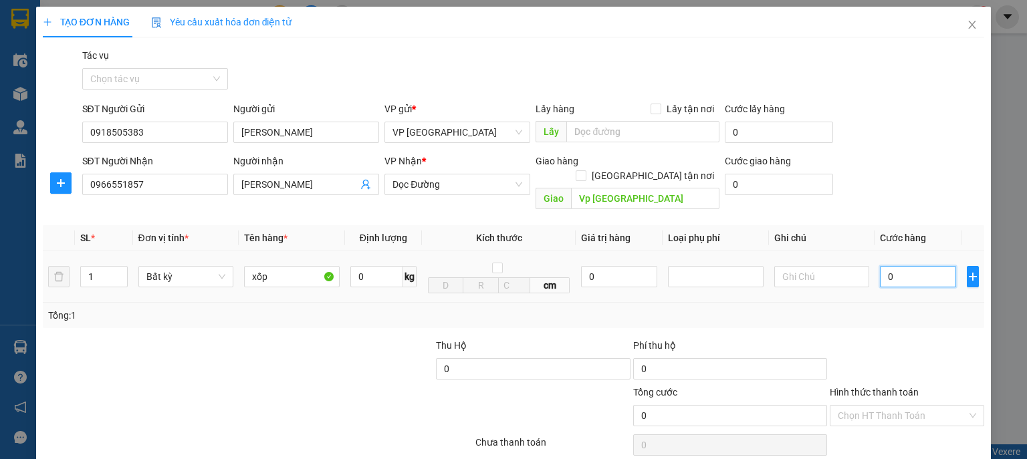
click at [887, 266] on input "0" at bounding box center [918, 276] width 76 height 21
type input "5"
type input "50"
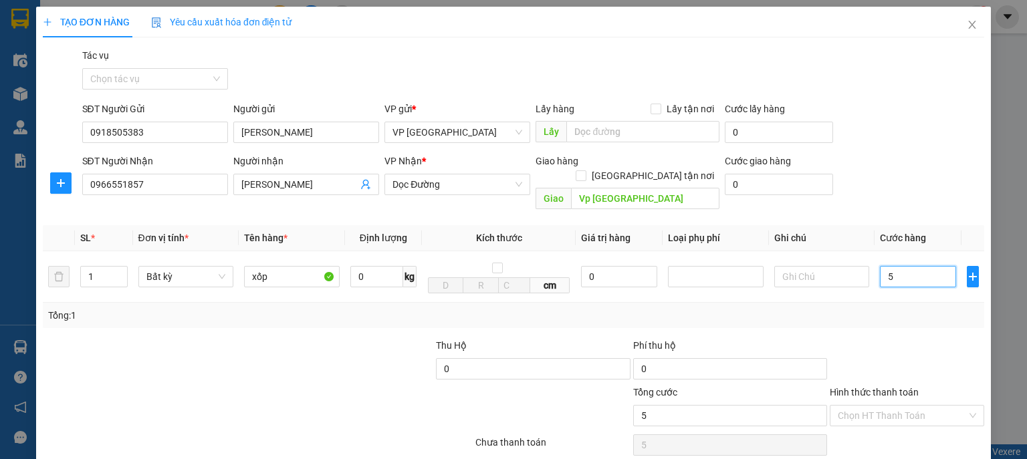
type input "50"
type input "500"
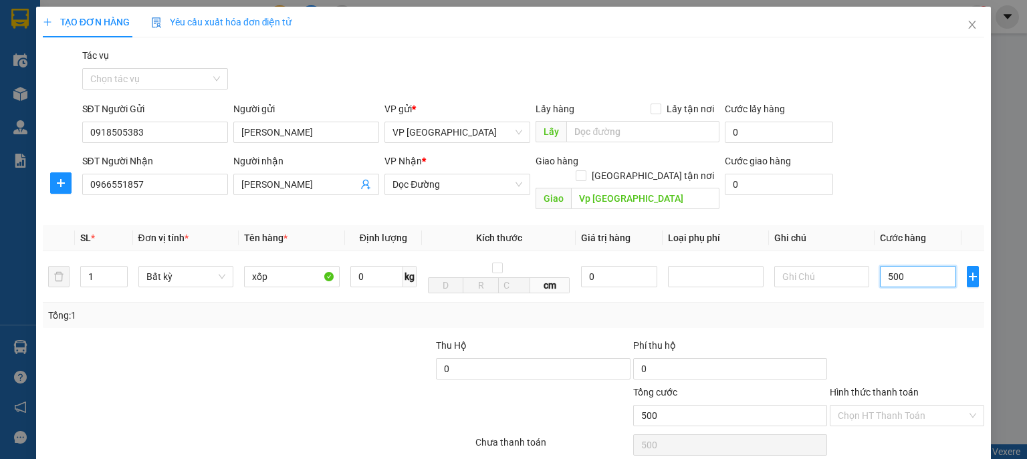
type input "5.000"
type input "50.000"
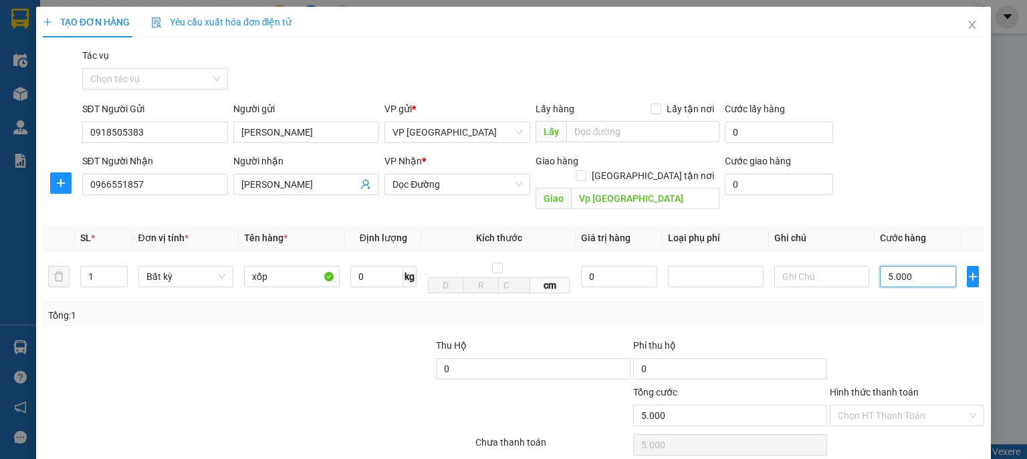
type input "50.000"
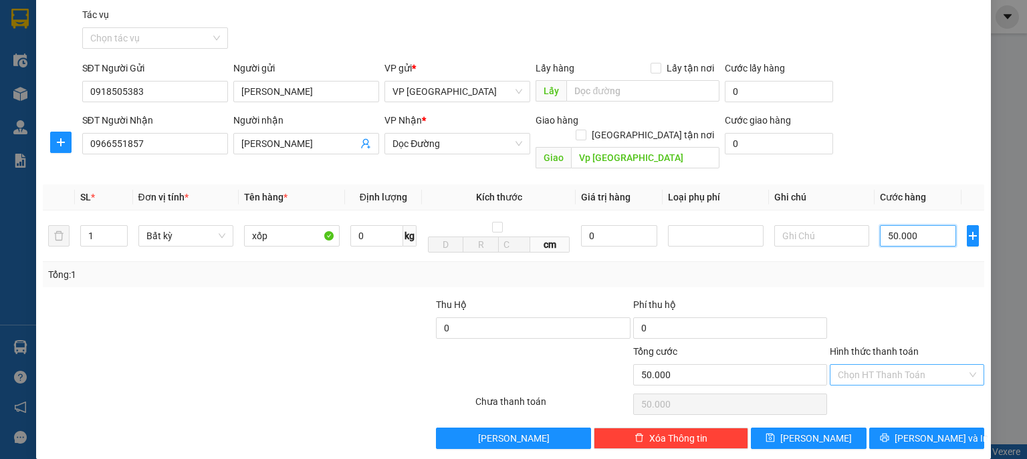
type input "50.000"
click at [901, 365] on input "Hình thức thanh toán" at bounding box center [902, 375] width 129 height 20
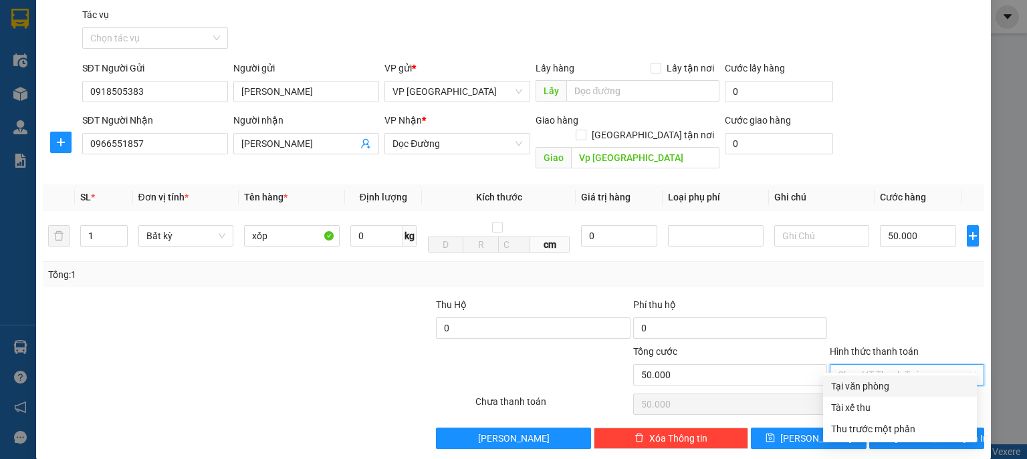
click at [901, 385] on div "Tại văn phòng" at bounding box center [900, 386] width 138 height 15
type input "0"
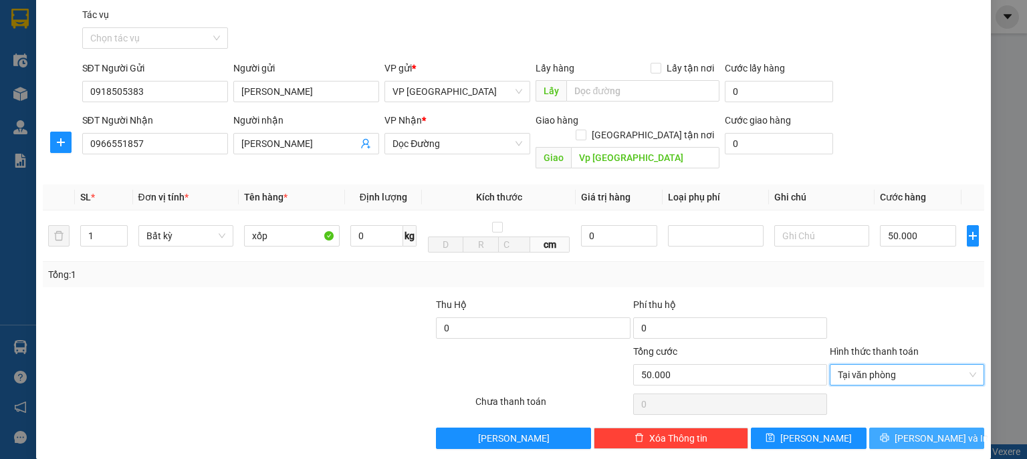
click at [909, 431] on span "[PERSON_NAME] và In" at bounding box center [942, 438] width 94 height 15
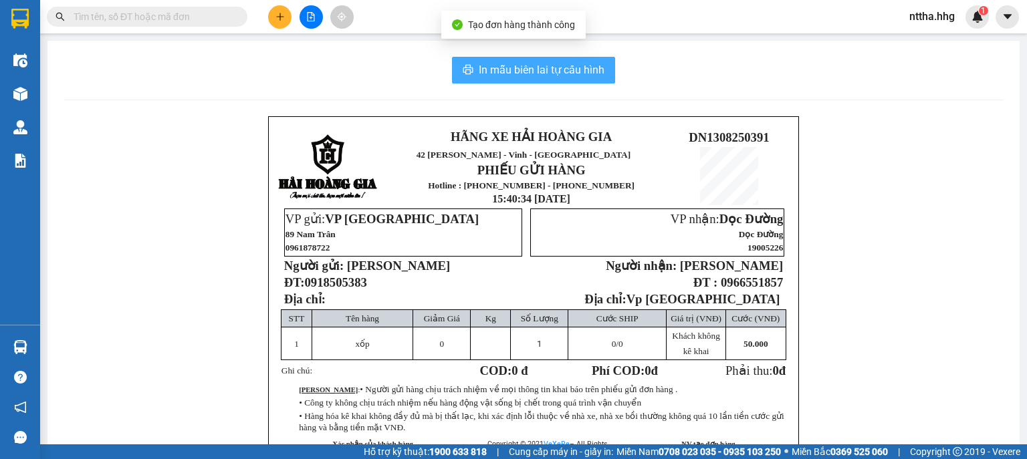
click at [544, 66] on span "In mẫu biên lai tự cấu hình" at bounding box center [542, 70] width 126 height 17
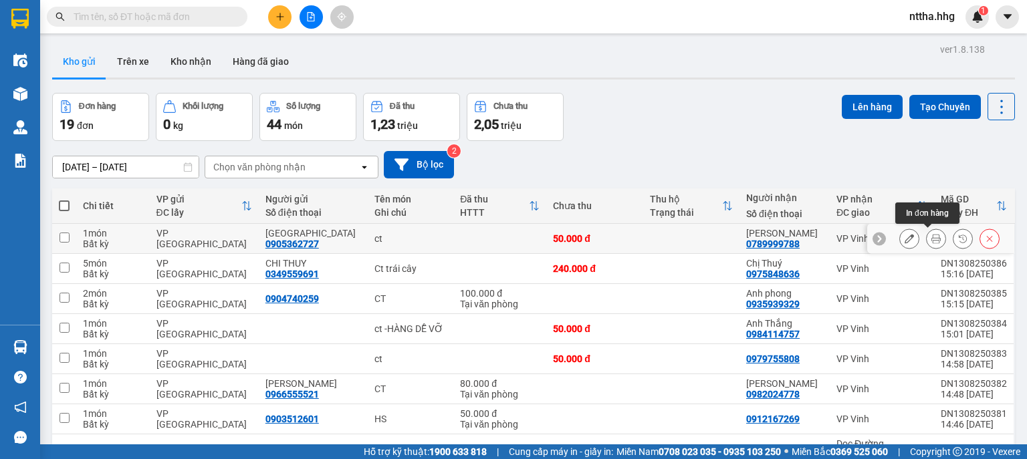
click at [931, 237] on icon at bounding box center [935, 238] width 9 height 9
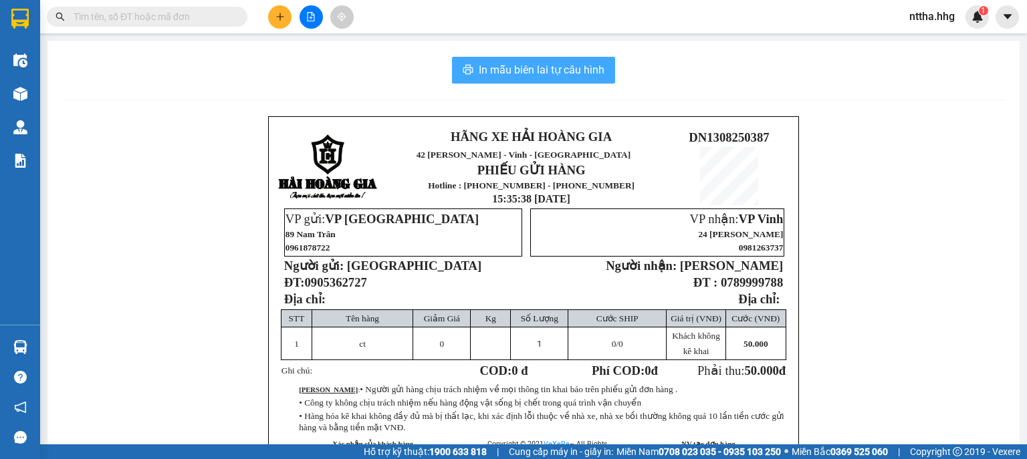
click at [592, 76] on span "In mẫu biên lai tự cấu hình" at bounding box center [542, 70] width 126 height 17
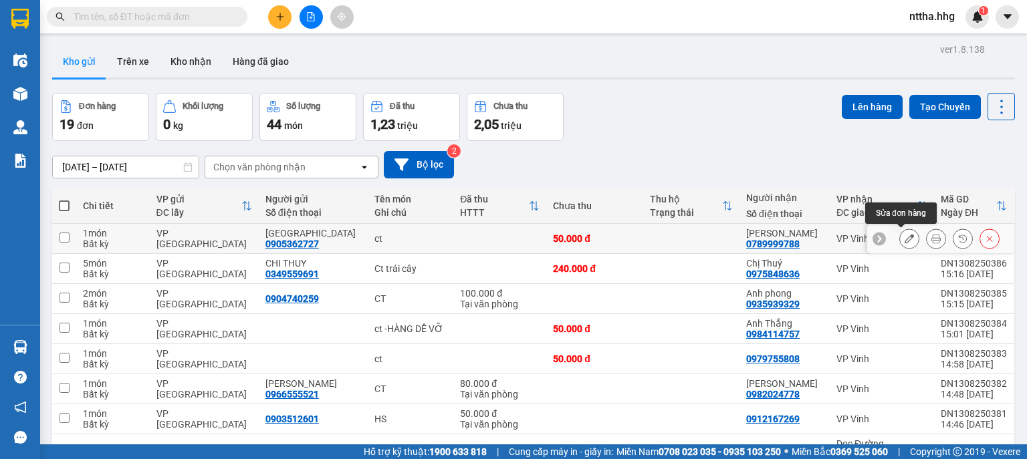
click at [907, 237] on button at bounding box center [909, 238] width 19 height 23
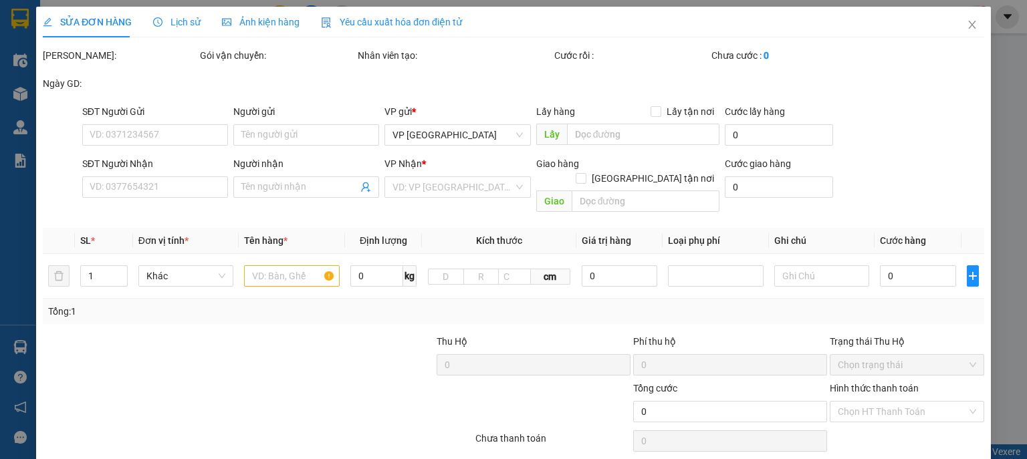
type input "0905362727"
type input "[GEOGRAPHIC_DATA]"
type input "0789999788"
type input "[PERSON_NAME]"
type input "50.000"
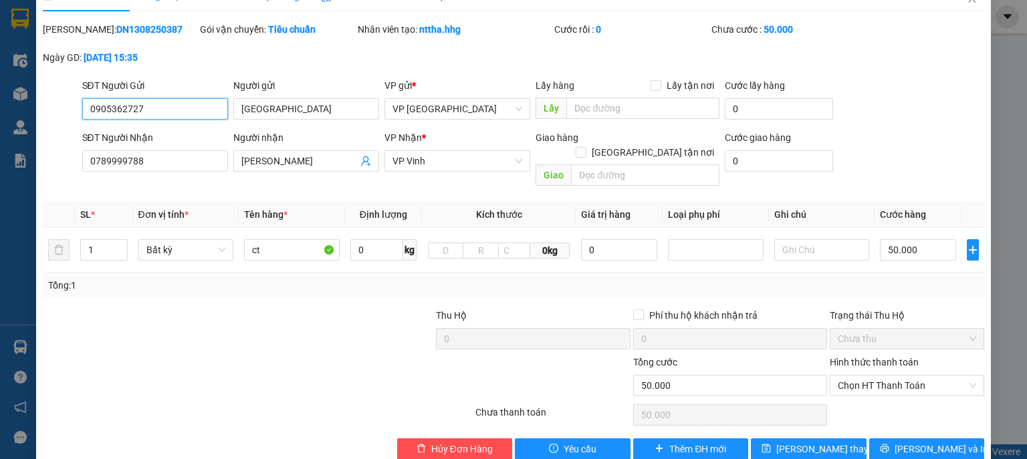
scroll to position [37, 0]
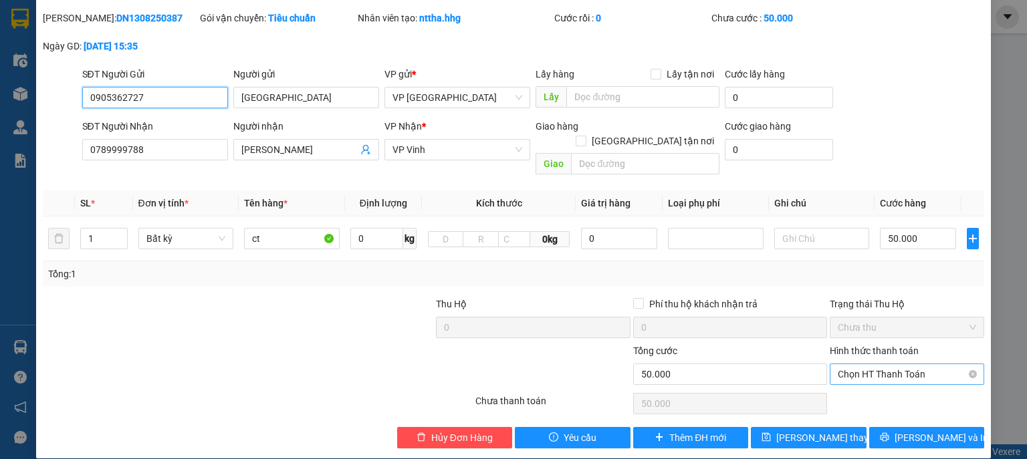
click at [876, 364] on span "Chọn HT Thanh Toán" at bounding box center [907, 374] width 138 height 20
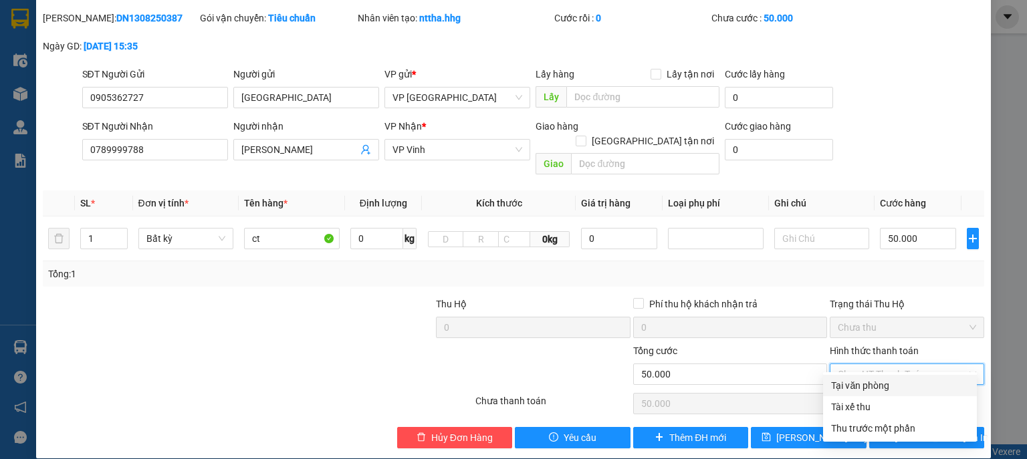
click at [859, 382] on div "Tại văn phòng" at bounding box center [900, 385] width 138 height 15
type input "0"
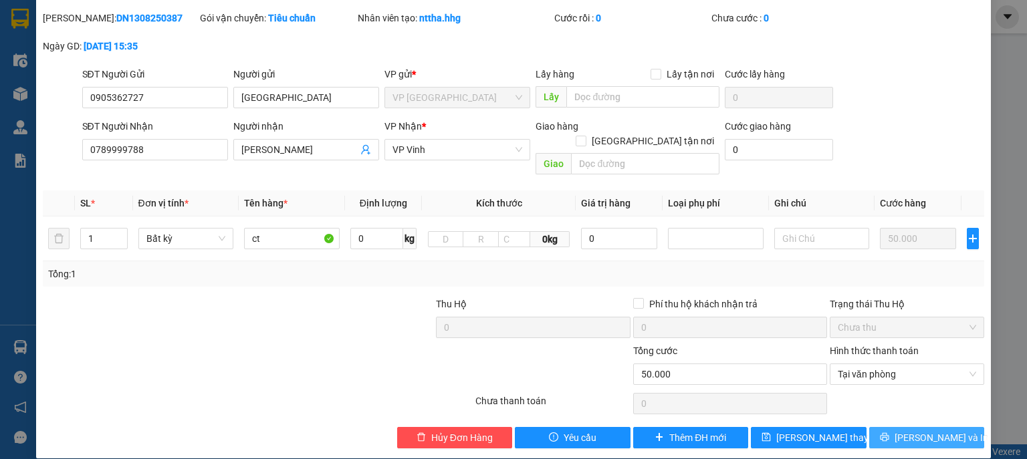
click at [931, 431] on span "[PERSON_NAME] và In" at bounding box center [942, 438] width 94 height 15
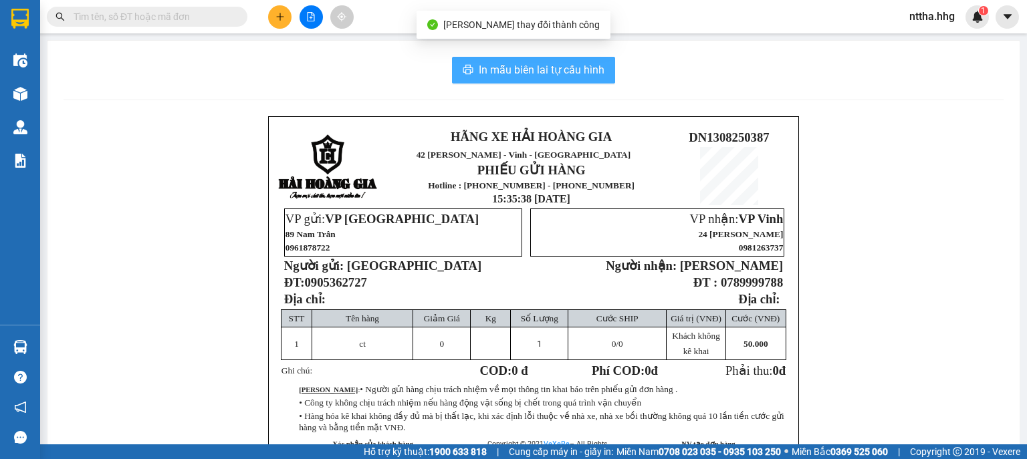
click at [594, 78] on span "In mẫu biên lai tự cấu hình" at bounding box center [542, 70] width 126 height 17
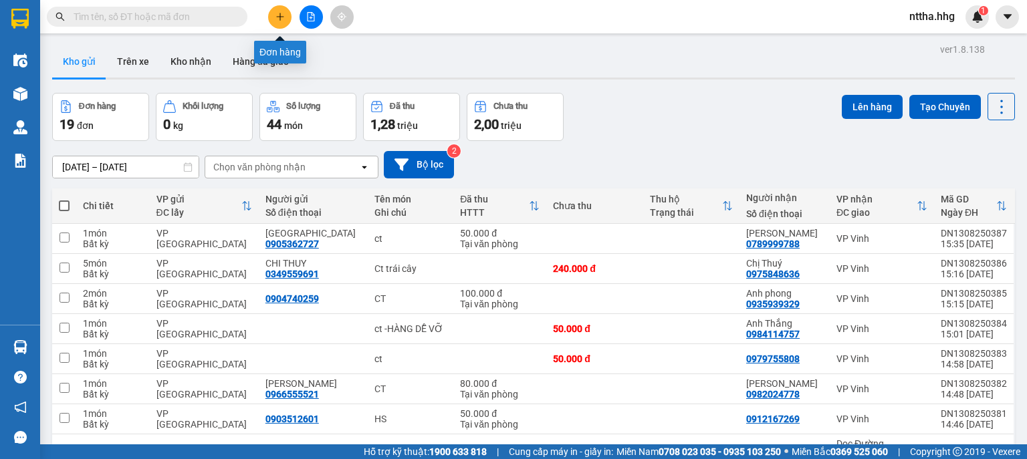
click at [282, 13] on icon "plus" at bounding box center [280, 16] width 9 height 9
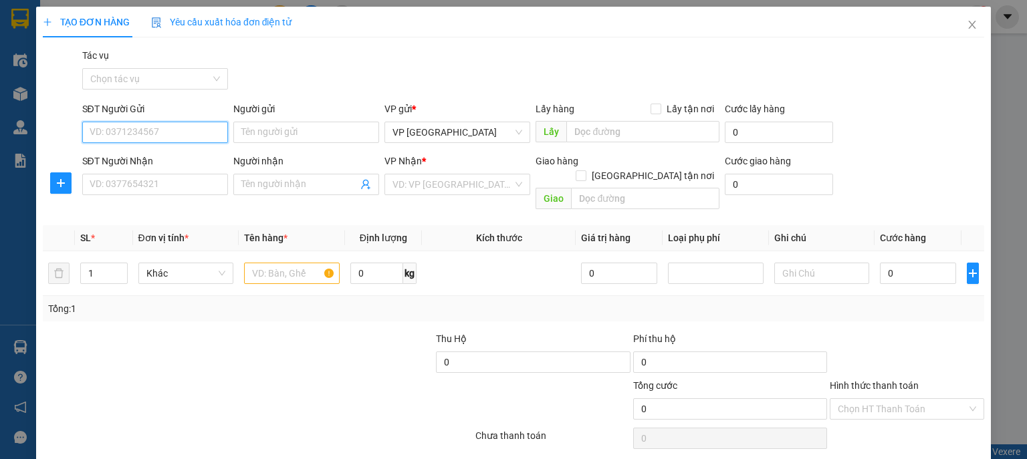
click at [181, 129] on input "SĐT Người Gửi" at bounding box center [155, 132] width 146 height 21
type input "0918017092"
click at [152, 155] on div "0918017092 - Tuấn" at bounding box center [154, 159] width 128 height 15
type input "Tuấn"
type input "0918017092"
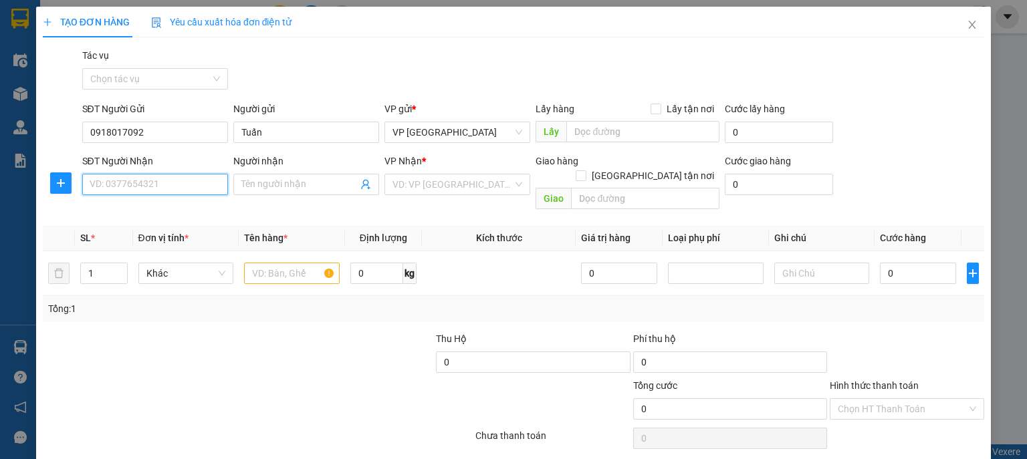
click at [142, 181] on input "SĐT Người Nhận" at bounding box center [155, 184] width 146 height 21
click at [138, 206] on div "0983337383 - Chị Liễu" at bounding box center [154, 211] width 128 height 15
type input "0983337383"
type input "Chị Liễu"
type input "Vp Can Lộc"
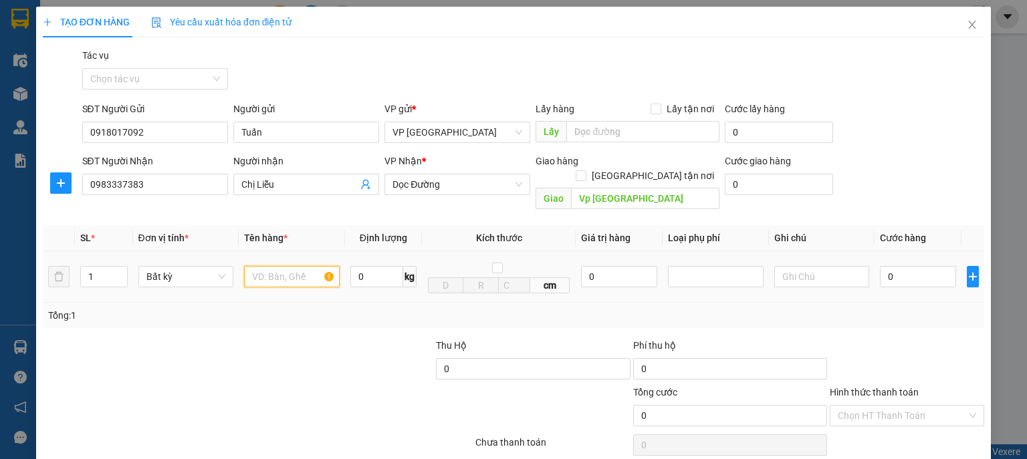
click at [275, 266] on input "text" at bounding box center [292, 276] width 96 height 21
type input "ct"
click at [918, 266] on input "0" at bounding box center [918, 276] width 76 height 21
type input "7"
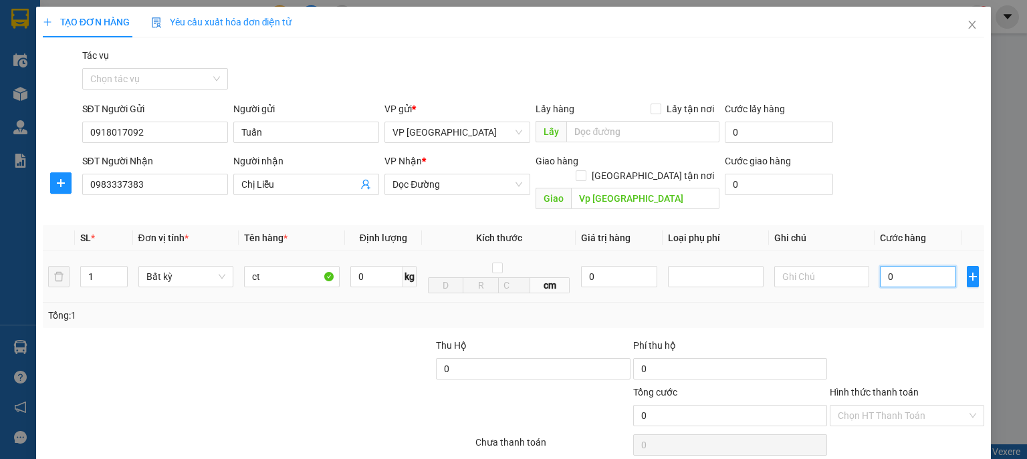
type input "7"
type input "70"
type input "700"
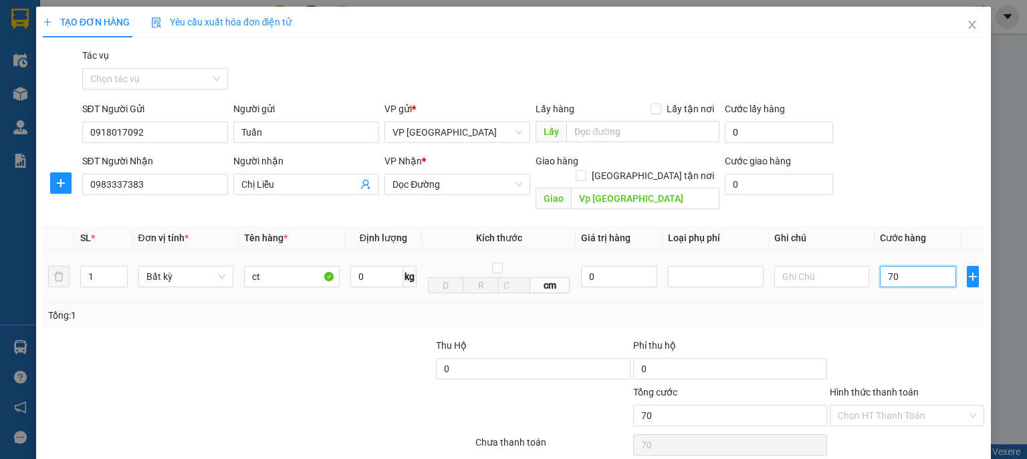
type input "700"
type input "7.000"
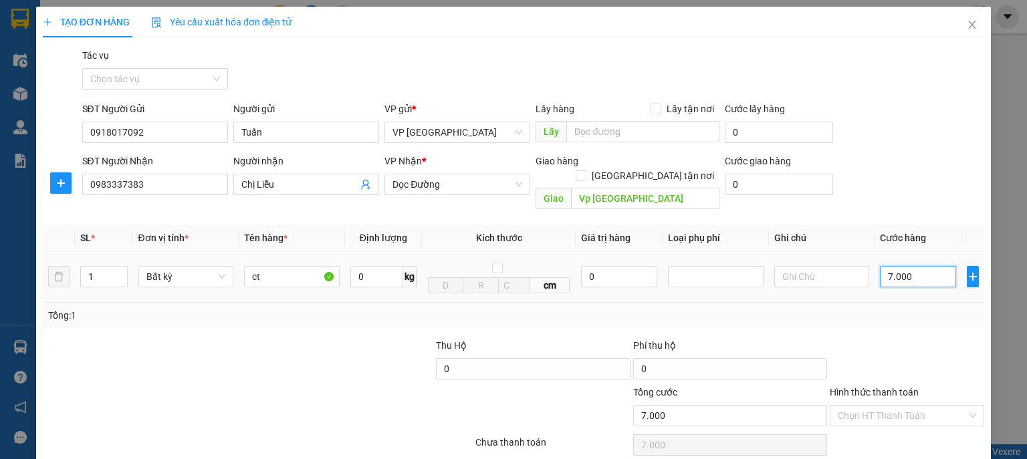
type input "70.000"
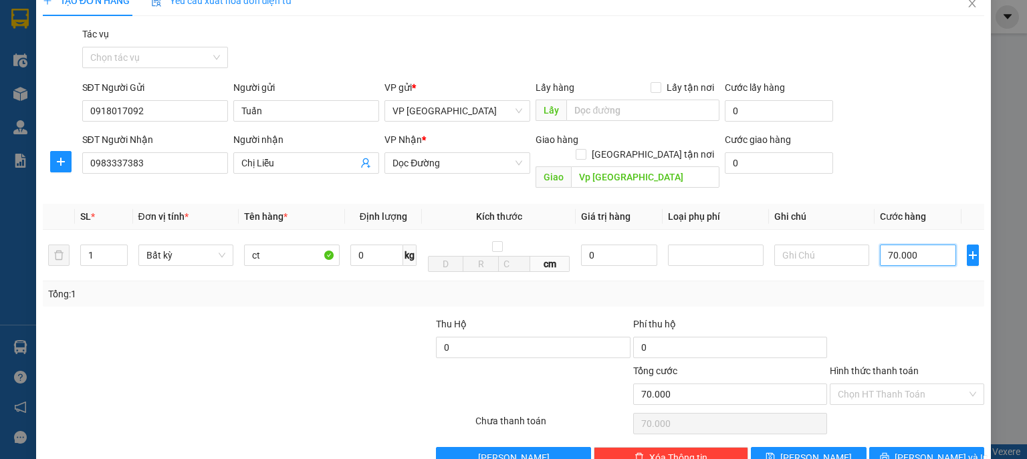
scroll to position [41, 0]
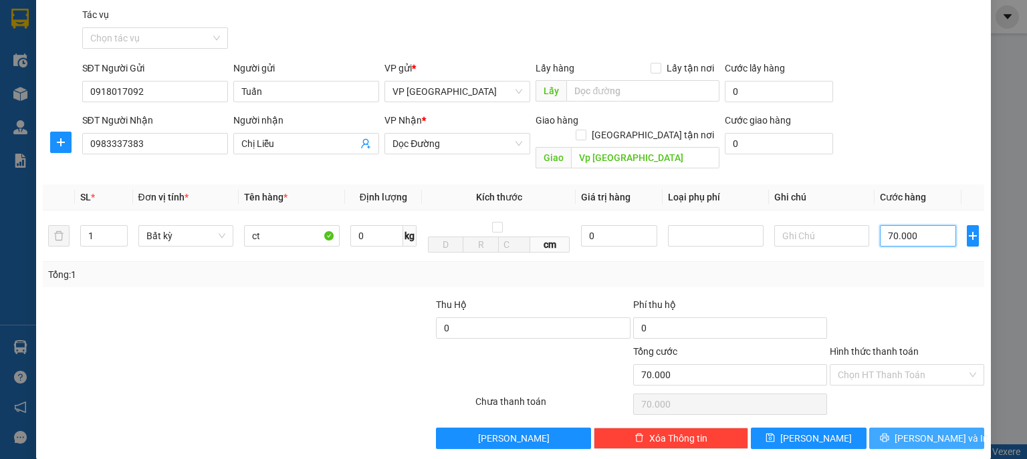
type input "70.000"
click at [895, 428] on button "[PERSON_NAME] và In" at bounding box center [927, 438] width 116 height 21
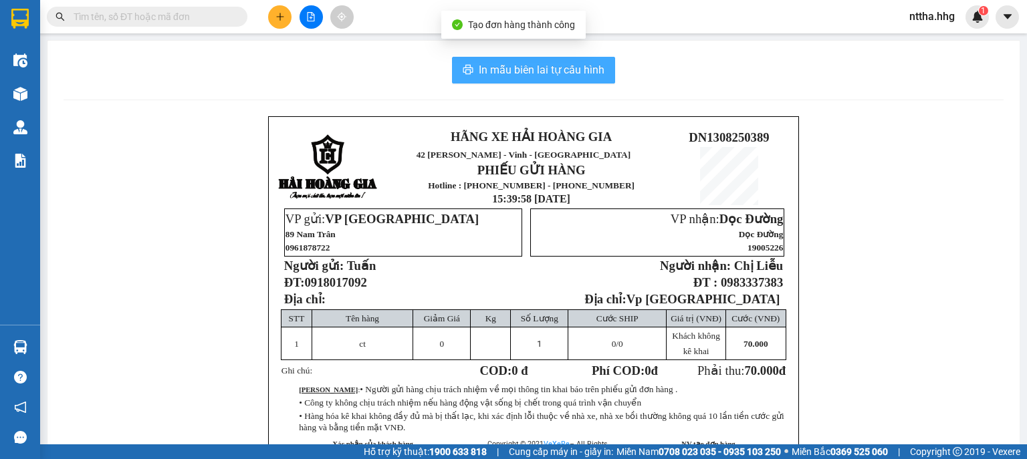
click at [545, 70] on span "In mẫu biên lai tự cấu hình" at bounding box center [542, 70] width 126 height 17
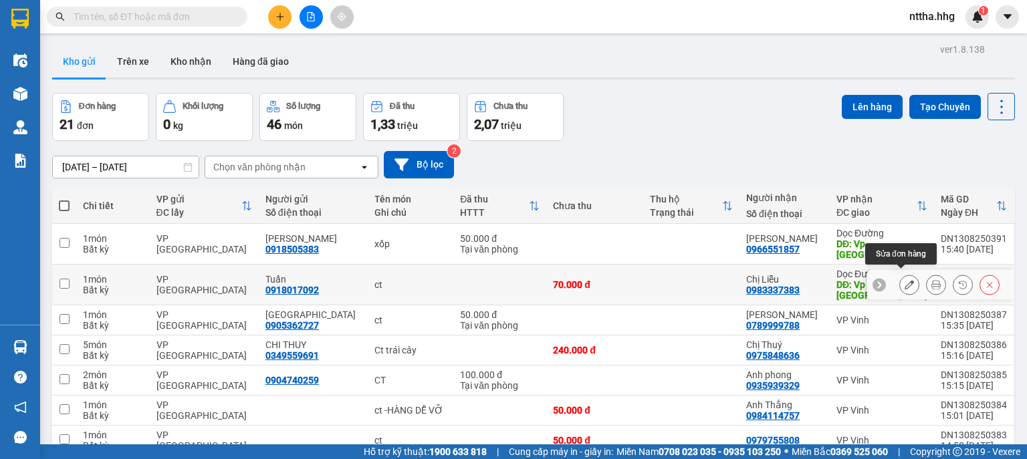
click at [905, 282] on icon at bounding box center [909, 284] width 9 height 9
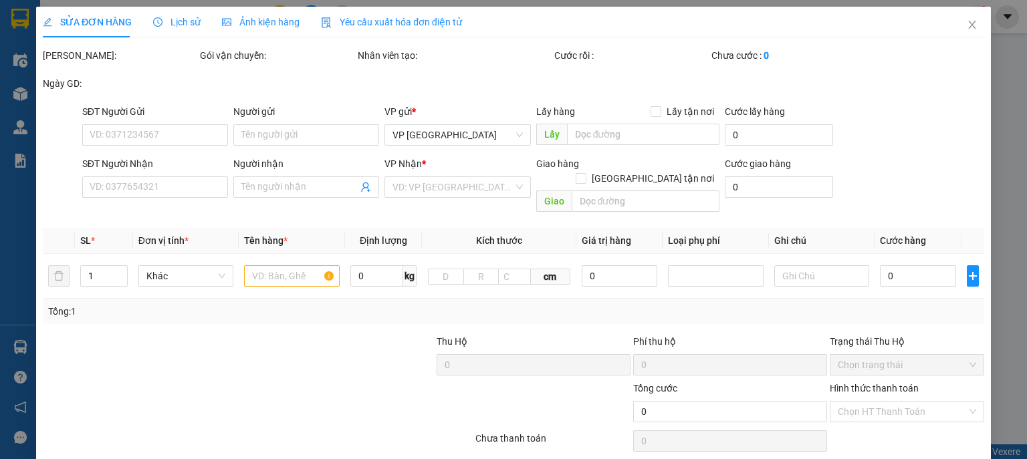
type input "0918017092"
type input "Tuấn"
type input "0983337383"
type input "Chị Liễu"
type input "Vp Can Lộc"
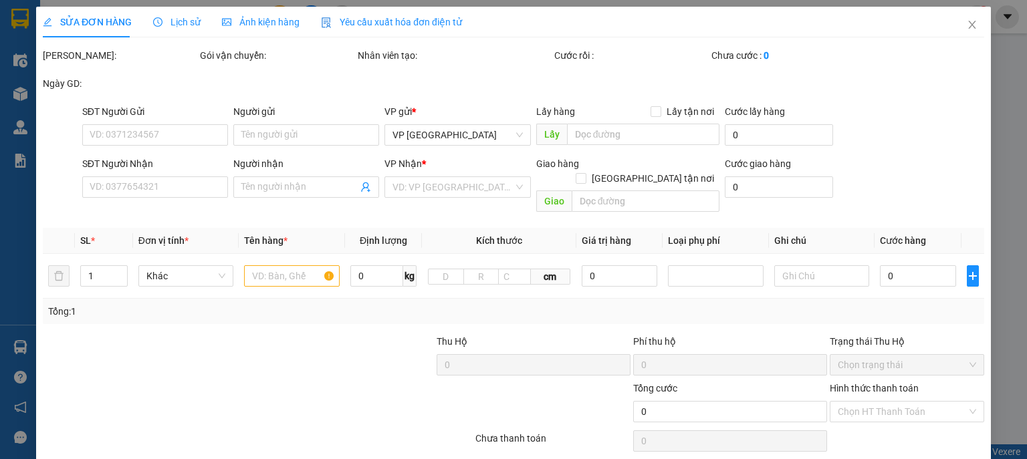
type input "70.000"
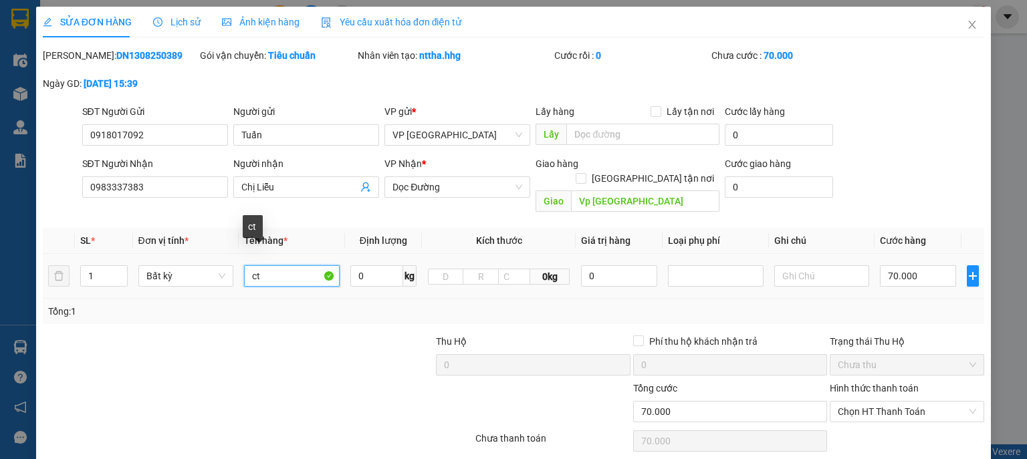
click at [271, 265] on input "ct" at bounding box center [292, 275] width 96 height 21
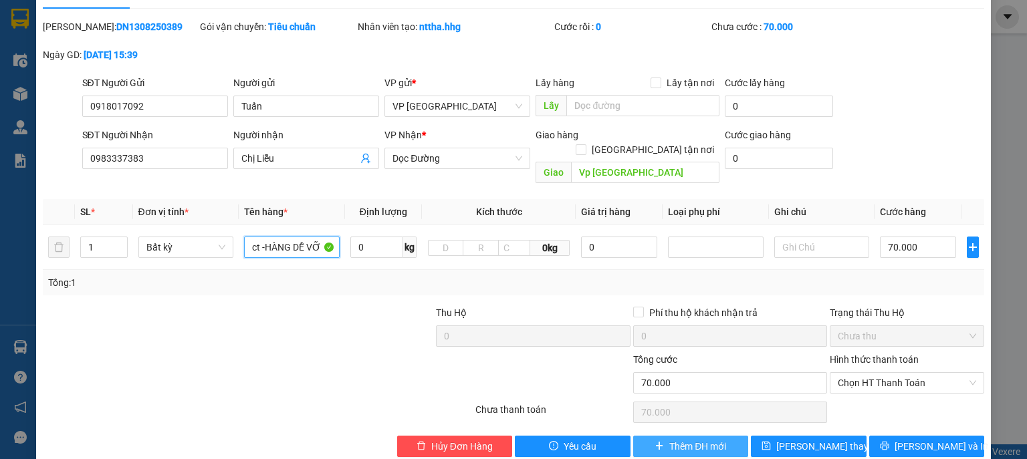
scroll to position [37, 0]
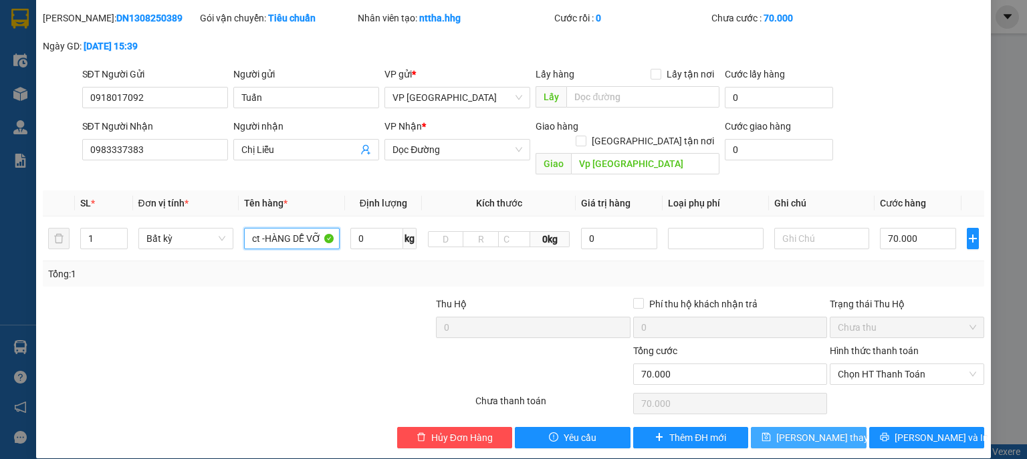
type input "ct -HÀNG DỄ VỠ"
click at [796, 431] on span "[PERSON_NAME] thay đổi" at bounding box center [829, 438] width 107 height 15
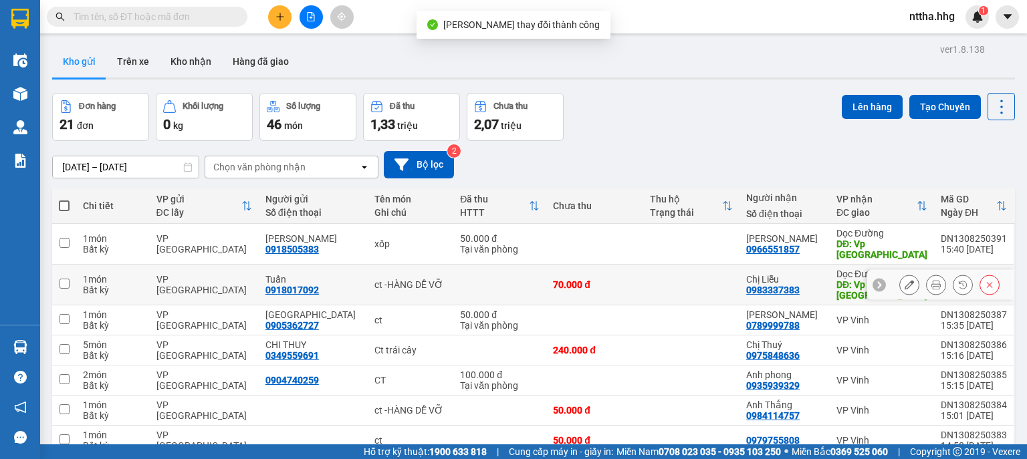
click at [934, 279] on button at bounding box center [936, 284] width 19 height 23
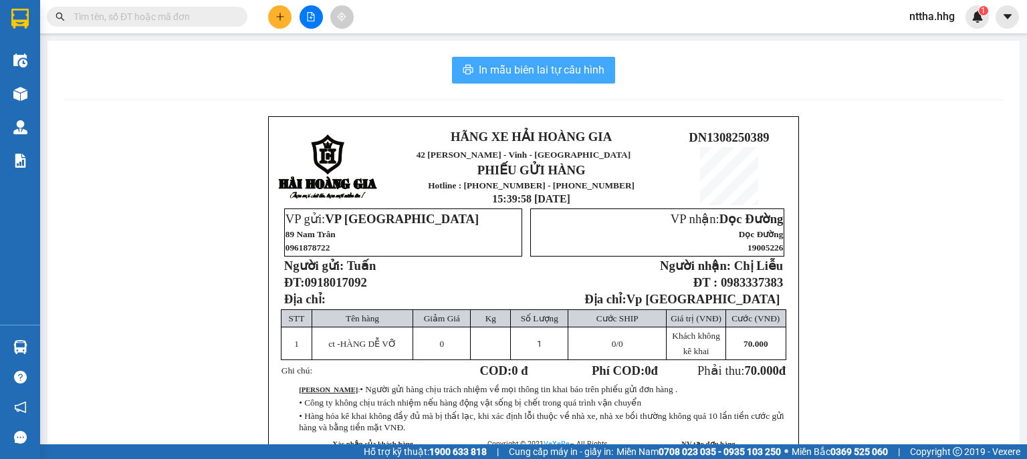
click at [485, 74] on span "In mẫu biên lai tự cấu hình" at bounding box center [542, 70] width 126 height 17
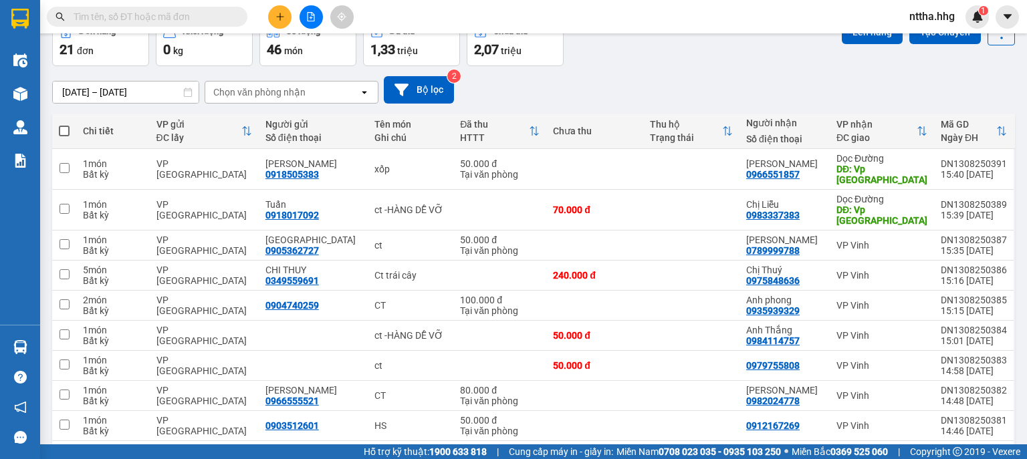
scroll to position [154, 0]
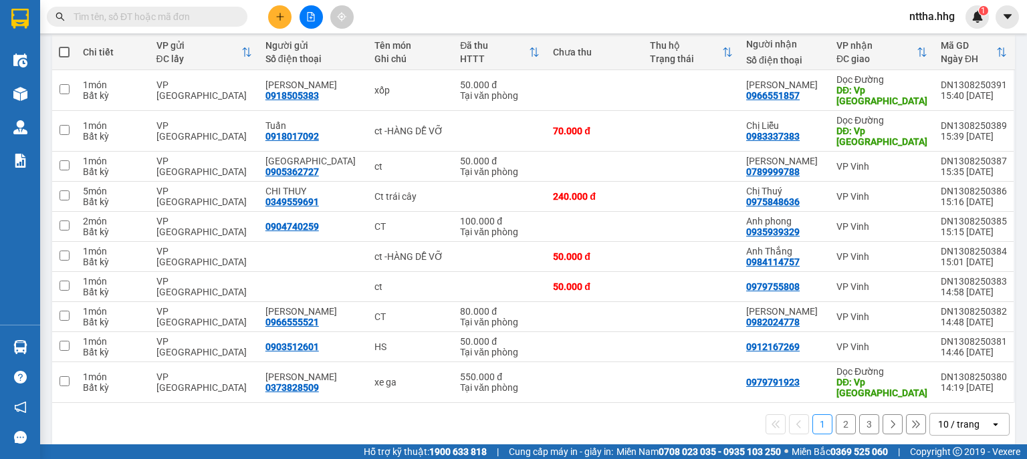
click at [960, 418] on div "10 / trang" at bounding box center [958, 424] width 41 height 13
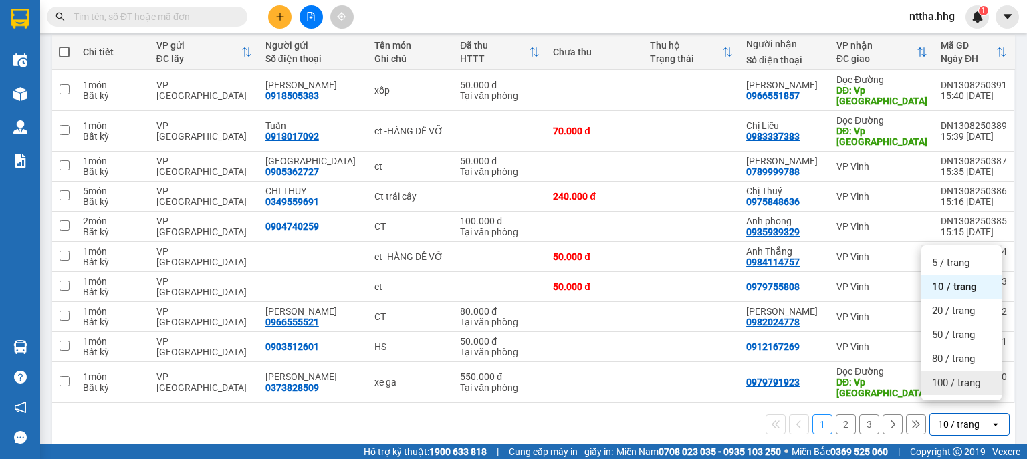
click at [954, 381] on span "100 / trang" at bounding box center [956, 382] width 48 height 13
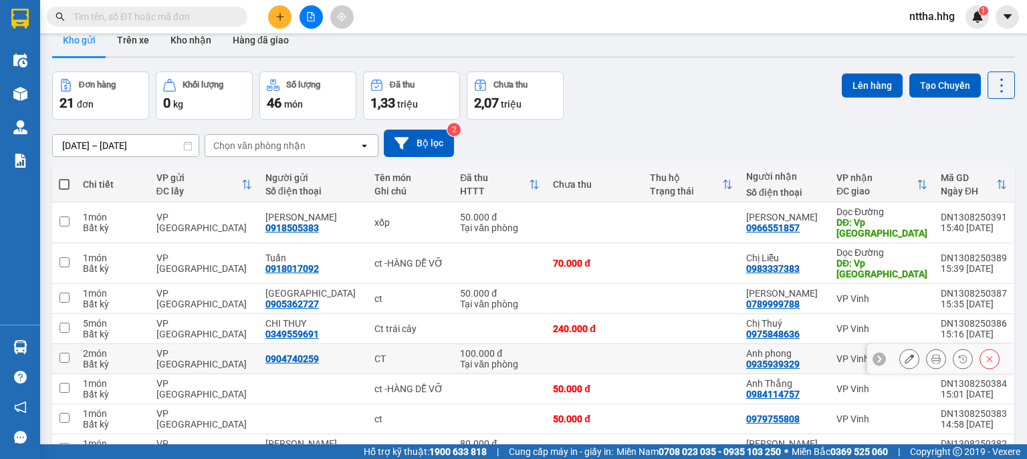
scroll to position [0, 0]
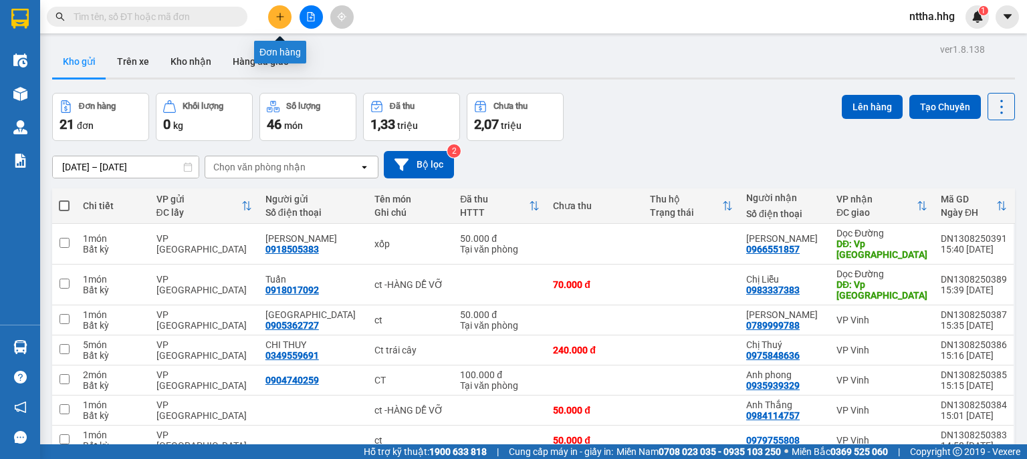
click at [274, 21] on button at bounding box center [279, 16] width 23 height 23
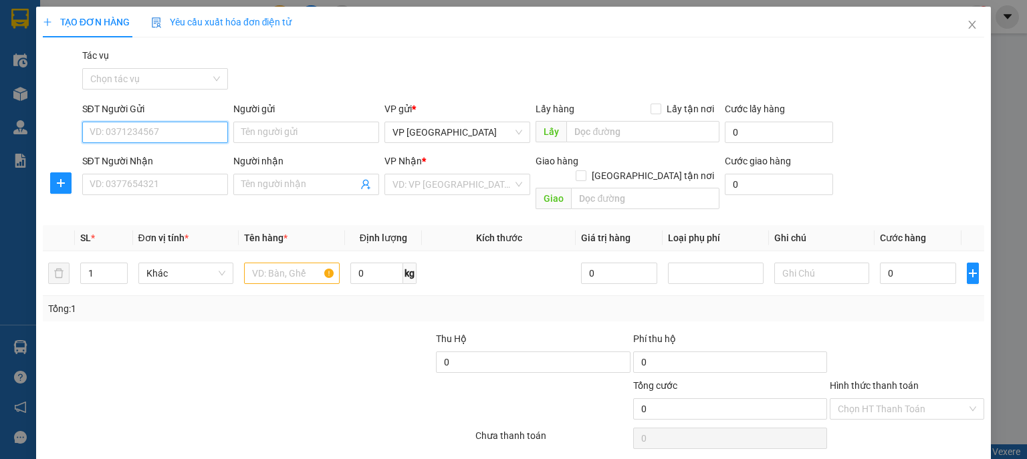
click at [167, 130] on input "SĐT Người Gửi" at bounding box center [155, 132] width 146 height 21
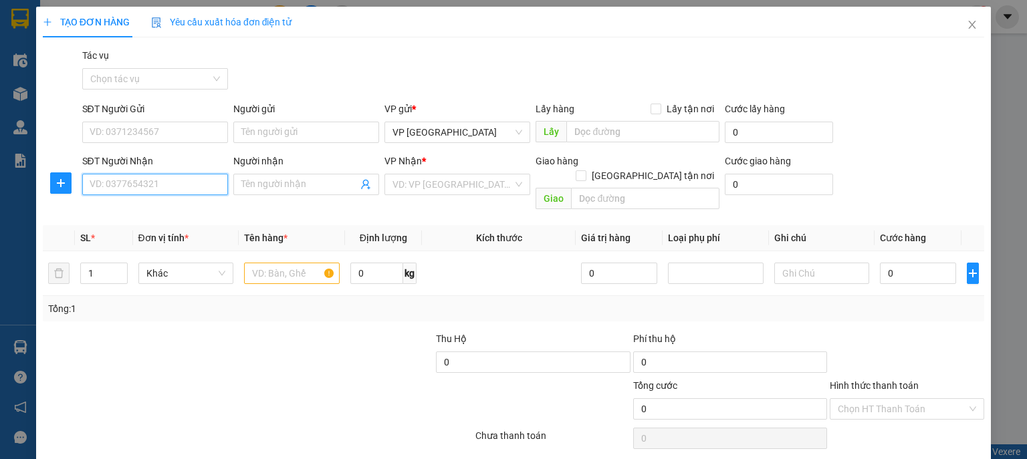
click at [104, 181] on input "SĐT Người Nhận" at bounding box center [155, 184] width 146 height 21
type input "0963666329"
click at [90, 211] on div "0963666329 - Anh Dũng" at bounding box center [156, 211] width 132 height 15
type input "[PERSON_NAME]"
type input "Chợ Mai Trang, Cửa Hội"
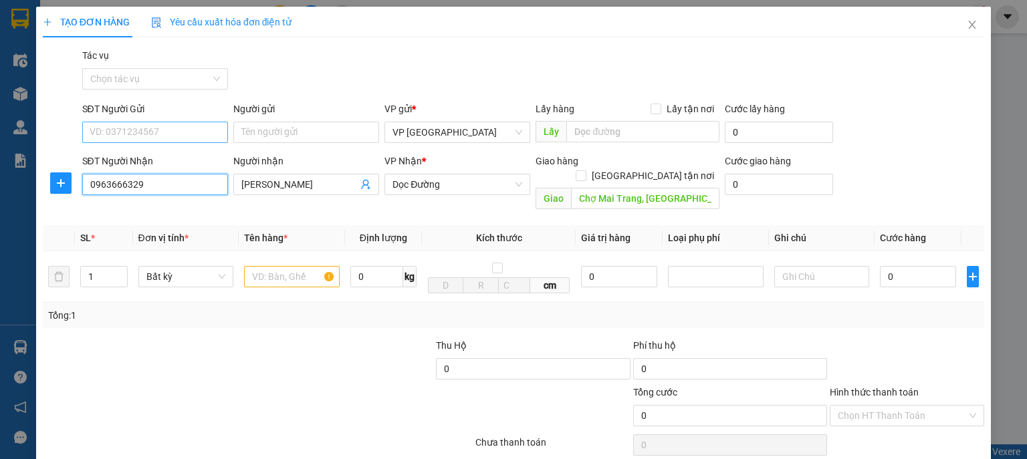
type input "0963666329"
click at [130, 135] on input "SĐT Người Gửi" at bounding box center [155, 132] width 146 height 21
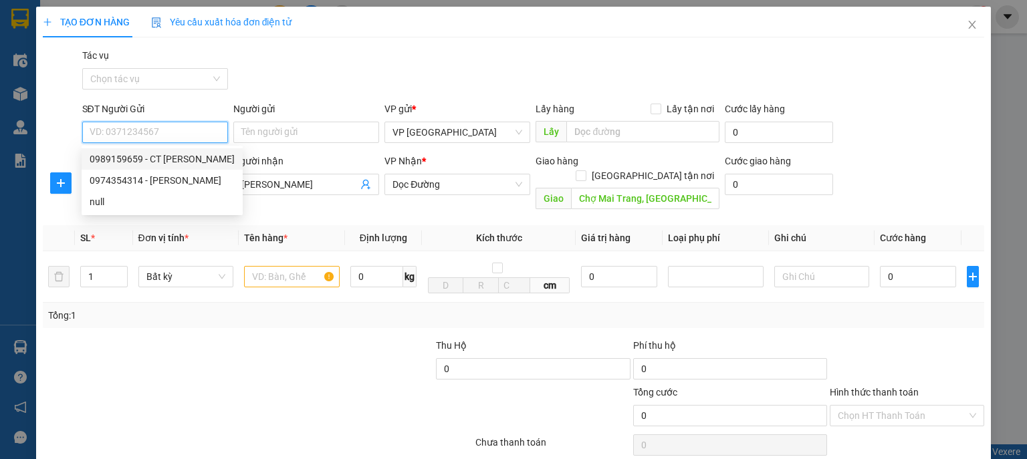
click at [131, 168] on div "0989159659 - CT Kim Thịnh Cường" at bounding box center [162, 158] width 161 height 21
type input "0989159659"
type input "CT [PERSON_NAME]"
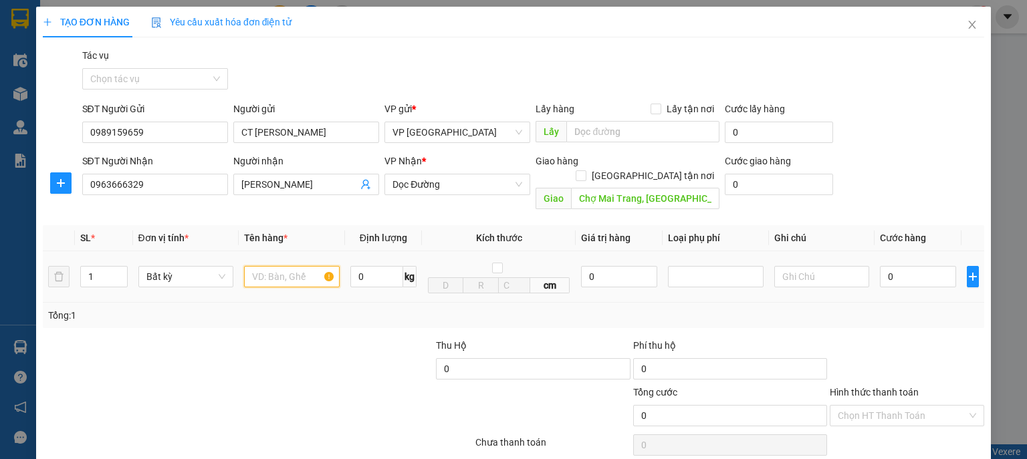
click at [272, 266] on input "text" at bounding box center [292, 276] width 96 height 21
type input "C"
type input "can+ct"
click at [92, 267] on input "1" at bounding box center [103, 277] width 45 height 20
click at [64, 262] on tr "12 Bất kỳ can+ct 0 kg cm 0 0" at bounding box center [514, 276] width 942 height 51
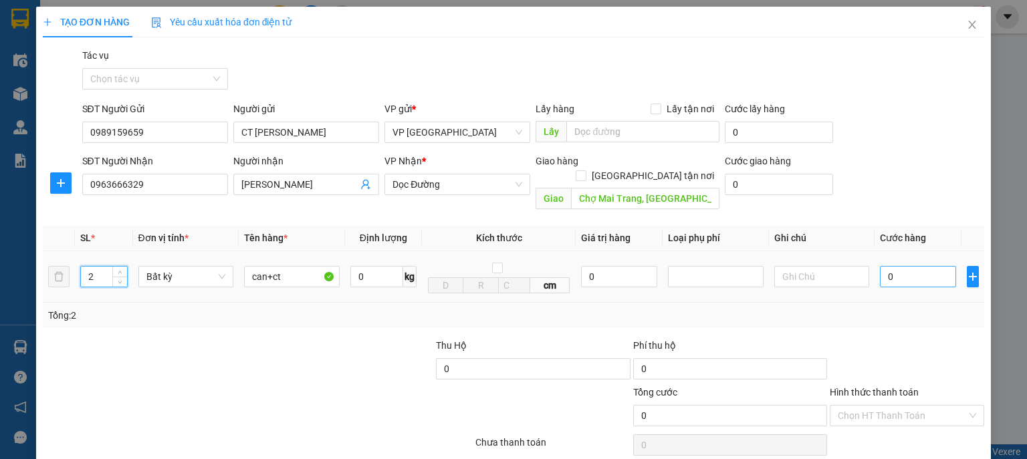
type input "2"
click at [887, 266] on input "0" at bounding box center [918, 276] width 76 height 21
type input "1"
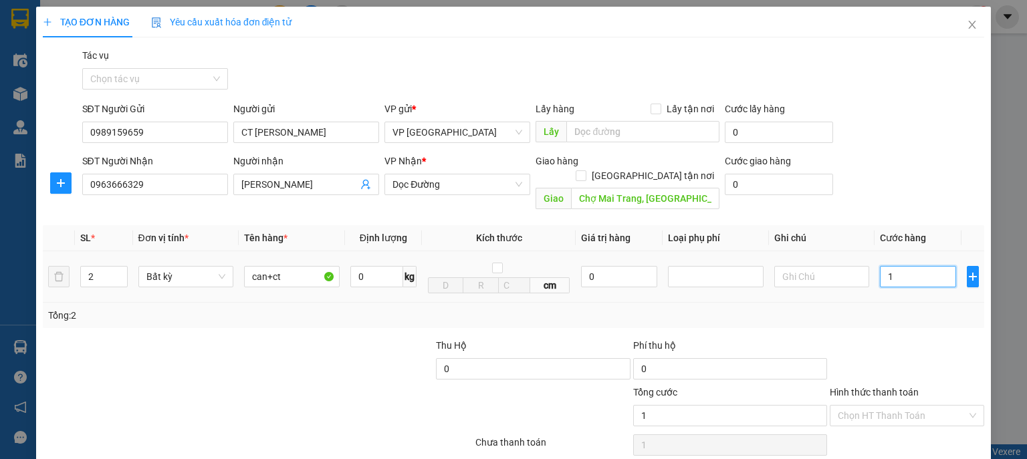
type input "10"
type input "100"
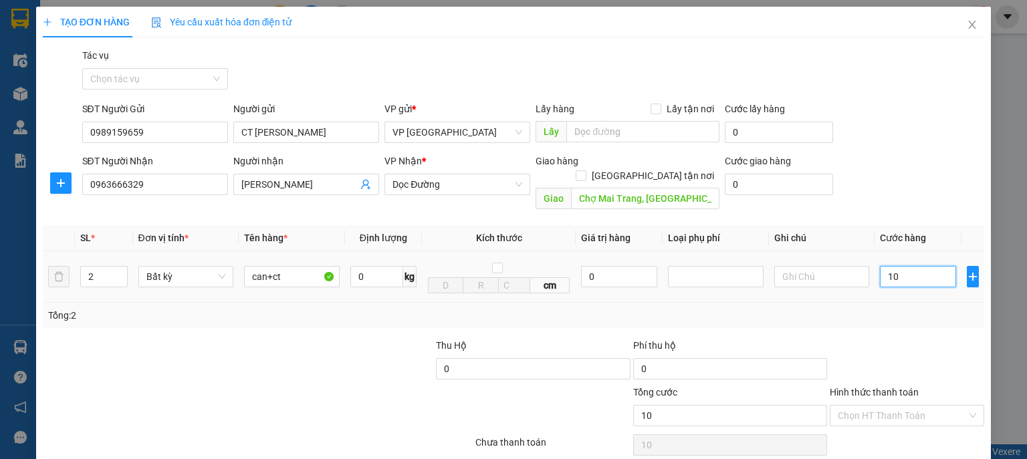
type input "100"
type input "1.000"
type input "10.000"
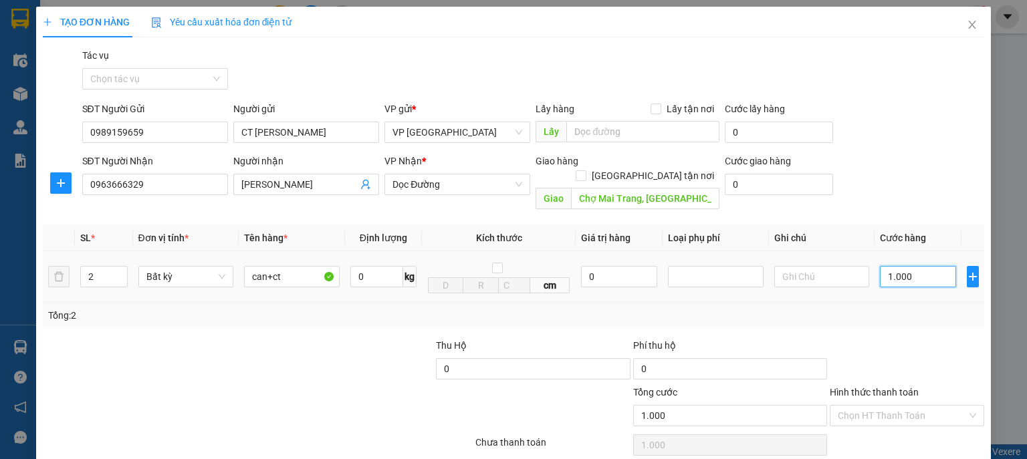
type input "10.000"
type input "100.000"
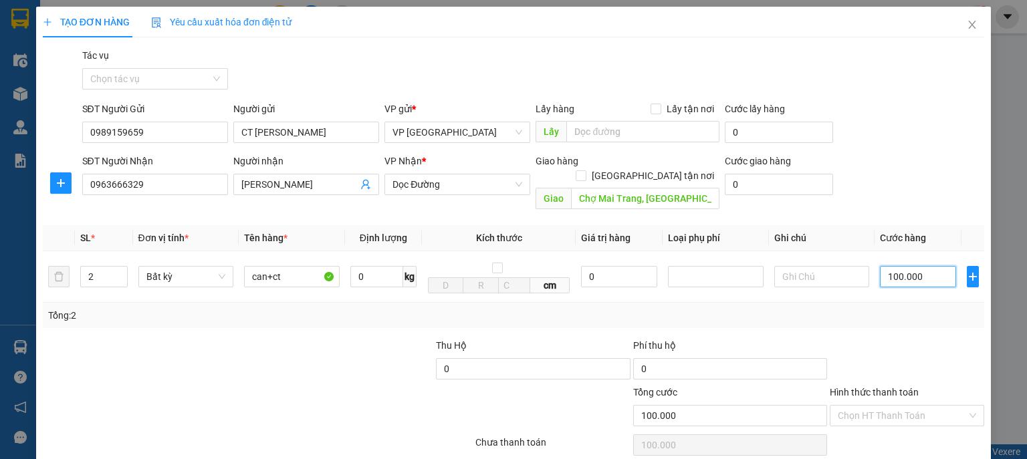
type input "100.000"
click at [936, 452] on div "Transit Pickup Surcharge Ids Transit Deliver Surcharge Ids Transit Deliver Surc…" at bounding box center [514, 269] width 942 height 442
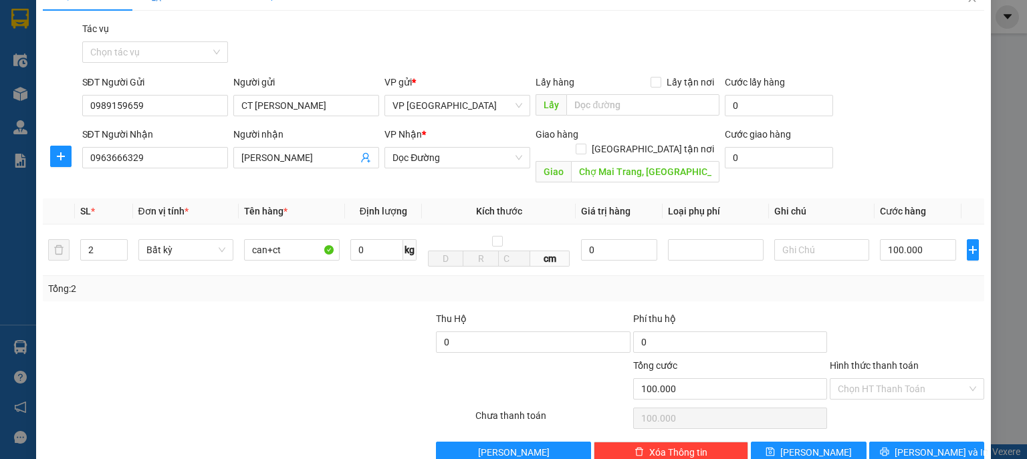
scroll to position [41, 0]
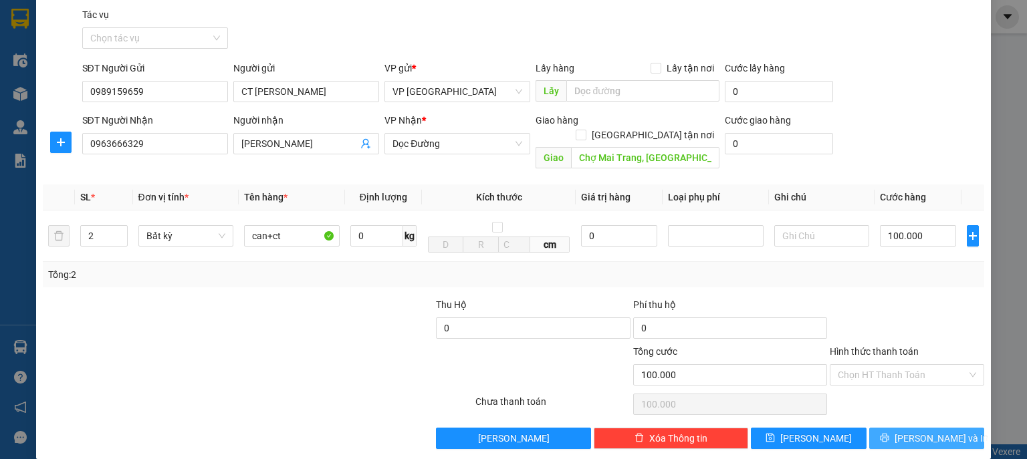
click at [941, 431] on button "[PERSON_NAME] và In" at bounding box center [927, 438] width 116 height 21
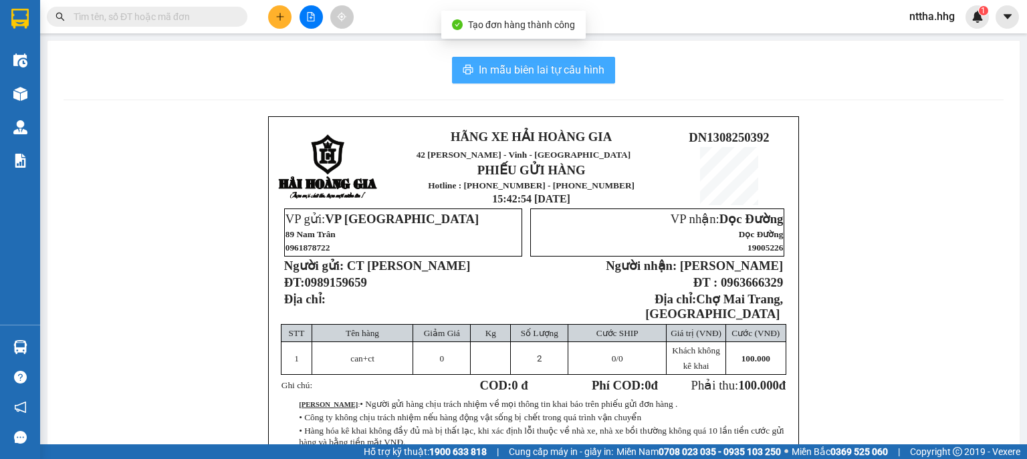
click at [467, 70] on icon "printer" at bounding box center [468, 69] width 11 height 11
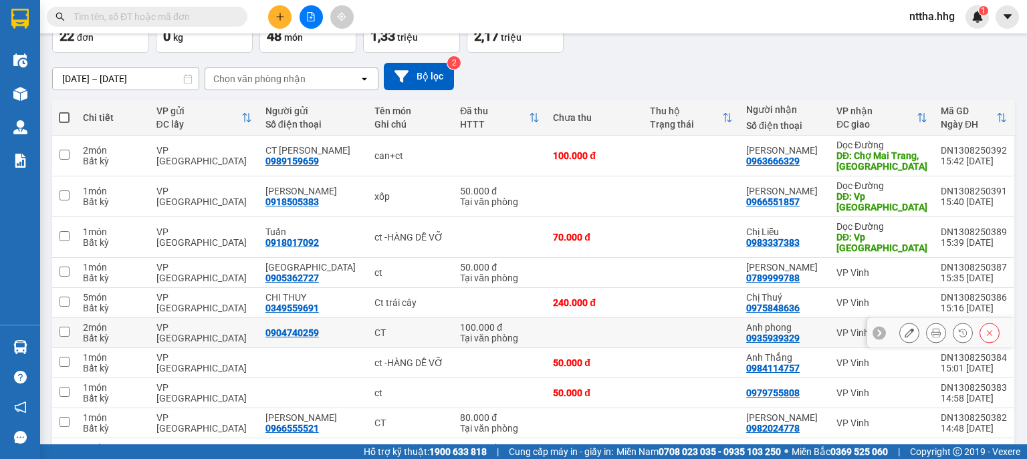
scroll to position [75, 0]
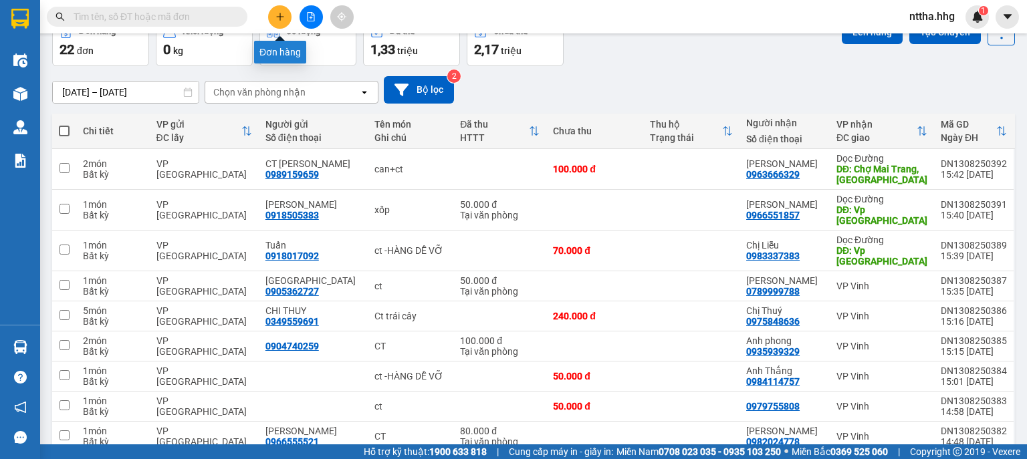
click at [288, 16] on button at bounding box center [279, 16] width 23 height 23
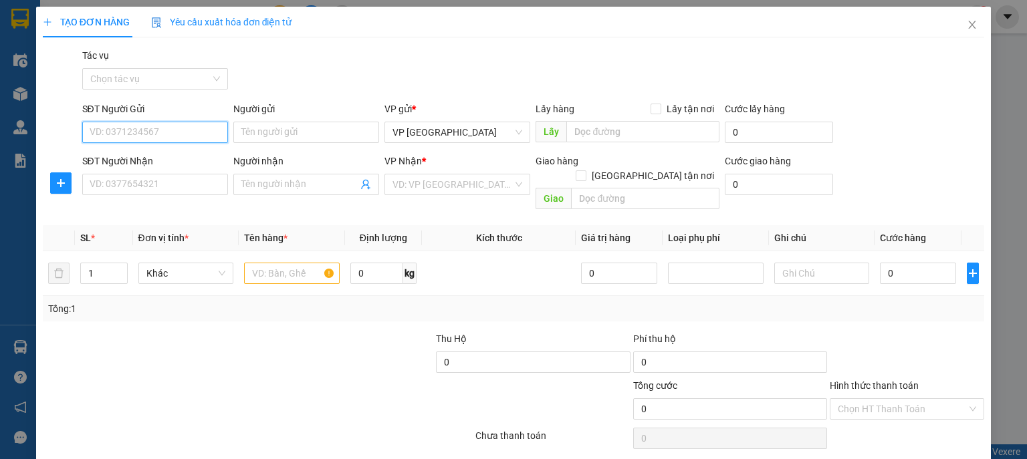
click at [177, 130] on input "SĐT Người Gửi" at bounding box center [155, 132] width 146 height 21
type input "0905142778"
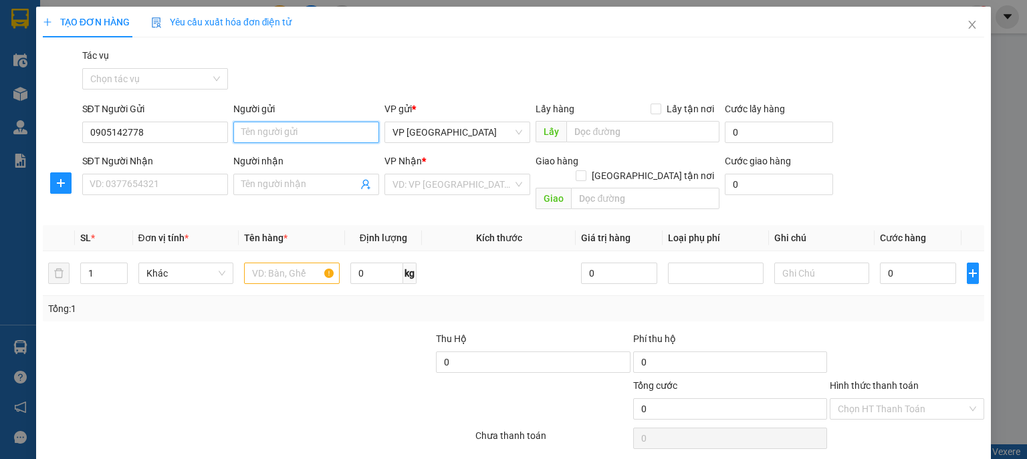
click at [267, 134] on input "Người gửi" at bounding box center [306, 132] width 146 height 21
click at [175, 186] on input "SĐT Người Nhận" at bounding box center [155, 184] width 146 height 21
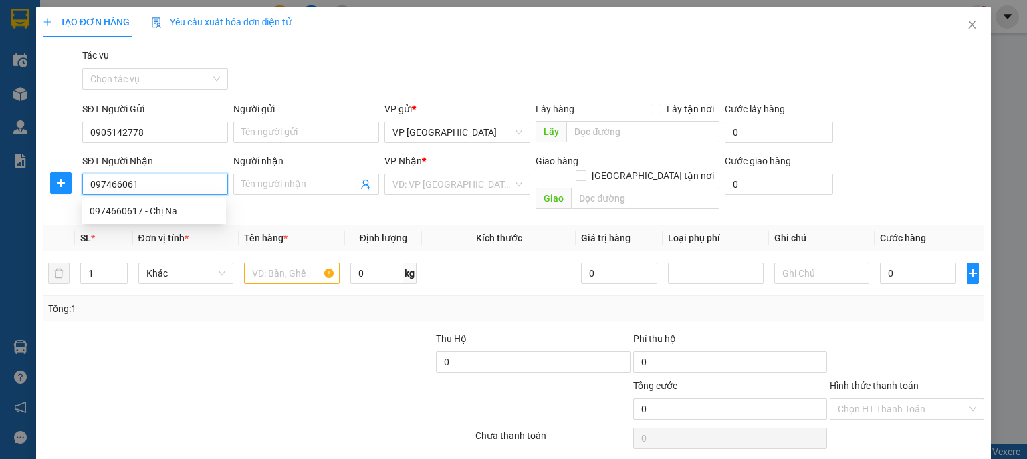
type input "0974660617"
click at [156, 206] on div "0974660617 - Chị Na" at bounding box center [154, 211] width 128 height 15
type input "Chị Na"
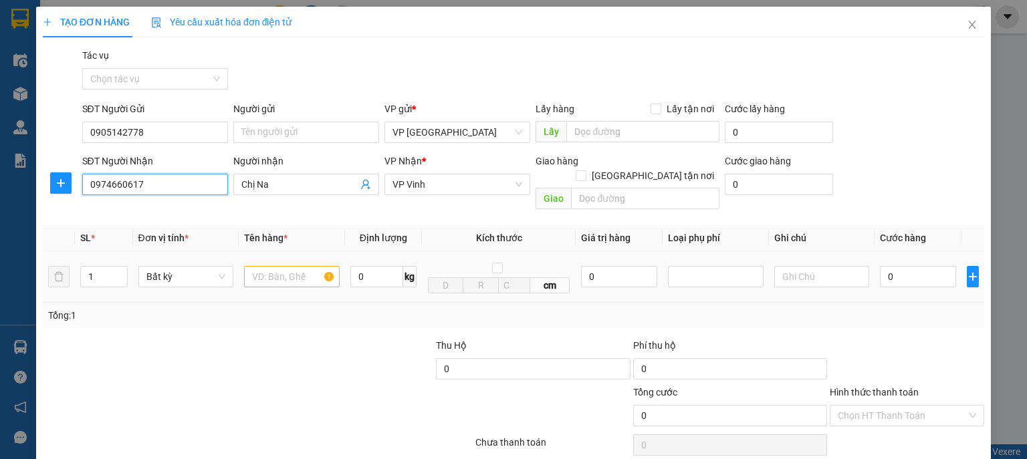
type input "0974660617"
click at [269, 266] on input "text" at bounding box center [292, 276] width 96 height 21
type input "hs vàng"
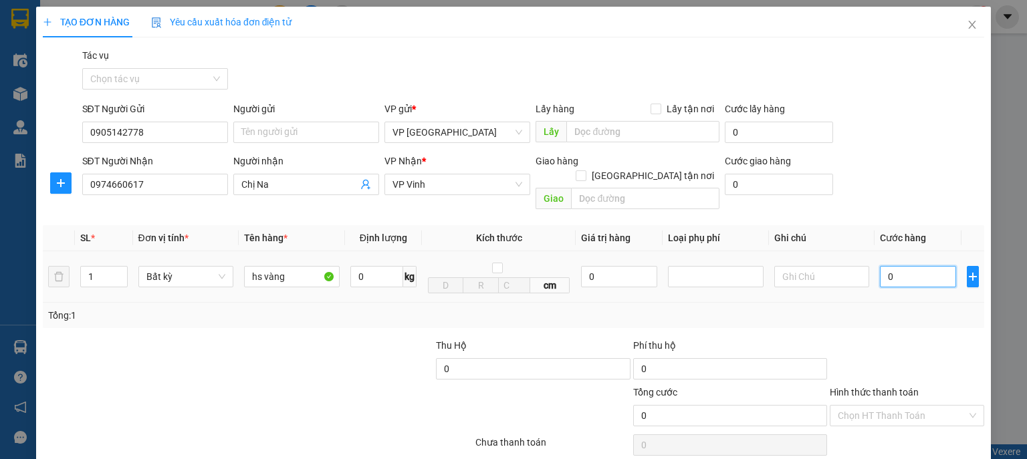
click at [885, 266] on input "0" at bounding box center [918, 276] width 76 height 21
type input "5"
type input "50"
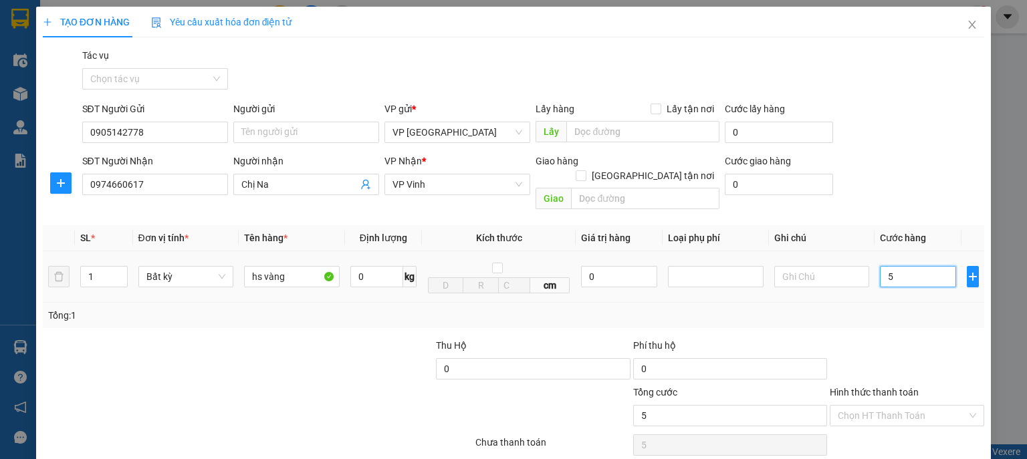
type input "50"
type input "500"
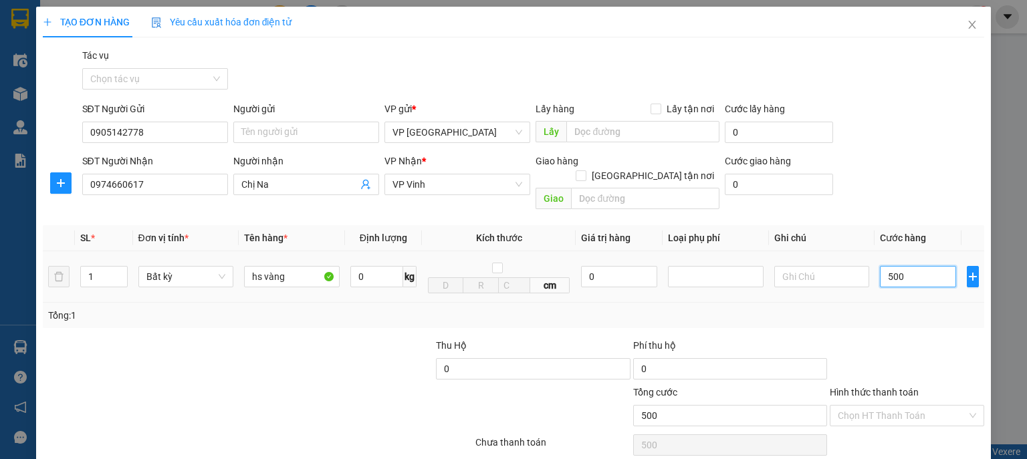
type input "5.000"
type input "50.000"
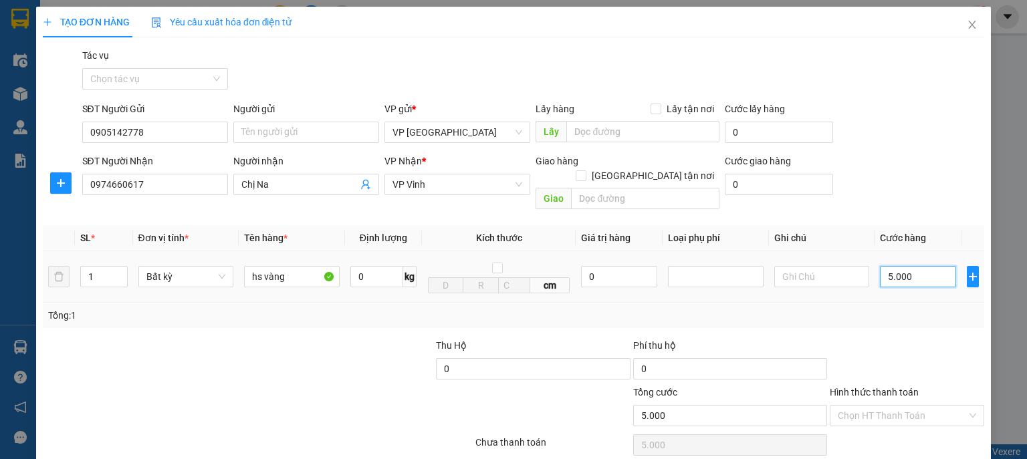
type input "50.000"
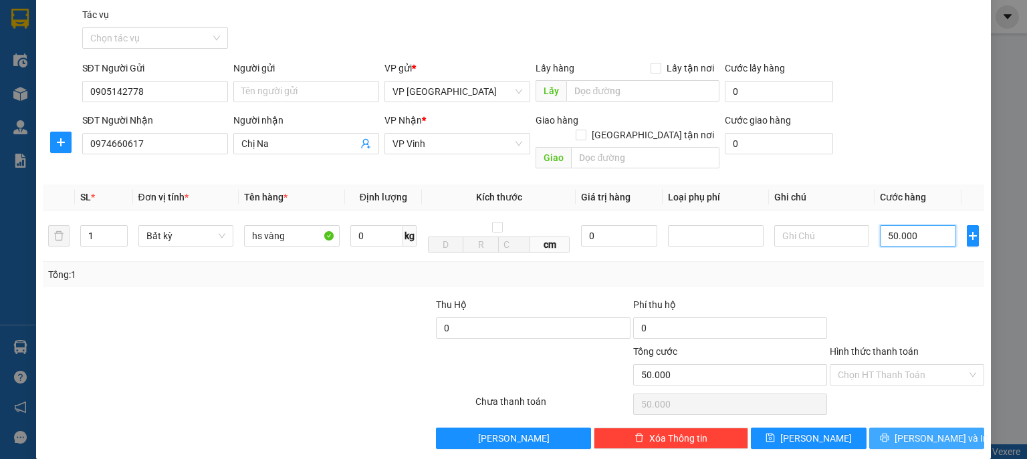
type input "50.000"
click at [889, 434] on icon "printer" at bounding box center [884, 438] width 9 height 9
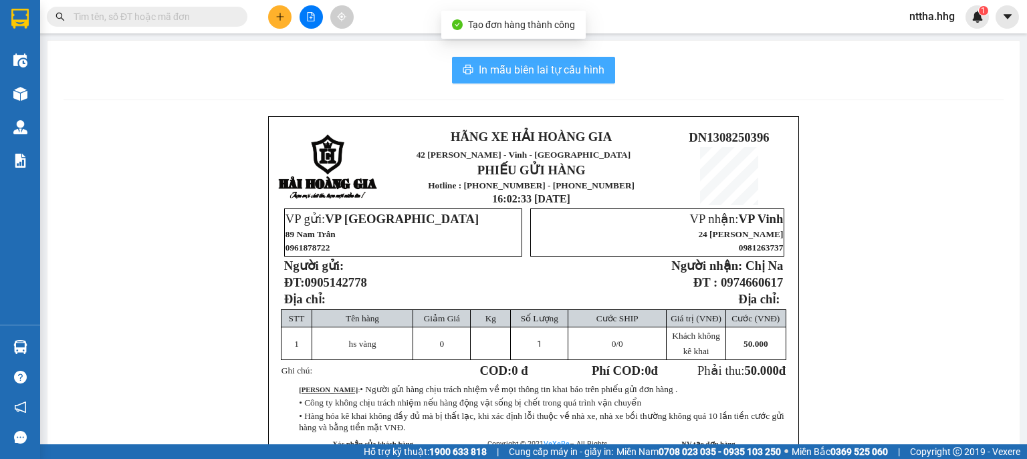
click at [588, 75] on span "In mẫu biên lai tự cấu hình" at bounding box center [542, 70] width 126 height 17
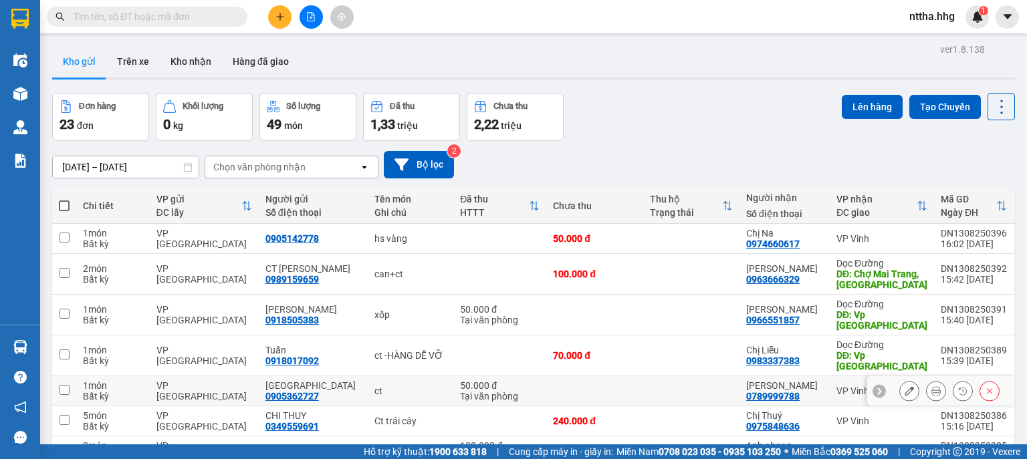
scroll to position [88, 0]
click at [277, 18] on icon "plus" at bounding box center [280, 16] width 9 height 9
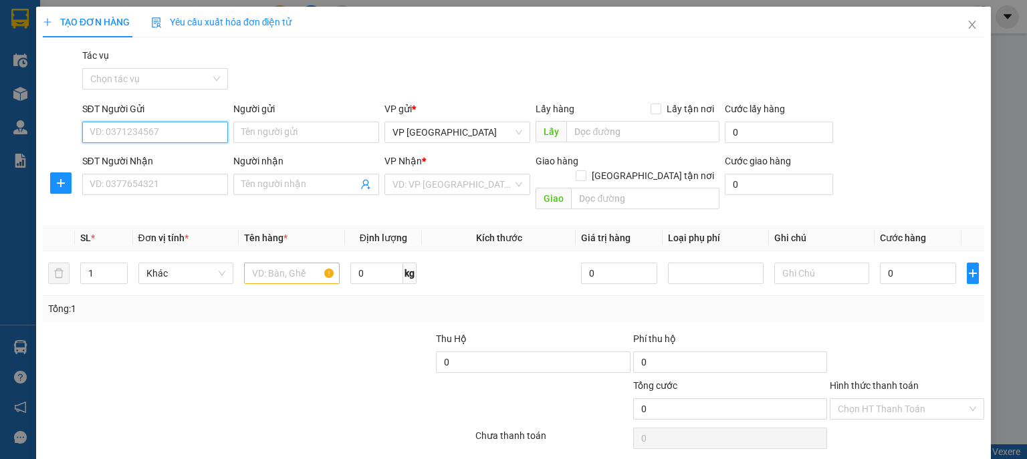
click at [199, 130] on input "SĐT Người Gửi" at bounding box center [155, 132] width 146 height 21
type input "0934770779"
click at [179, 158] on div "0934770779 - Chị Trân" at bounding box center [154, 159] width 128 height 15
type input "Chị Trân"
type input "0934770779"
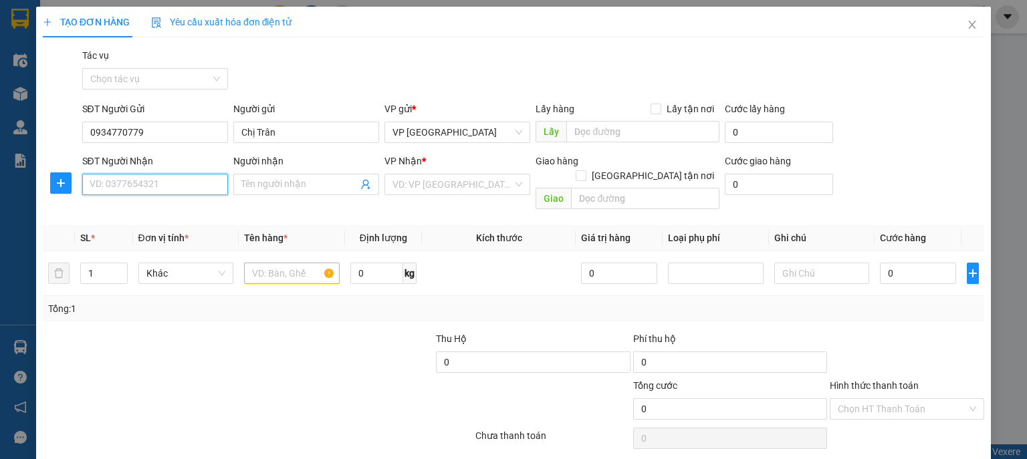
click at [164, 183] on input "SĐT Người Nhận" at bounding box center [155, 184] width 146 height 21
click at [168, 213] on div "0916550336 - Lê Sỹ Hoàng 0918097688" at bounding box center [183, 211] width 187 height 15
type input "0916550336"
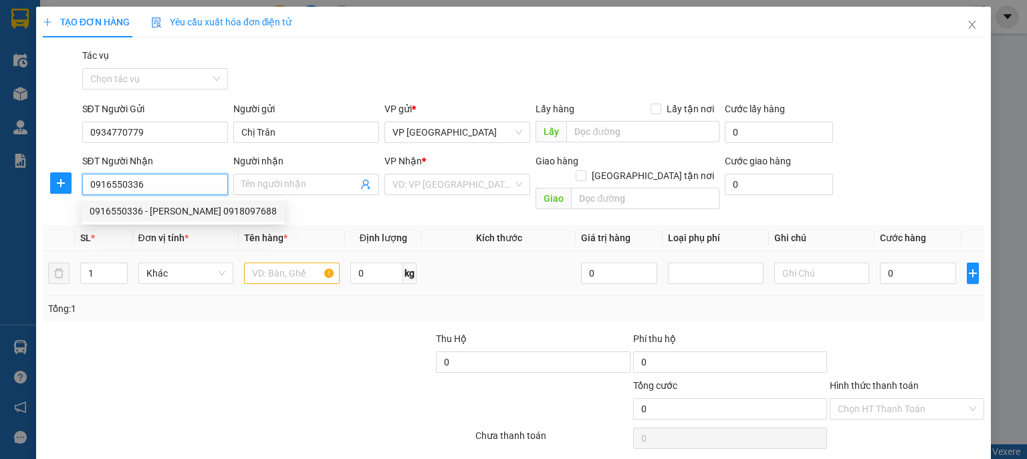
type input "Lê Sỹ Hoàng 0918097688"
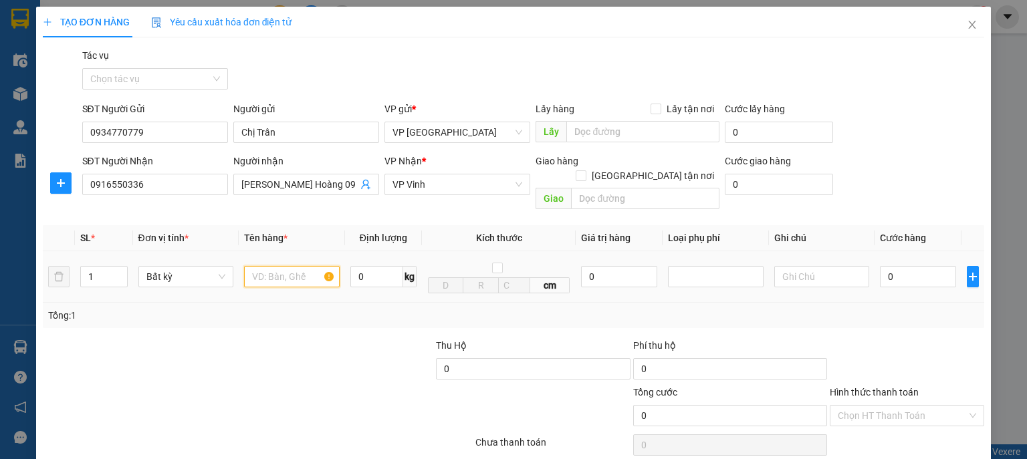
click at [274, 266] on input "text" at bounding box center [292, 276] width 96 height 21
type input "ct"
click at [907, 270] on input "0" at bounding box center [918, 276] width 76 height 21
type input "5"
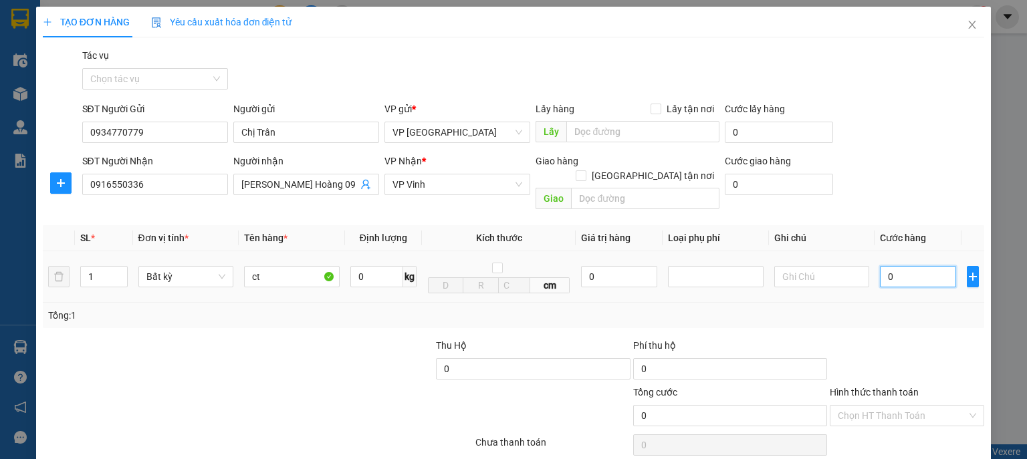
type input "5"
type input "50"
type input "500"
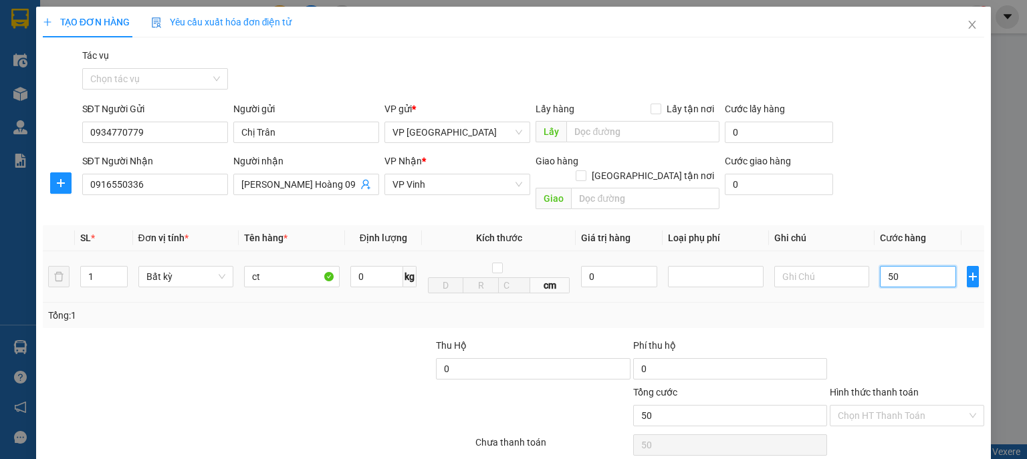
type input "500"
type input "5.000"
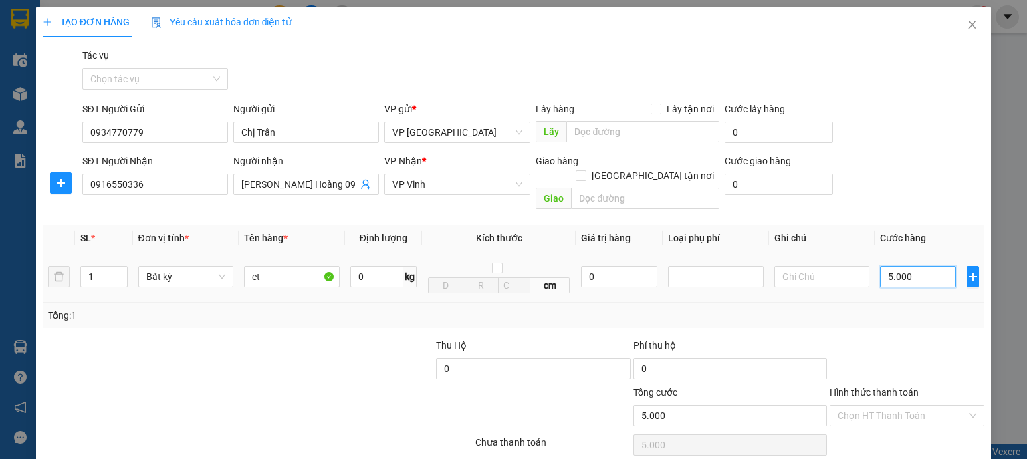
type input "50.000"
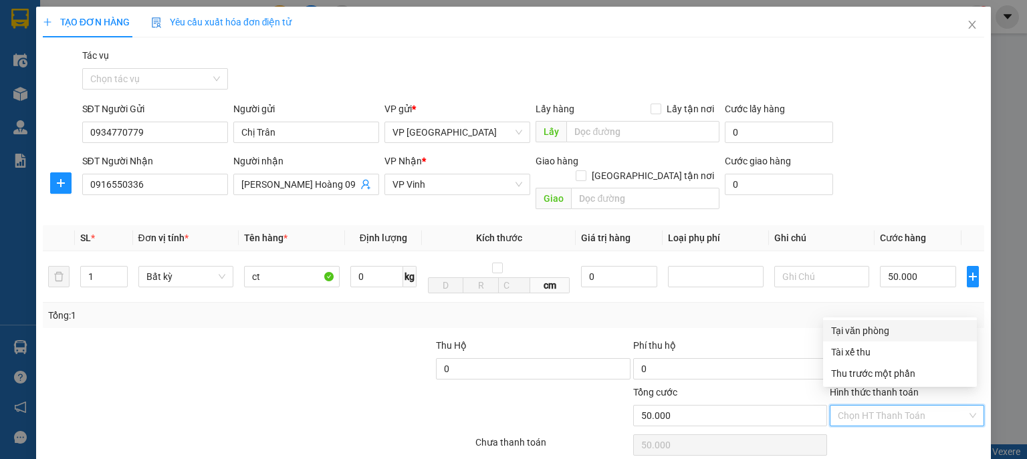
click at [899, 406] on input "Hình thức thanh toán" at bounding box center [902, 416] width 129 height 20
click at [877, 336] on div "Tại văn phòng" at bounding box center [900, 331] width 138 height 15
type input "0"
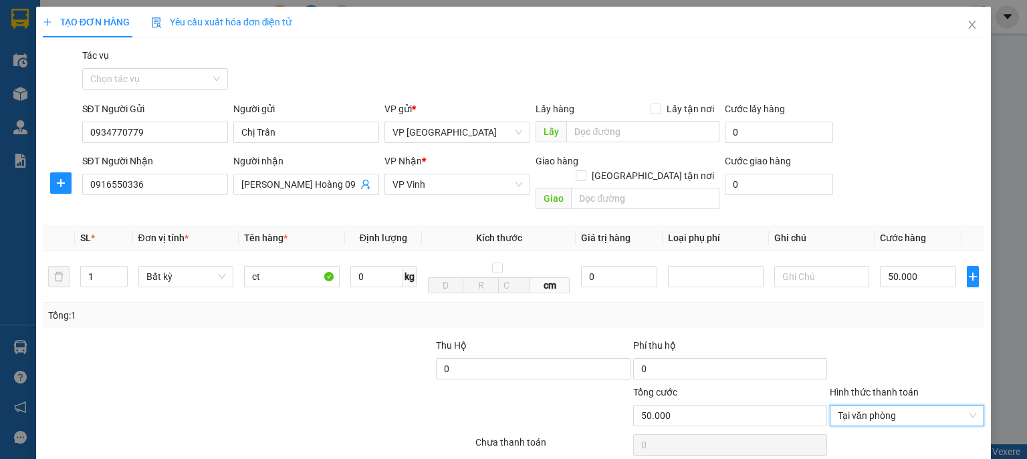
scroll to position [41, 0]
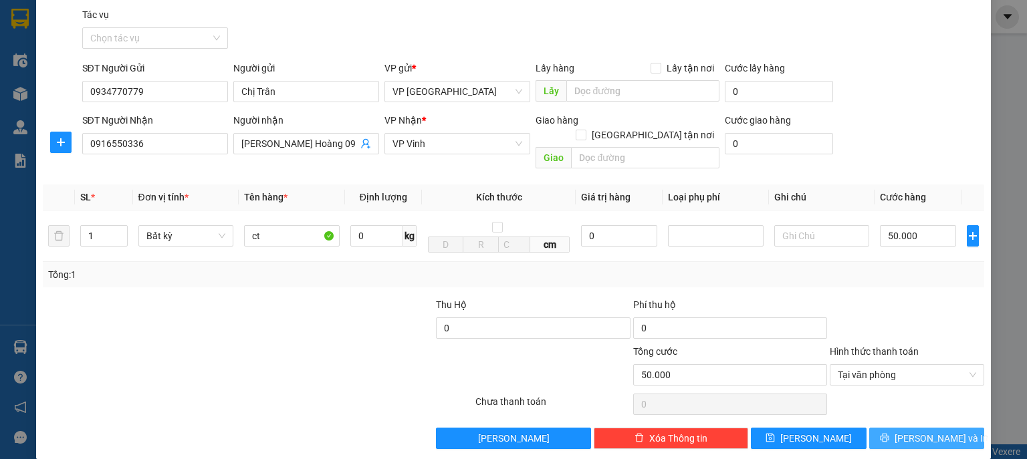
click at [910, 431] on span "[PERSON_NAME] và In" at bounding box center [942, 438] width 94 height 15
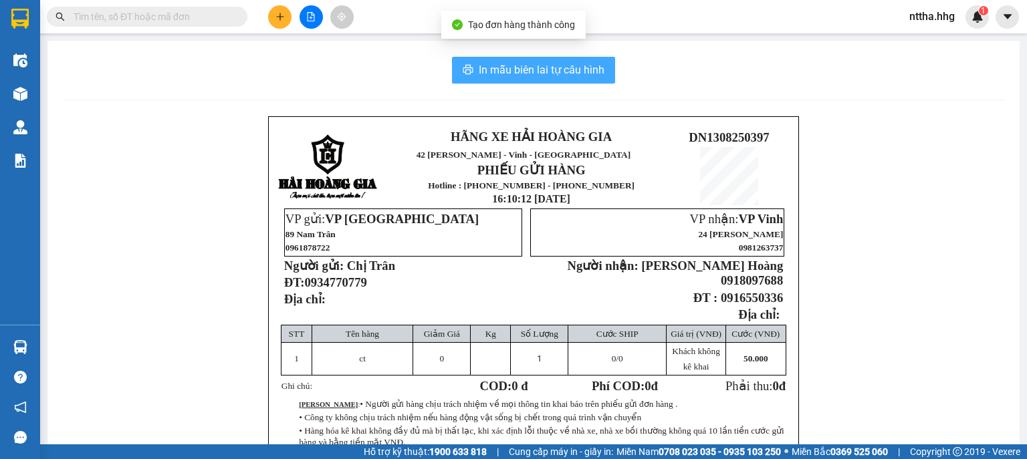
click at [516, 67] on span "In mẫu biên lai tự cấu hình" at bounding box center [542, 70] width 126 height 17
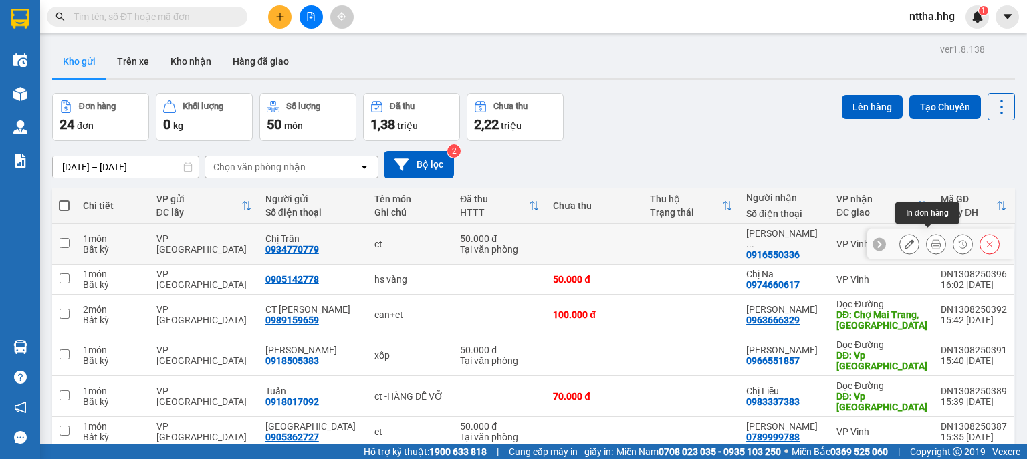
click at [931, 239] on icon at bounding box center [935, 243] width 9 height 9
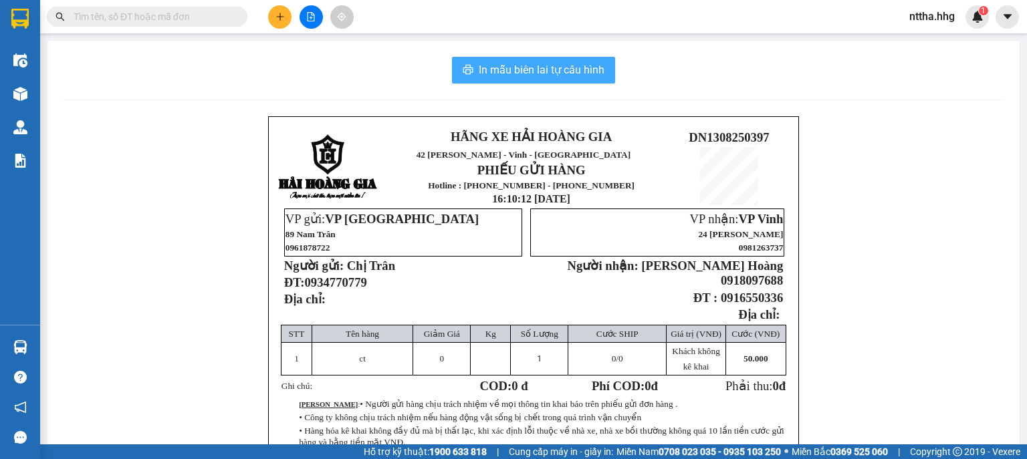
click at [565, 79] on button "In mẫu biên lai tự cấu hình" at bounding box center [533, 70] width 163 height 27
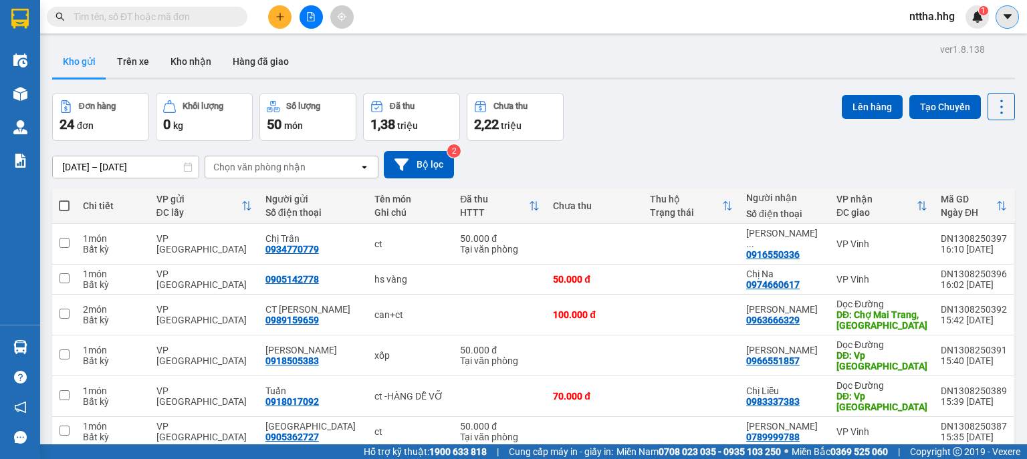
click at [1004, 15] on icon "caret-down" at bounding box center [1007, 16] width 8 height 5
click at [938, 13] on span "nttha.hhg" at bounding box center [932, 16] width 67 height 17
click at [929, 41] on span "Đăng xuất" at bounding box center [946, 41] width 56 height 15
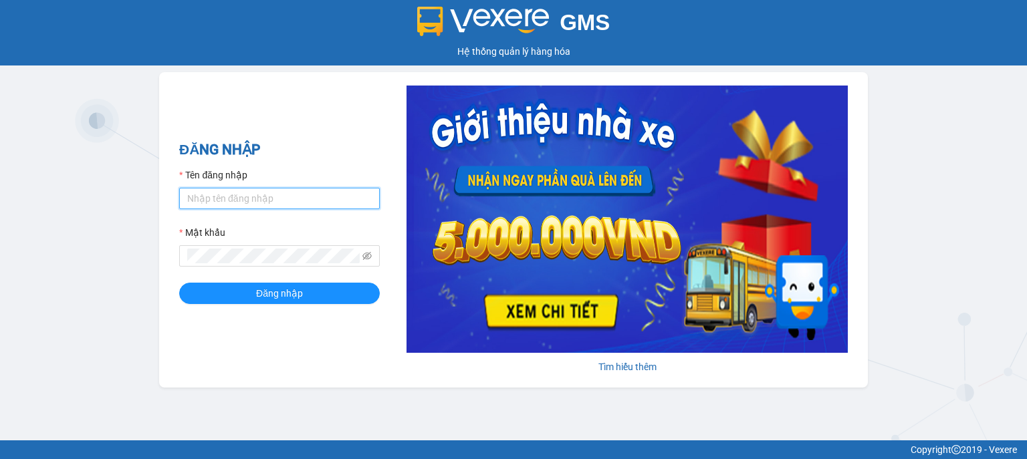
click at [284, 197] on input "Tên đăng nhập" at bounding box center [279, 198] width 201 height 21
type input "hocviecdn.hhg"
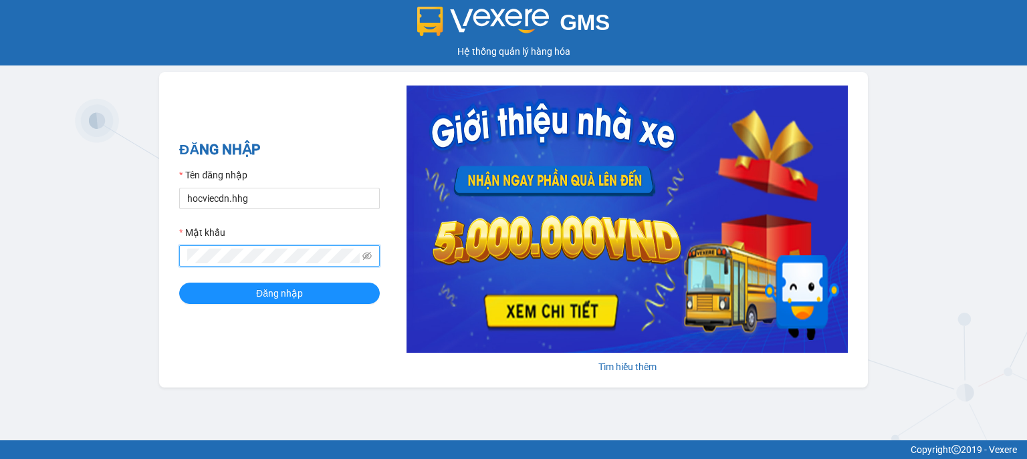
click at [179, 283] on button "Đăng nhập" at bounding box center [279, 293] width 201 height 21
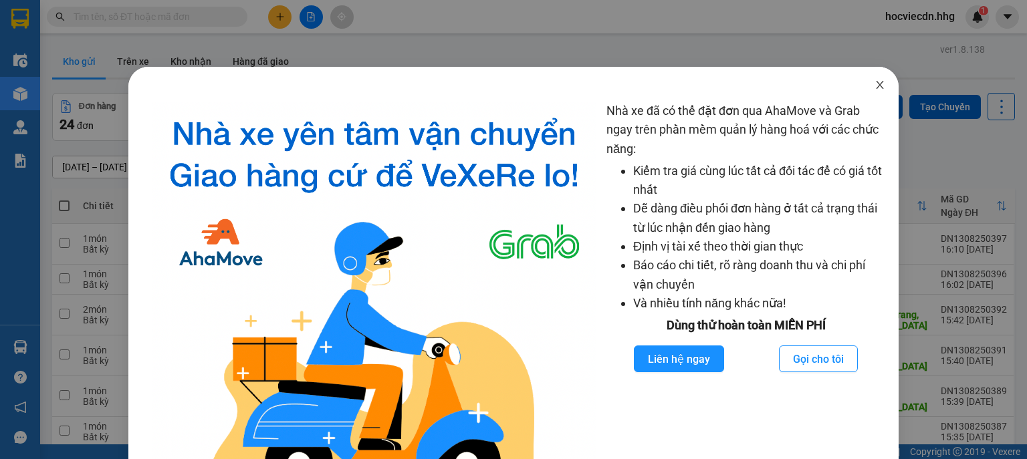
click at [876, 83] on icon "close" at bounding box center [879, 85] width 7 height 8
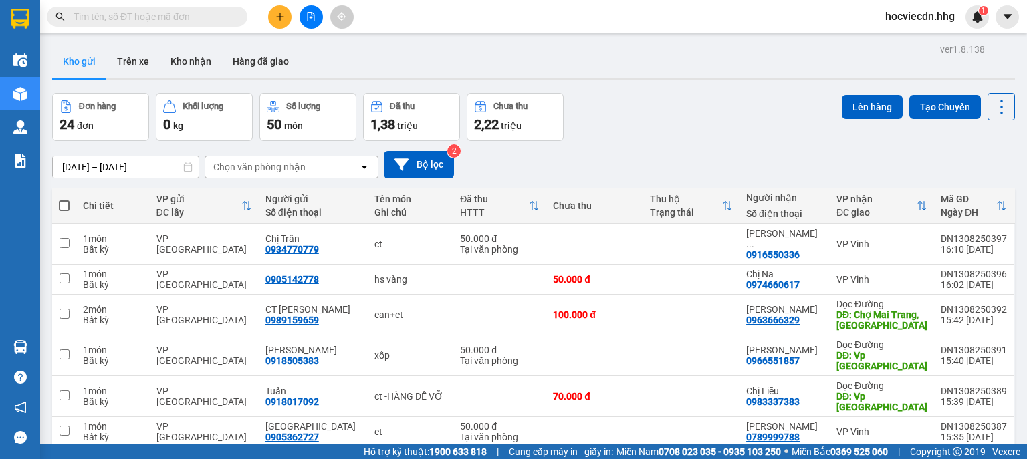
click at [281, 17] on icon "plus" at bounding box center [280, 16] width 9 height 9
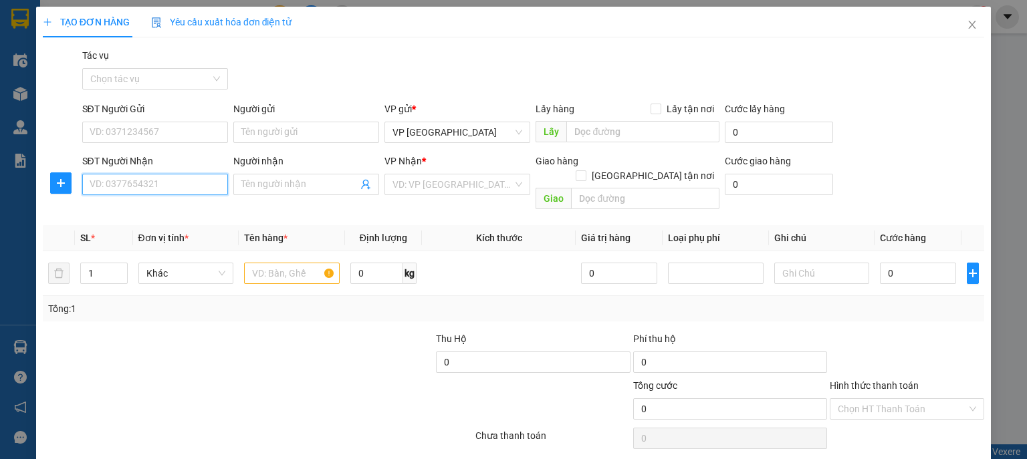
click at [175, 190] on input "SĐT Người Nhận" at bounding box center [155, 184] width 146 height 21
type input "0948987468"
click at [174, 219] on div "0948987468 - Bảo Khang" at bounding box center [154, 211] width 144 height 21
type input "Bảo Khang"
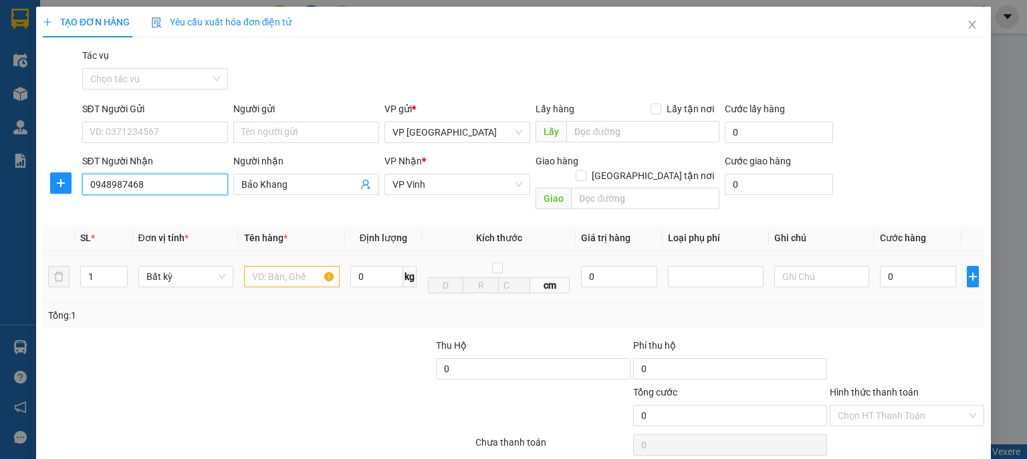
type input "0948987468"
click at [292, 266] on input "text" at bounding box center [292, 276] width 96 height 21
type input "ct+đèn hàng dễ vỡ"
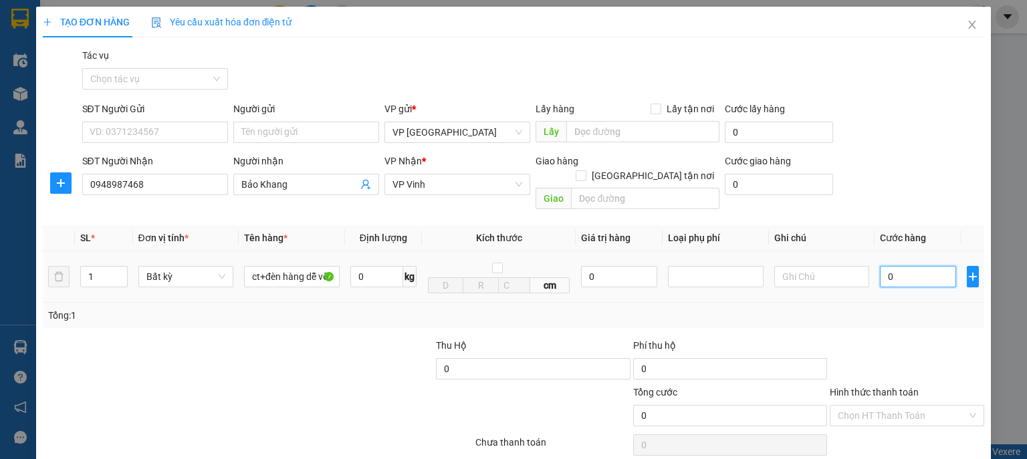
click at [901, 266] on input "0" at bounding box center [918, 276] width 76 height 21
type input "1"
type input "10"
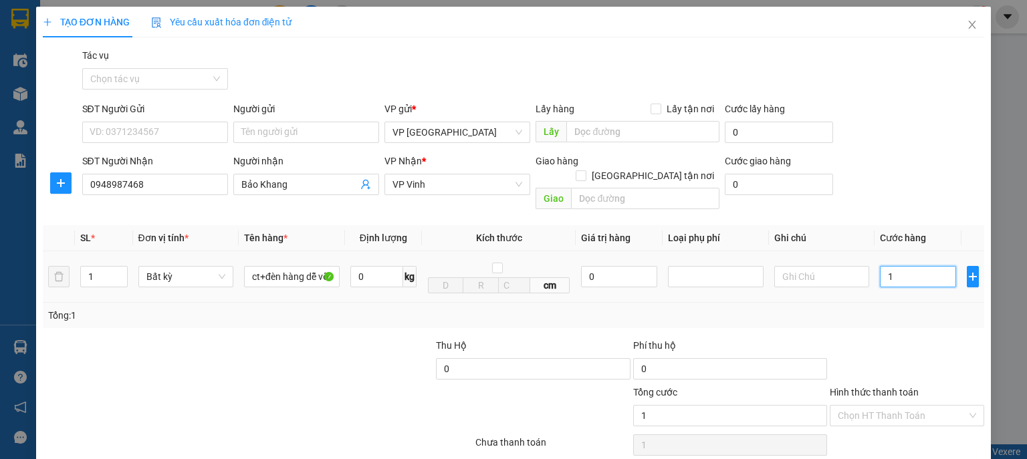
type input "10"
type input "100"
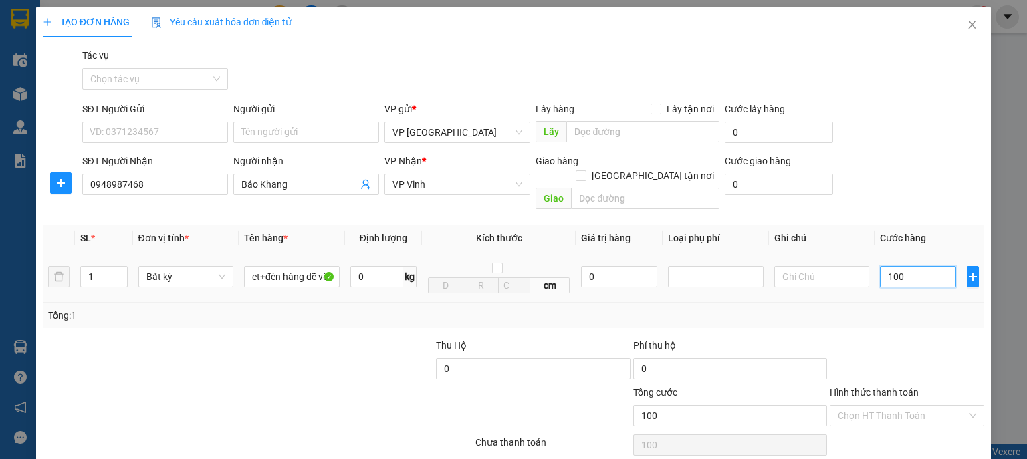
type input "1.000"
type input "10.000"
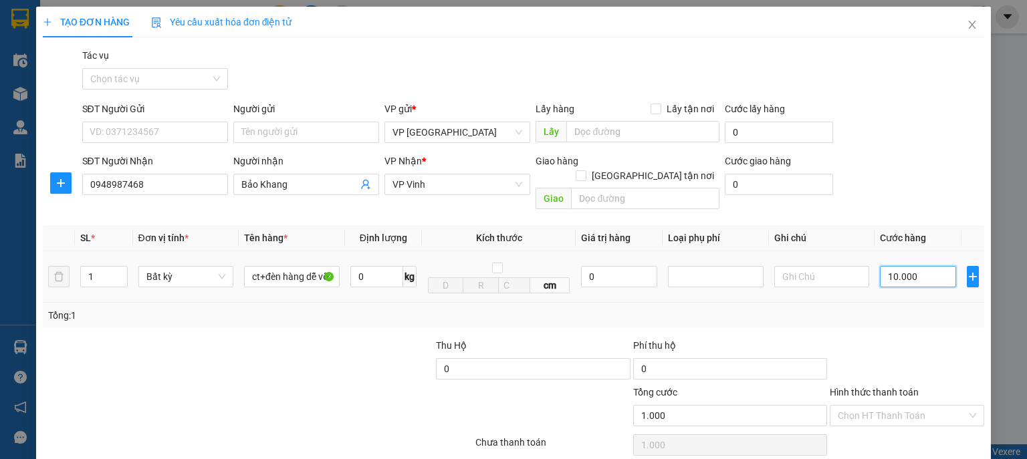
type input "10.000"
type input "100.000"
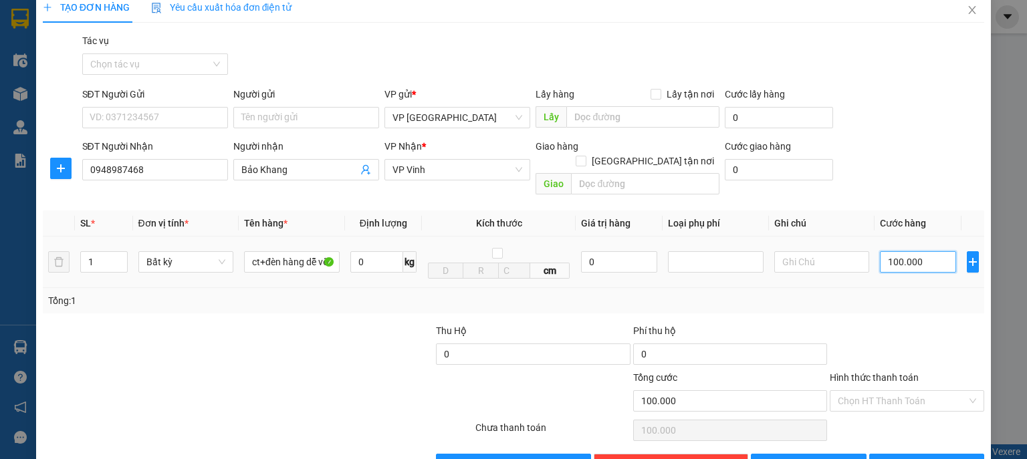
scroll to position [41, 0]
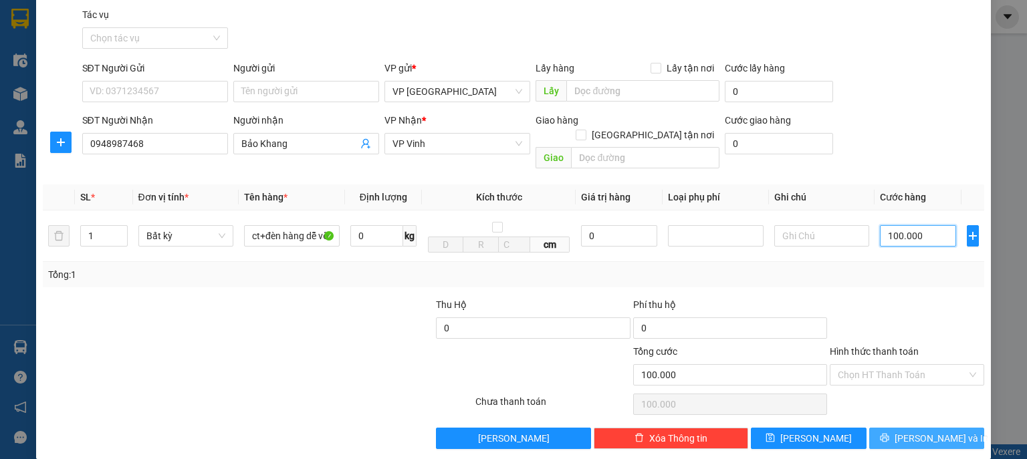
type input "100.000"
click at [916, 431] on span "[PERSON_NAME] và In" at bounding box center [942, 438] width 94 height 15
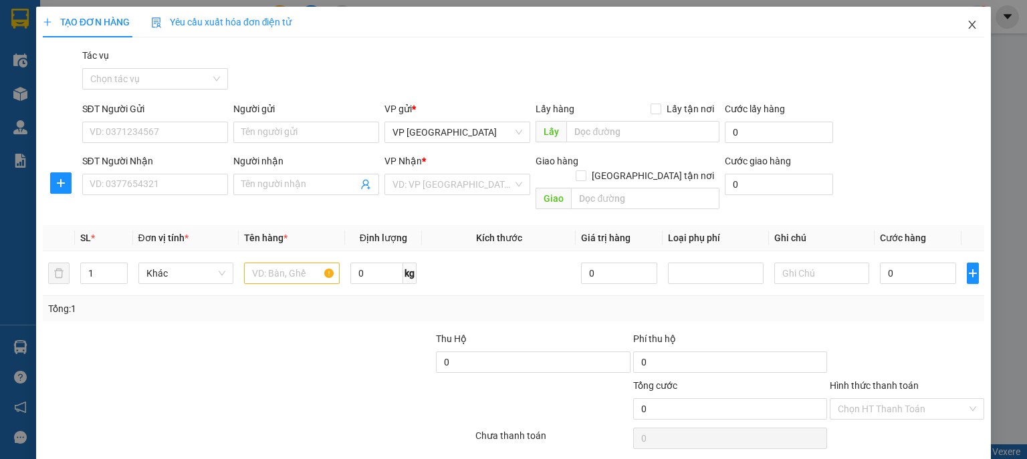
click at [967, 23] on icon "close" at bounding box center [972, 24] width 11 height 11
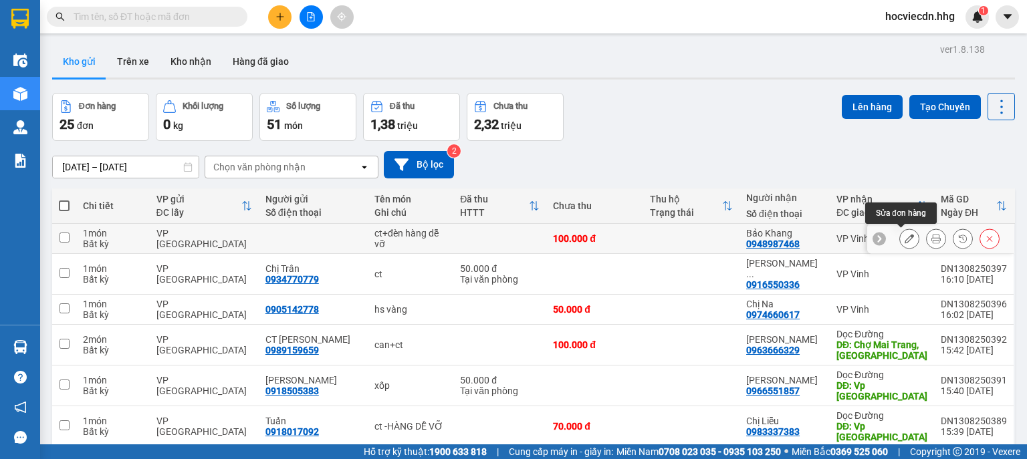
click at [905, 240] on icon at bounding box center [909, 238] width 9 height 9
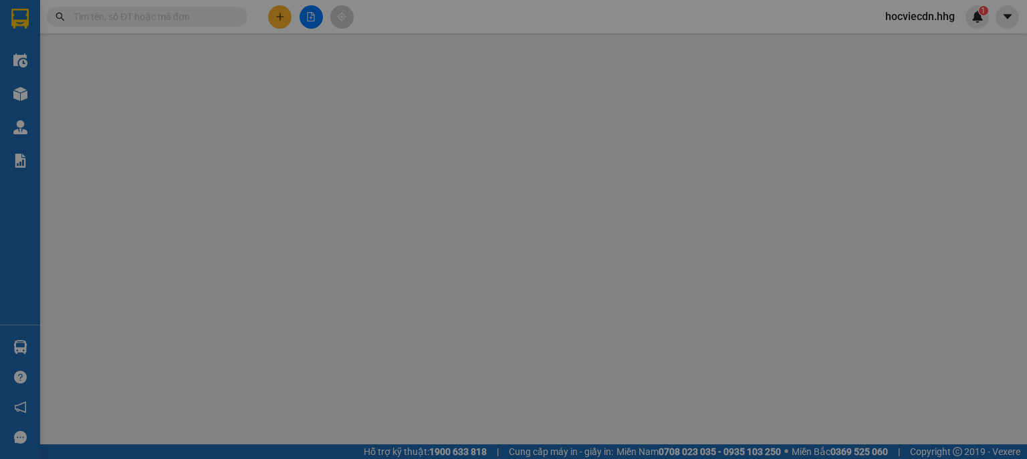
type input "0948987468"
type input "Bảo Khang"
type input "100.000"
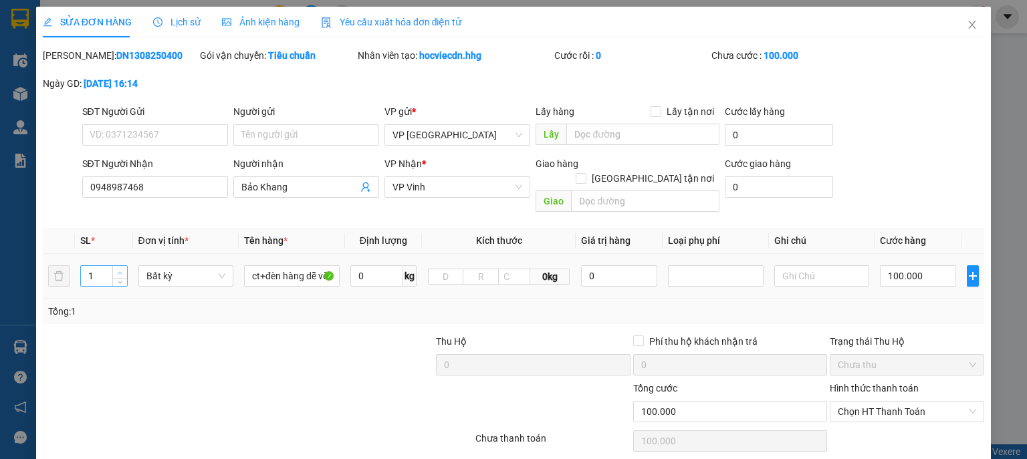
type input "2"
click at [118, 271] on icon "up" at bounding box center [120, 273] width 5 height 5
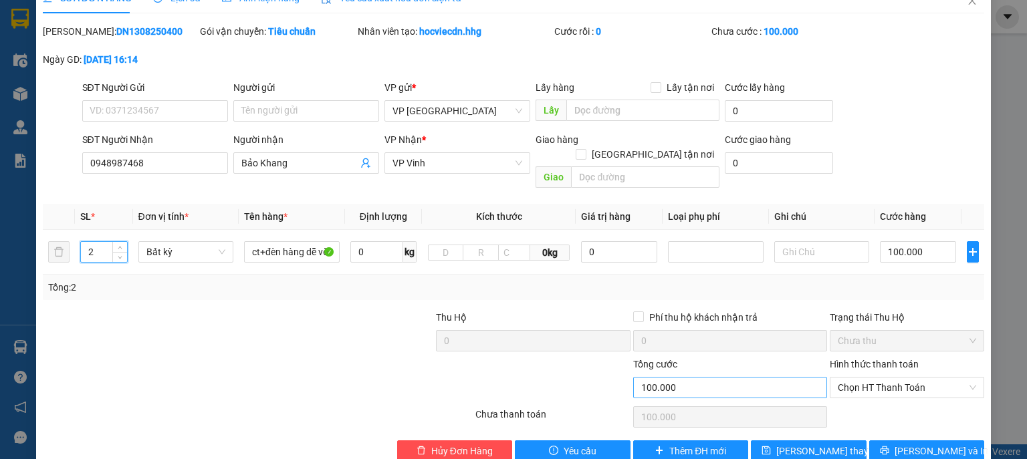
scroll to position [37, 0]
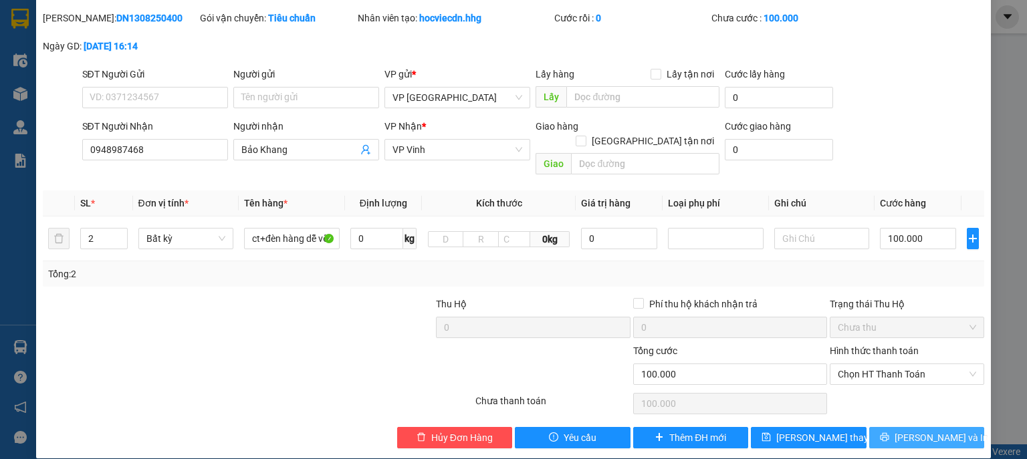
click at [907, 431] on span "[PERSON_NAME] và In" at bounding box center [942, 438] width 94 height 15
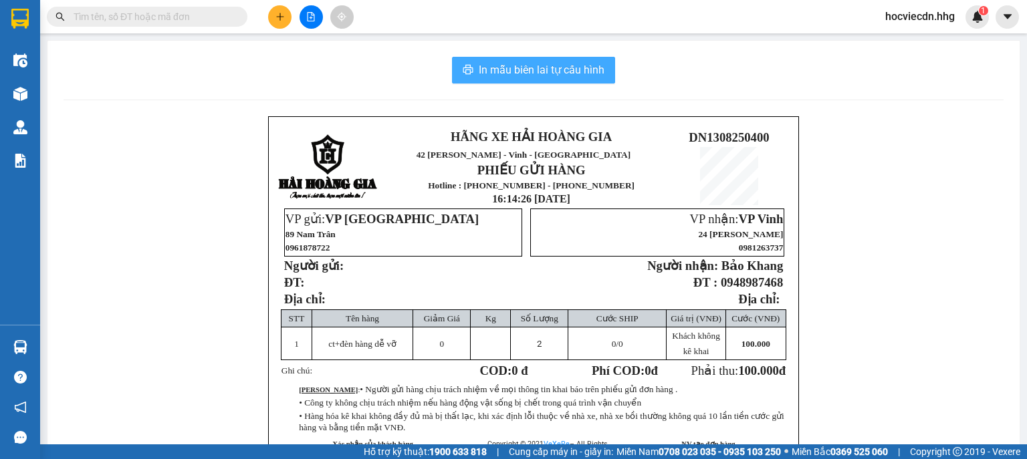
click at [555, 70] on span "In mẫu biên lai tự cấu hình" at bounding box center [542, 70] width 126 height 17
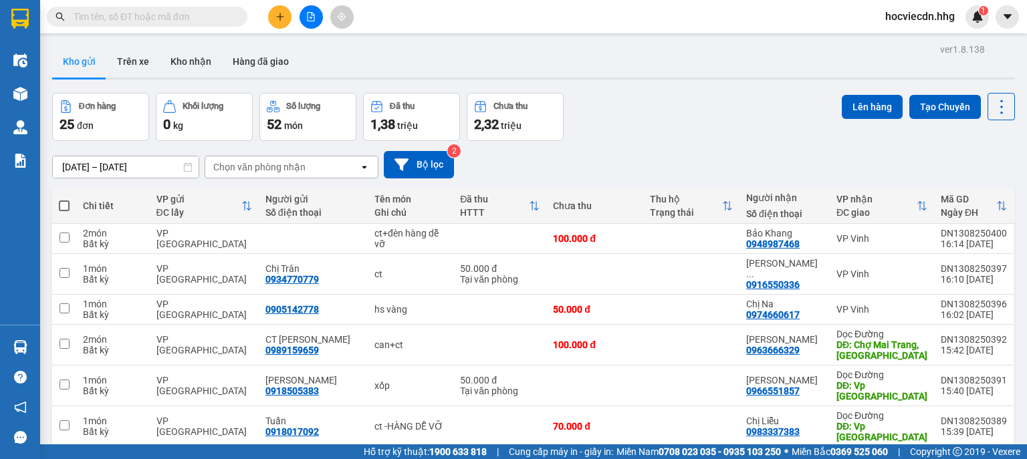
click at [277, 16] on icon "plus" at bounding box center [280, 16] width 9 height 9
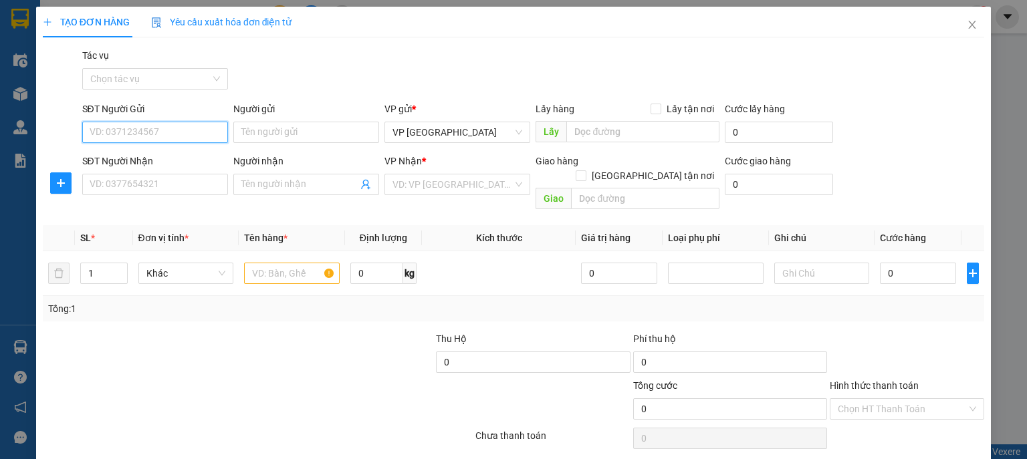
click at [195, 134] on input "SĐT Người Gửi" at bounding box center [155, 132] width 146 height 21
click at [189, 159] on div "0905123974 - AZ Smarthome" at bounding box center [154, 159] width 128 height 15
type input "0905123974"
type input "AZ Smarthome"
type input "0905123974"
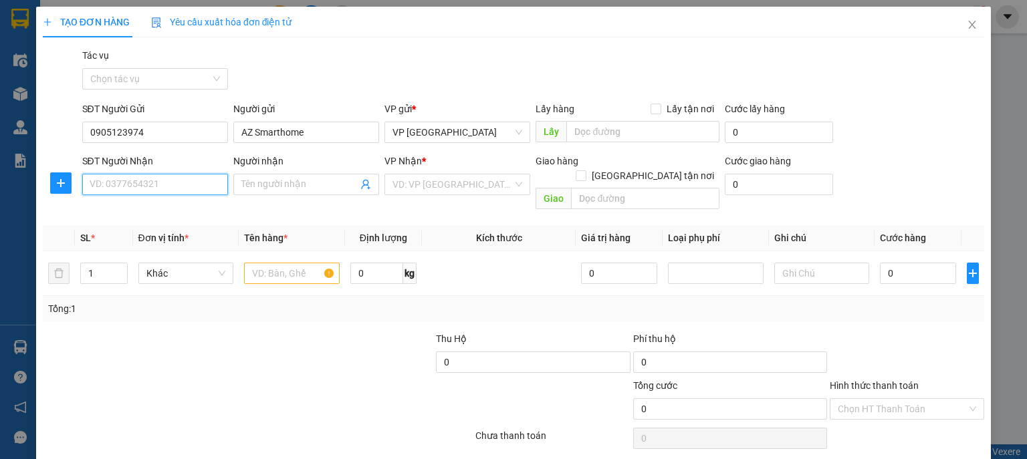
click at [187, 193] on input "SĐT Người Nhận" at bounding box center [155, 184] width 146 height 21
click at [189, 211] on div "0914576036 - [PERSON_NAME]" at bounding box center [156, 211] width 132 height 15
type input "0914576036"
type input "[PERSON_NAME]"
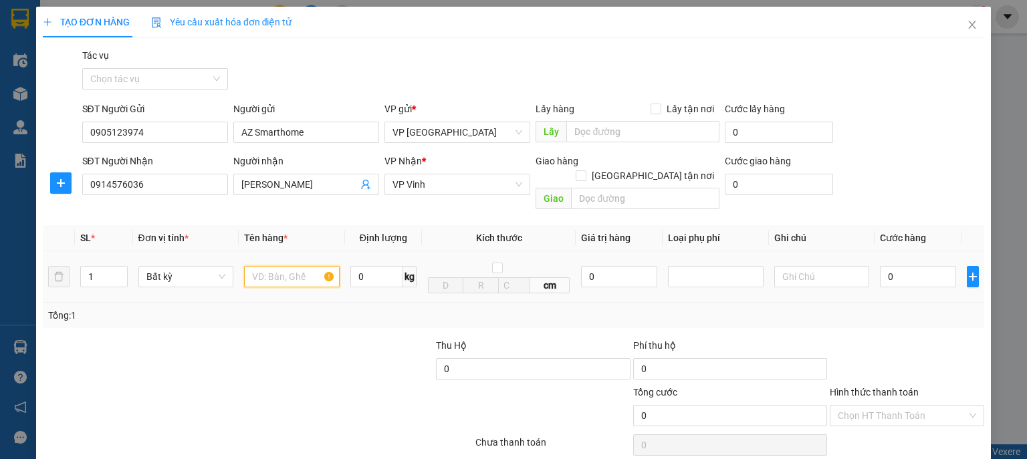
click at [297, 266] on input "text" at bounding box center [292, 276] width 96 height 21
type input "bọc đen"
click at [885, 266] on input "0" at bounding box center [918, 276] width 76 height 21
type input "6"
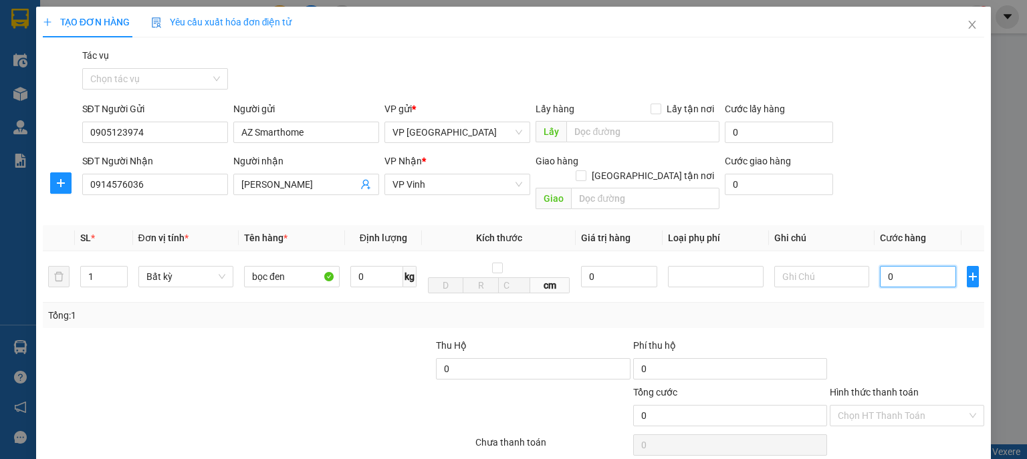
type input "6"
type input "60"
type input "600"
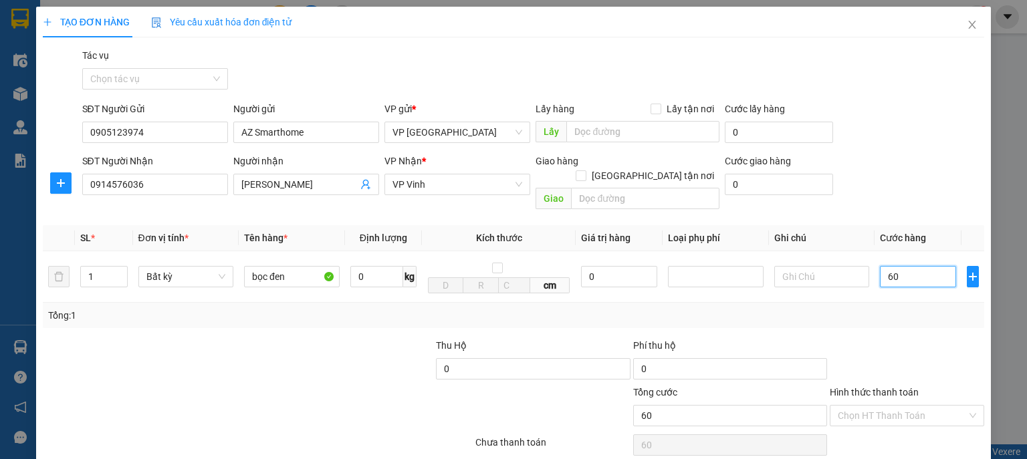
type input "600"
type input "6.000"
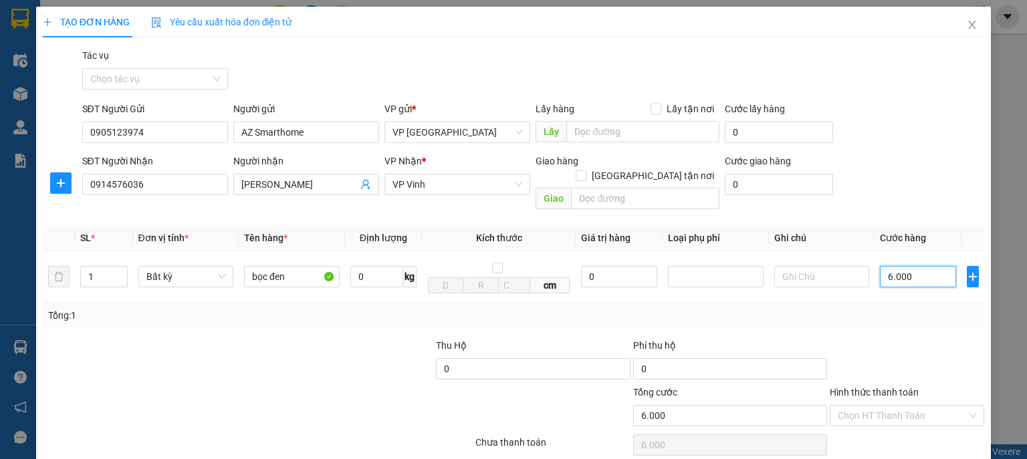
type input "60.000"
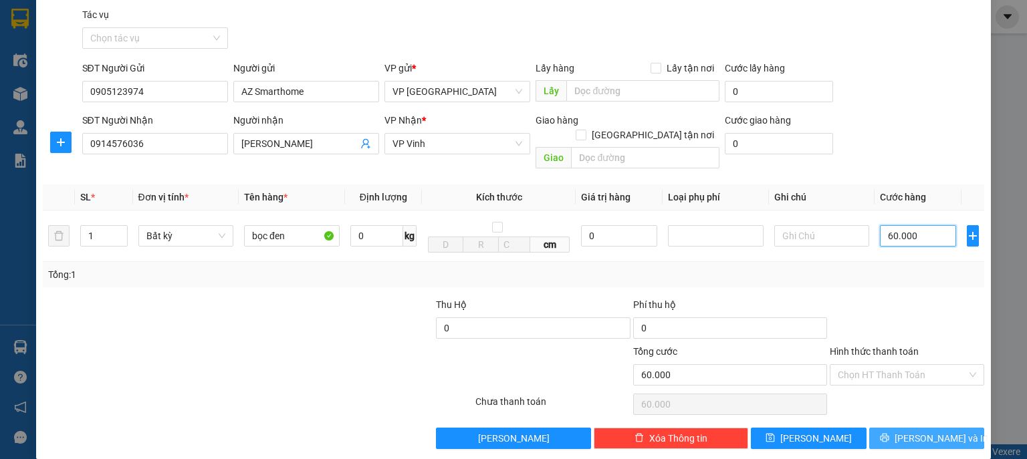
type input "60.000"
click at [907, 428] on button "[PERSON_NAME] và In" at bounding box center [927, 438] width 116 height 21
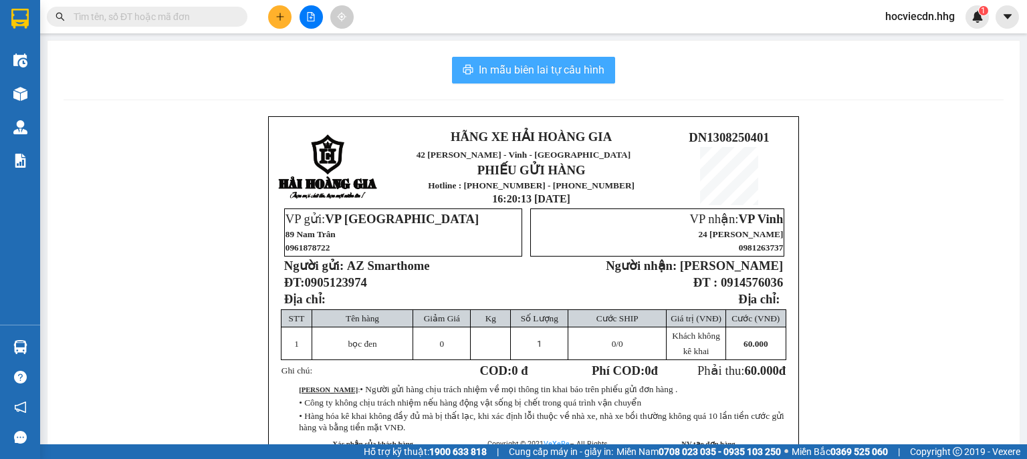
click at [536, 64] on span "In mẫu biên lai tự cấu hình" at bounding box center [542, 70] width 126 height 17
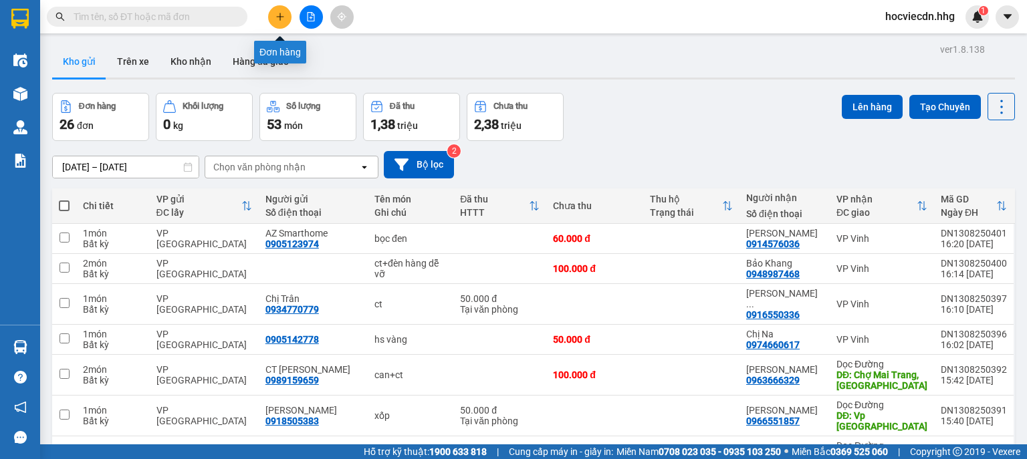
click at [284, 18] on icon "plus" at bounding box center [280, 16] width 9 height 9
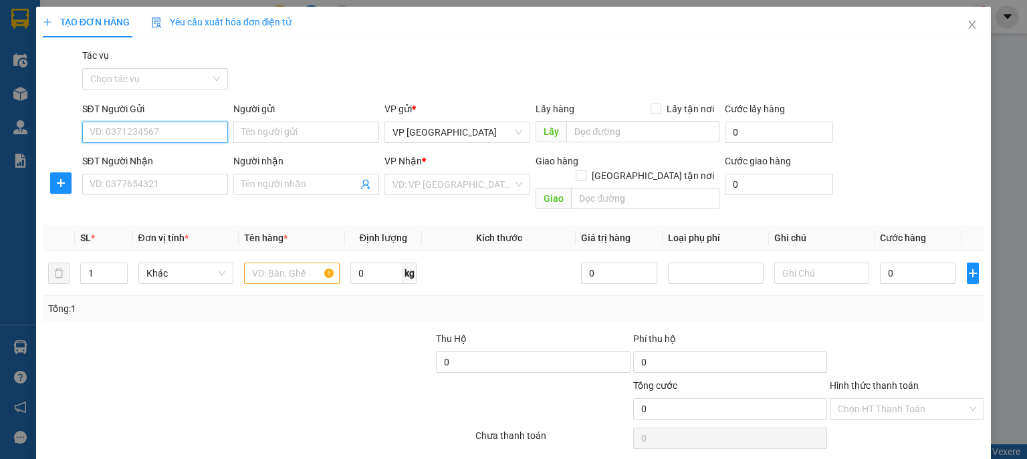
click at [195, 131] on input "SĐT Người Gửi" at bounding box center [155, 132] width 146 height 21
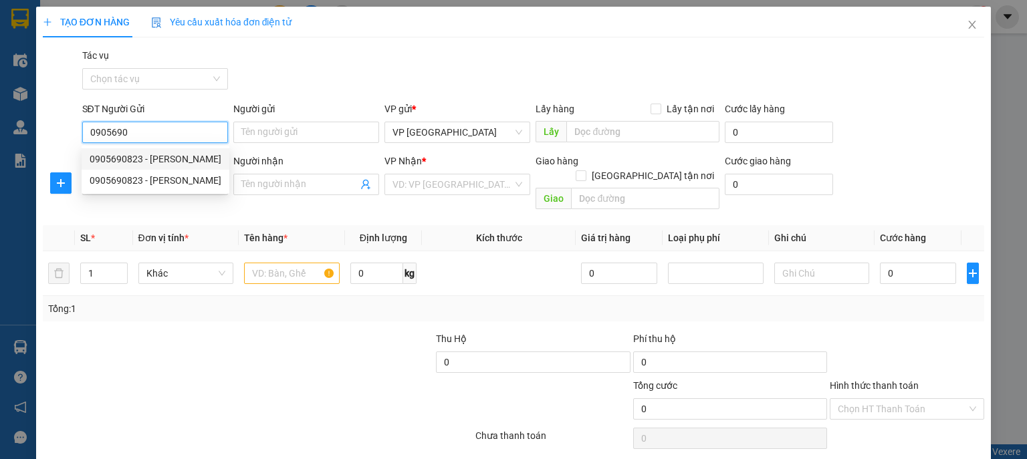
click at [175, 157] on div "0905690823 - [PERSON_NAME]" at bounding box center [156, 159] width 132 height 15
type input "0905690823"
type input "[PERSON_NAME]"
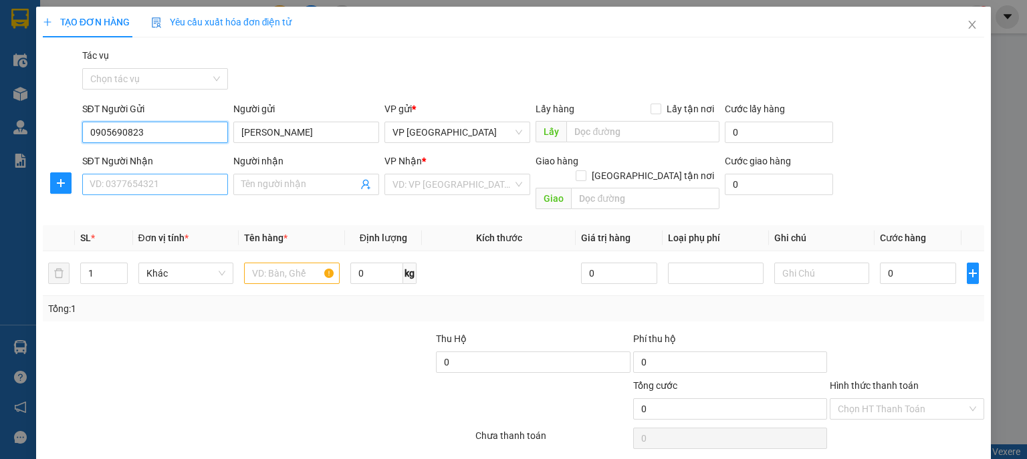
type input "0905690823"
click at [177, 185] on input "SĐT Người Nhận" at bounding box center [155, 184] width 146 height 21
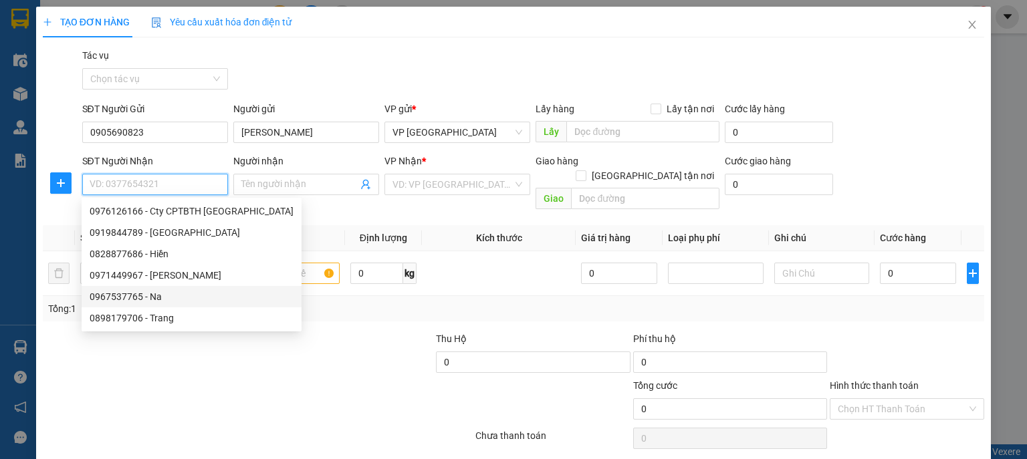
click at [164, 294] on div "0967537765 - Na" at bounding box center [192, 297] width 204 height 15
type input "0967537765"
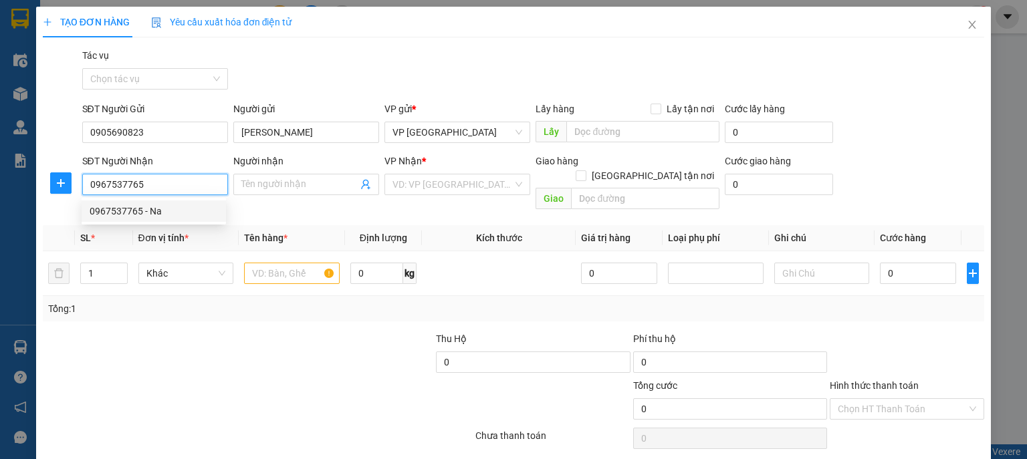
type input "Na"
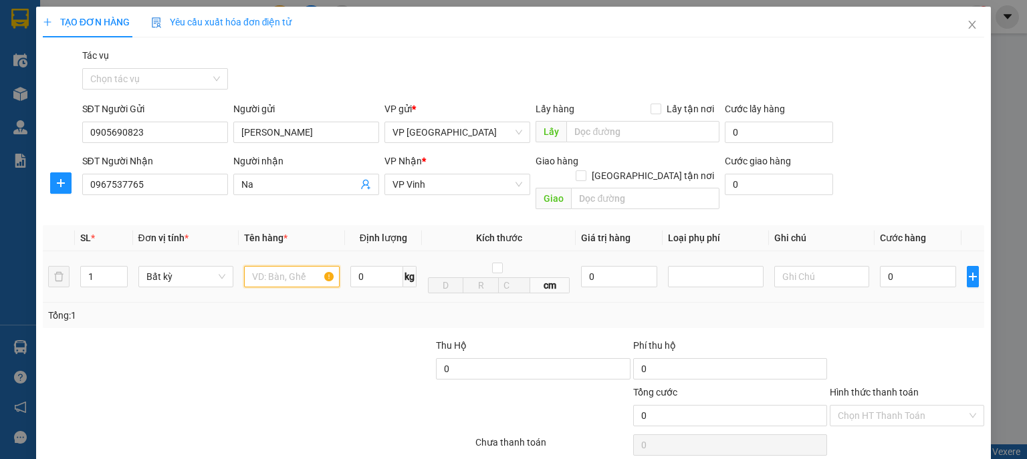
click at [308, 266] on input "text" at bounding box center [292, 276] width 96 height 21
type input "ct"
click at [915, 270] on input "0" at bounding box center [918, 276] width 76 height 21
type input "1"
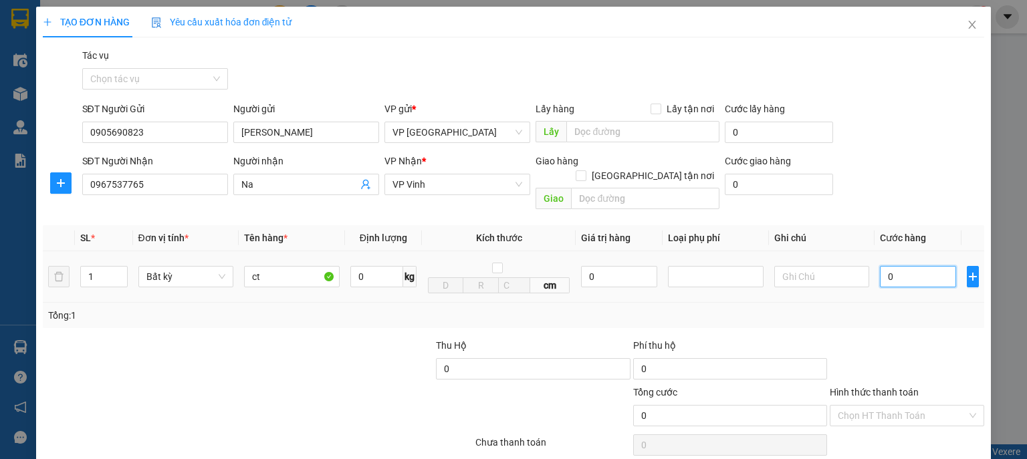
type input "1"
type input "10"
type input "100"
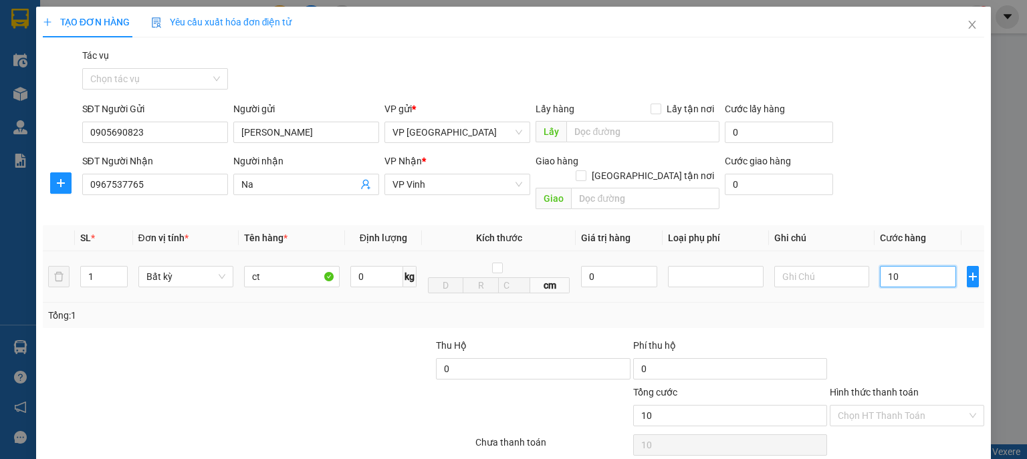
type input "100"
type input "1.000"
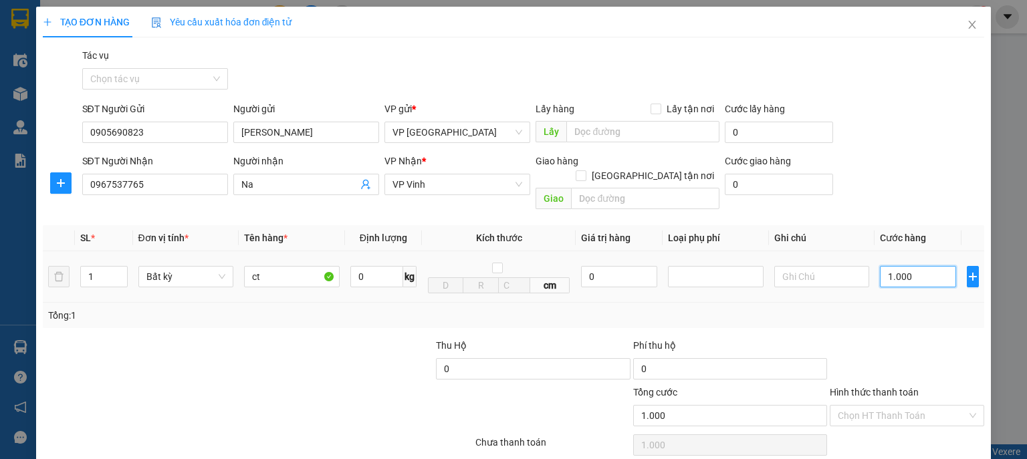
type input "10.000"
type input "100.000"
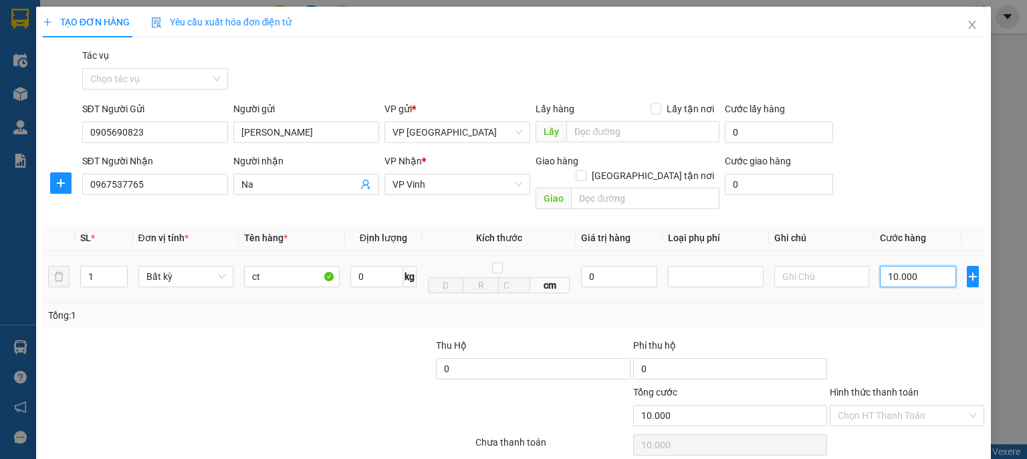
type input "100.000"
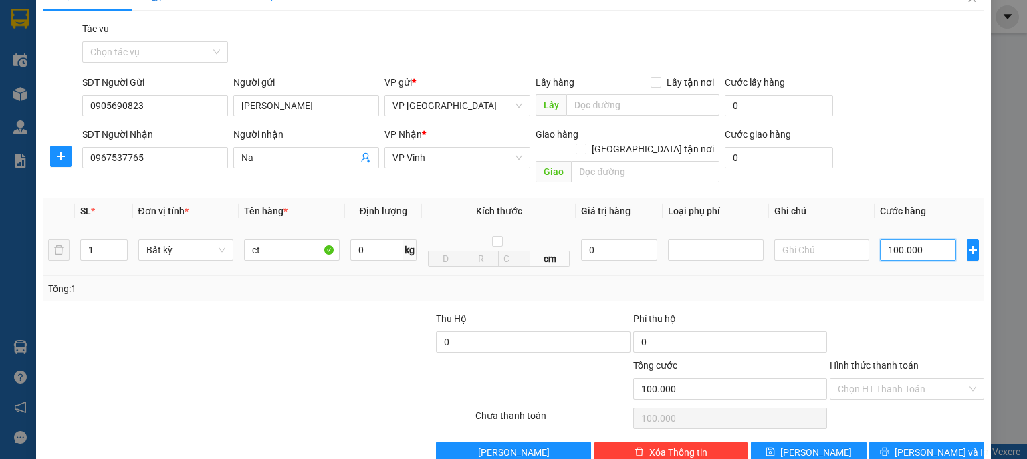
scroll to position [41, 0]
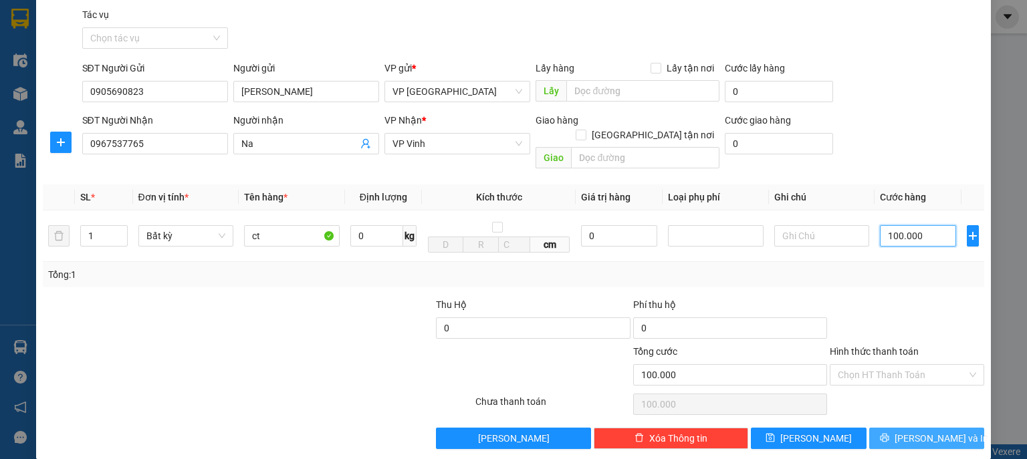
type input "100.000"
click at [915, 431] on span "[PERSON_NAME] và In" at bounding box center [942, 438] width 94 height 15
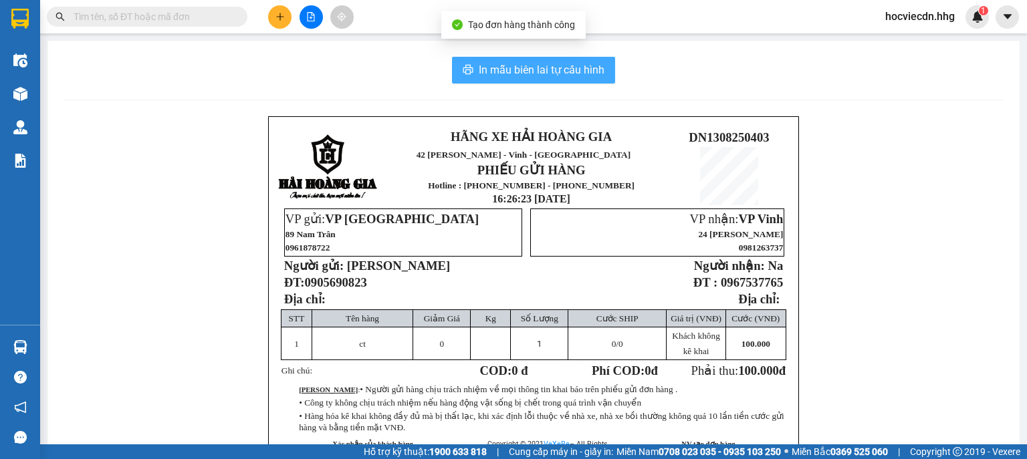
click at [503, 68] on span "In mẫu biên lai tự cấu hình" at bounding box center [542, 70] width 126 height 17
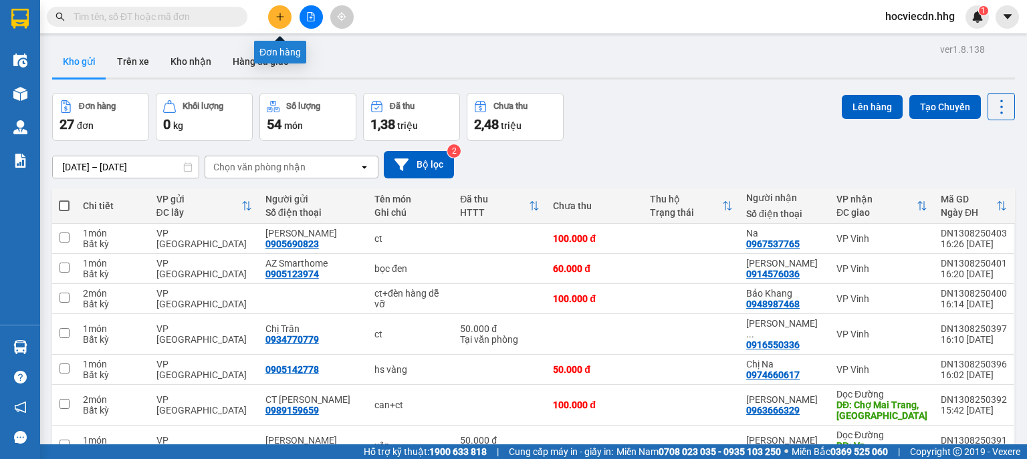
click at [280, 13] on icon "plus" at bounding box center [280, 16] width 1 height 7
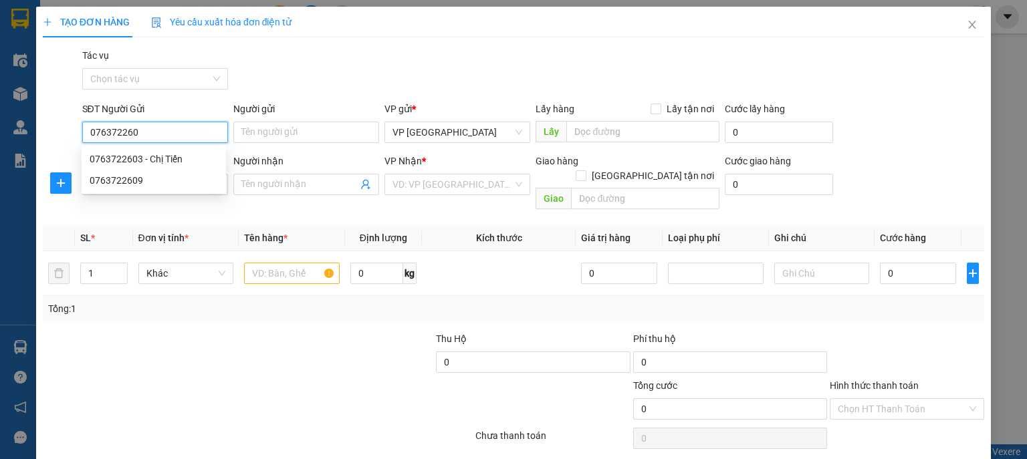
type input "0763722603"
click at [180, 160] on div "0763722603 - Chị Tiến" at bounding box center [154, 159] width 128 height 15
type input "Chị Tiến"
type input "0763722603"
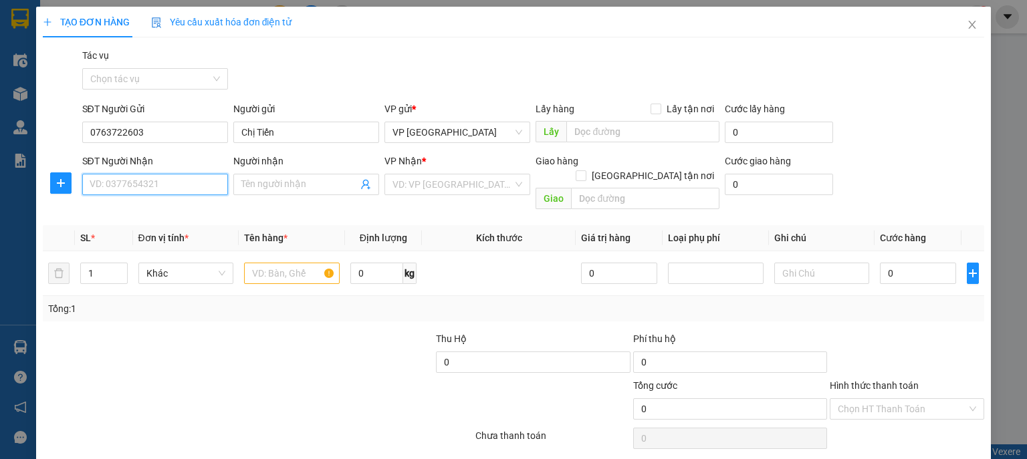
click at [177, 189] on input "SĐT Người Nhận" at bounding box center [155, 184] width 146 height 21
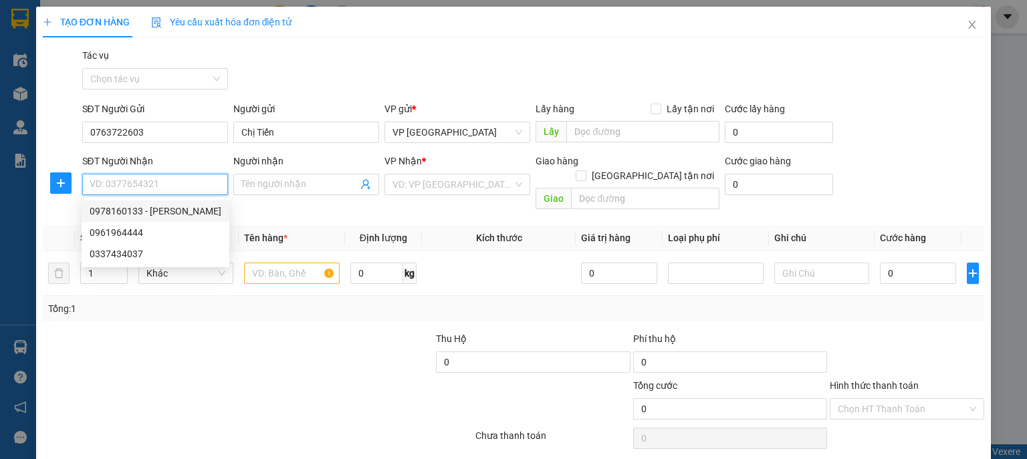
click at [180, 207] on div "0978160133 - [PERSON_NAME]" at bounding box center [156, 211] width 132 height 15
type input "0978160133"
type input "[PERSON_NAME]"
type input "[GEOGRAPHIC_DATA], [GEOGRAPHIC_DATA]"
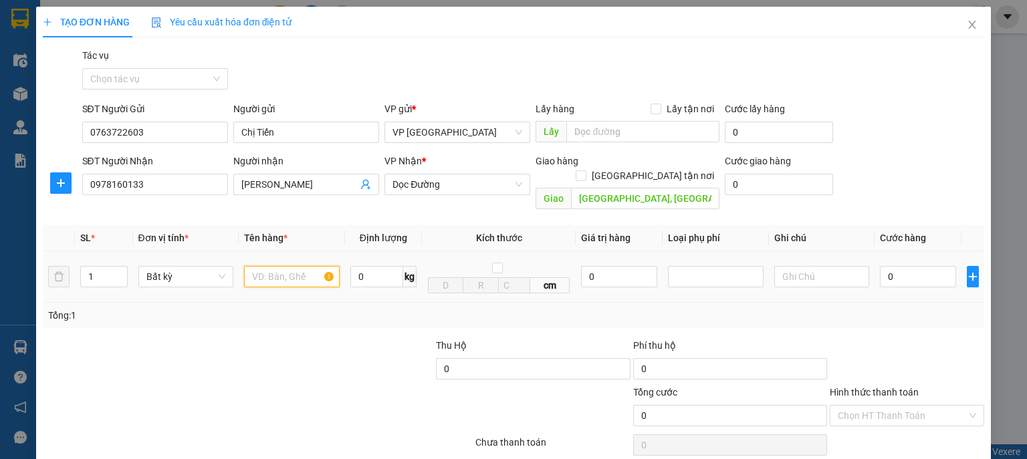
click at [288, 266] on input "text" at bounding box center [292, 276] width 96 height 21
type input "bọc đen"
click at [899, 267] on input "0" at bounding box center [918, 276] width 76 height 21
type input "4"
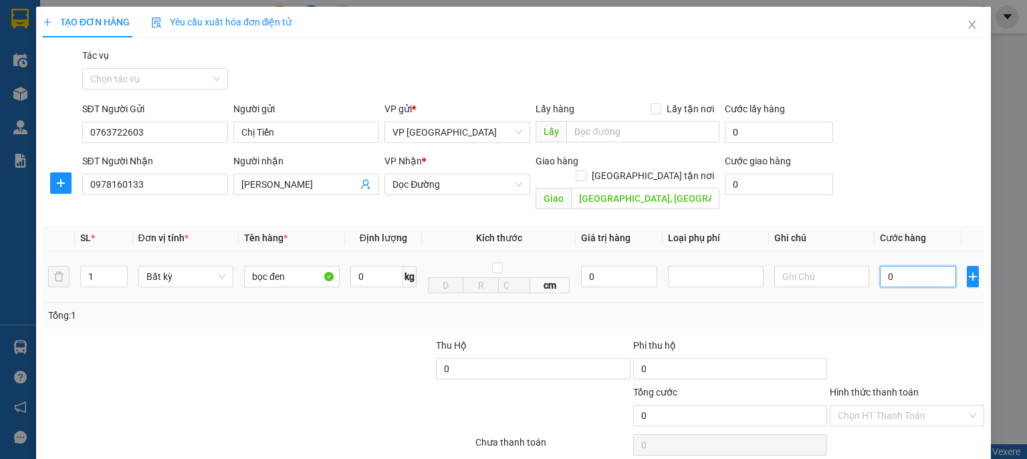
type input "4"
type input "40"
type input "400"
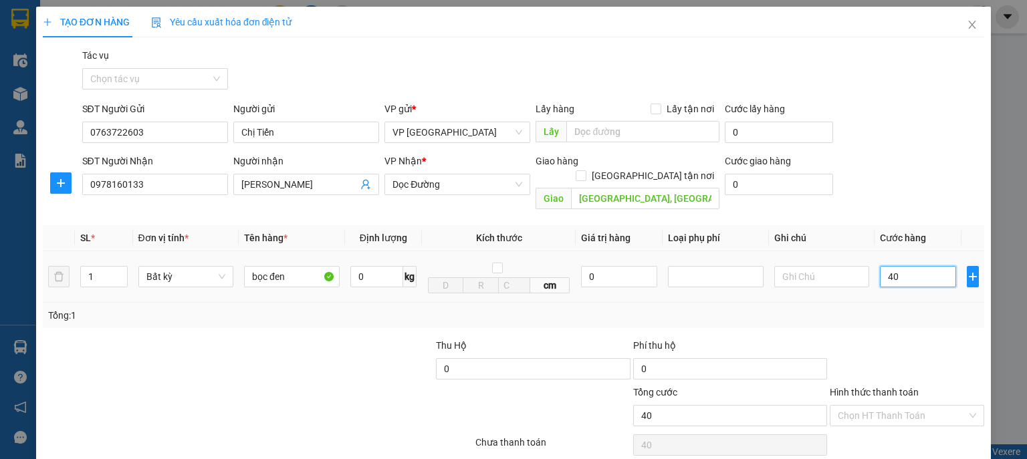
type input "400"
type input "4.000"
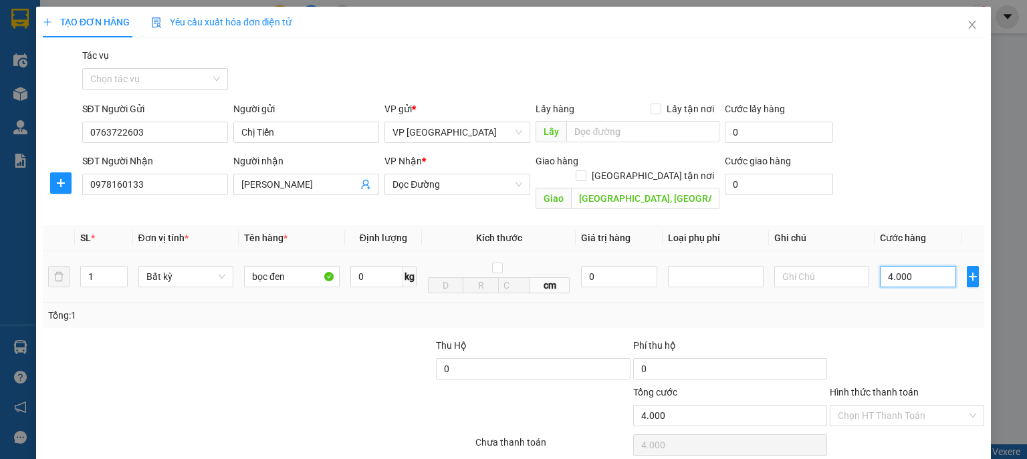
type input "40.000"
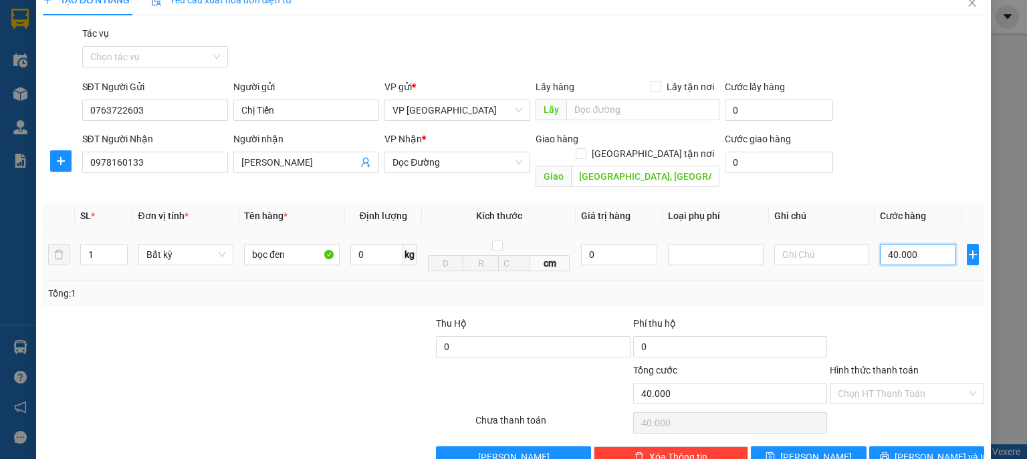
scroll to position [41, 0]
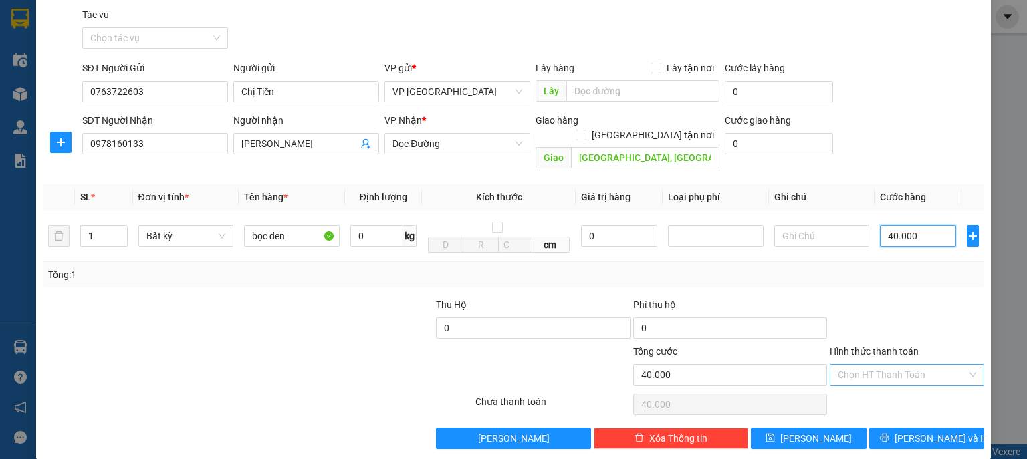
type input "40.000"
click at [909, 365] on input "Hình thức thanh toán" at bounding box center [902, 375] width 129 height 20
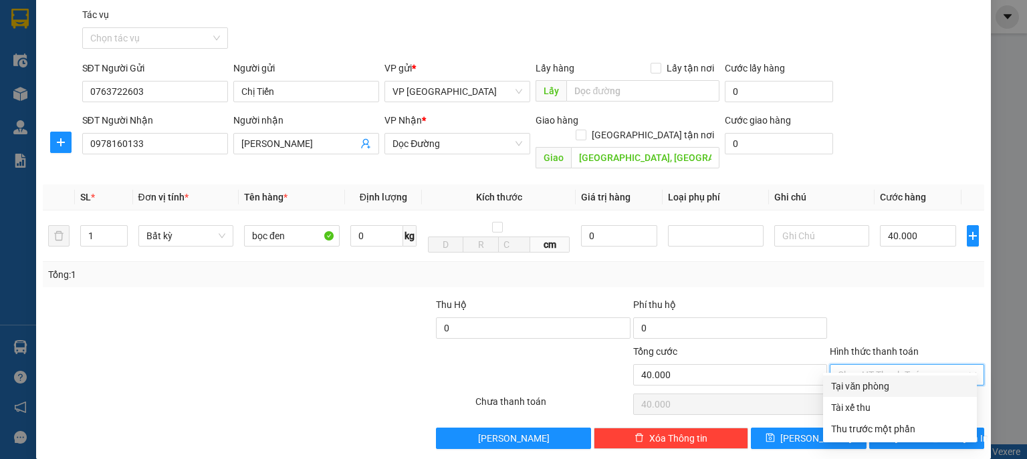
click at [898, 387] on div "Tại văn phòng" at bounding box center [900, 386] width 138 height 15
type input "0"
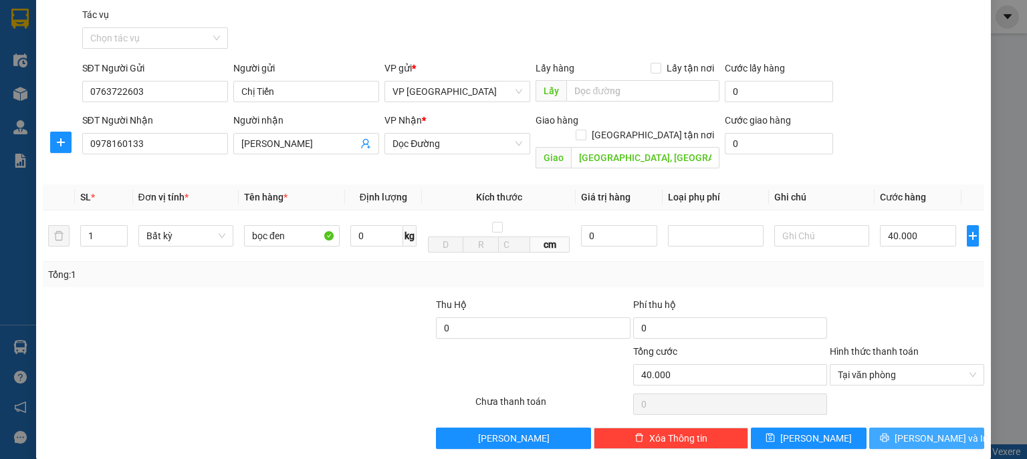
click at [917, 431] on span "[PERSON_NAME] và In" at bounding box center [942, 438] width 94 height 15
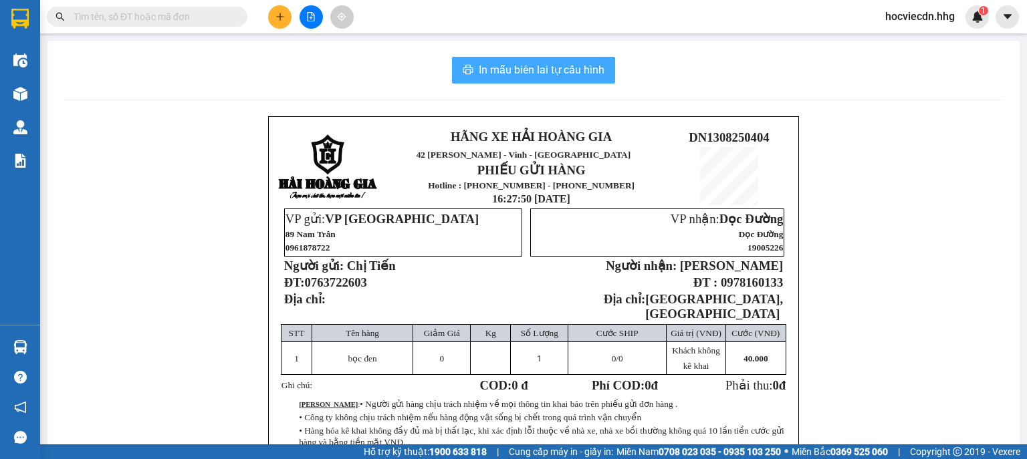
click at [559, 72] on span "In mẫu biên lai tự cấu hình" at bounding box center [542, 70] width 126 height 17
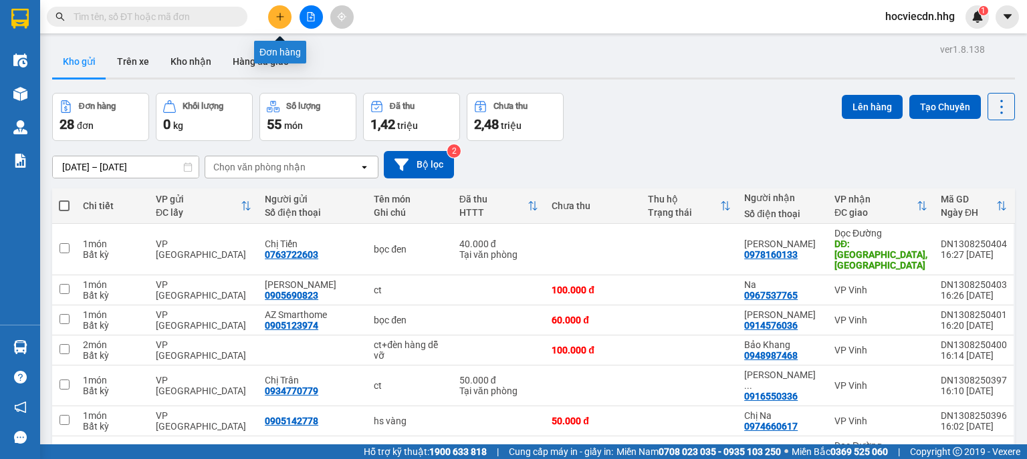
click at [278, 21] on icon "plus" at bounding box center [280, 16] width 9 height 9
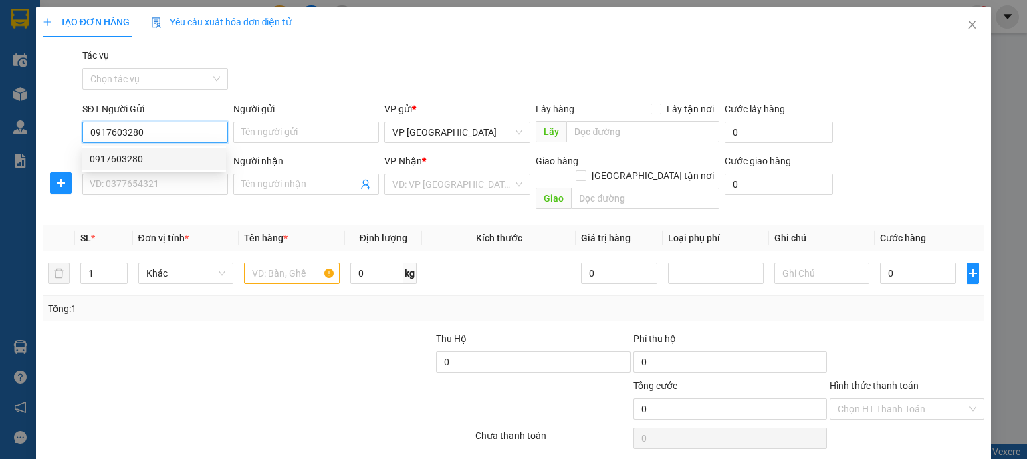
click at [166, 157] on div "0917603280" at bounding box center [154, 159] width 128 height 15
type input "0917603280"
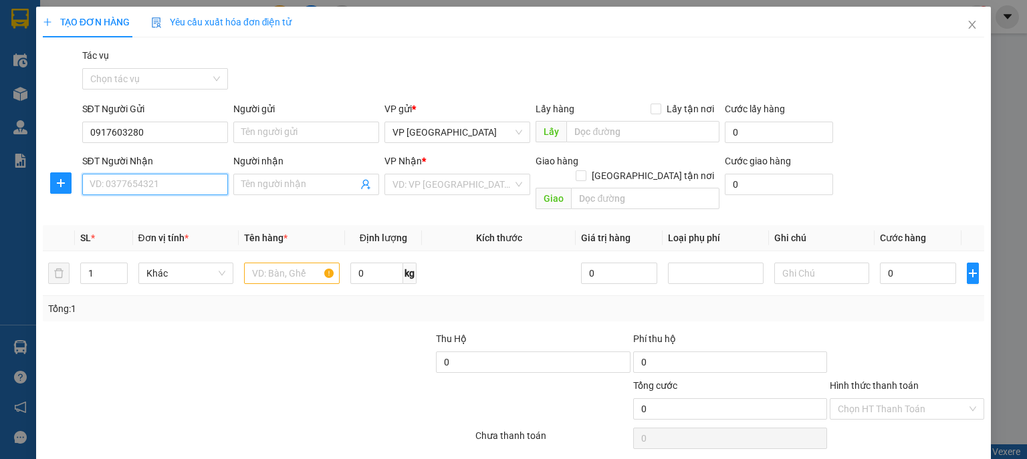
click at [164, 189] on input "SĐT Người Nhận" at bounding box center [155, 184] width 146 height 21
click at [180, 206] on div "0971719113" at bounding box center [154, 211] width 128 height 15
type input "0971719113"
type input "Diễn Châu"
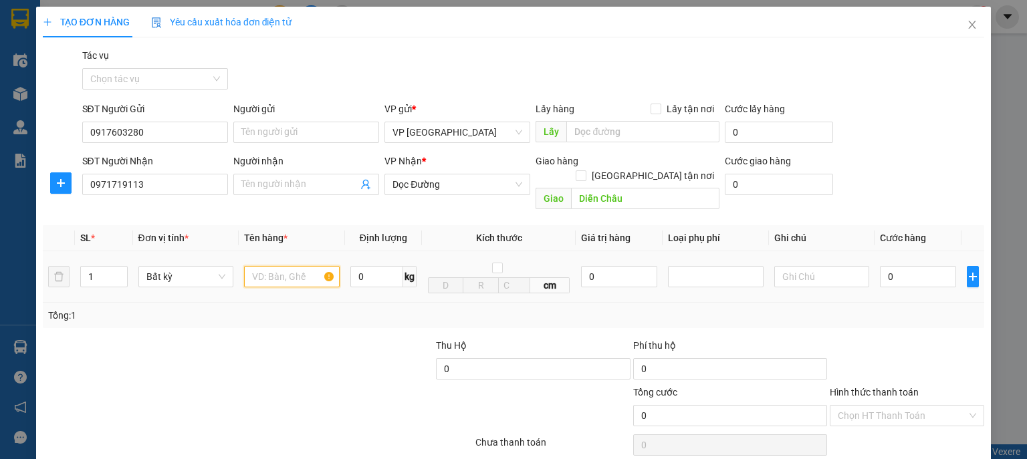
click at [295, 266] on input "text" at bounding box center [292, 276] width 96 height 21
type input "xốp"
click at [903, 267] on input "0" at bounding box center [918, 276] width 76 height 21
type input "1"
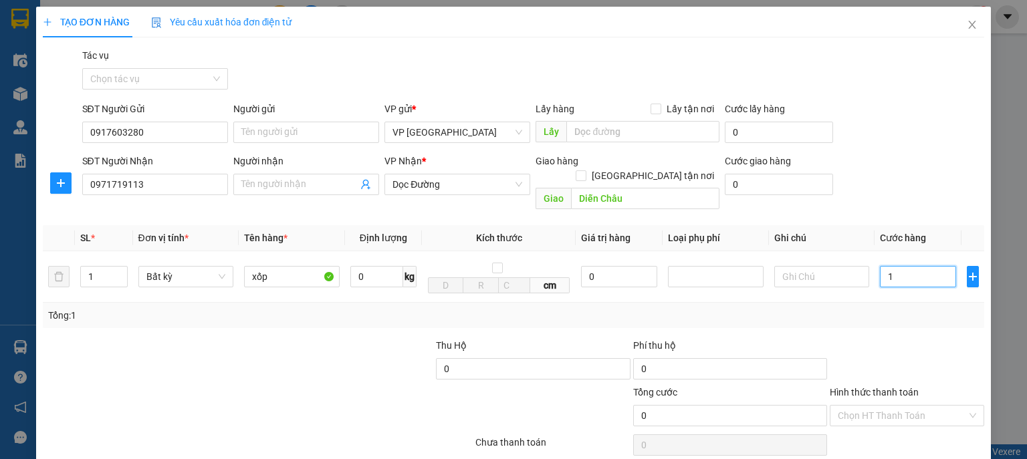
type input "1"
type input "13"
type input "130"
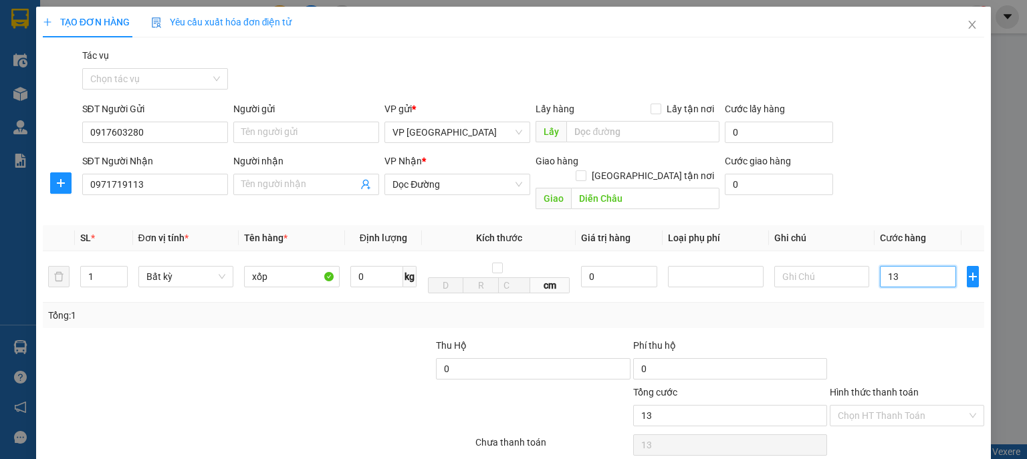
type input "130"
type input "1.300"
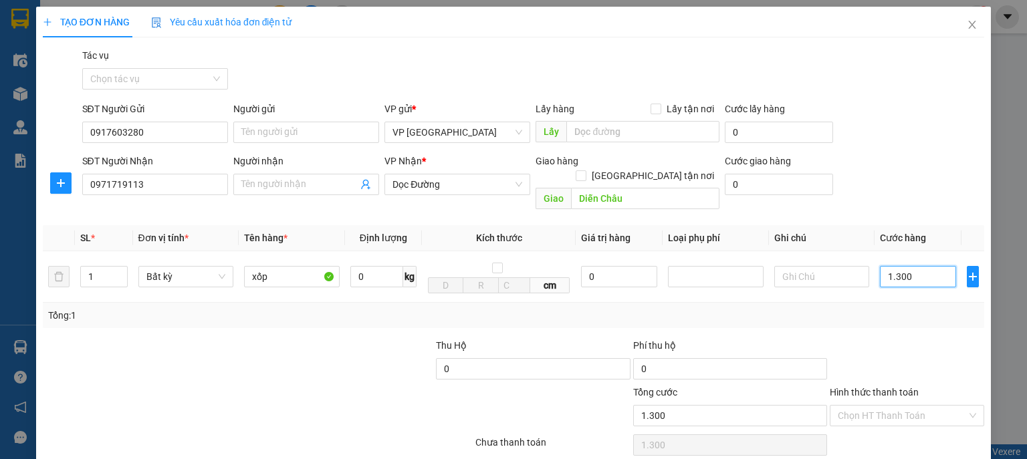
type input "13.000"
type input "130.000"
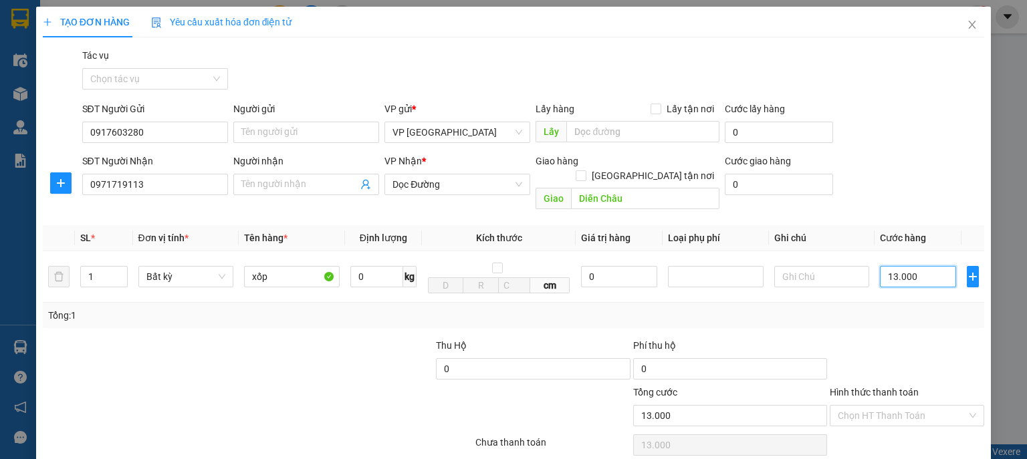
type input "130.000"
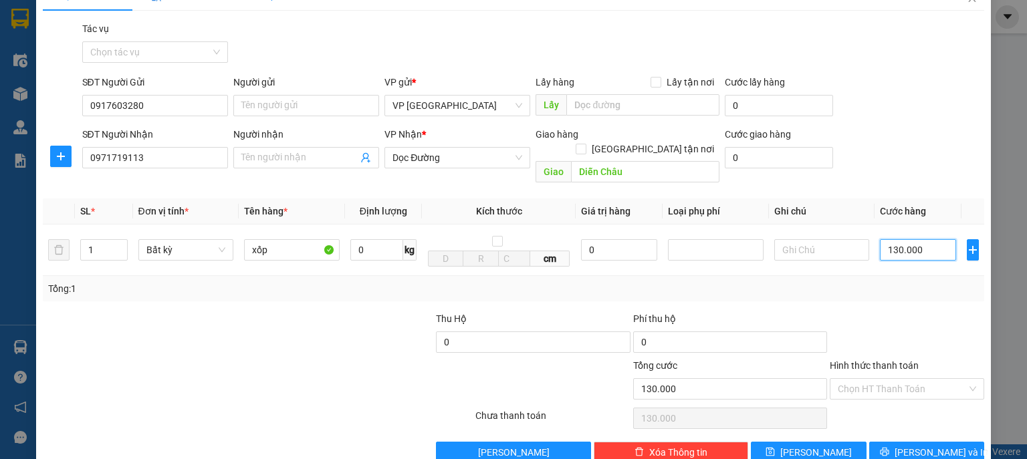
scroll to position [41, 0]
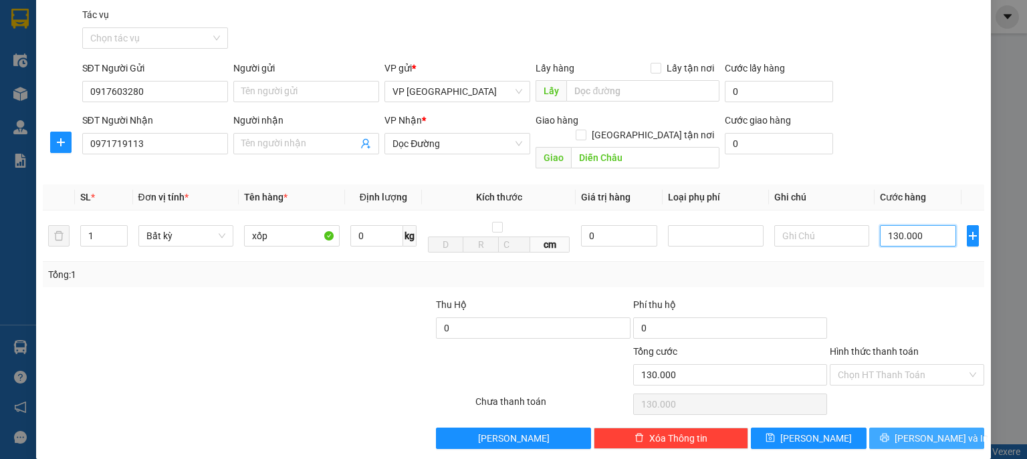
type input "130.000"
click at [940, 431] on span "[PERSON_NAME] và In" at bounding box center [942, 438] width 94 height 15
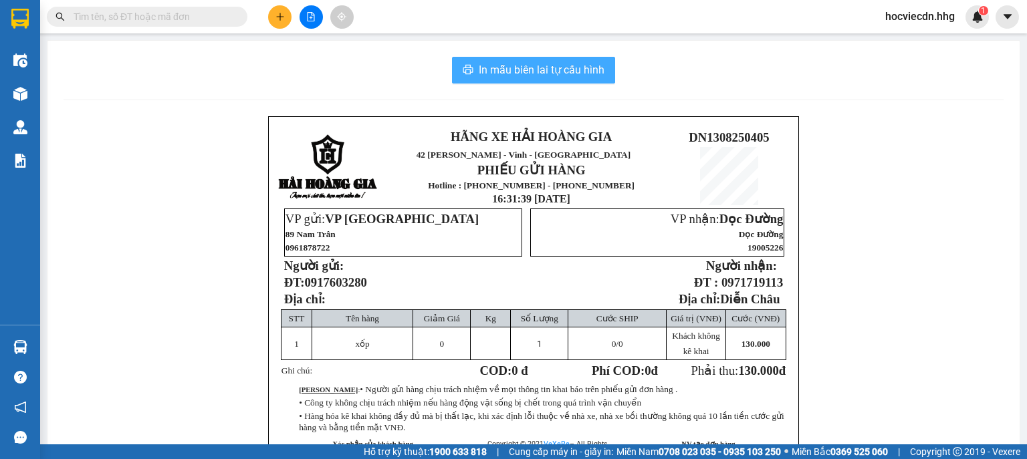
click at [527, 65] on span "In mẫu biên lai tự cấu hình" at bounding box center [542, 70] width 126 height 17
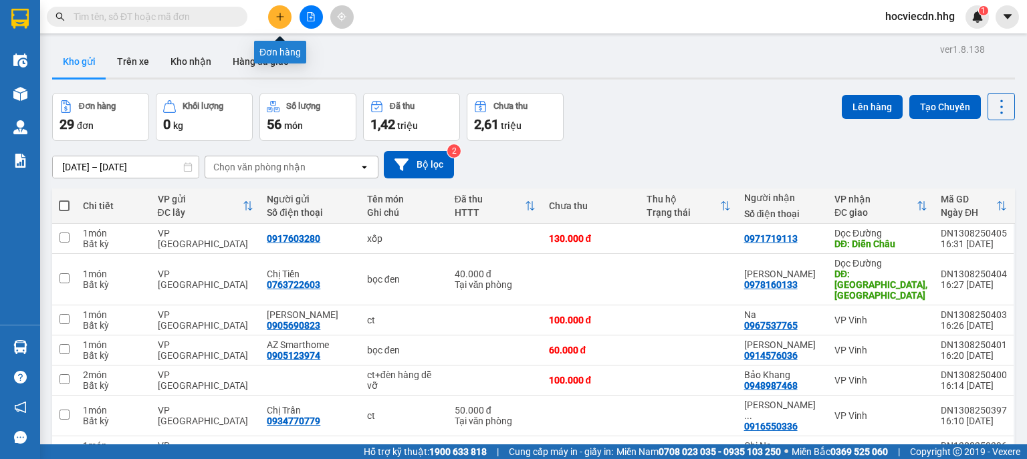
click at [276, 12] on icon "plus" at bounding box center [280, 16] width 9 height 9
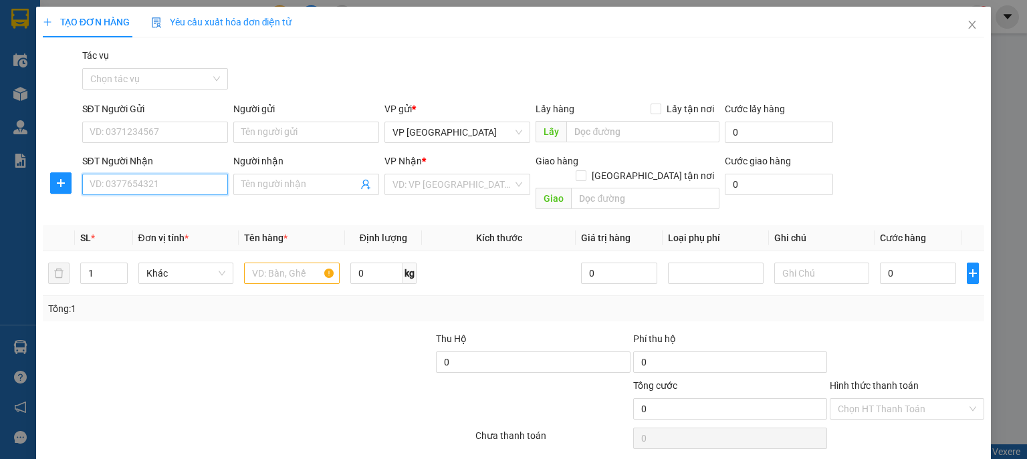
click at [198, 188] on input "SĐT Người Nhận" at bounding box center [155, 184] width 146 height 21
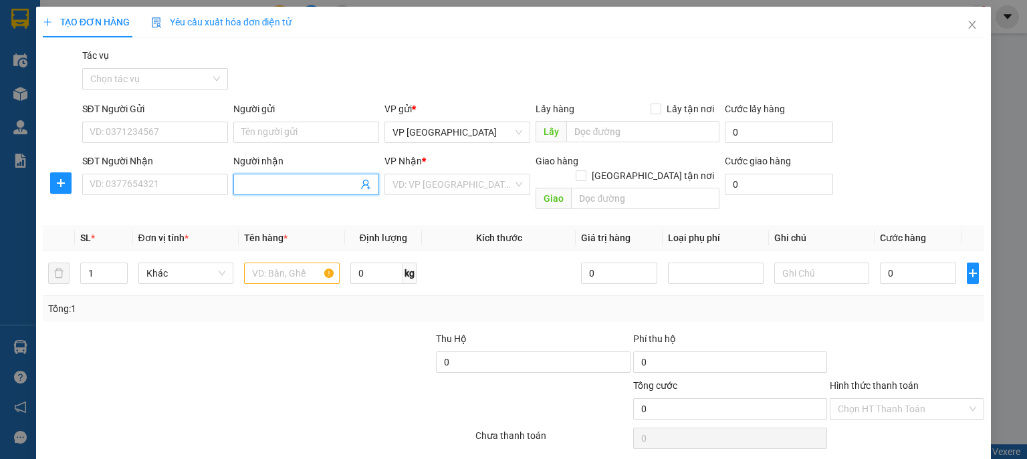
click at [260, 182] on input "Người nhận" at bounding box center [299, 184] width 116 height 15
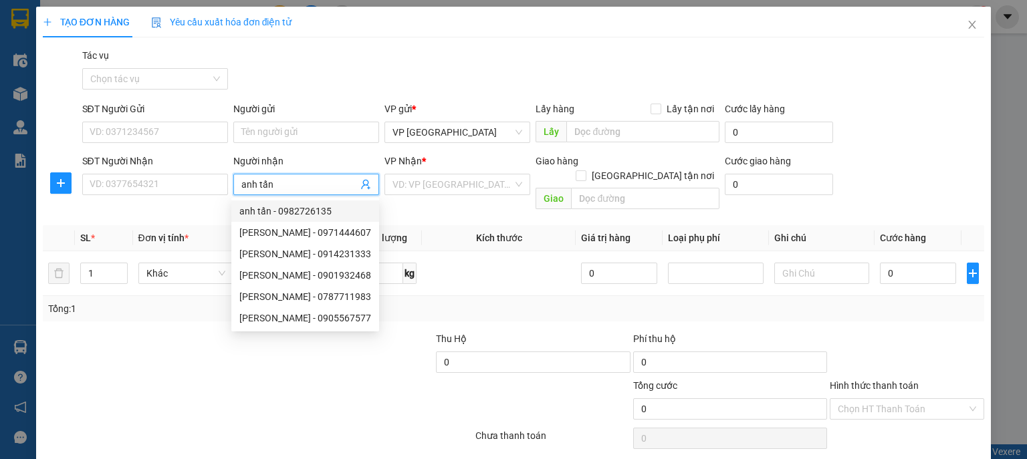
type input "anh tấn"
click at [422, 225] on th "Kích thước" at bounding box center [499, 238] width 154 height 26
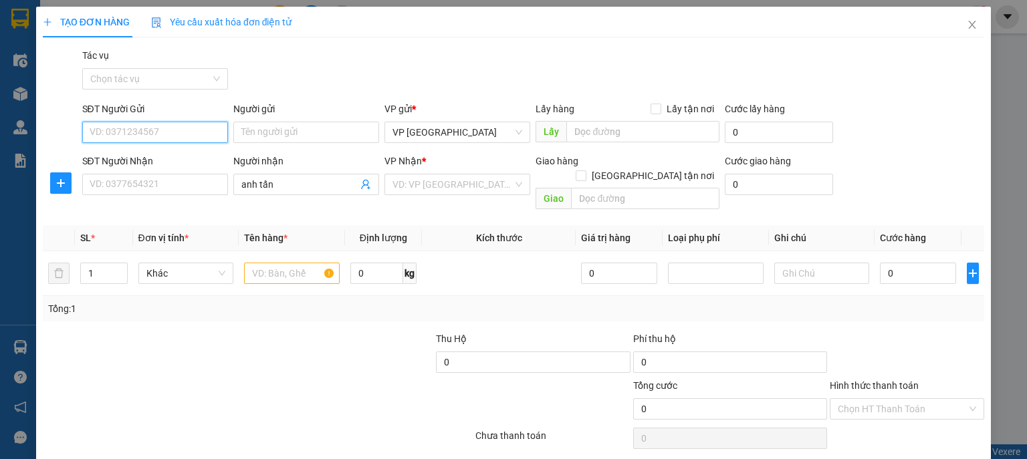
click at [153, 132] on input "SĐT Người Gửi" at bounding box center [155, 132] width 146 height 21
click at [211, 160] on div "0706648068 - [PERSON_NAME]" at bounding box center [156, 159] width 132 height 15
type input "0706648068"
type input "[PERSON_NAME]"
type input "0706648068"
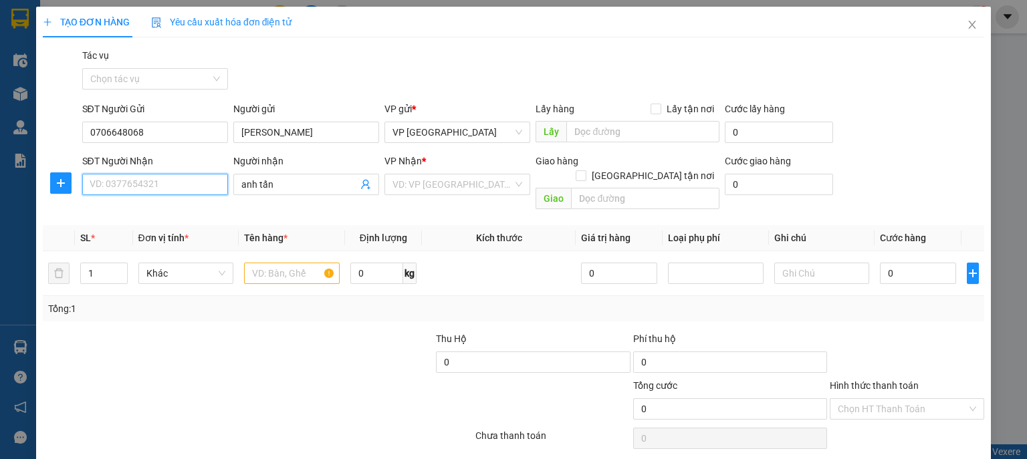
click at [189, 193] on input "SĐT Người Nhận" at bounding box center [155, 184] width 146 height 21
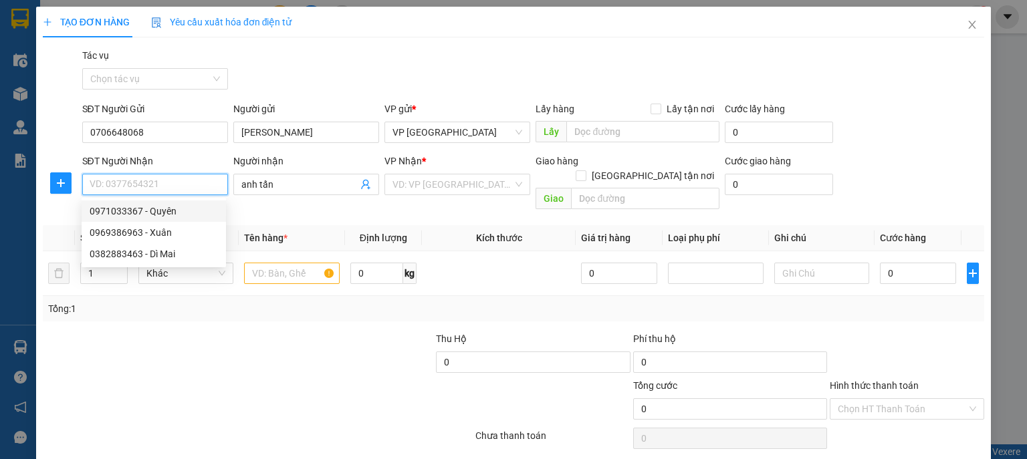
click at [188, 209] on div "0971033367 - Quyên" at bounding box center [154, 211] width 128 height 15
type input "0971033367"
type input "Quyên"
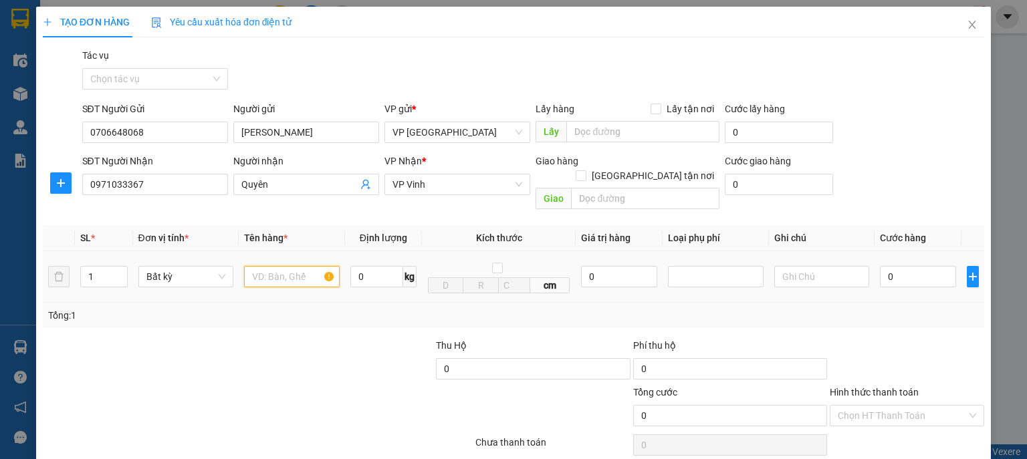
click at [296, 266] on input "text" at bounding box center [292, 276] width 96 height 21
type input "ct"
click at [901, 266] on input "0" at bounding box center [918, 276] width 76 height 21
type input "5"
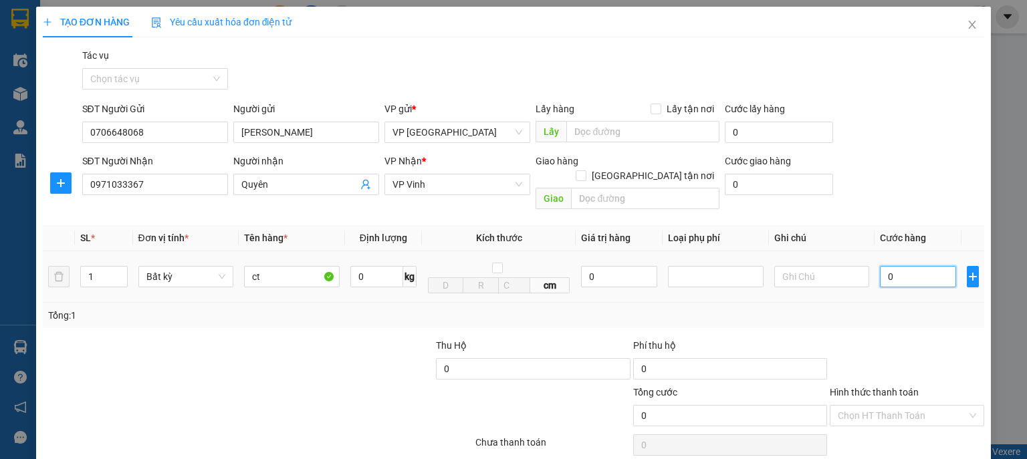
type input "5"
type input "50"
type input "500"
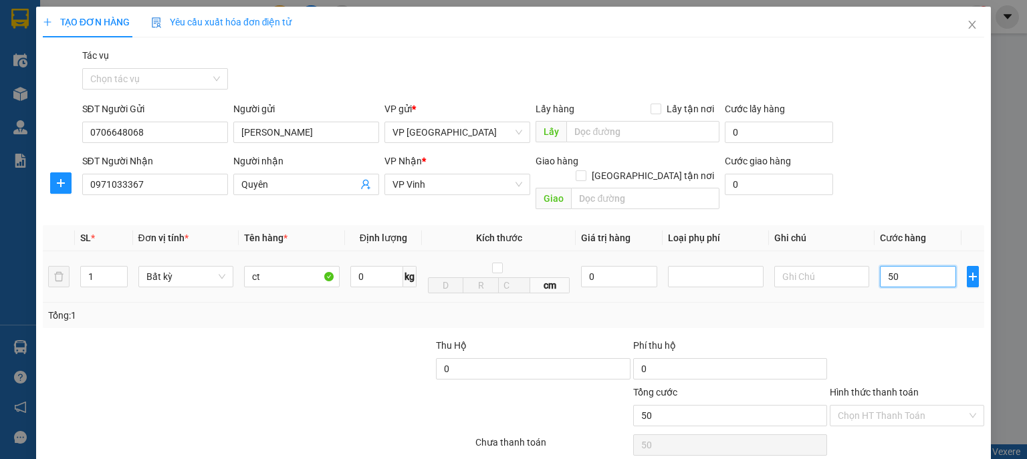
type input "500"
type input "5.000"
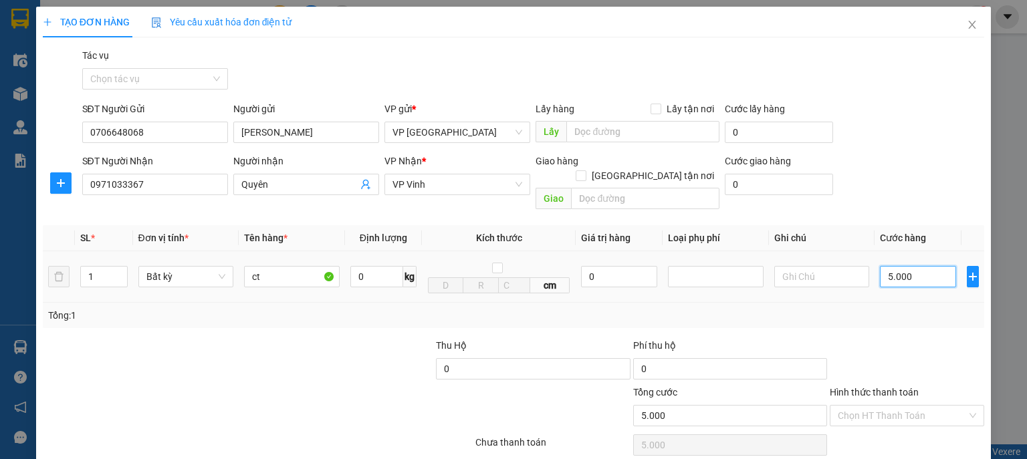
type input "50.000"
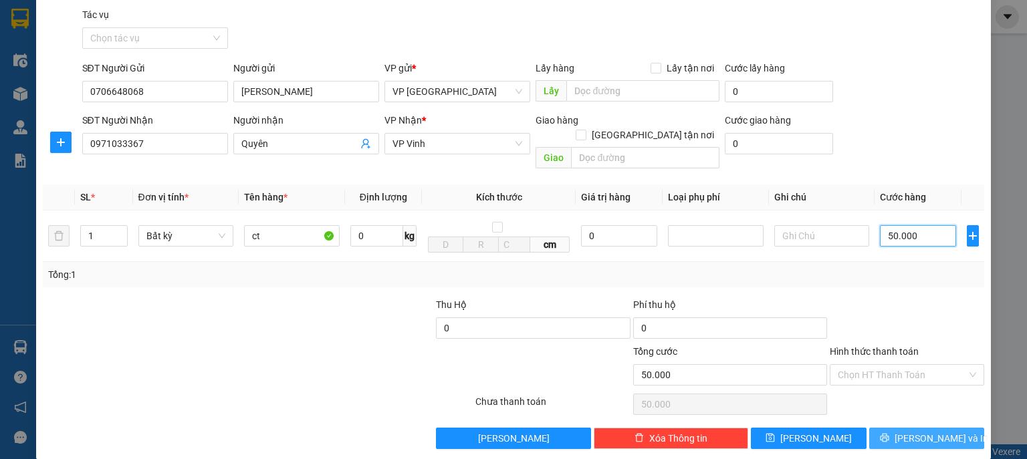
type input "50.000"
click at [936, 431] on span "[PERSON_NAME] và In" at bounding box center [942, 438] width 94 height 15
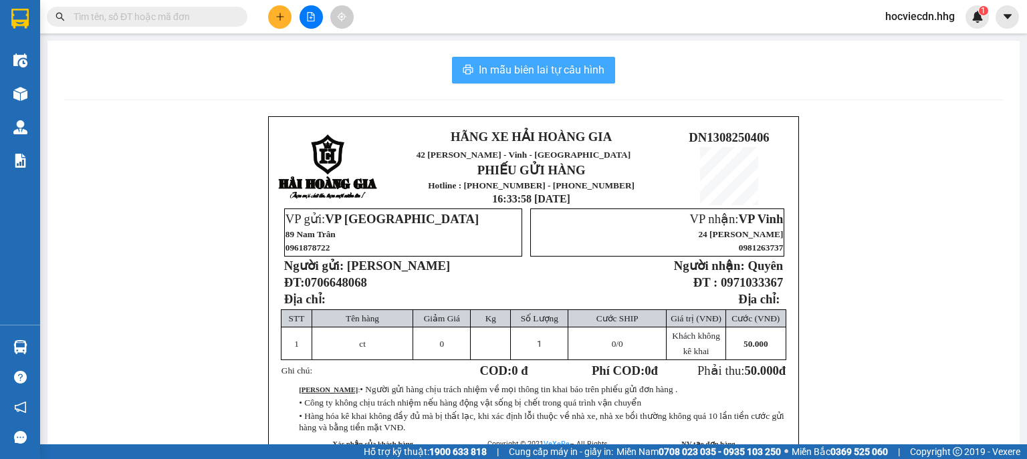
click at [497, 73] on span "In mẫu biên lai tự cấu hình" at bounding box center [542, 70] width 126 height 17
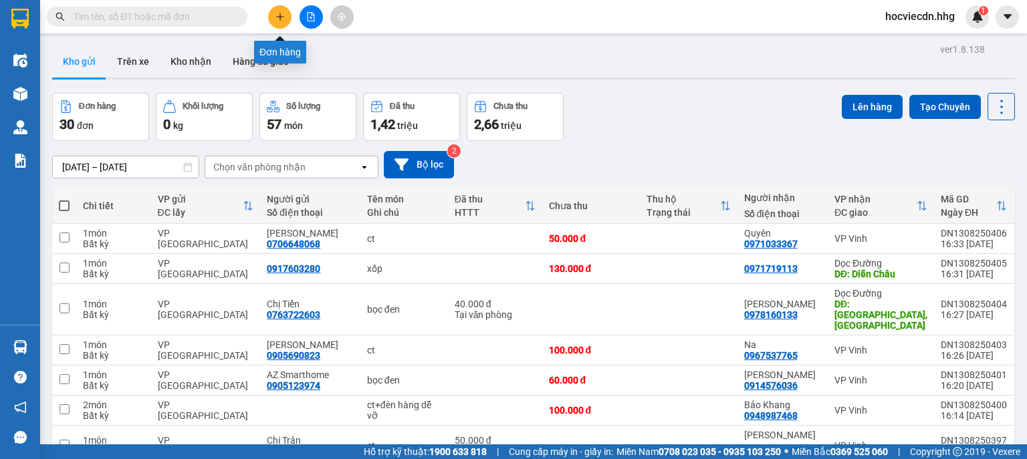
click at [275, 24] on button at bounding box center [279, 16] width 23 height 23
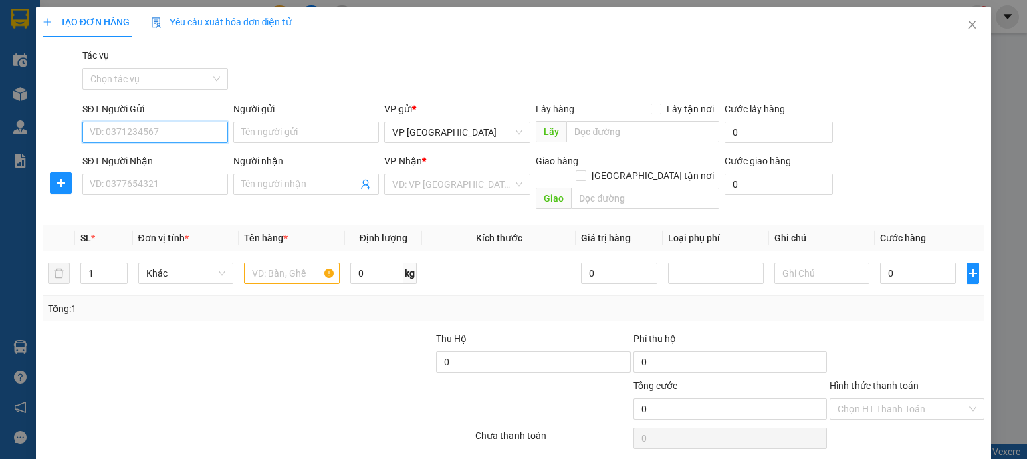
click at [193, 135] on input "SĐT Người Gửi" at bounding box center [155, 132] width 146 height 21
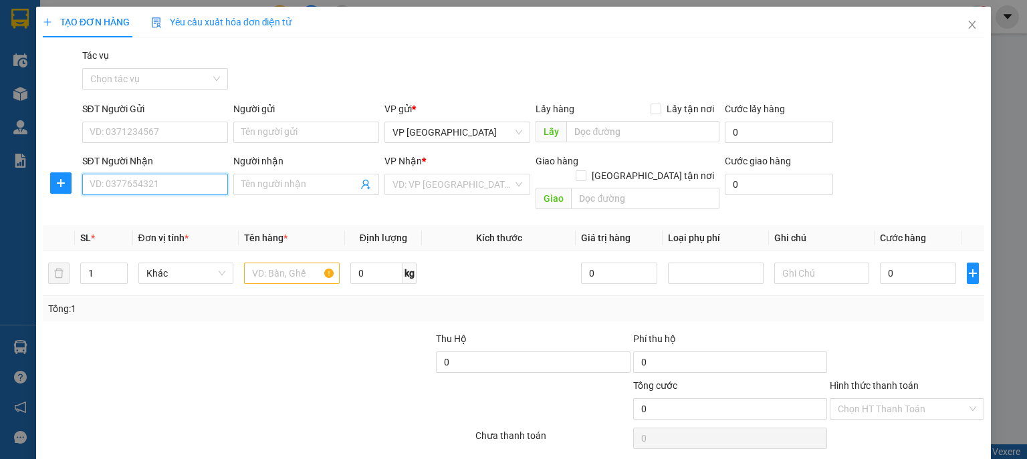
click at [89, 179] on input "SĐT Người Nhận" at bounding box center [155, 184] width 146 height 21
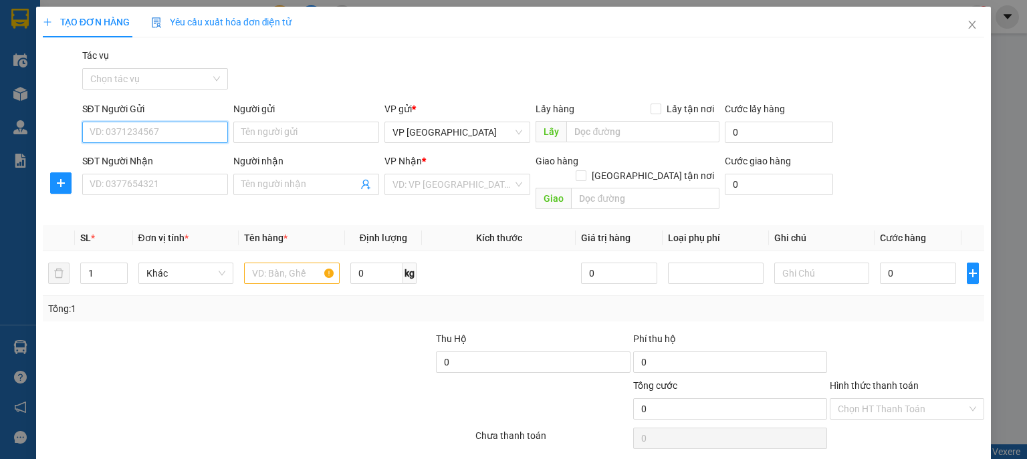
click at [134, 130] on input "SĐT Người Gửi" at bounding box center [155, 132] width 146 height 21
type input "0942123444"
click at [150, 155] on div "0942123444 - [GEOGRAPHIC_DATA]" at bounding box center [165, 159] width 150 height 15
type input "[PERSON_NAME]"
type input "0942123444"
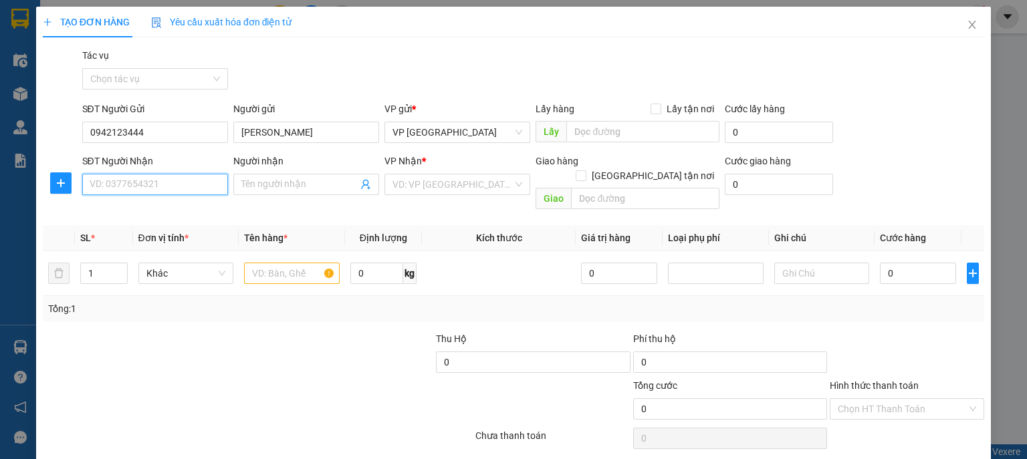
click at [159, 189] on input "SĐT Người Nhận" at bounding box center [155, 184] width 146 height 21
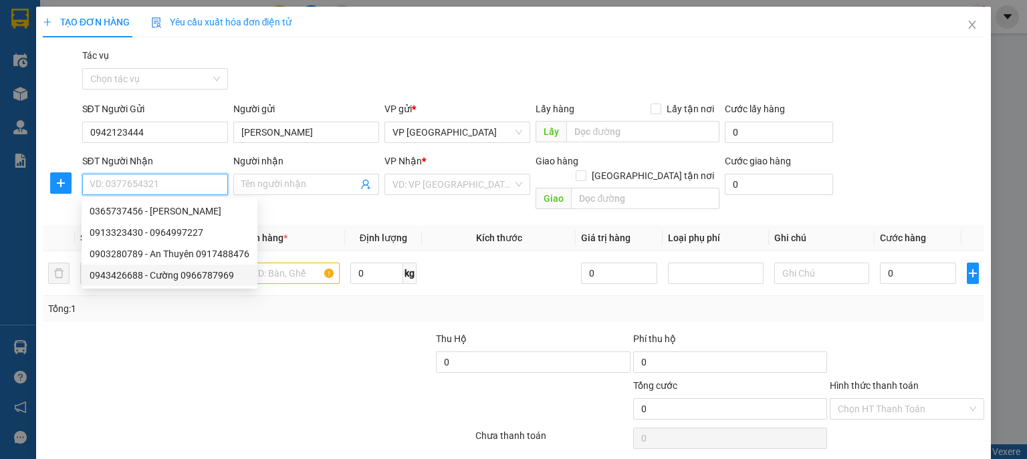
click at [156, 276] on div "0943426688 - Cường 0966787969" at bounding box center [170, 275] width 160 height 15
type input "0943426688"
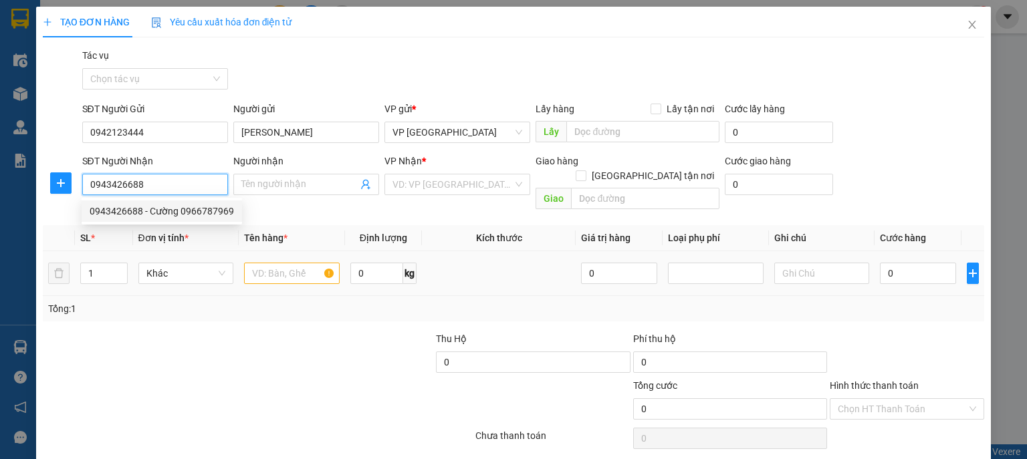
type input "Cường 0966787969"
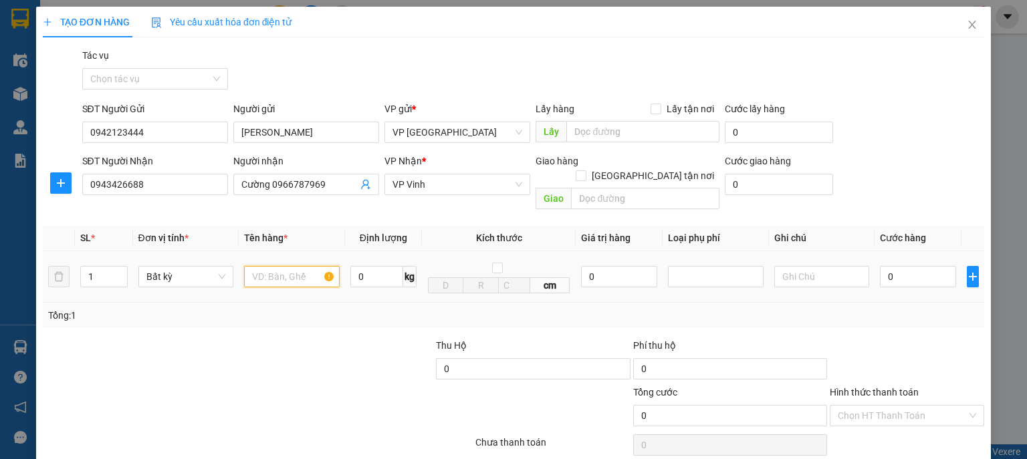
click at [292, 270] on input "text" at bounding box center [292, 276] width 96 height 21
click at [270, 266] on input "bọc bạc" at bounding box center [292, 276] width 96 height 21
type input "bọc màu bạc"
click at [906, 266] on input "0" at bounding box center [918, 276] width 76 height 21
type input "5"
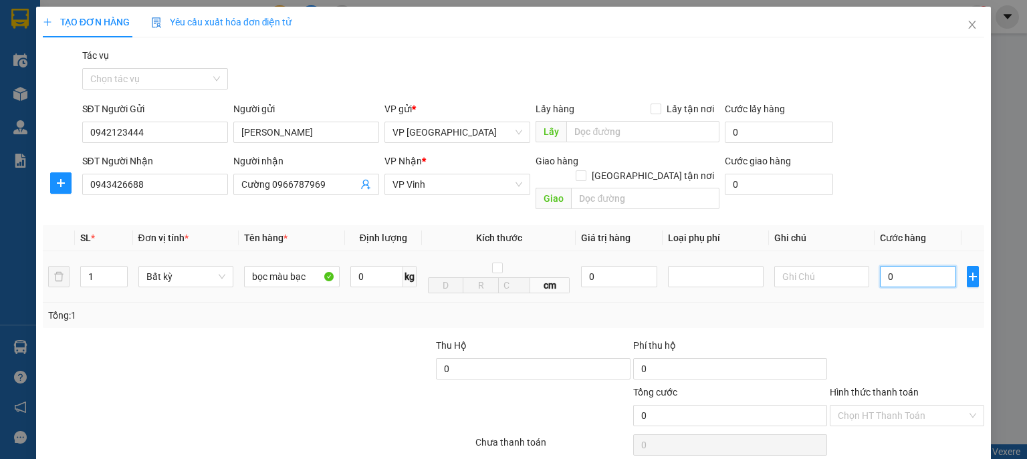
type input "5"
type input "50"
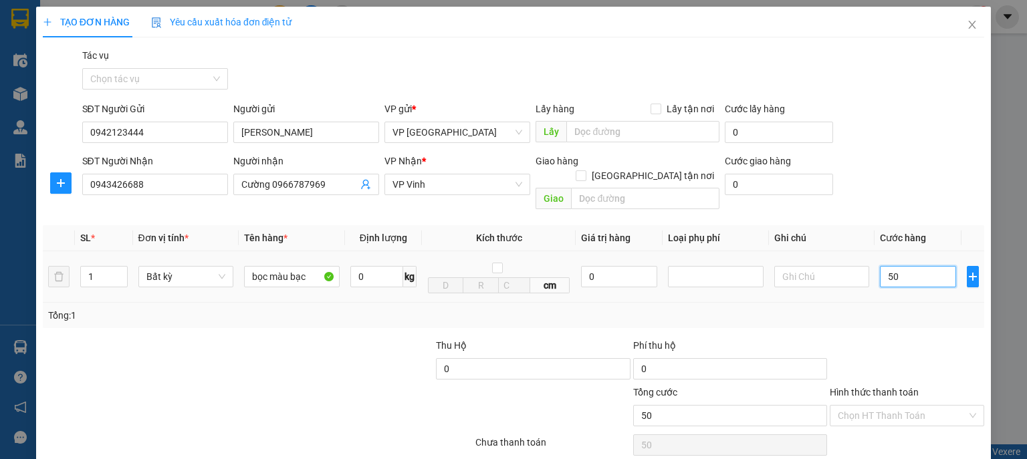
type input "500"
type input "5.000"
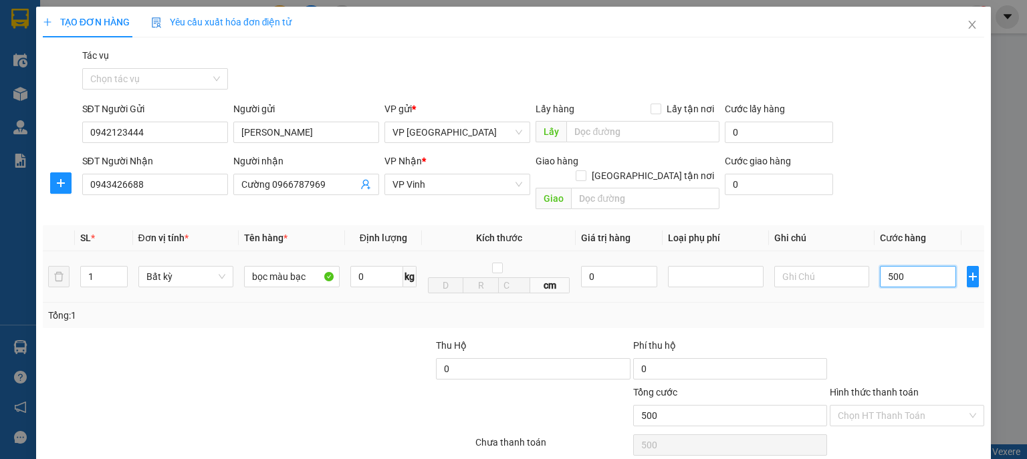
type input "5.000"
type input "50.000"
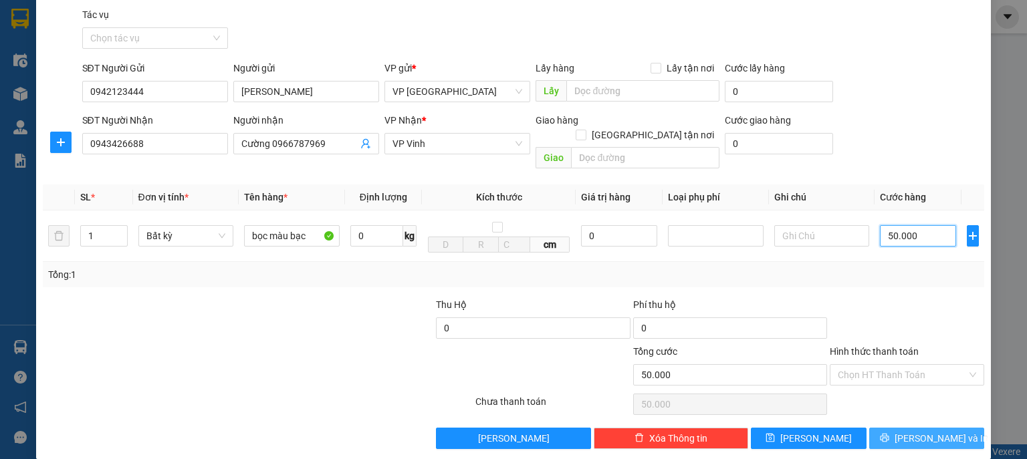
type input "50.000"
click at [920, 431] on span "[PERSON_NAME] và In" at bounding box center [942, 438] width 94 height 15
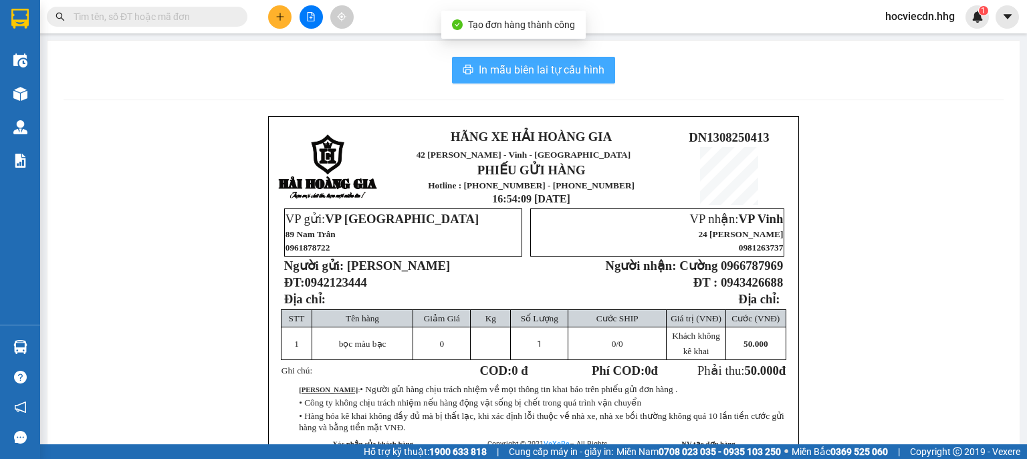
click at [543, 72] on span "In mẫu biên lai tự cấu hình" at bounding box center [542, 70] width 126 height 17
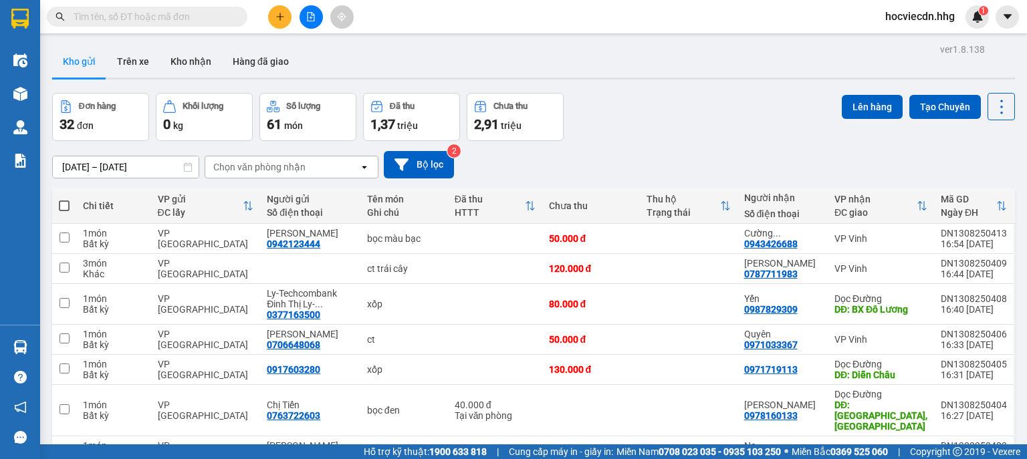
click at [284, 19] on icon "plus" at bounding box center [280, 16] width 9 height 9
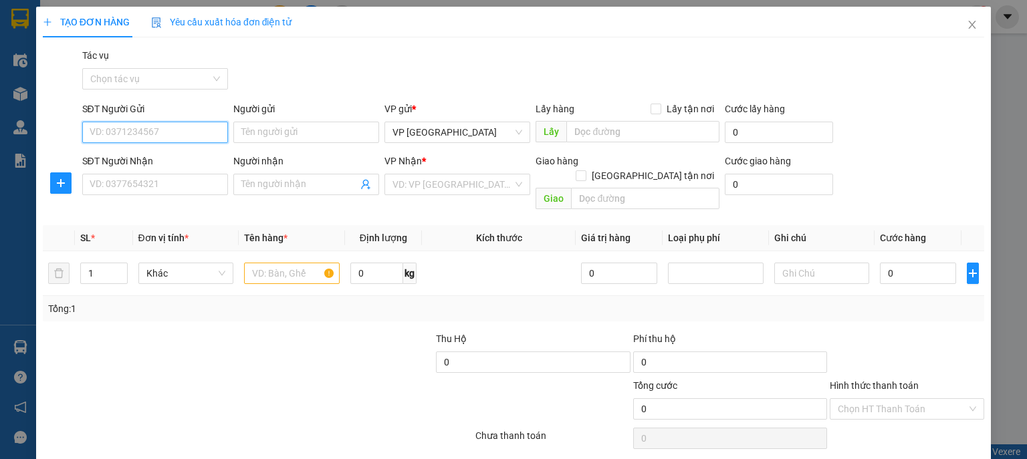
click at [186, 136] on input "SĐT Người Gửi" at bounding box center [155, 132] width 146 height 21
type input "0942123444"
click at [185, 158] on div "0942123444 - [GEOGRAPHIC_DATA]" at bounding box center [165, 159] width 150 height 15
type input "[PERSON_NAME]"
type input "0942123444"
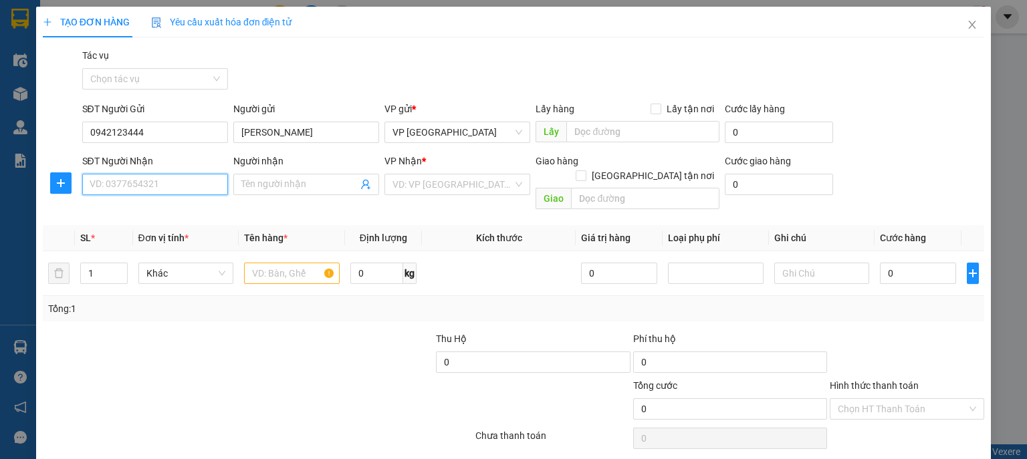
click at [184, 185] on input "SĐT Người Nhận" at bounding box center [155, 184] width 146 height 21
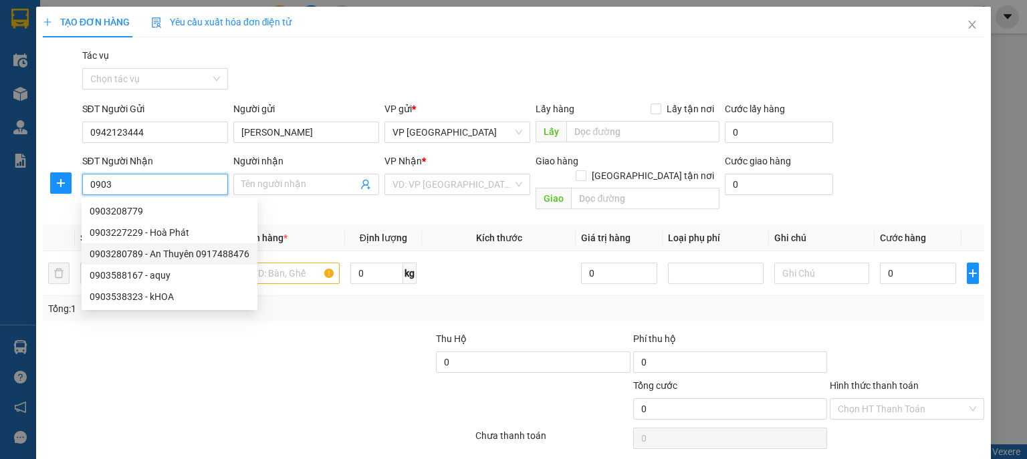
click at [180, 251] on div "0903280789 - An Thuyên 0917488476" at bounding box center [170, 254] width 160 height 15
type input "0903280789"
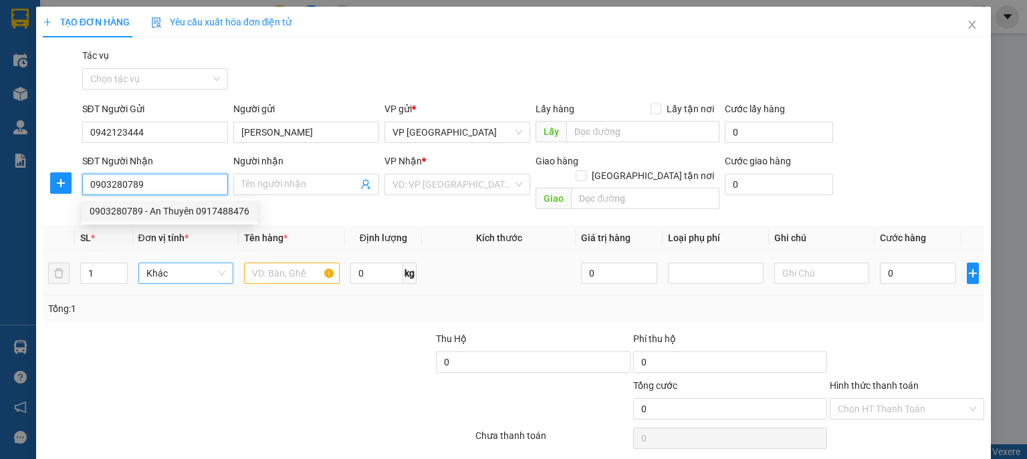
type input "An Thuyên 0917488476"
type input "VP [GEOGRAPHIC_DATA]"
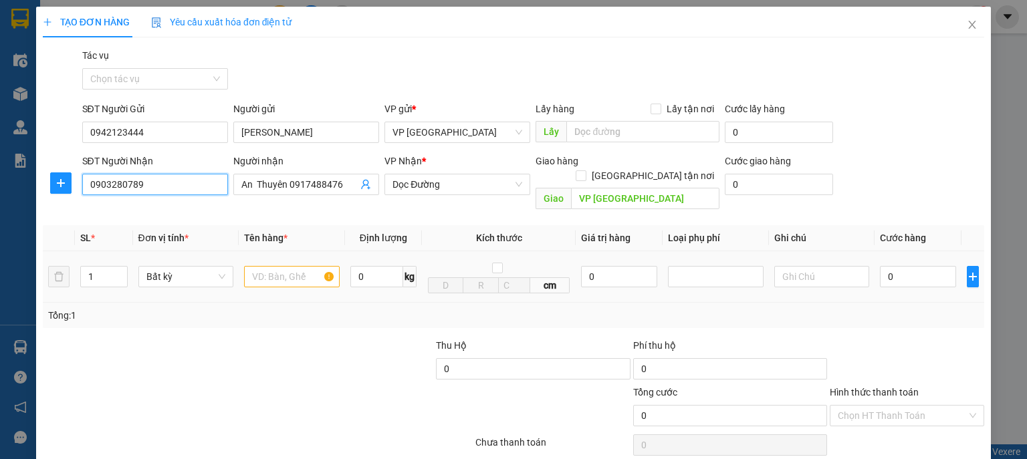
type input "0903280789"
click at [273, 267] on input "text" at bounding box center [292, 276] width 96 height 21
type input "bọc đen"
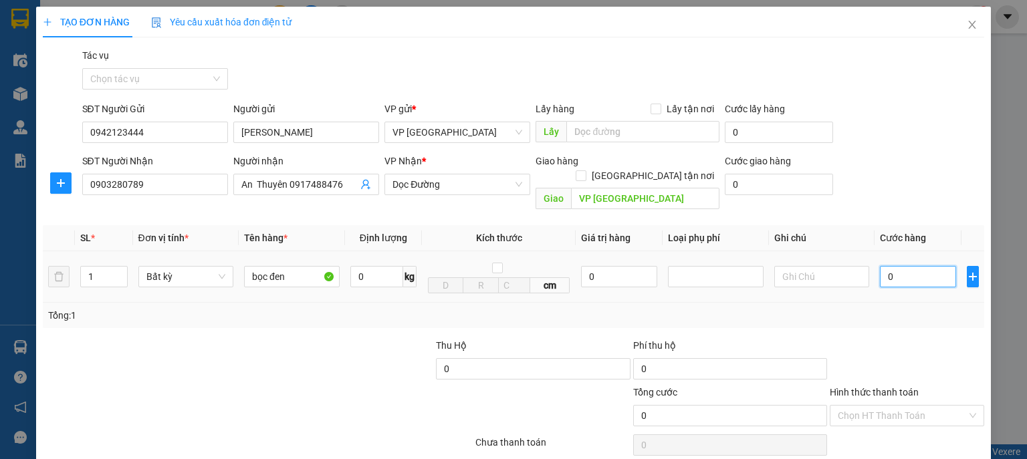
click at [909, 267] on input "0" at bounding box center [918, 276] width 76 height 21
type input "5"
type input "50"
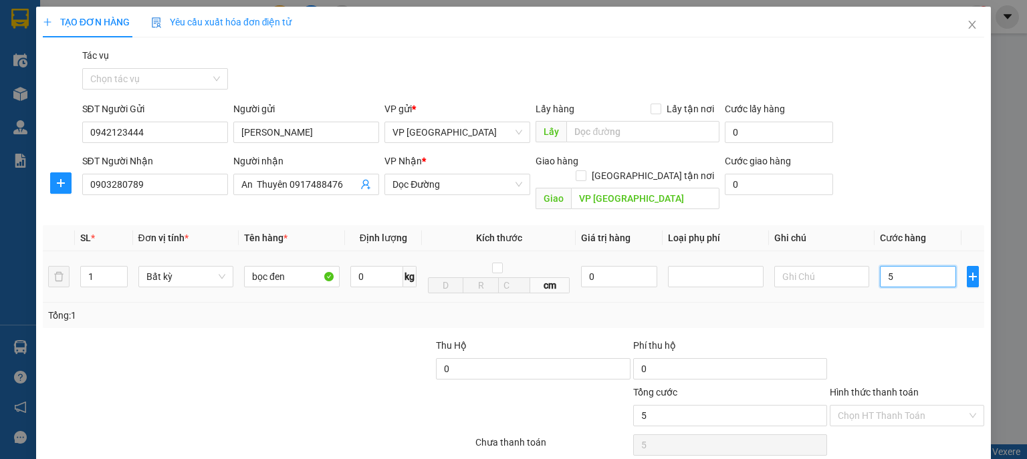
type input "50"
type input "500"
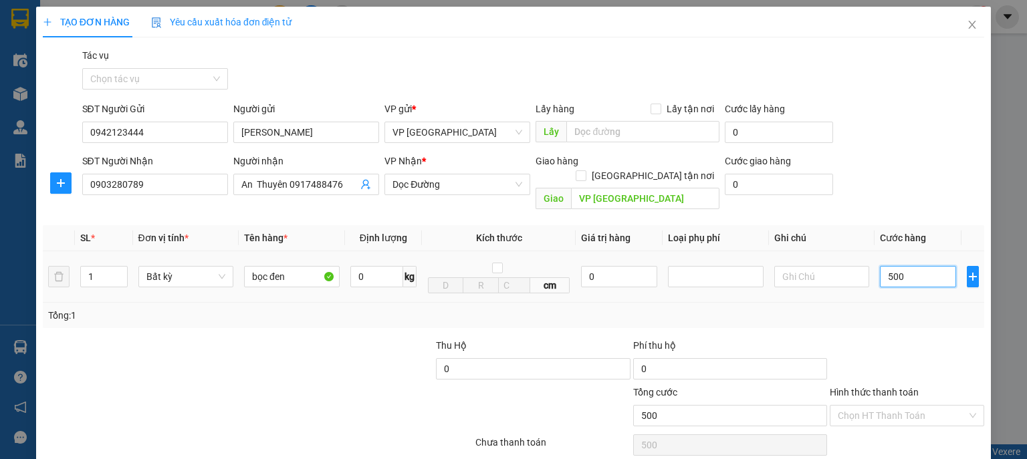
type input "5.000"
type input "50.000"
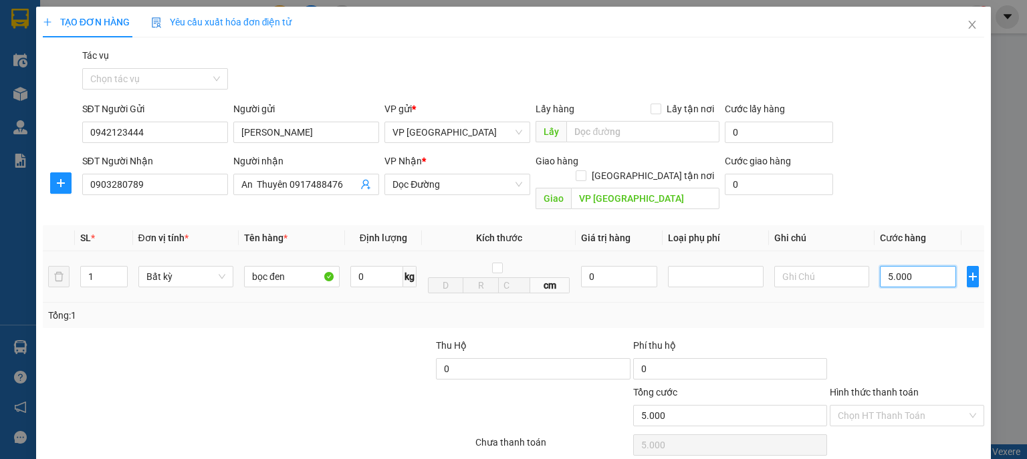
type input "50.000"
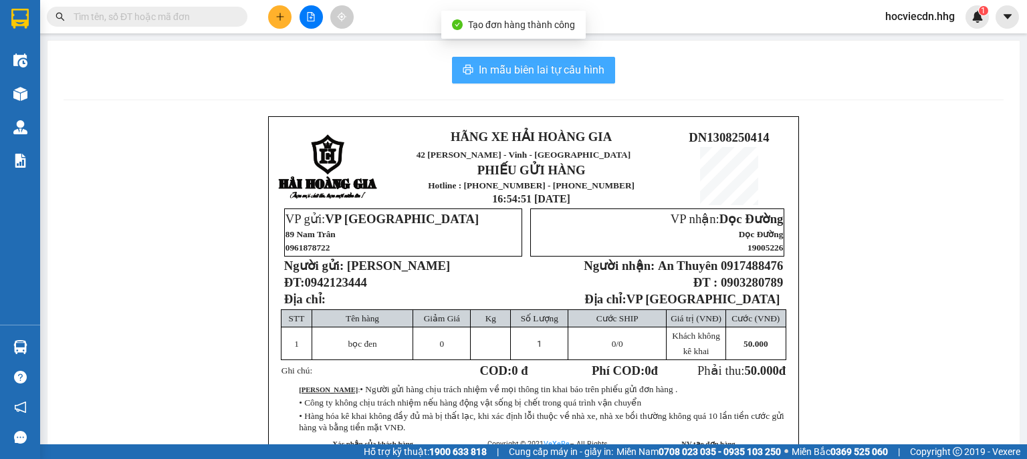
click at [533, 66] on span "In mẫu biên lai tự cấu hình" at bounding box center [542, 70] width 126 height 17
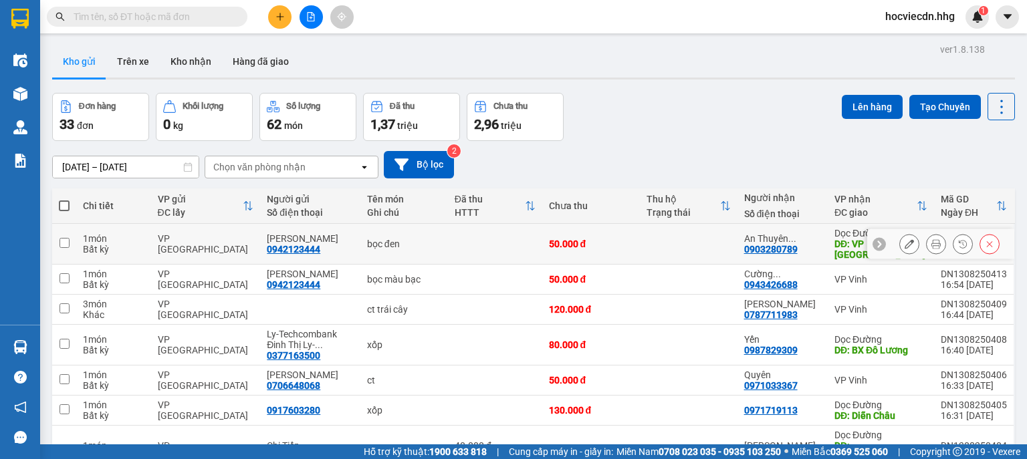
click at [693, 224] on td at bounding box center [689, 244] width 98 height 41
checkbox input "true"
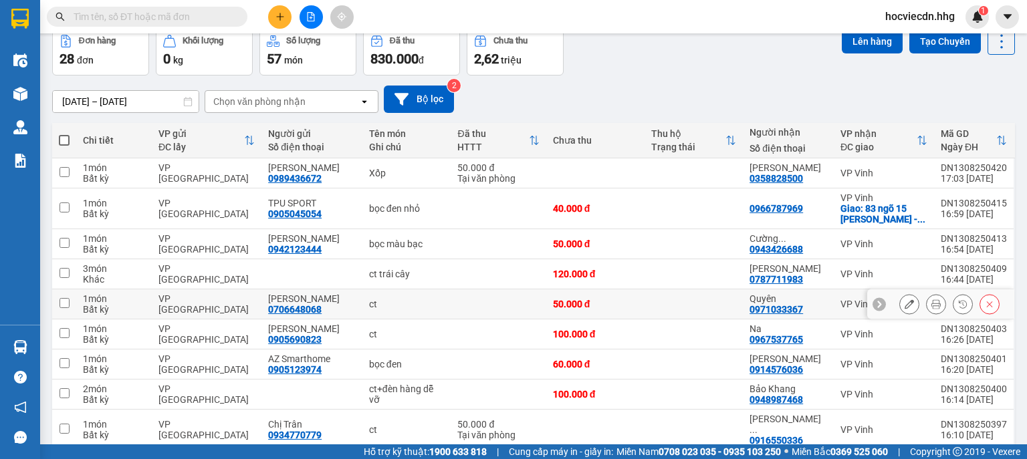
scroll to position [143, 0]
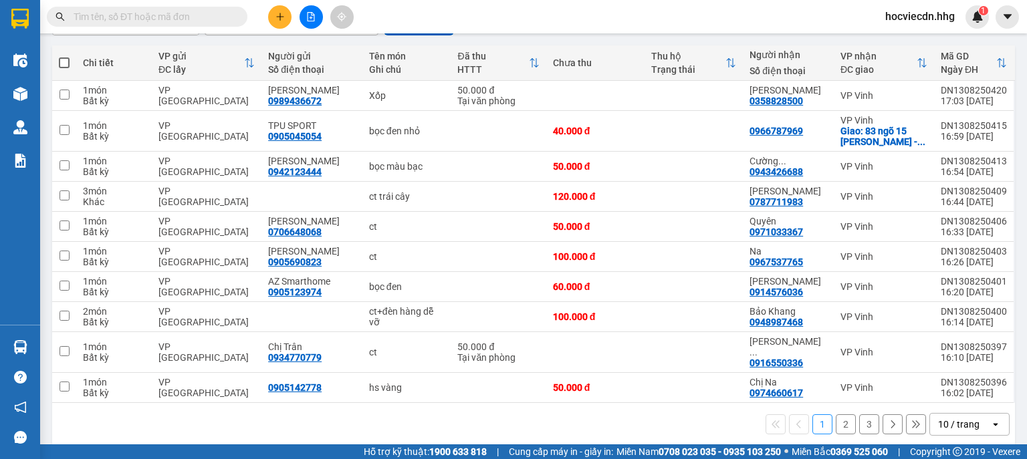
click at [953, 418] on div "10 / trang" at bounding box center [958, 424] width 41 height 13
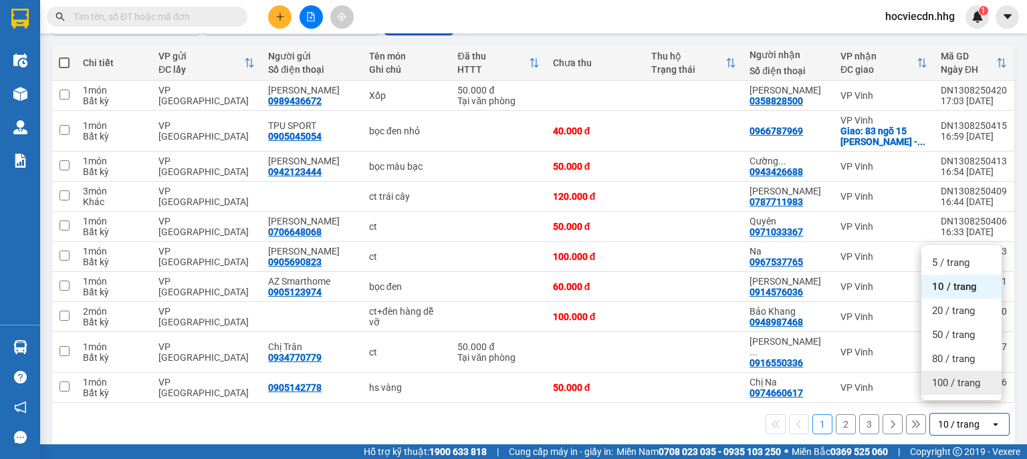
drag, startPoint x: 952, startPoint y: 389, endPoint x: 968, endPoint y: 385, distance: 17.2
click at [952, 389] on span "100 / trang" at bounding box center [956, 382] width 48 height 13
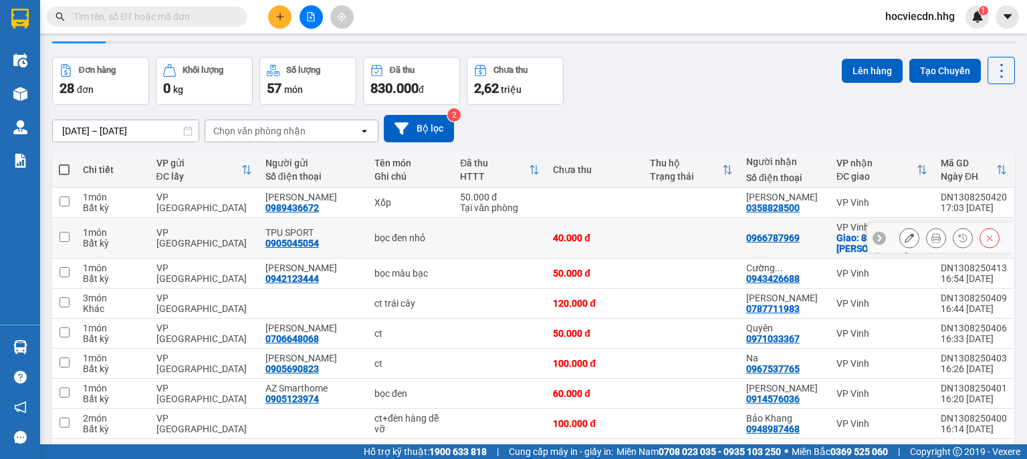
scroll to position [0, 0]
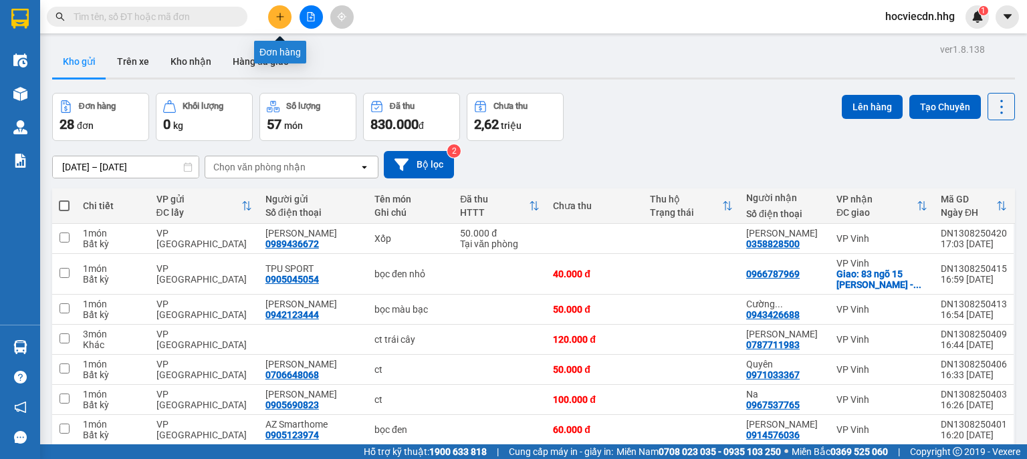
click at [279, 15] on icon "plus" at bounding box center [280, 16] width 9 height 9
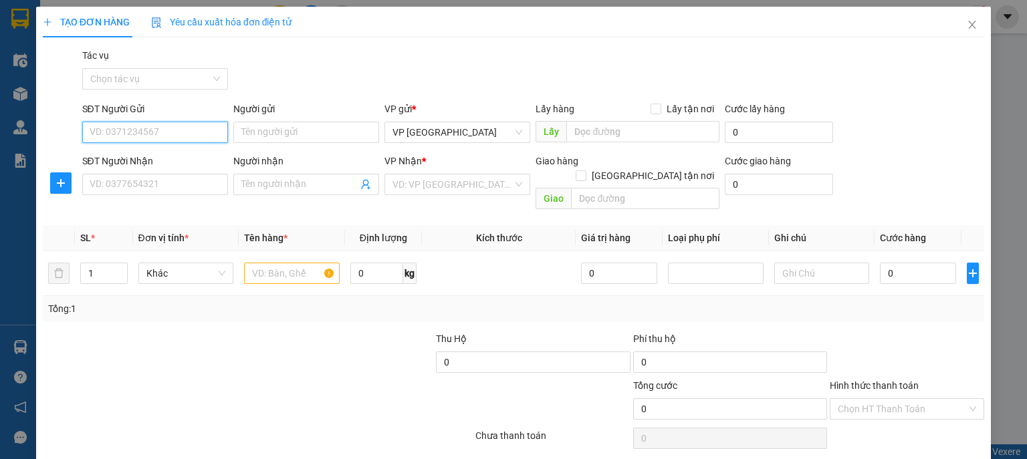
click at [217, 136] on input "SĐT Người Gửi" at bounding box center [155, 132] width 146 height 21
click at [183, 158] on div "0902771530" at bounding box center [154, 159] width 128 height 15
type input "0902771530"
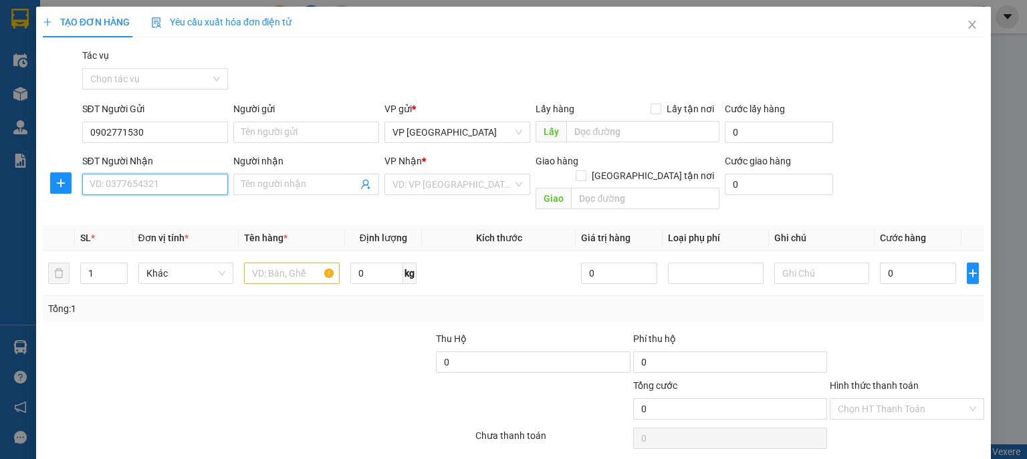
click at [171, 190] on input "SĐT Người Nhận" at bounding box center [155, 184] width 146 height 21
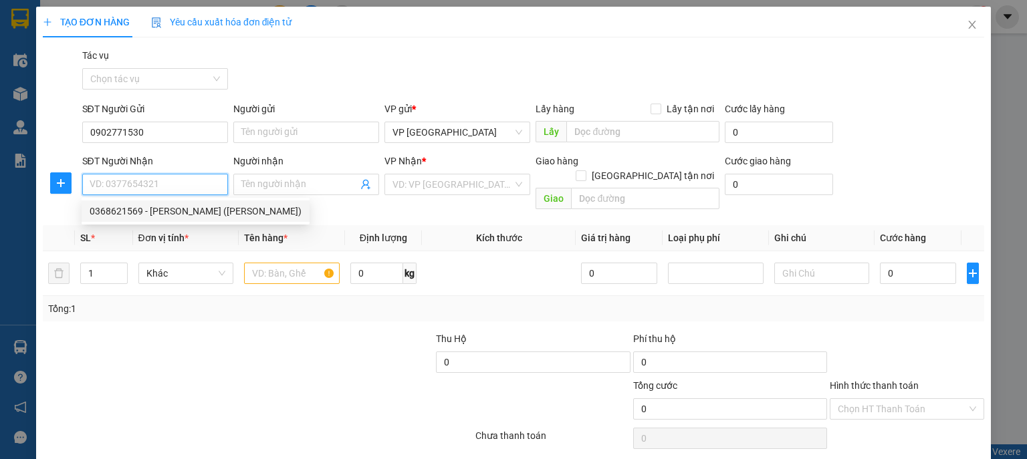
click at [173, 214] on div "0368621569 - [PERSON_NAME] ([PERSON_NAME])" at bounding box center [196, 211] width 212 height 15
type input "0368621569"
type input "[PERSON_NAME] ([PERSON_NAME])"
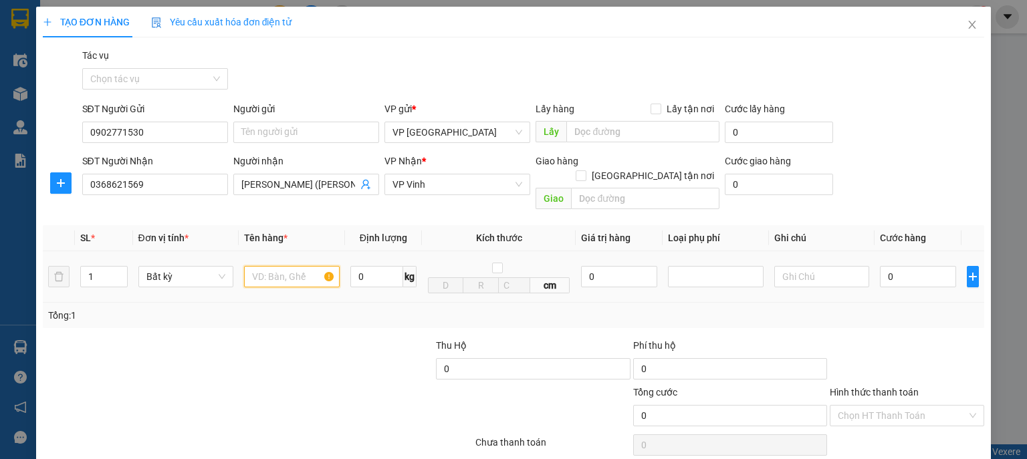
click at [286, 266] on input "text" at bounding box center [292, 276] width 96 height 21
type input "bọc đen"
click at [891, 267] on input "0" at bounding box center [918, 276] width 76 height 21
type input "5"
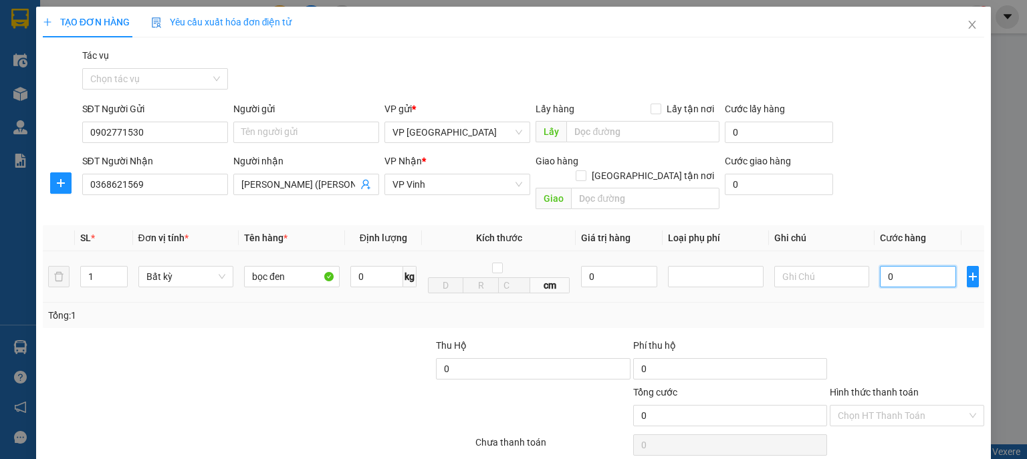
type input "5"
type input "50"
type input "500"
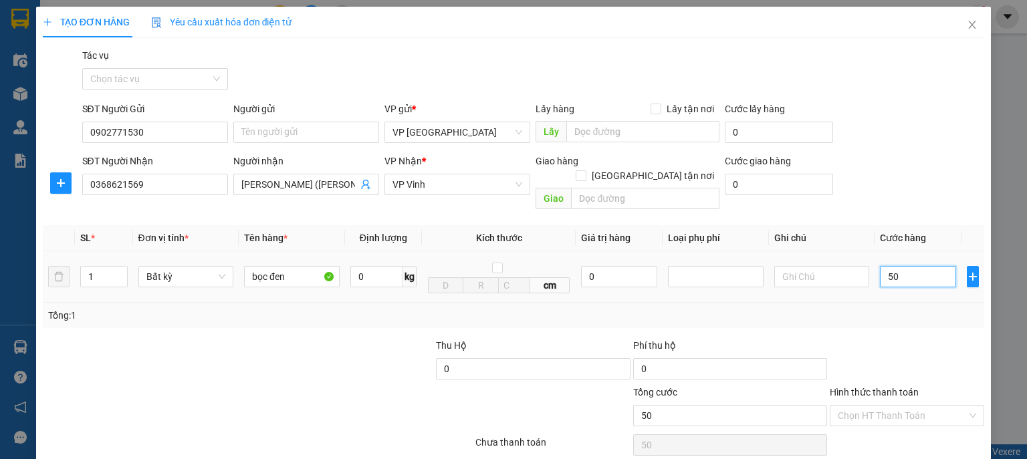
type input "500"
type input "5.000"
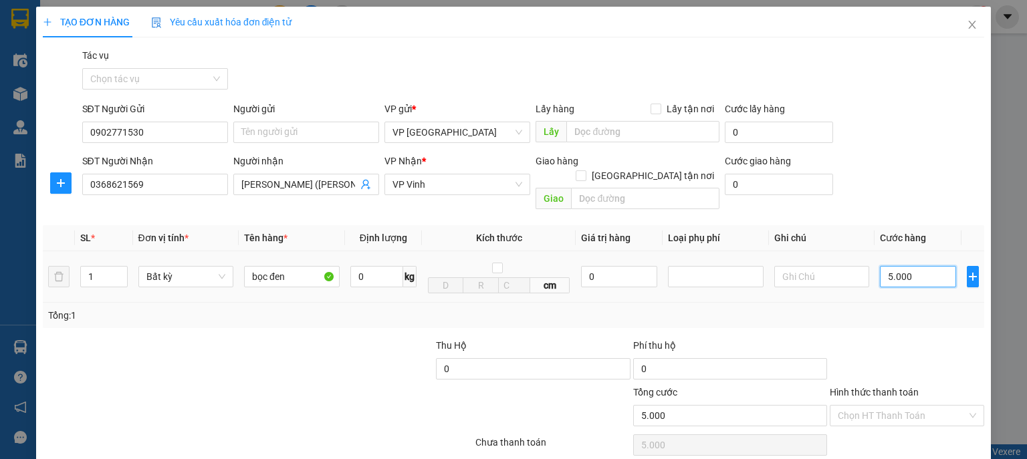
type input "50.000"
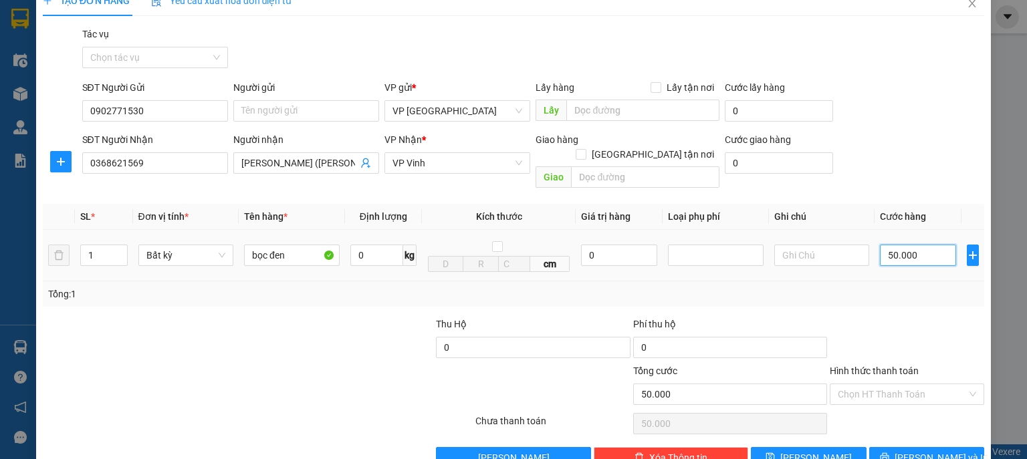
scroll to position [41, 0]
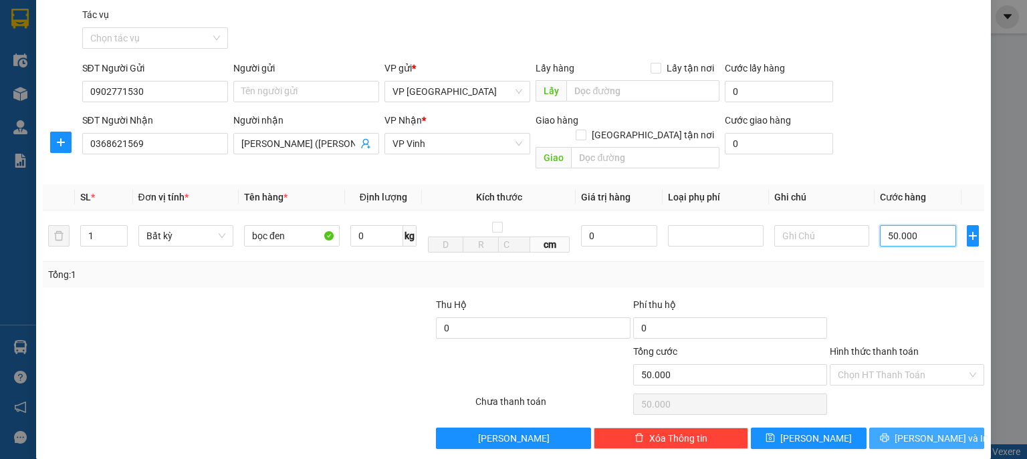
type input "50.000"
click at [917, 431] on span "[PERSON_NAME] và In" at bounding box center [942, 438] width 94 height 15
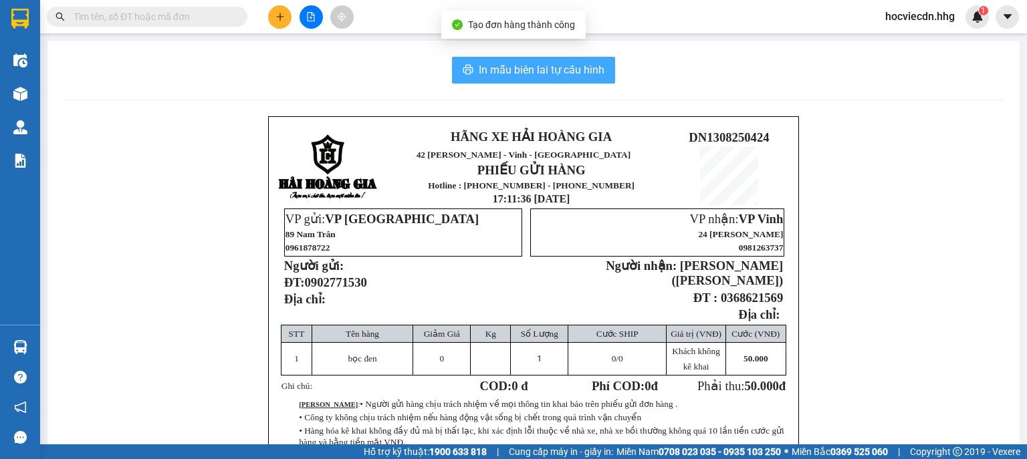
click at [527, 67] on span "In mẫu biên lai tự cấu hình" at bounding box center [542, 70] width 126 height 17
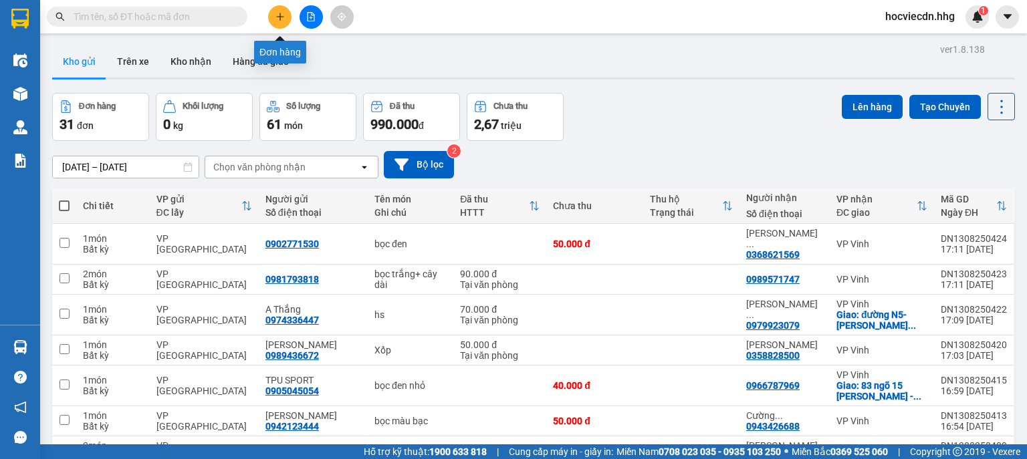
click at [282, 19] on icon "plus" at bounding box center [280, 16] width 9 height 9
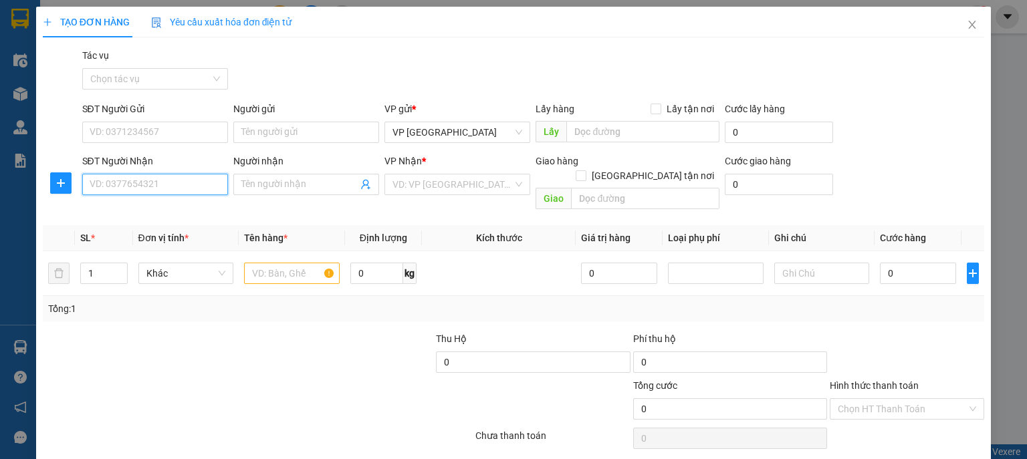
click at [189, 179] on input "SĐT Người Nhận" at bounding box center [155, 184] width 146 height 21
click at [179, 221] on div "0792927777 - Ươc" at bounding box center [154, 211] width 144 height 21
type input "0792927777"
type input "Ươc"
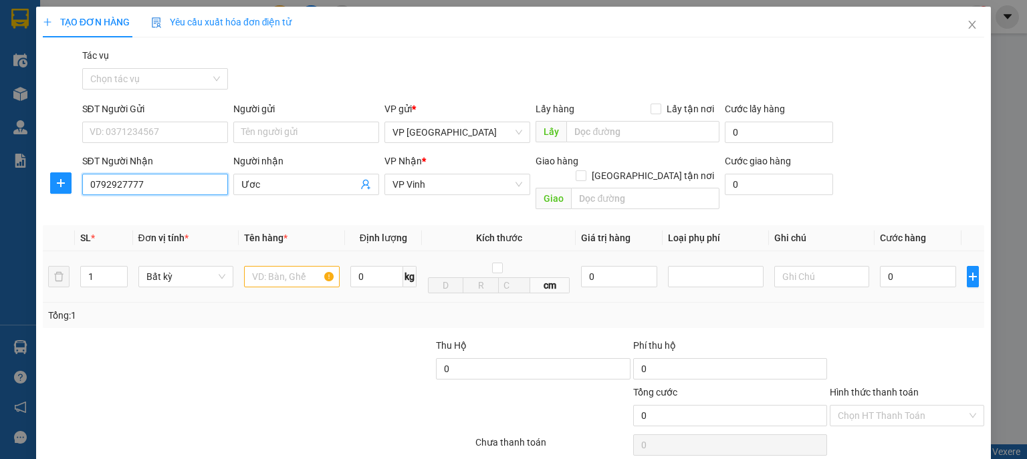
type input "0792927777"
click at [307, 267] on input "text" at bounding box center [292, 276] width 96 height 21
type input "ct"
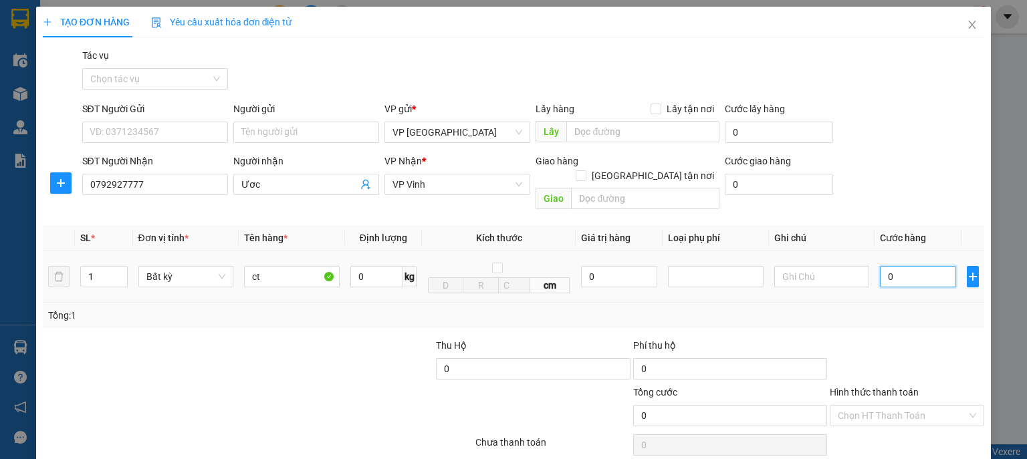
click at [912, 266] on input "0" at bounding box center [918, 276] width 76 height 21
type input "5"
type input "50"
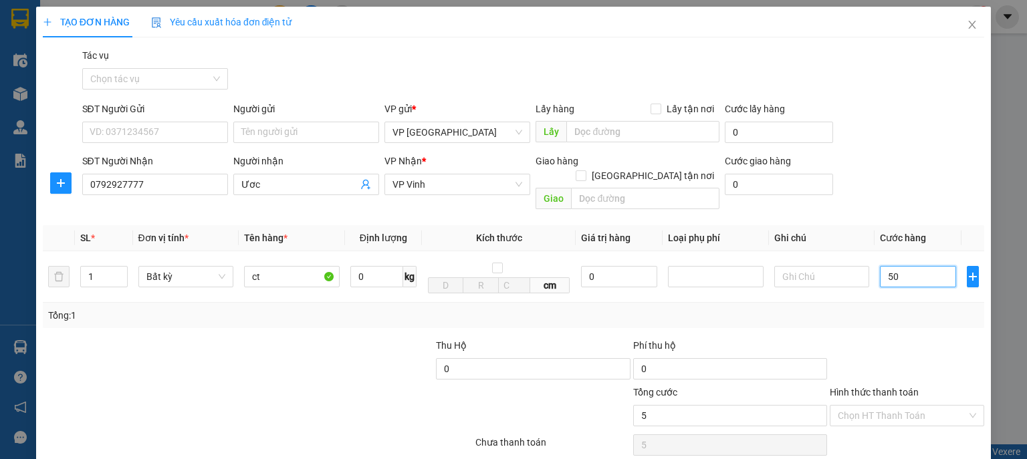
type input "50"
type input "500"
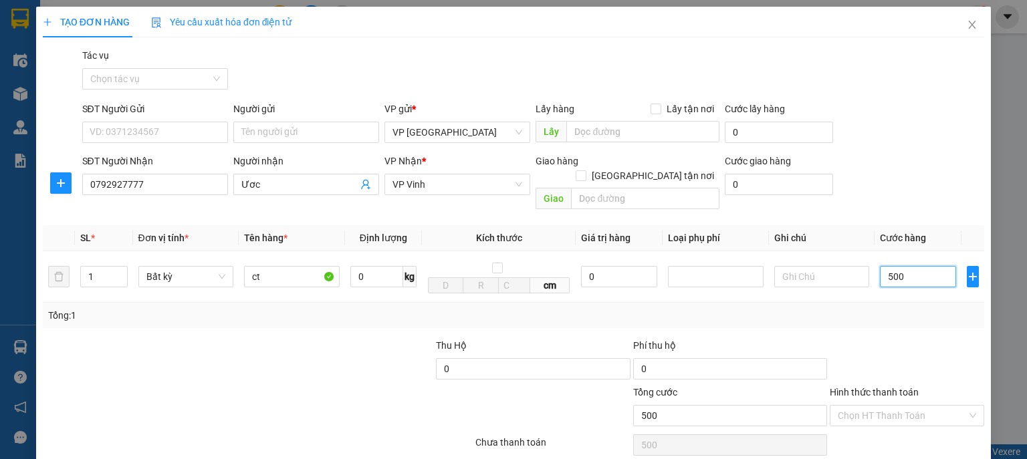
type input "5.000"
type input "50.000"
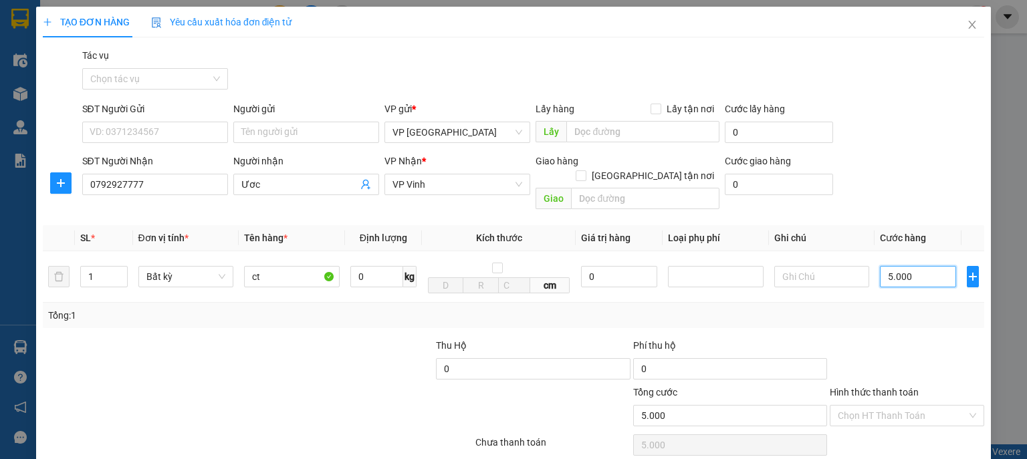
type input "50.000"
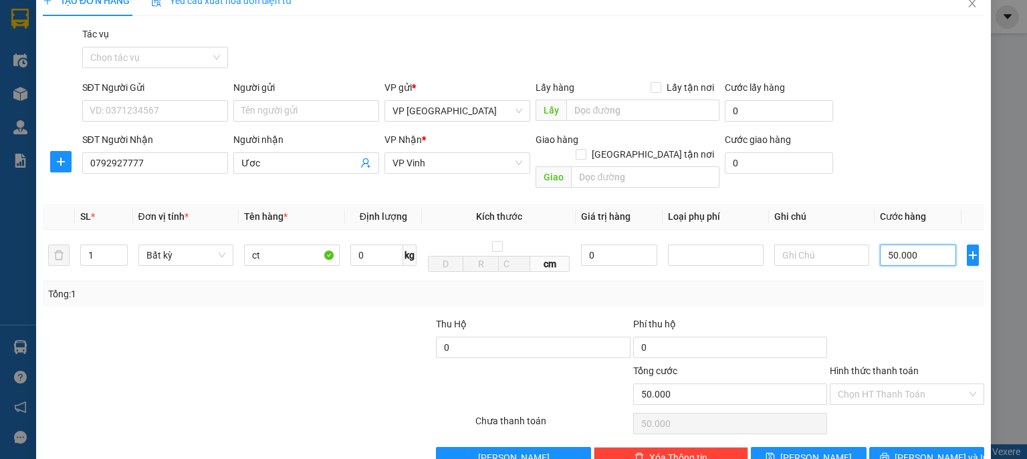
scroll to position [41, 0]
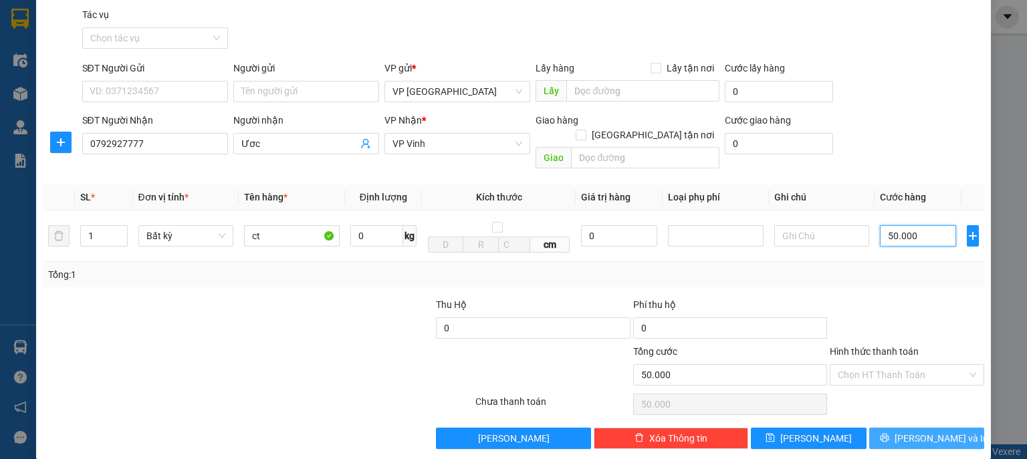
type input "50.000"
click at [911, 431] on span "[PERSON_NAME] và In" at bounding box center [942, 438] width 94 height 15
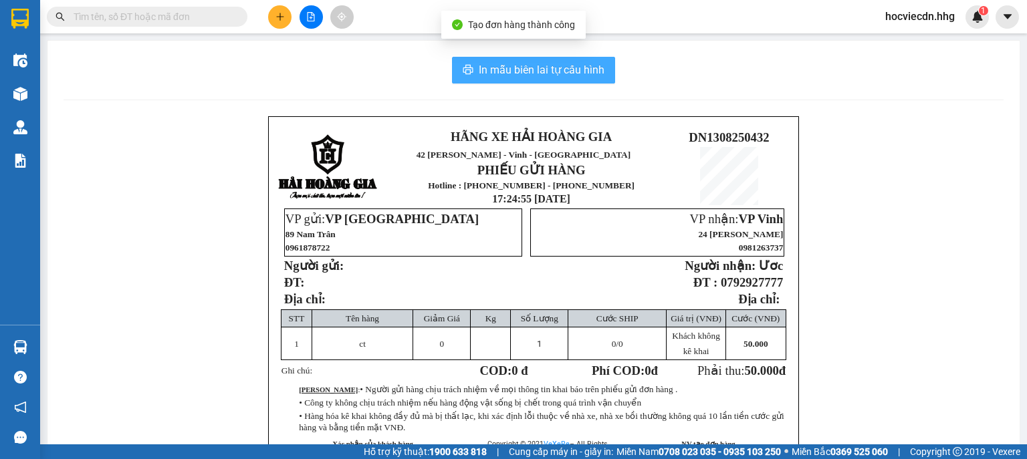
click at [480, 70] on span "In mẫu biên lai tự cấu hình" at bounding box center [542, 70] width 126 height 17
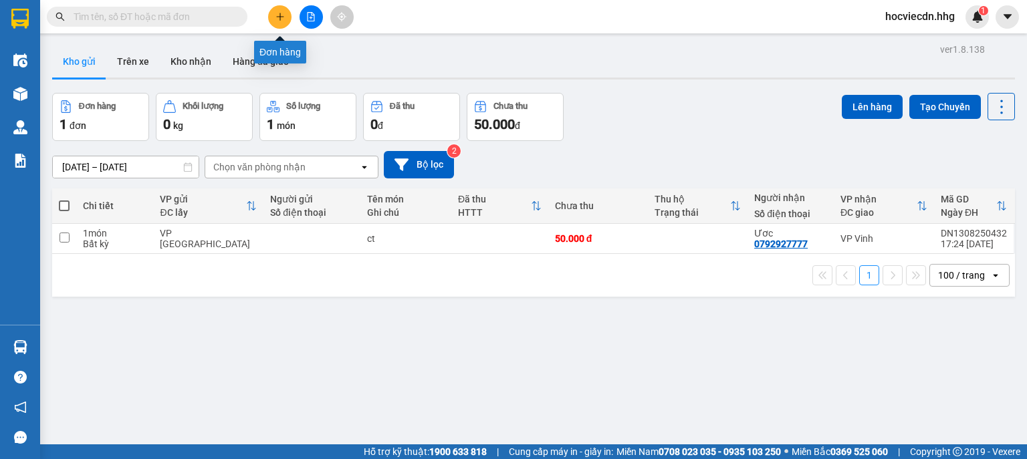
click at [281, 13] on icon "plus" at bounding box center [280, 16] width 9 height 9
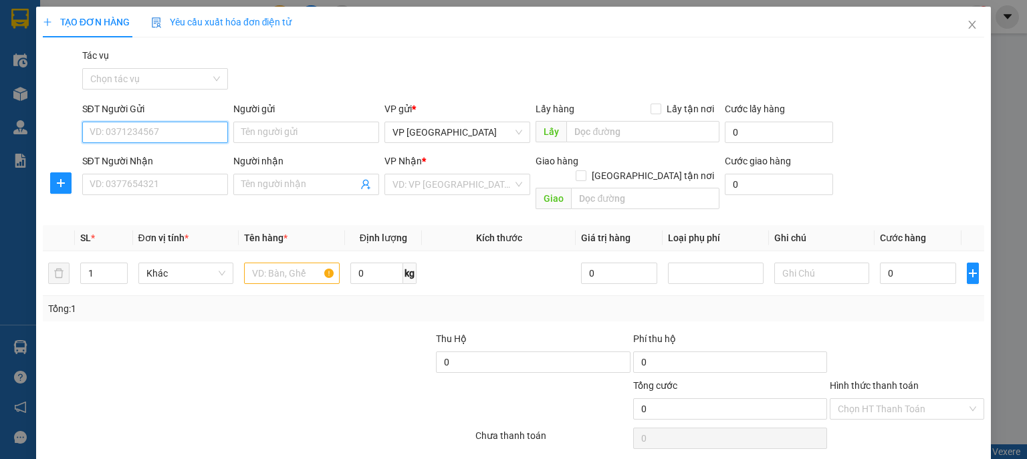
click at [179, 136] on input "SĐT Người Gửi" at bounding box center [155, 132] width 146 height 21
type input "0789891011"
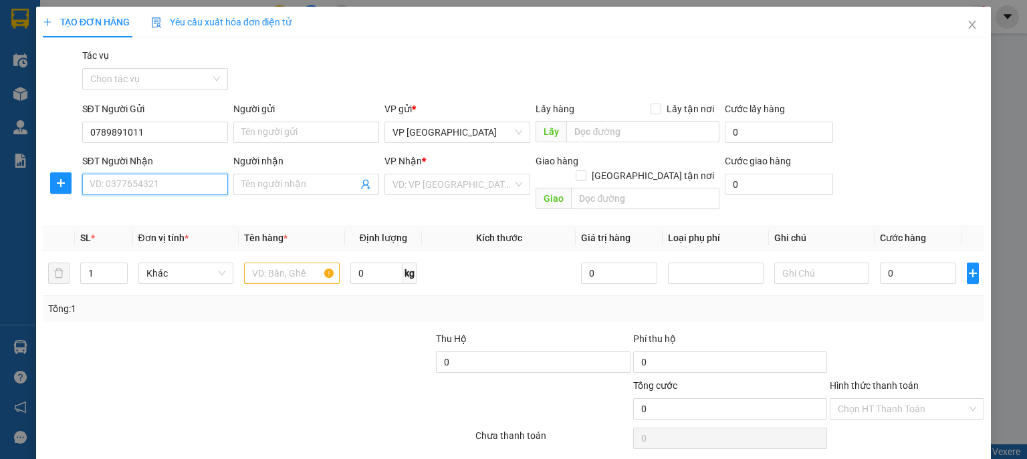
click at [132, 189] on input "SĐT Người Nhận" at bounding box center [155, 184] width 146 height 21
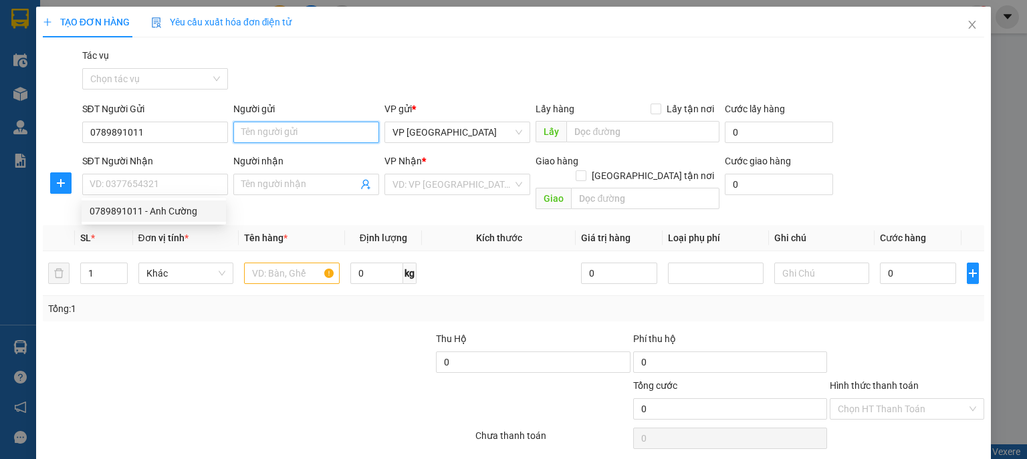
click at [254, 131] on input "Người gửi" at bounding box center [306, 132] width 146 height 21
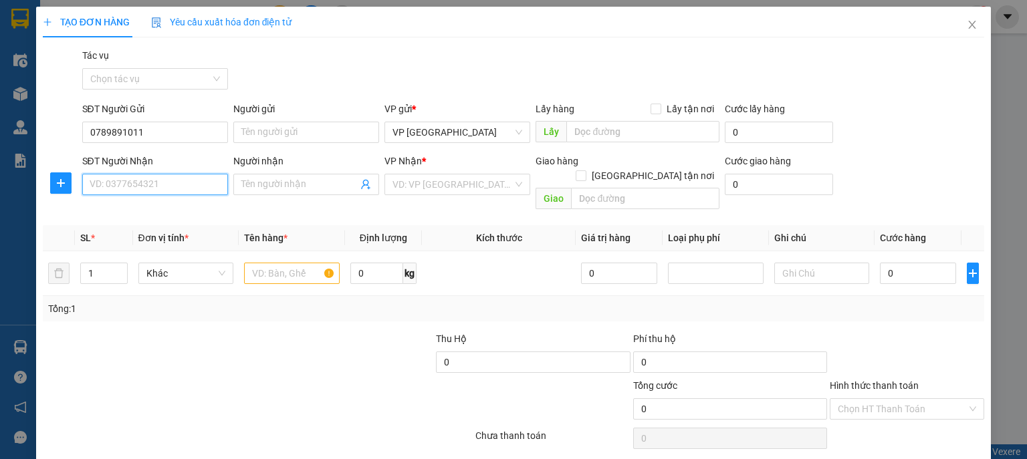
click at [160, 193] on input "SĐT Người Nhận" at bounding box center [155, 184] width 146 height 21
type input "0842858686"
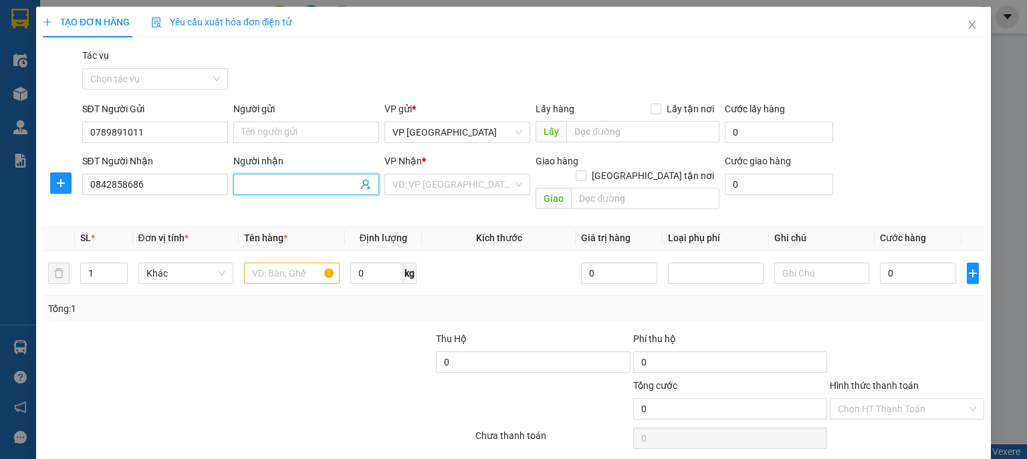
click at [279, 181] on input "Người nhận" at bounding box center [299, 184] width 116 height 15
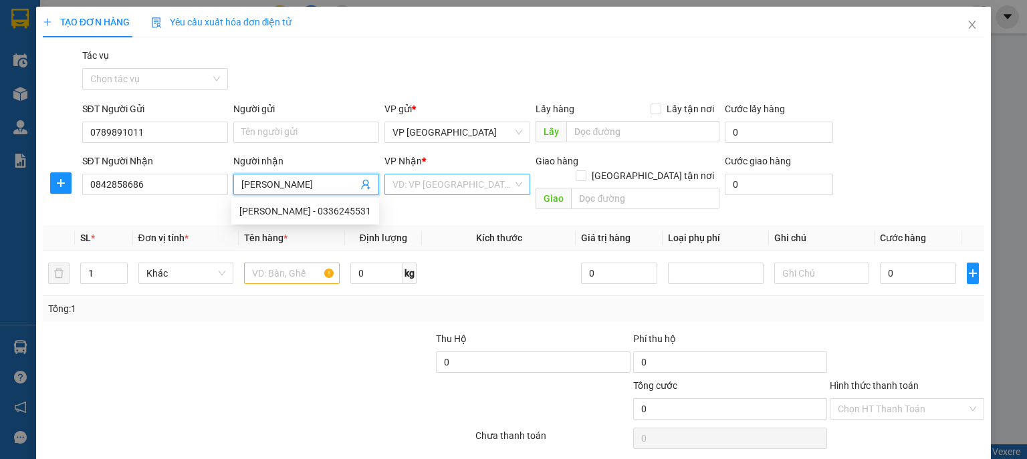
type input "[PERSON_NAME]"
click at [459, 183] on input "search" at bounding box center [453, 185] width 120 height 20
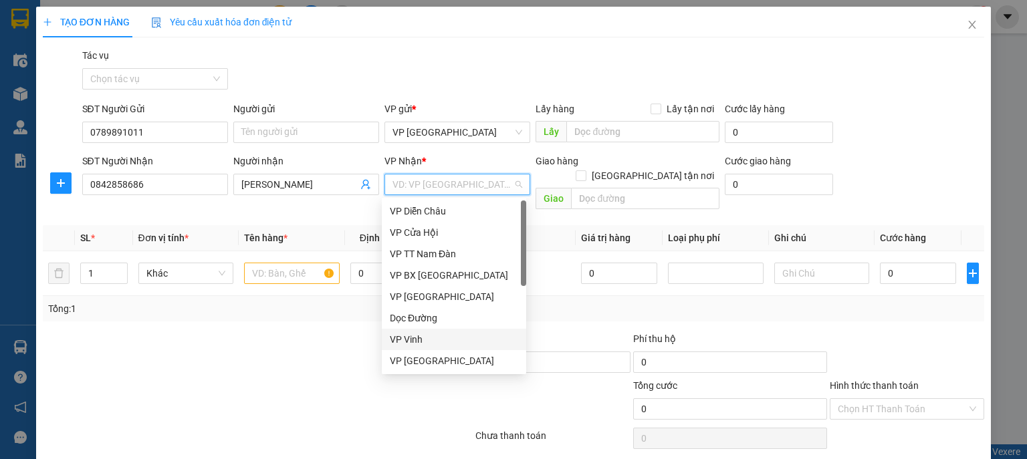
click at [441, 337] on div "VP Vinh" at bounding box center [454, 339] width 128 height 15
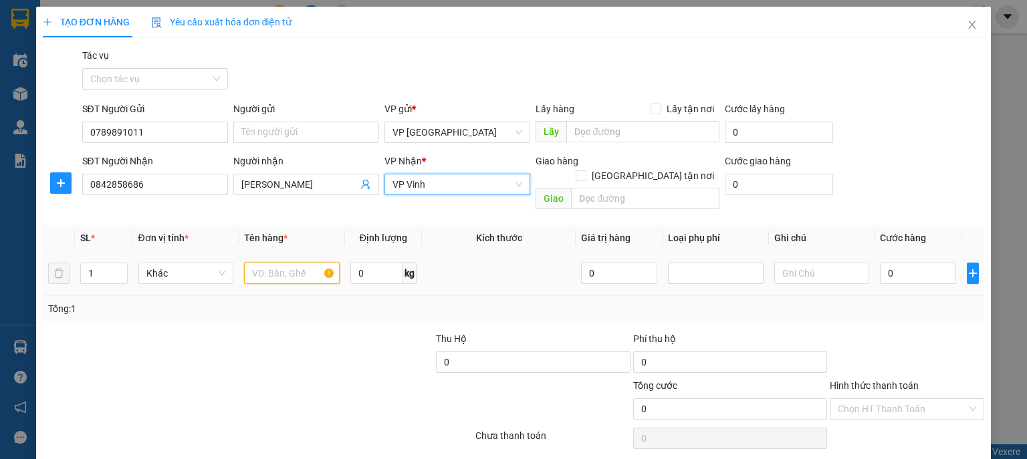
click at [279, 263] on input "text" at bounding box center [292, 273] width 96 height 21
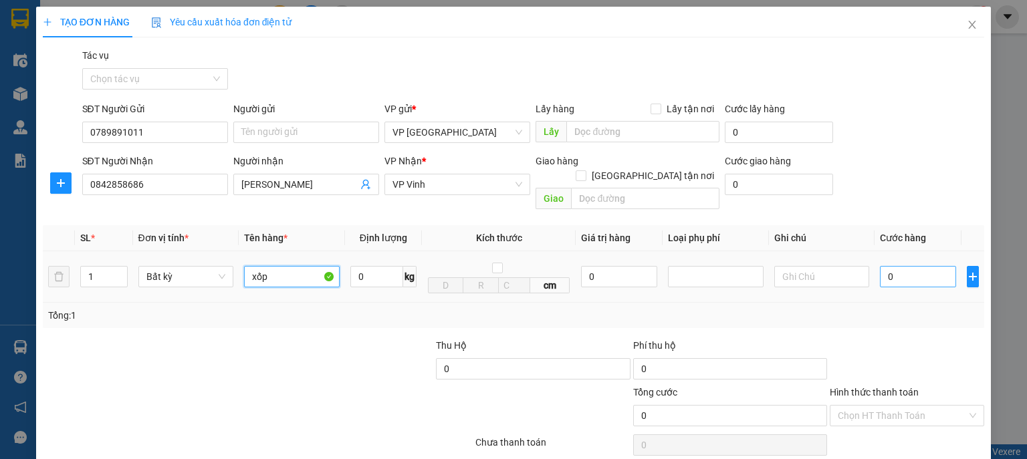
type input "xốp"
click at [927, 266] on input "0" at bounding box center [918, 276] width 76 height 21
type input "5"
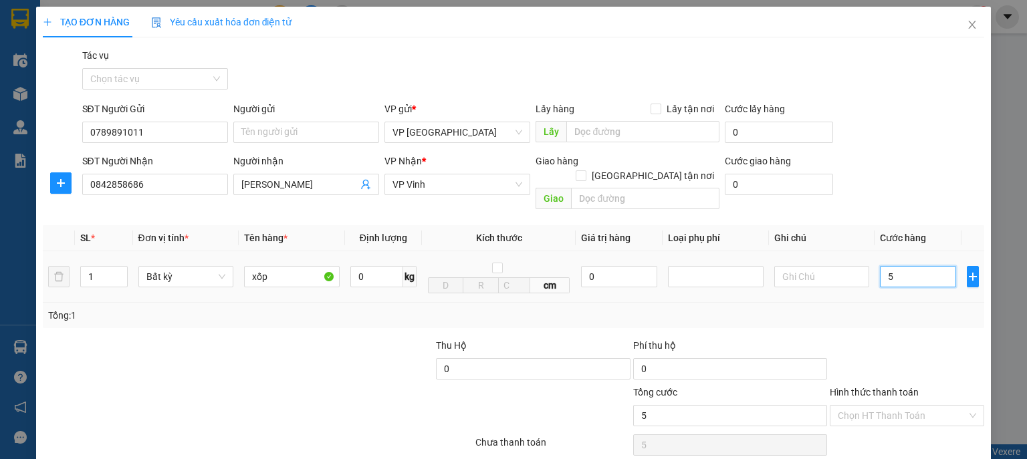
type input "50"
type input "500"
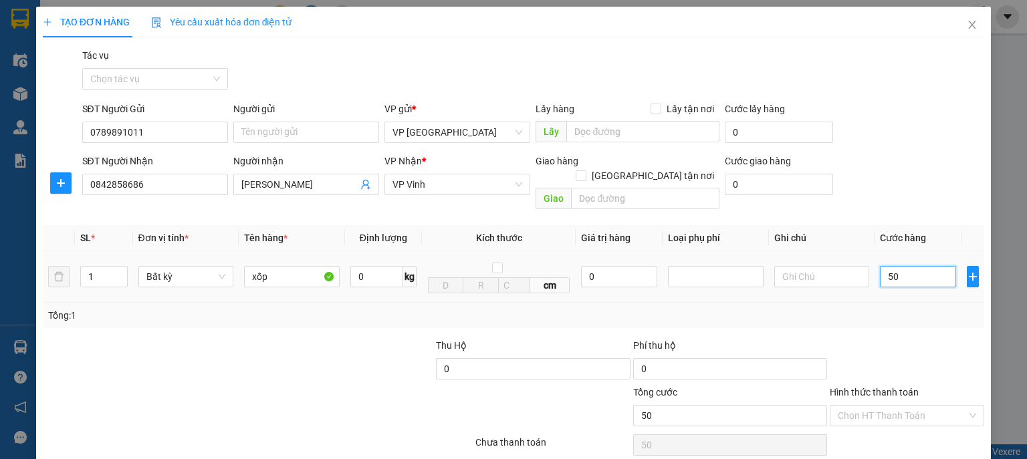
type input "500"
type input "5.000"
type input "50.000"
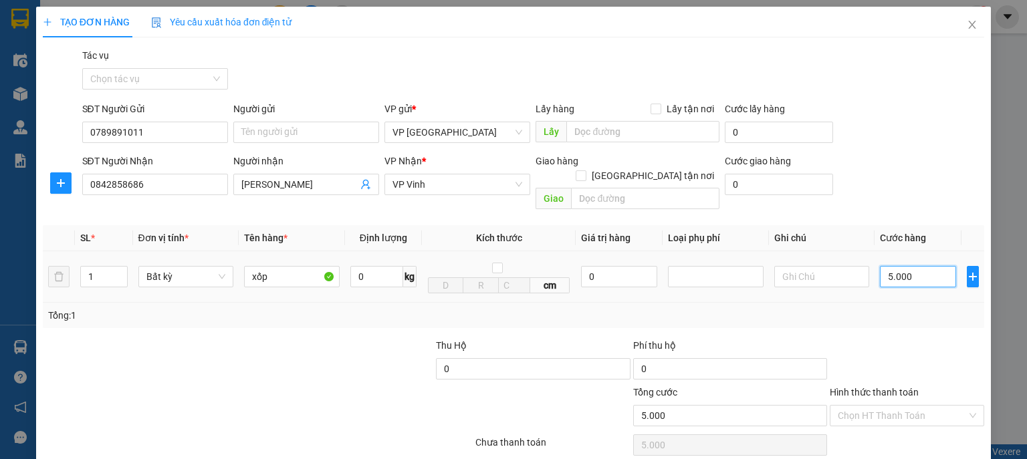
type input "50.000"
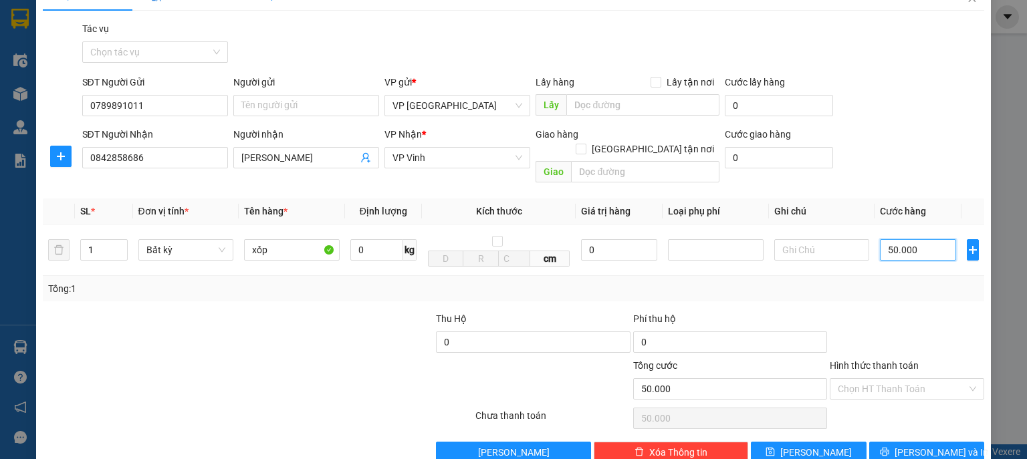
scroll to position [41, 0]
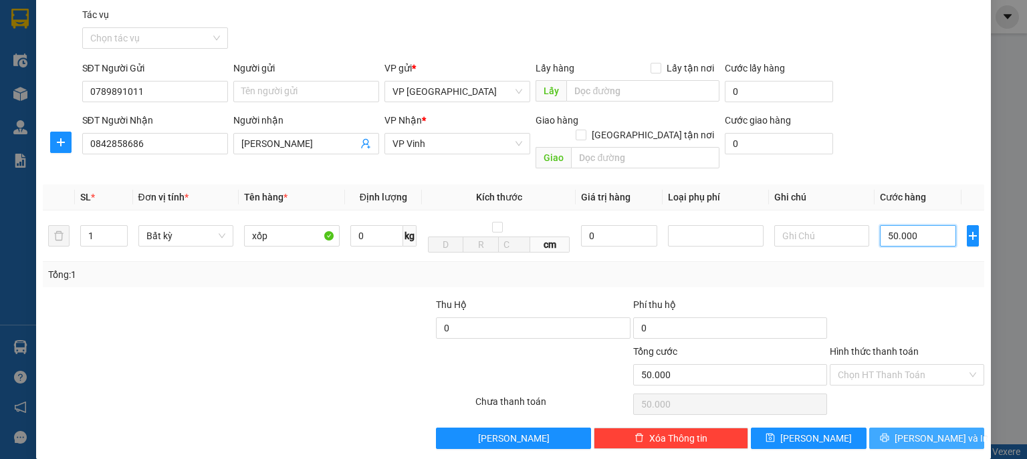
type input "50.000"
click at [907, 431] on span "[PERSON_NAME] và In" at bounding box center [942, 438] width 94 height 15
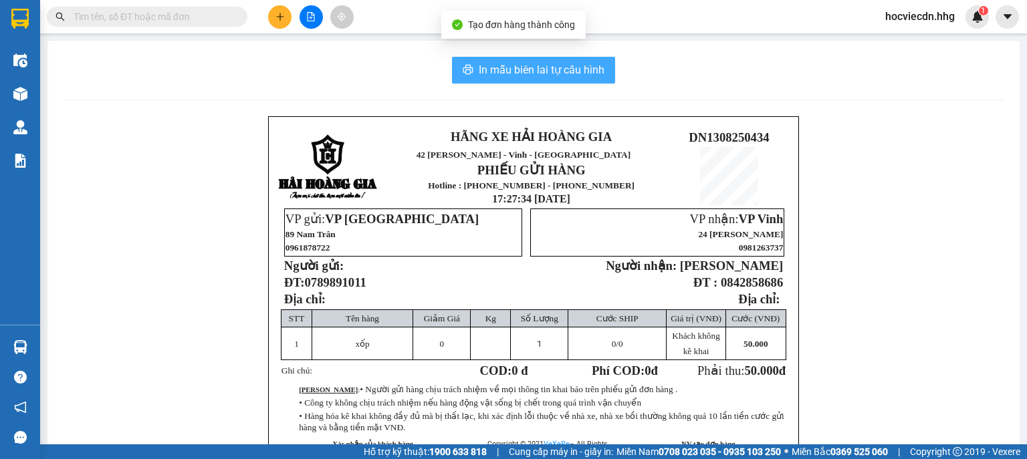
click at [537, 70] on span "In mẫu biên lai tự cấu hình" at bounding box center [542, 70] width 126 height 17
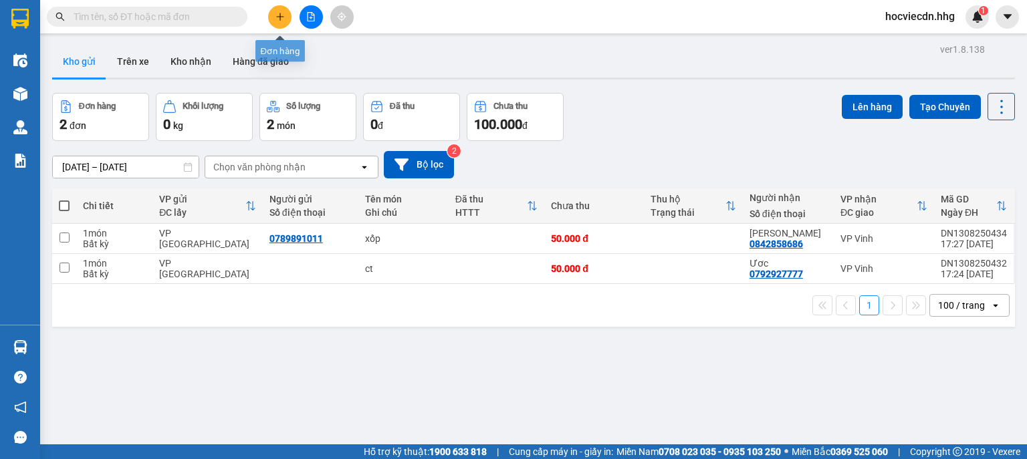
click at [274, 13] on button at bounding box center [279, 16] width 23 height 23
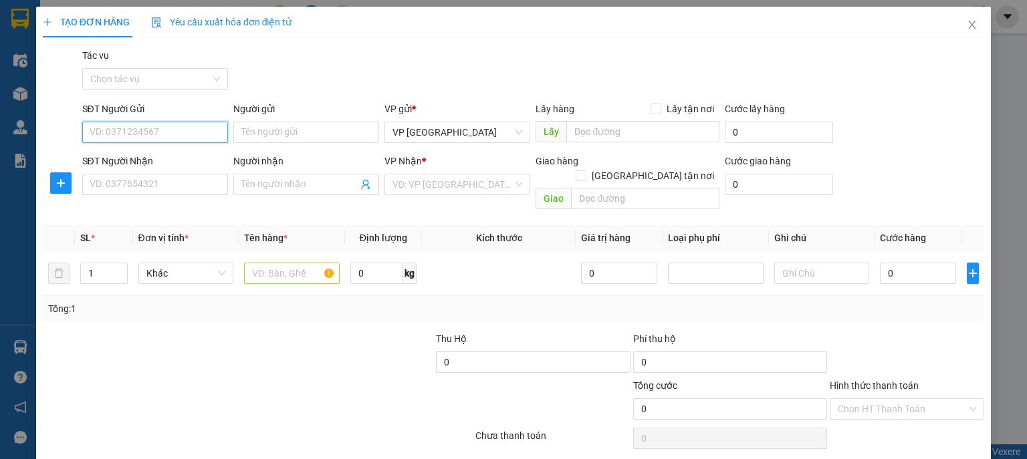
click at [207, 136] on input "SĐT Người Gửi" at bounding box center [155, 132] width 146 height 21
type input "0916880110"
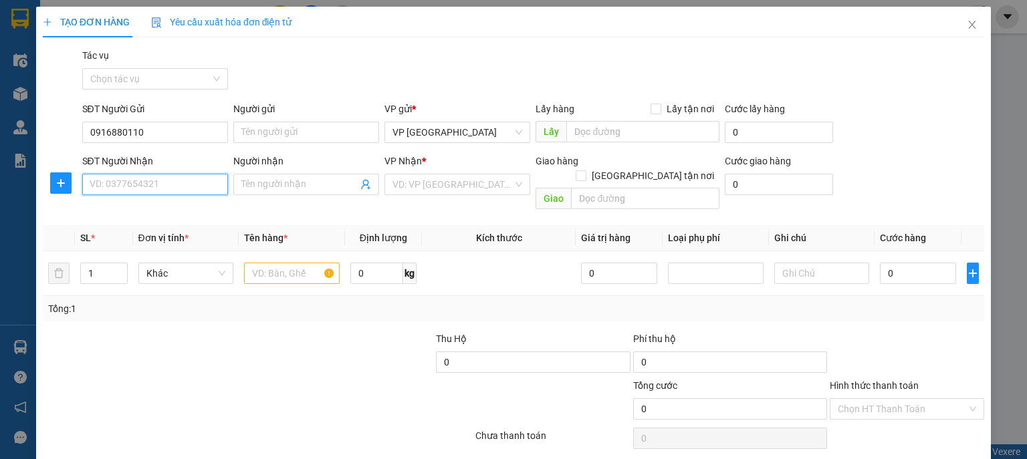
click at [195, 188] on input "SĐT Người Nhận" at bounding box center [155, 184] width 146 height 21
click at [210, 207] on div "0961513297 - [PERSON_NAME]" at bounding box center [156, 211] width 132 height 15
type input "0961513297"
type input "Anh Toàn"
checkbox input "true"
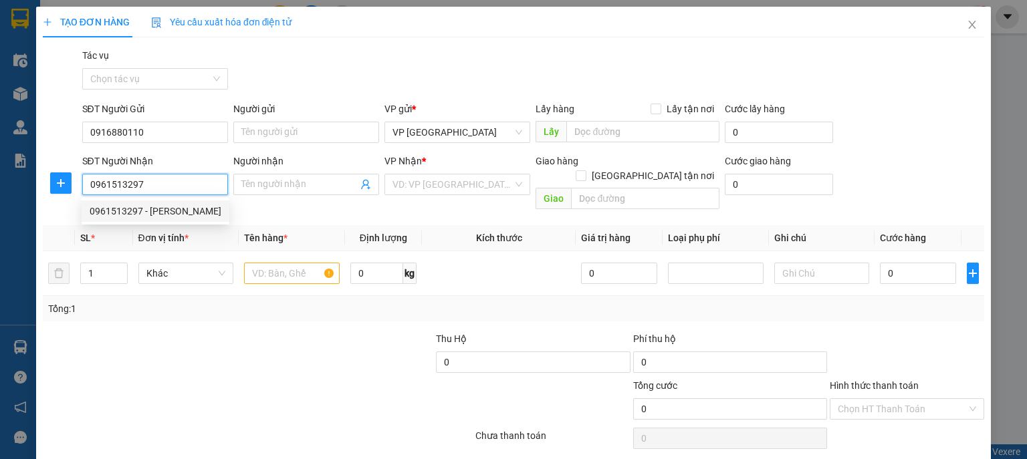
type input "150 [PERSON_NAME]"
type input "20.000"
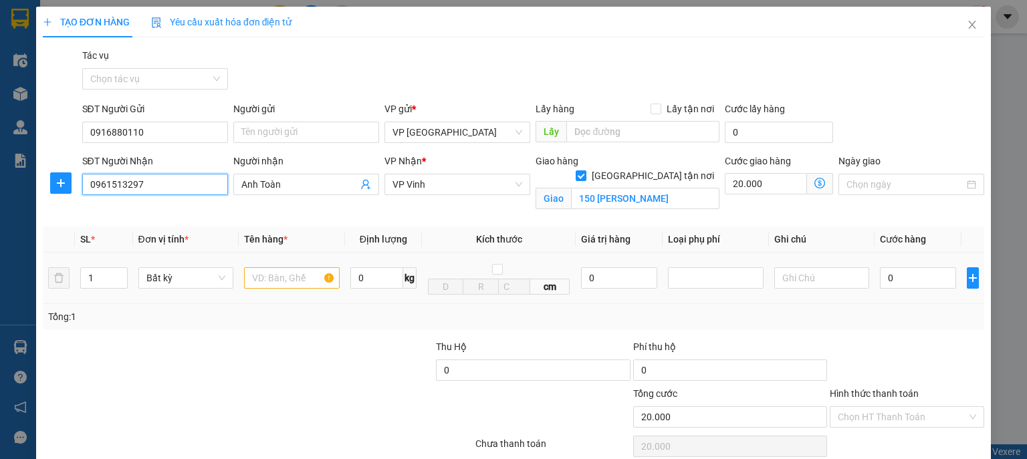
type input "0961513297"
click at [299, 280] on input "text" at bounding box center [292, 277] width 96 height 21
type input "ct"
click at [923, 283] on input "0" at bounding box center [918, 277] width 76 height 21
type input "5"
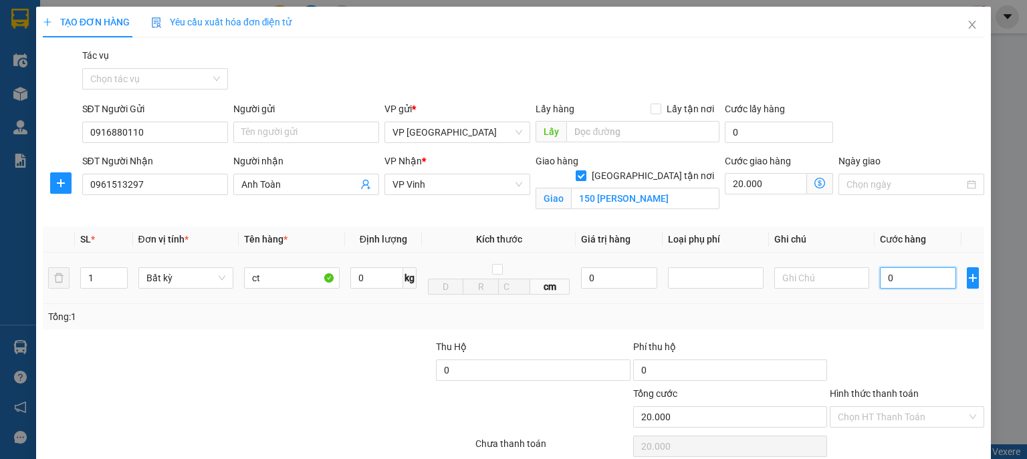
type input "20.005"
type input "50"
type input "20.050"
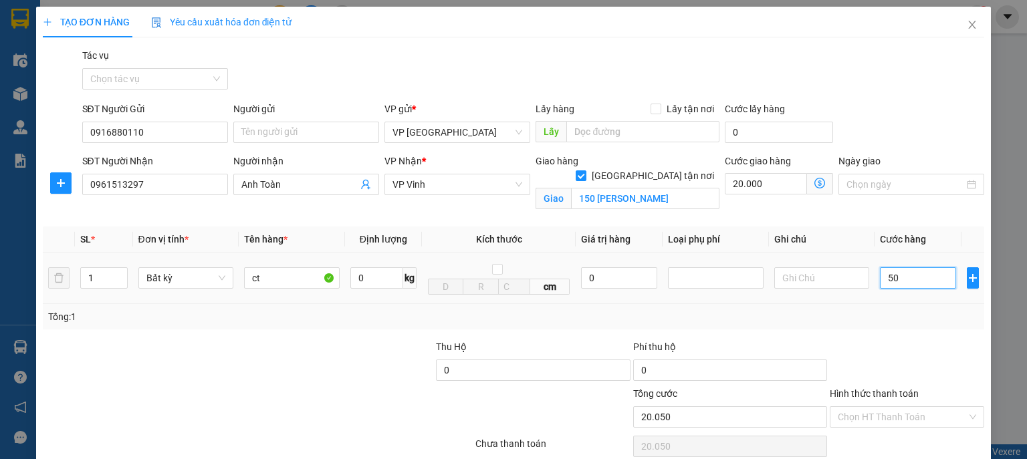
type input "500"
type input "20.500"
type input "5.000"
type input "25.000"
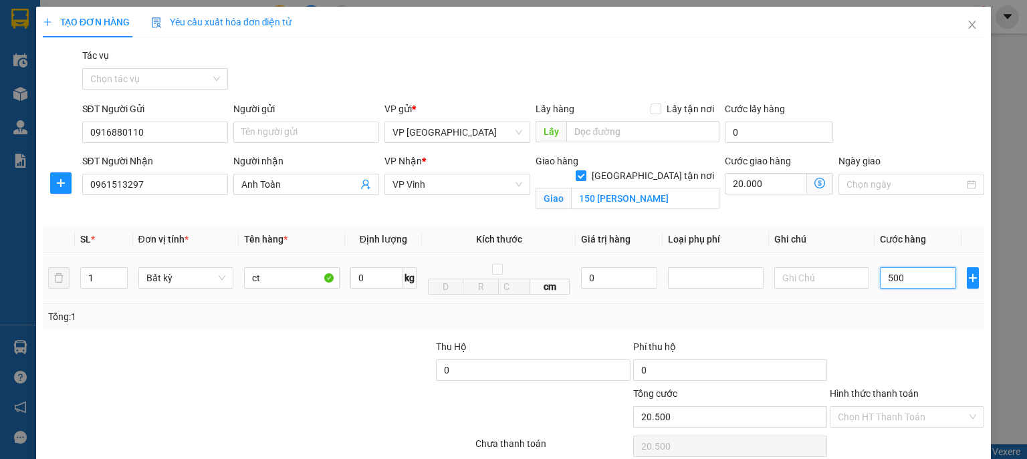
type input "25.000"
type input "50.000"
type input "70.000"
type input "50.000"
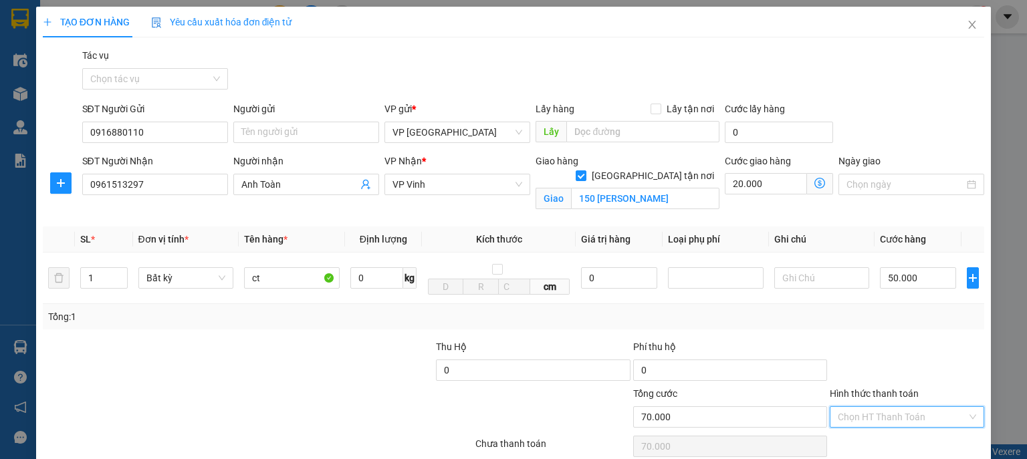
click at [922, 409] on input "Hình thức thanh toán" at bounding box center [902, 417] width 129 height 20
click at [904, 346] on div "Tại văn phòng" at bounding box center [900, 347] width 138 height 15
type input "0"
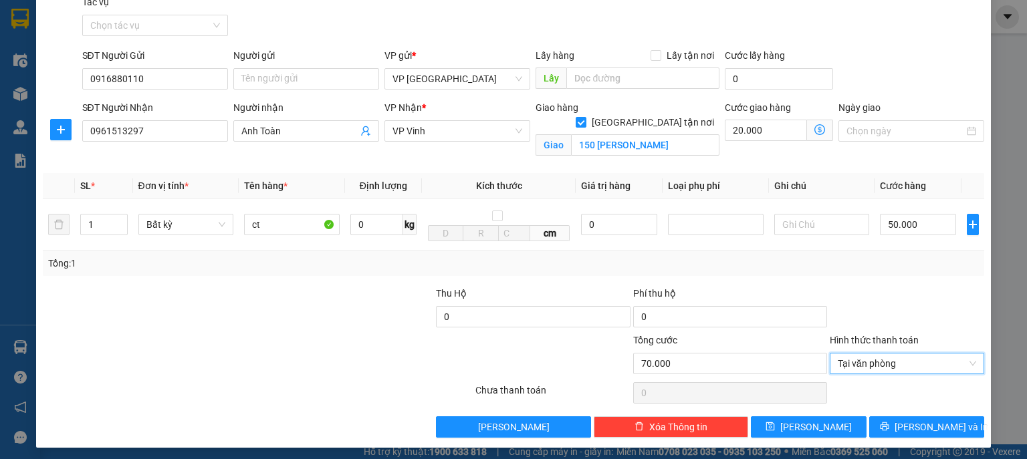
scroll to position [57, 0]
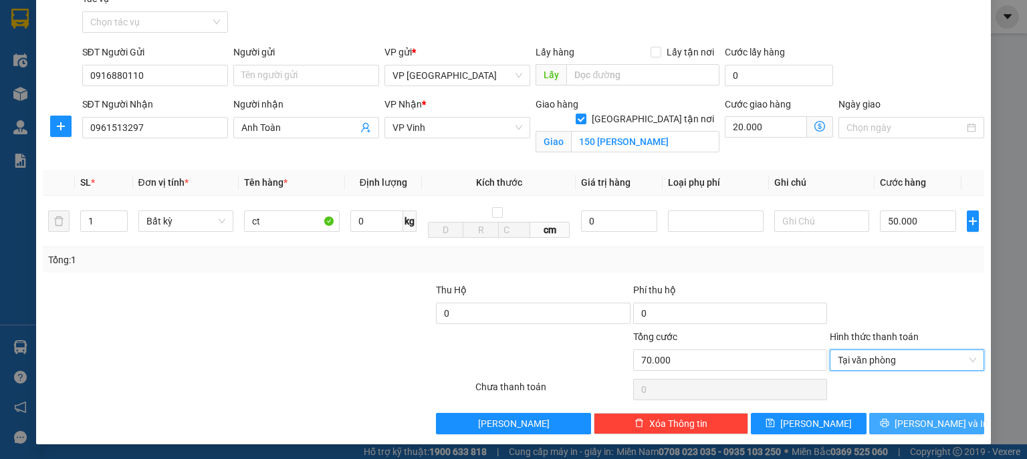
click at [927, 424] on span "[PERSON_NAME] và In" at bounding box center [942, 424] width 94 height 15
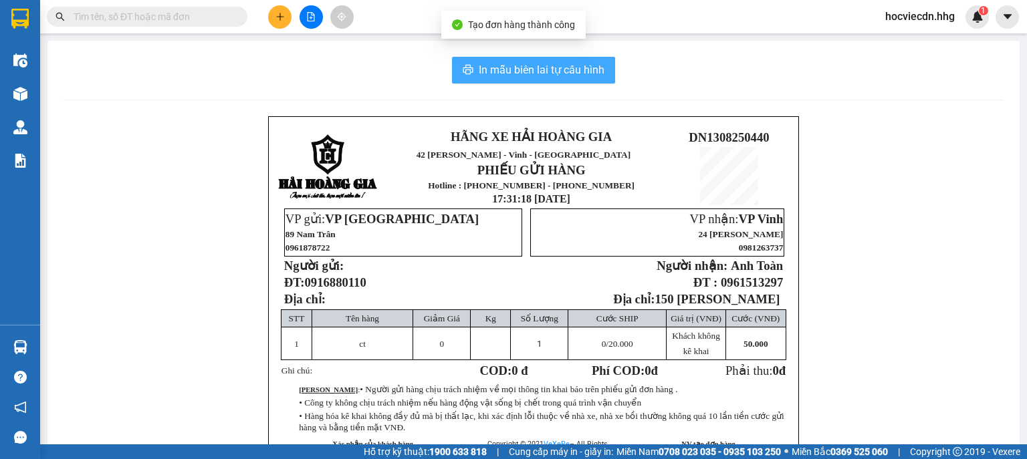
click at [554, 72] on span "In mẫu biên lai tự cấu hình" at bounding box center [542, 70] width 126 height 17
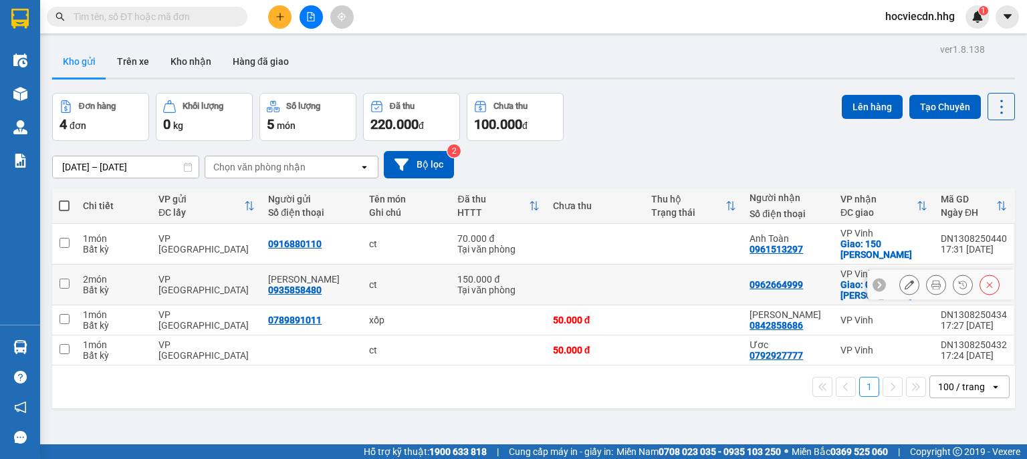
scroll to position [80, 0]
